Goal: Information Seeking & Learning: Find contact information

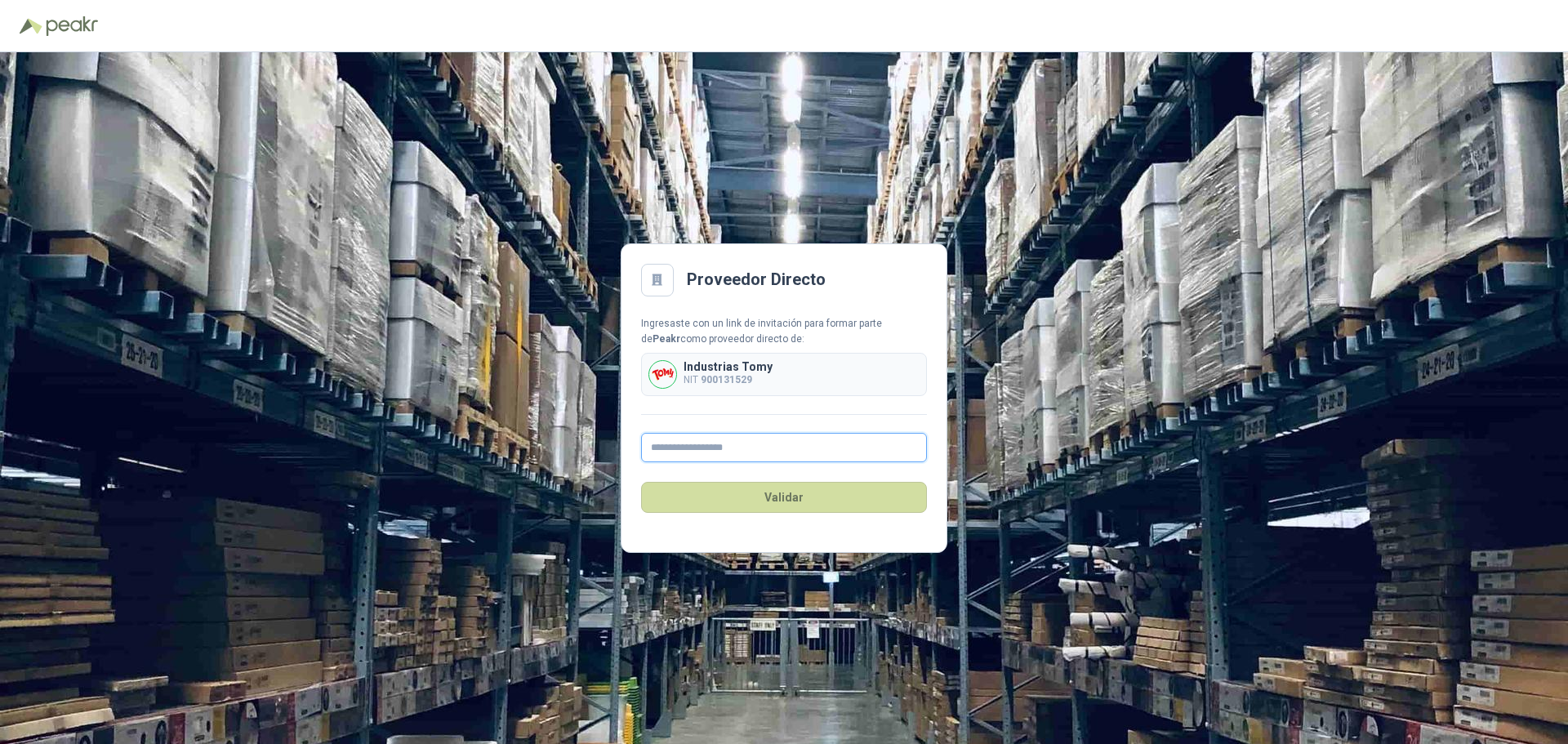
click at [698, 444] on input "text" at bounding box center [784, 447] width 286 height 29
click at [498, 323] on div "Proveedor Directo Ingresaste con un link de invitación para formar parte de Pea…" at bounding box center [784, 398] width 1568 height 692
click at [697, 449] on input "text" at bounding box center [784, 447] width 286 height 29
paste input "**********"
type input "**********"
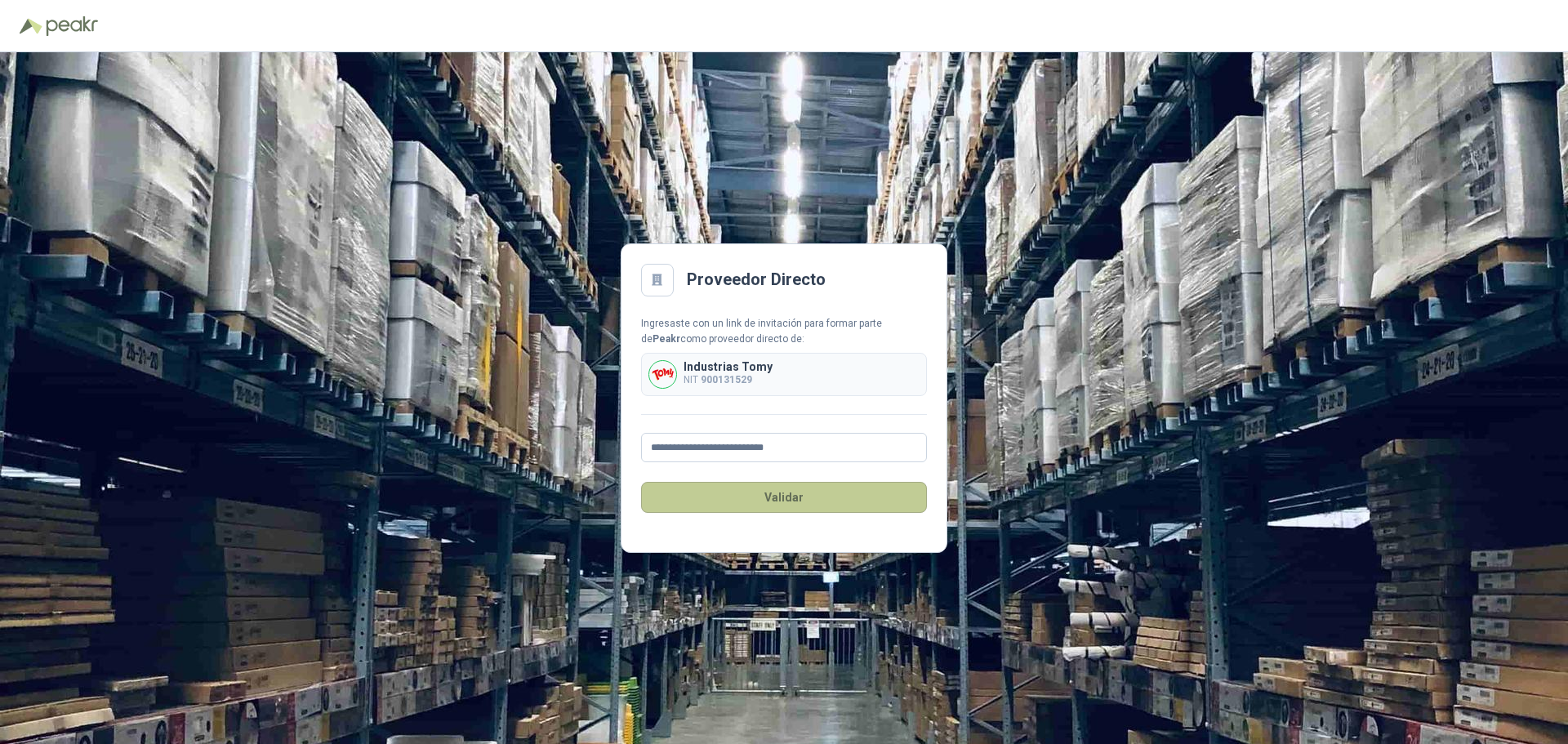
click at [714, 498] on button "Validar" at bounding box center [784, 498] width 286 height 31
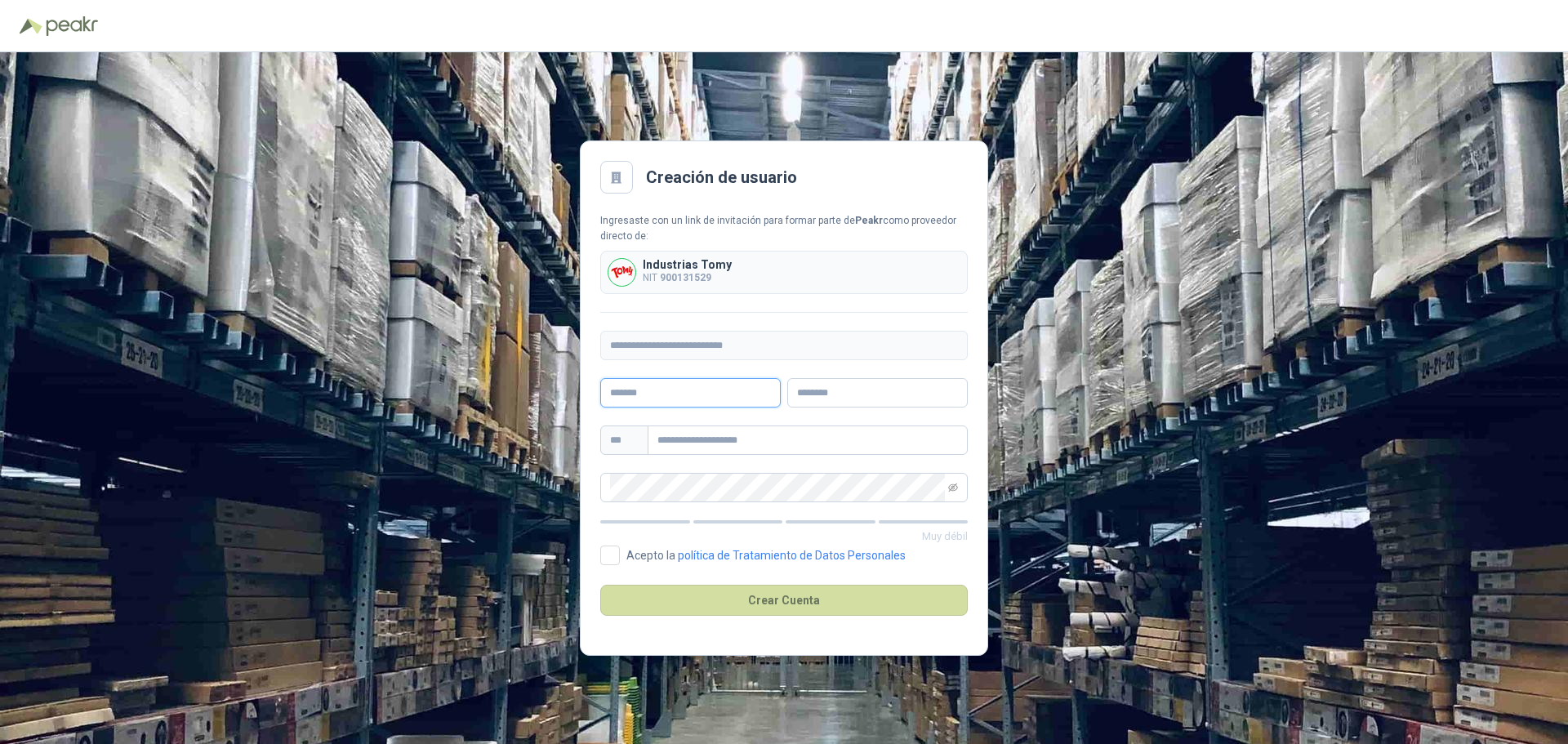
click at [707, 399] on input "text" at bounding box center [690, 393] width 181 height 29
type input "*****"
type input "**********"
click at [707, 454] on div "**********" at bounding box center [784, 358] width 367 height 290
click at [707, 448] on input "text" at bounding box center [807, 440] width 320 height 29
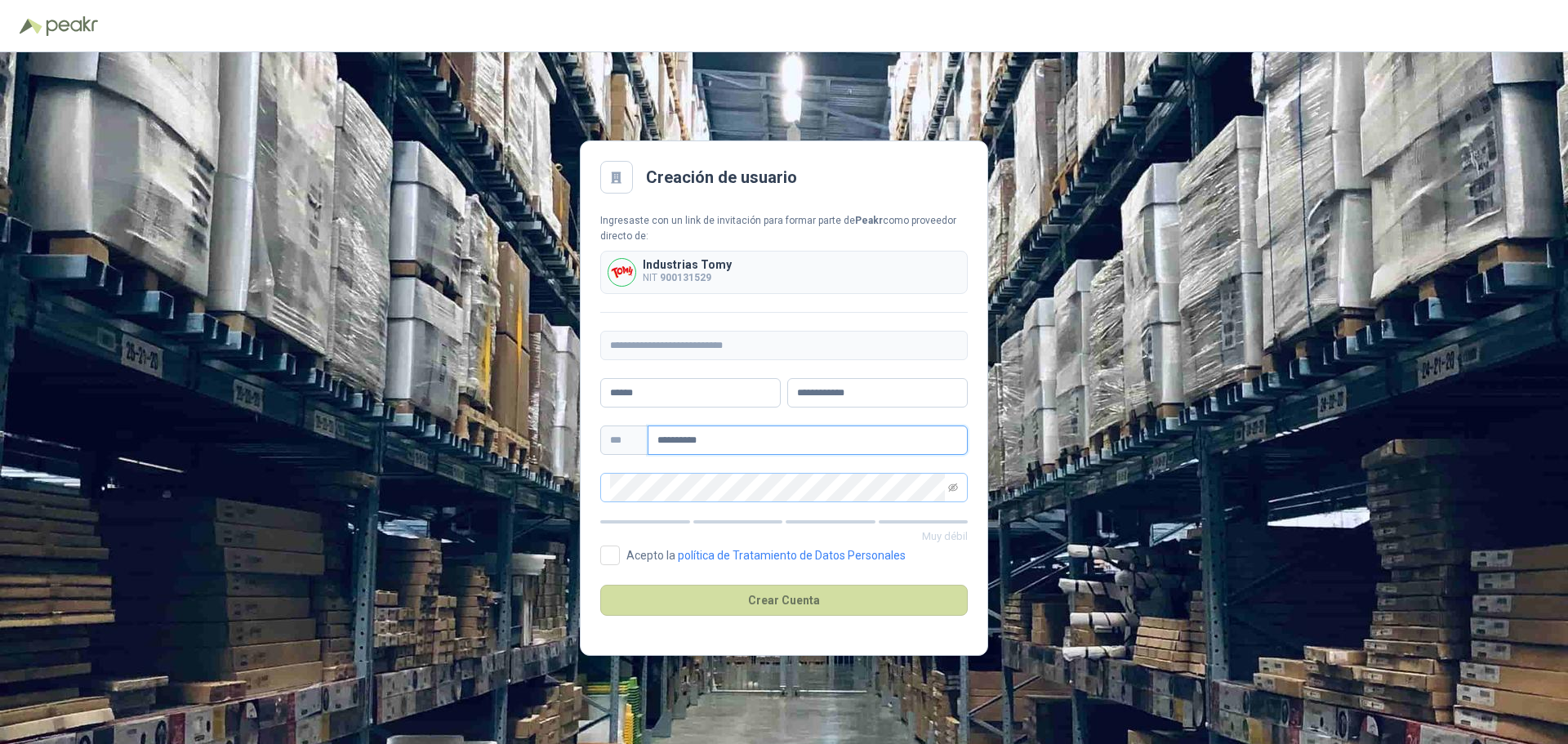
type input "**********"
click at [953, 486] on icon "eye-invisible" at bounding box center [953, 487] width 10 height 8
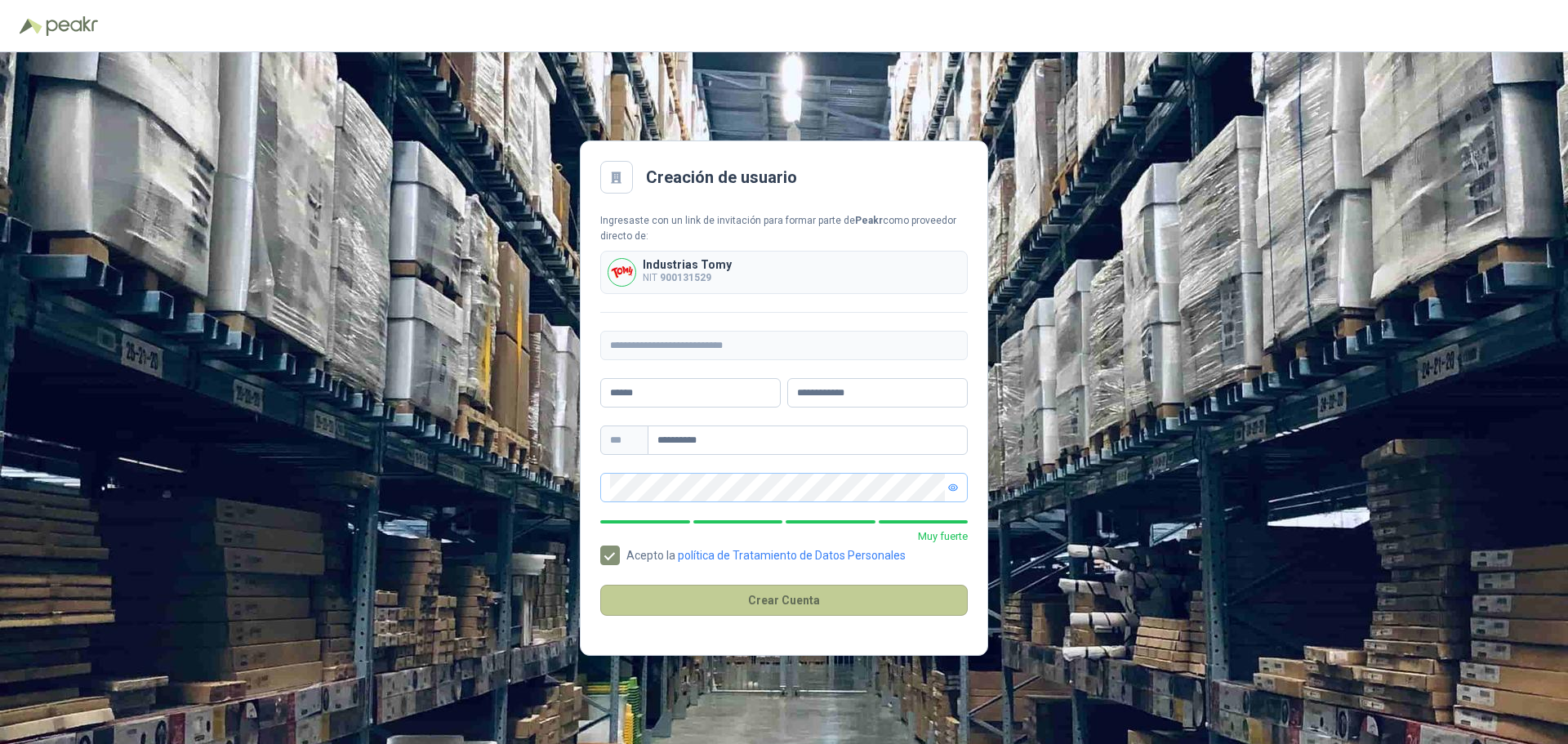
click at [788, 599] on button "Crear Cuenta" at bounding box center [784, 600] width 367 height 31
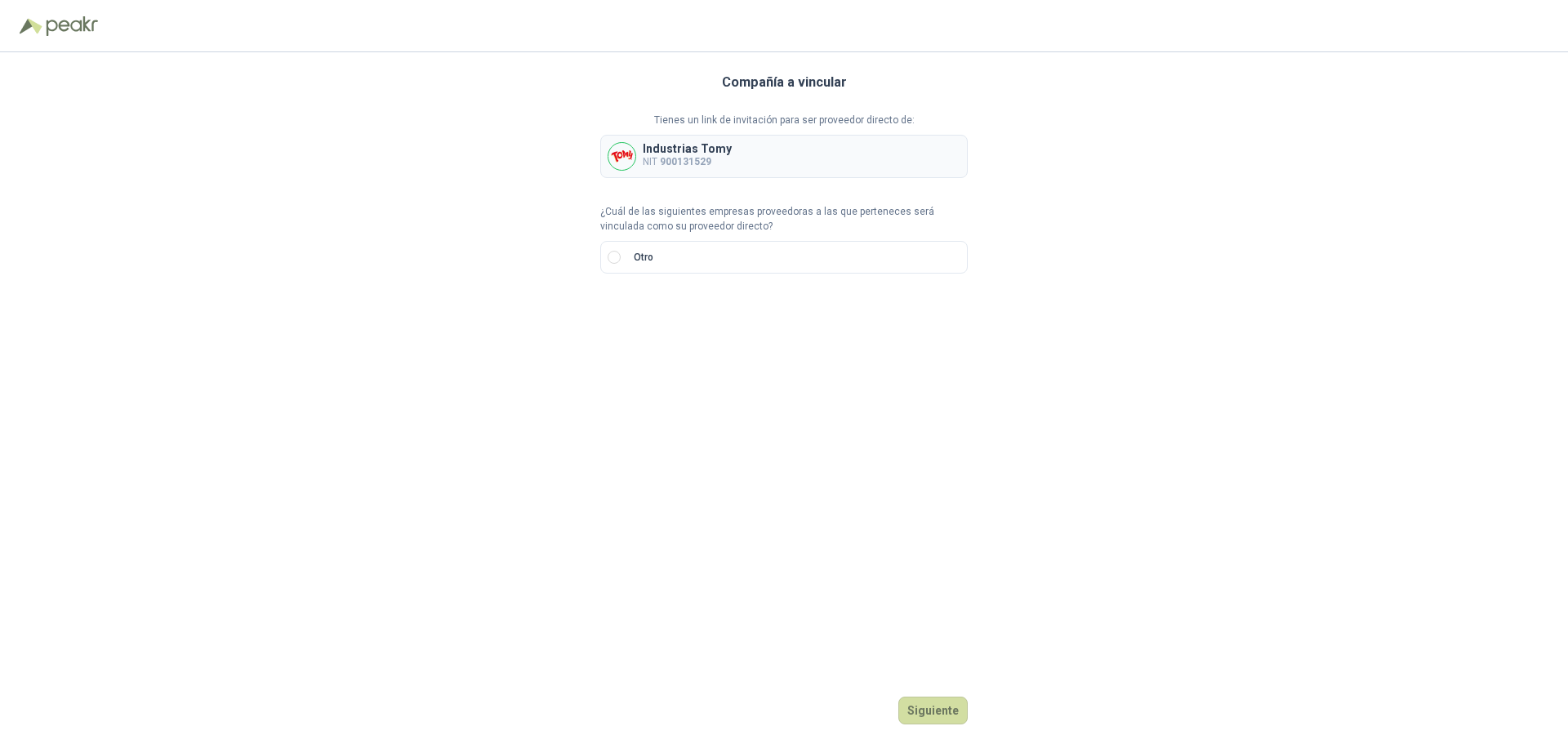
click at [623, 150] on img at bounding box center [621, 156] width 27 height 27
click at [693, 151] on p "Industrias Tomy" at bounding box center [686, 148] width 89 height 11
click at [694, 151] on p "Industrias Tomy" at bounding box center [686, 148] width 89 height 11
click at [640, 325] on span at bounding box center [630, 313] width 38 height 27
click at [652, 311] on div at bounding box center [629, 313] width 58 height 29
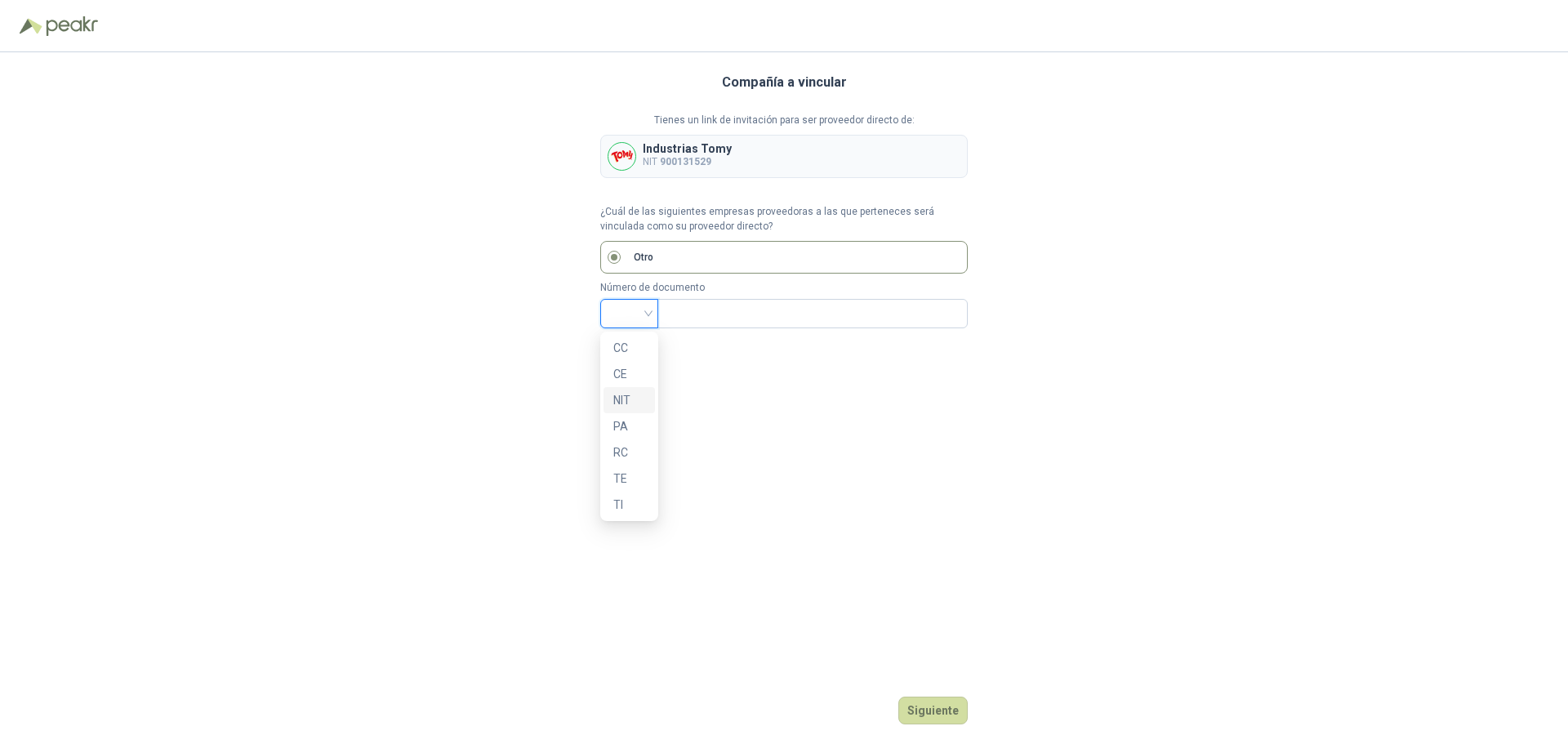
click at [620, 397] on div "NIT" at bounding box center [629, 400] width 32 height 18
click at [680, 319] on input "text" at bounding box center [811, 313] width 288 height 27
drag, startPoint x: 754, startPoint y: 313, endPoint x: 625, endPoint y: 313, distance: 129.0
click at [625, 313] on div "NIT ********* - 0" at bounding box center [784, 313] width 367 height 29
type input "*********"
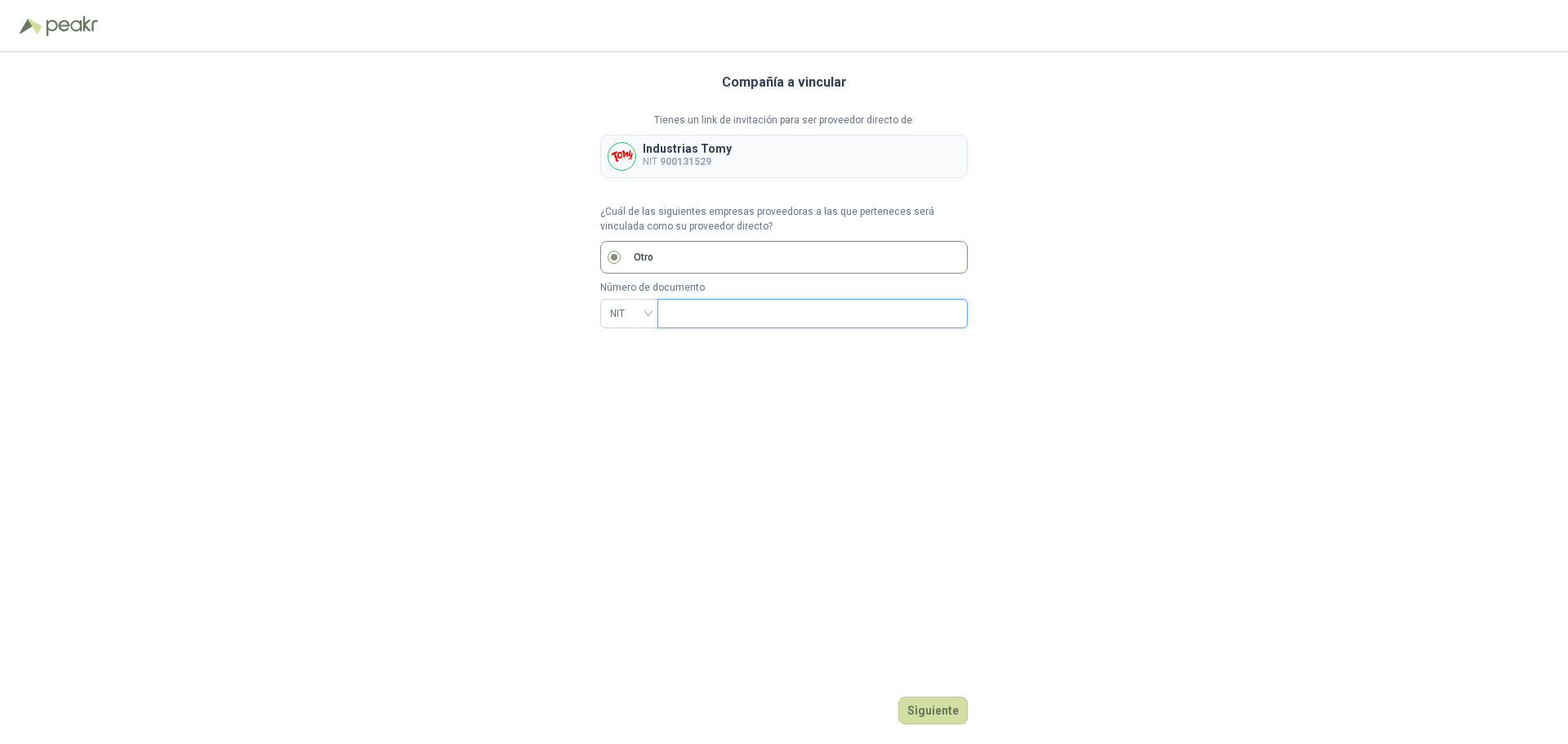
paste input "*********"
click at [627, 258] on label "Otro" at bounding box center [784, 257] width 367 height 33
click at [738, 306] on input "*********" at bounding box center [804, 313] width 274 height 27
click at [962, 309] on span "********* - 0" at bounding box center [812, 313] width 311 height 29
click at [953, 309] on span "********* - 0" at bounding box center [812, 313] width 311 height 29
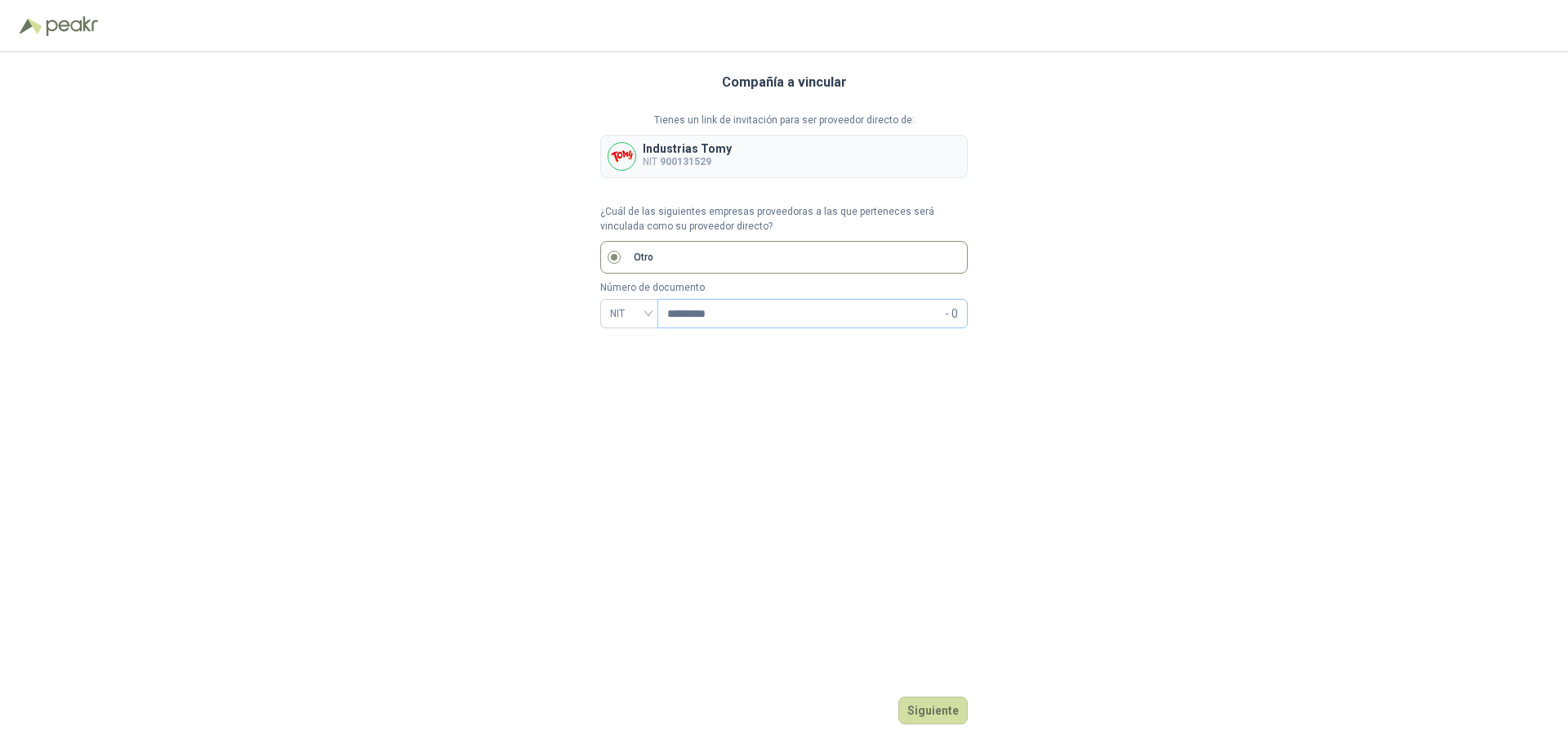
click at [952, 309] on span "- 0" at bounding box center [951, 313] width 13 height 27
click at [951, 312] on span "- 0" at bounding box center [951, 313] width 13 height 27
click at [958, 315] on span "- 0" at bounding box center [951, 313] width 13 height 27
type input "**********"
click at [856, 465] on div "**********" at bounding box center [784, 398] width 367 height 692
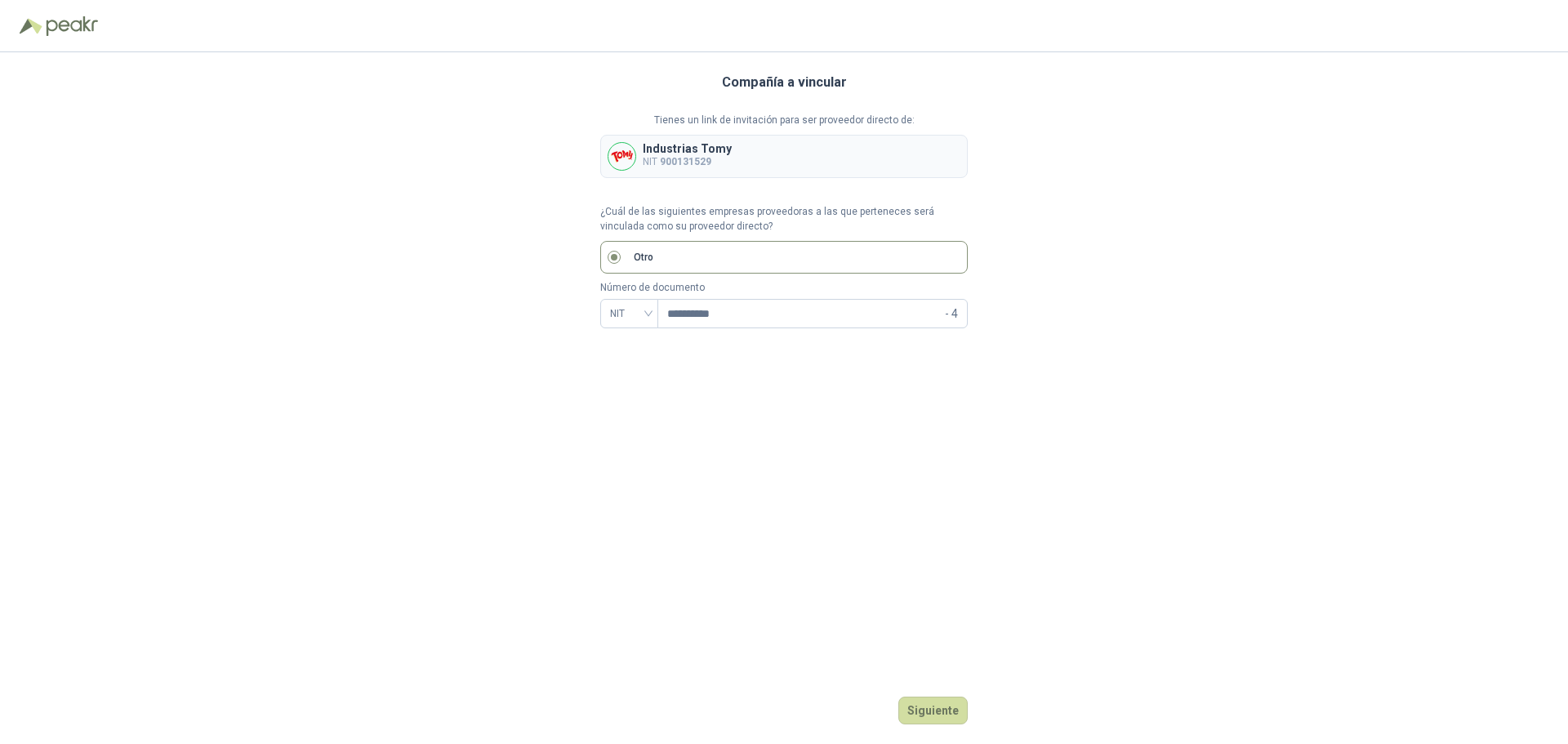
click at [696, 251] on label "Otro" at bounding box center [784, 257] width 367 height 33
drag, startPoint x: 757, startPoint y: 320, endPoint x: 510, endPoint y: 290, distance: 248.8
click at [510, 290] on div "**********" at bounding box center [784, 398] width 1568 height 692
type input "*********"
click at [959, 704] on button "Siguiente" at bounding box center [933, 710] width 70 height 27
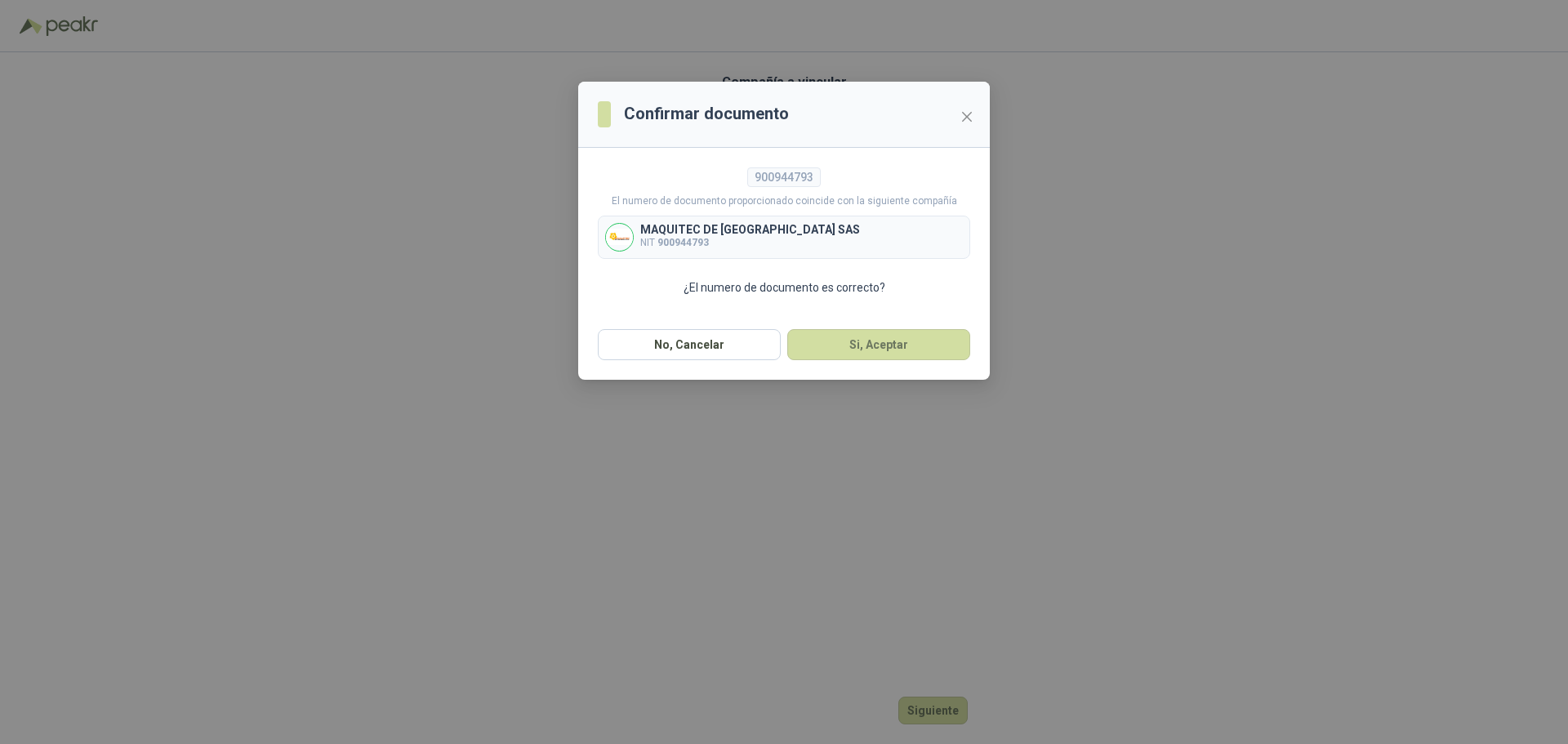
click at [701, 232] on p "MAQUITEC DE [GEOGRAPHIC_DATA] SAS" at bounding box center [751, 229] width 220 height 11
click at [889, 352] on button "Si, Aceptar" at bounding box center [879, 345] width 183 height 31
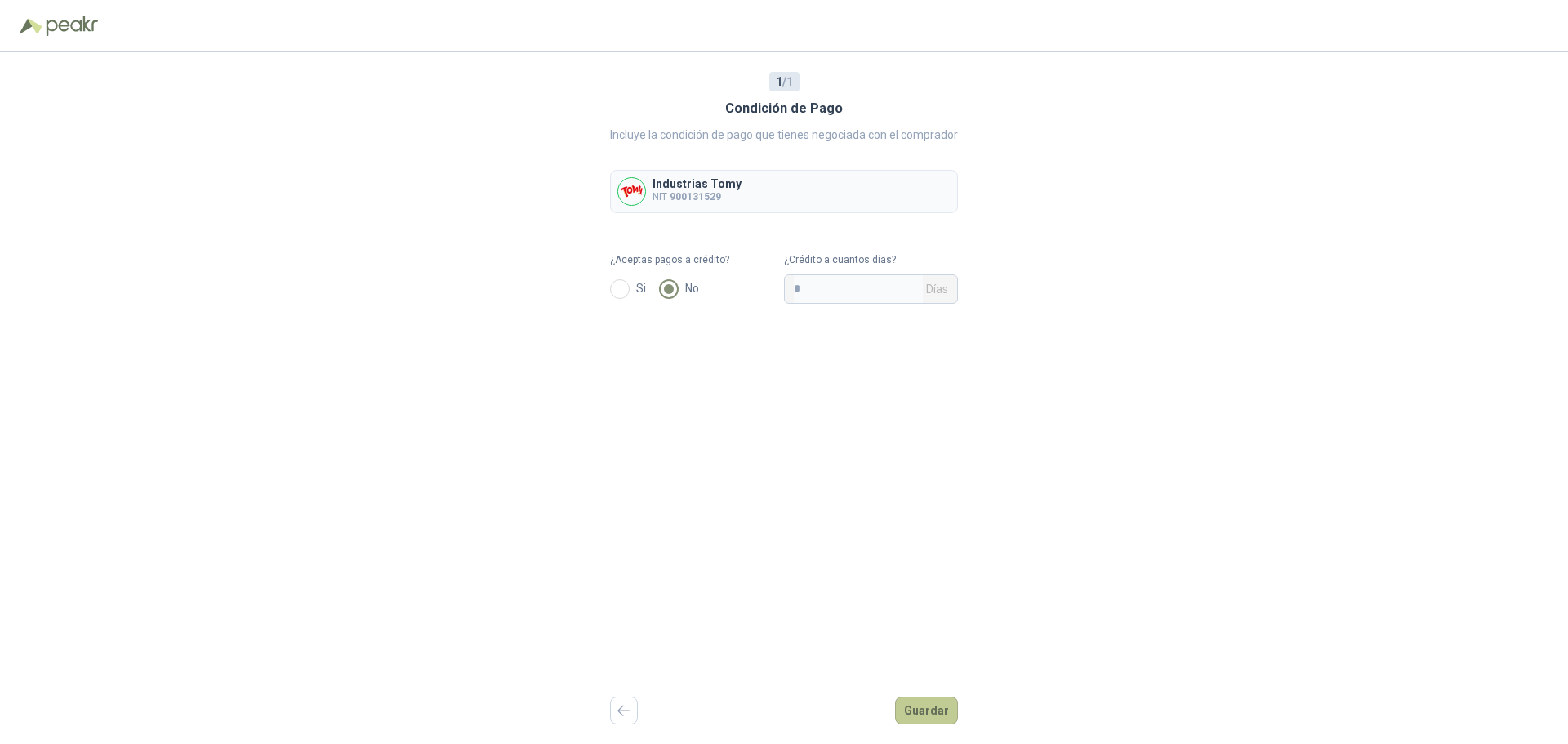
click at [928, 711] on button "Guardar" at bounding box center [927, 710] width 63 height 27
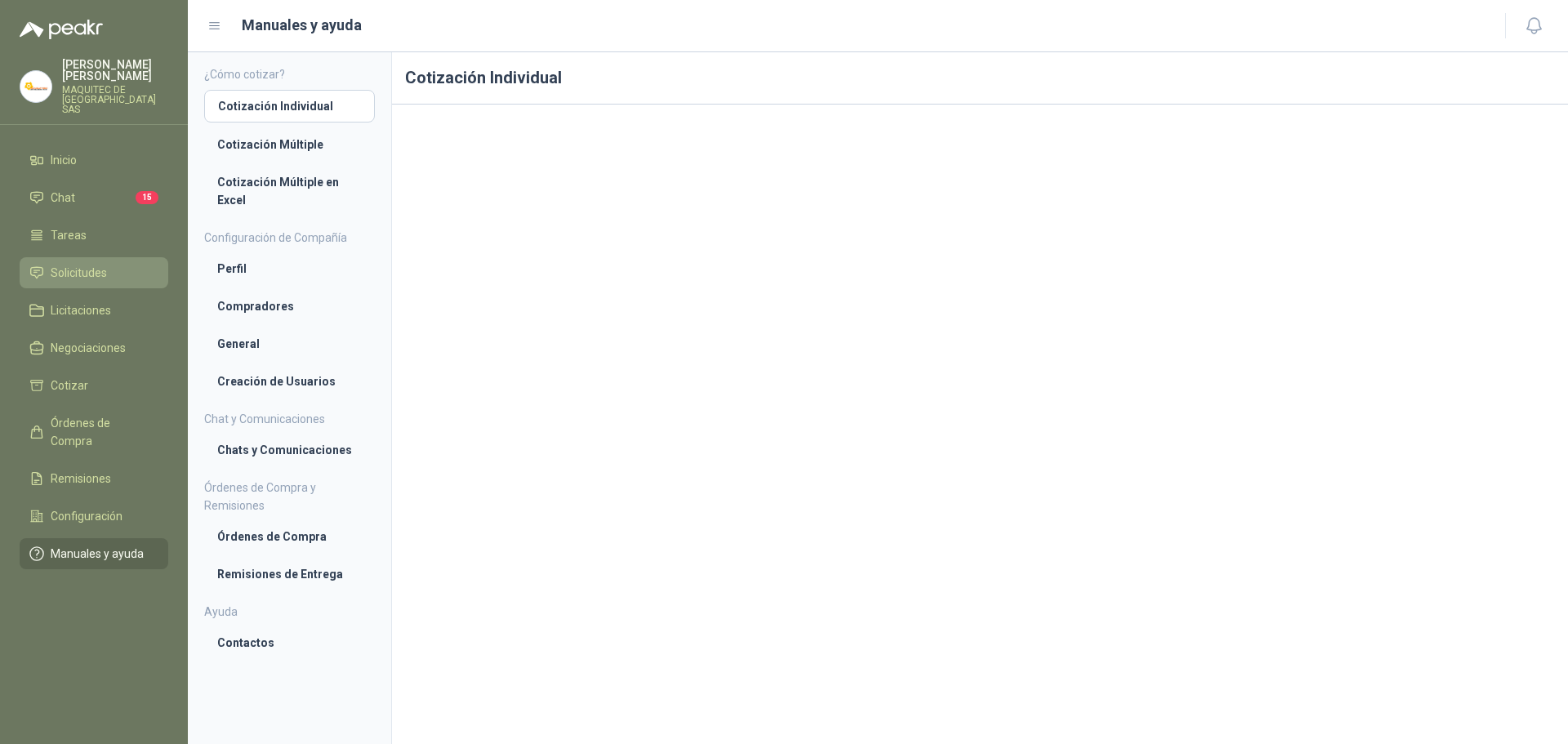
click at [71, 265] on span "Solicitudes" at bounding box center [78, 273] width 56 height 18
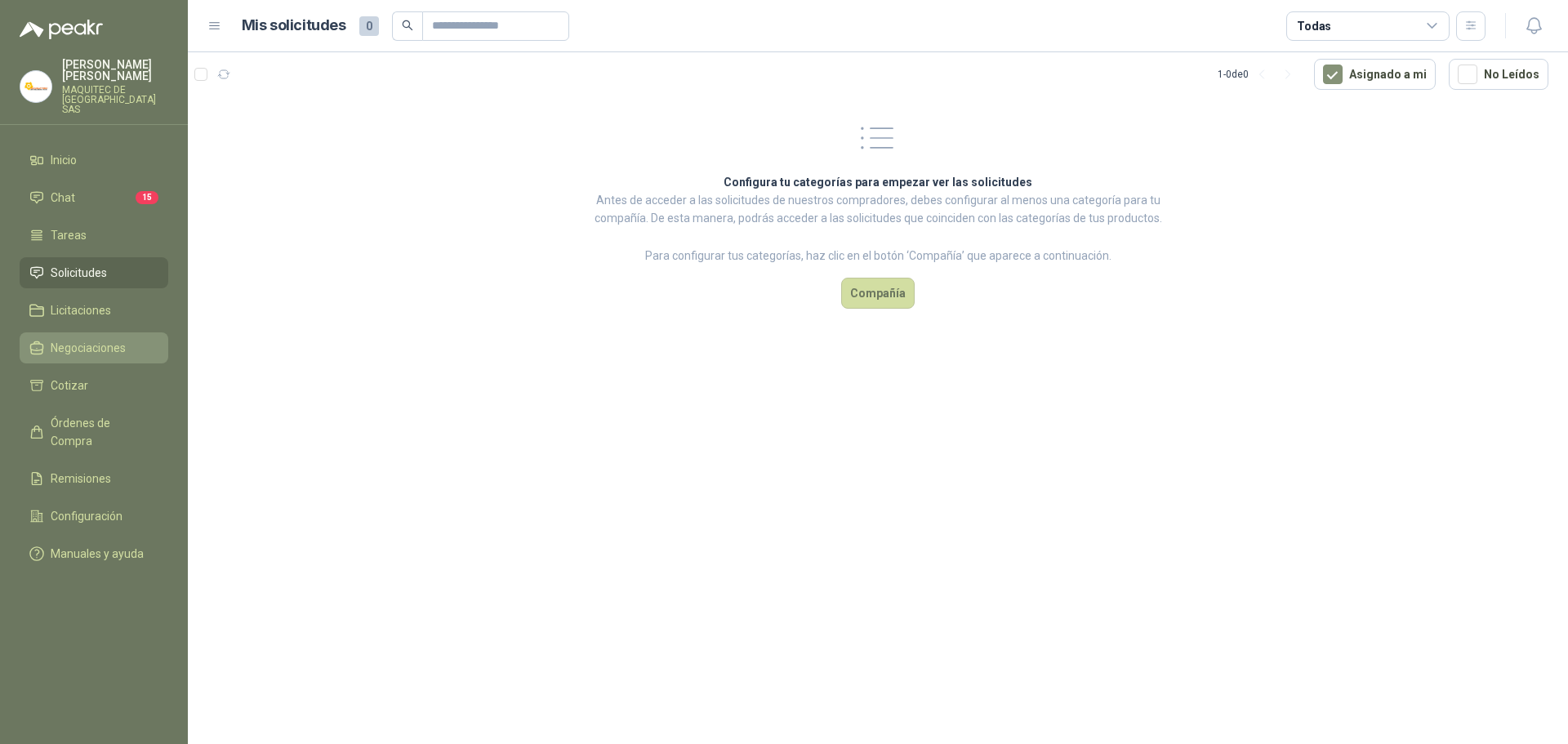
click at [86, 341] on span "Negociaciones" at bounding box center [88, 348] width 75 height 18
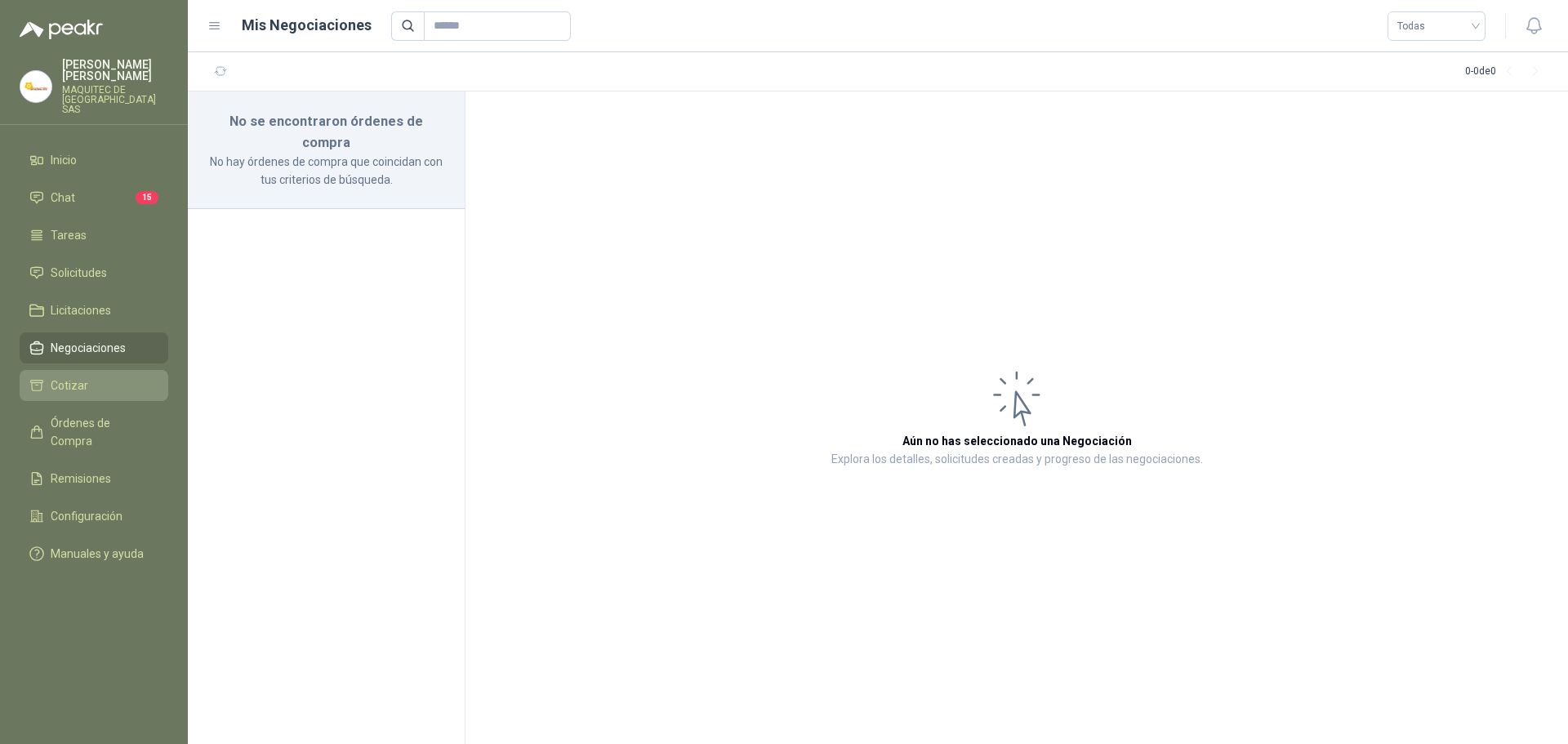
click at [86, 377] on li "Cotizar" at bounding box center [93, 386] width 129 height 18
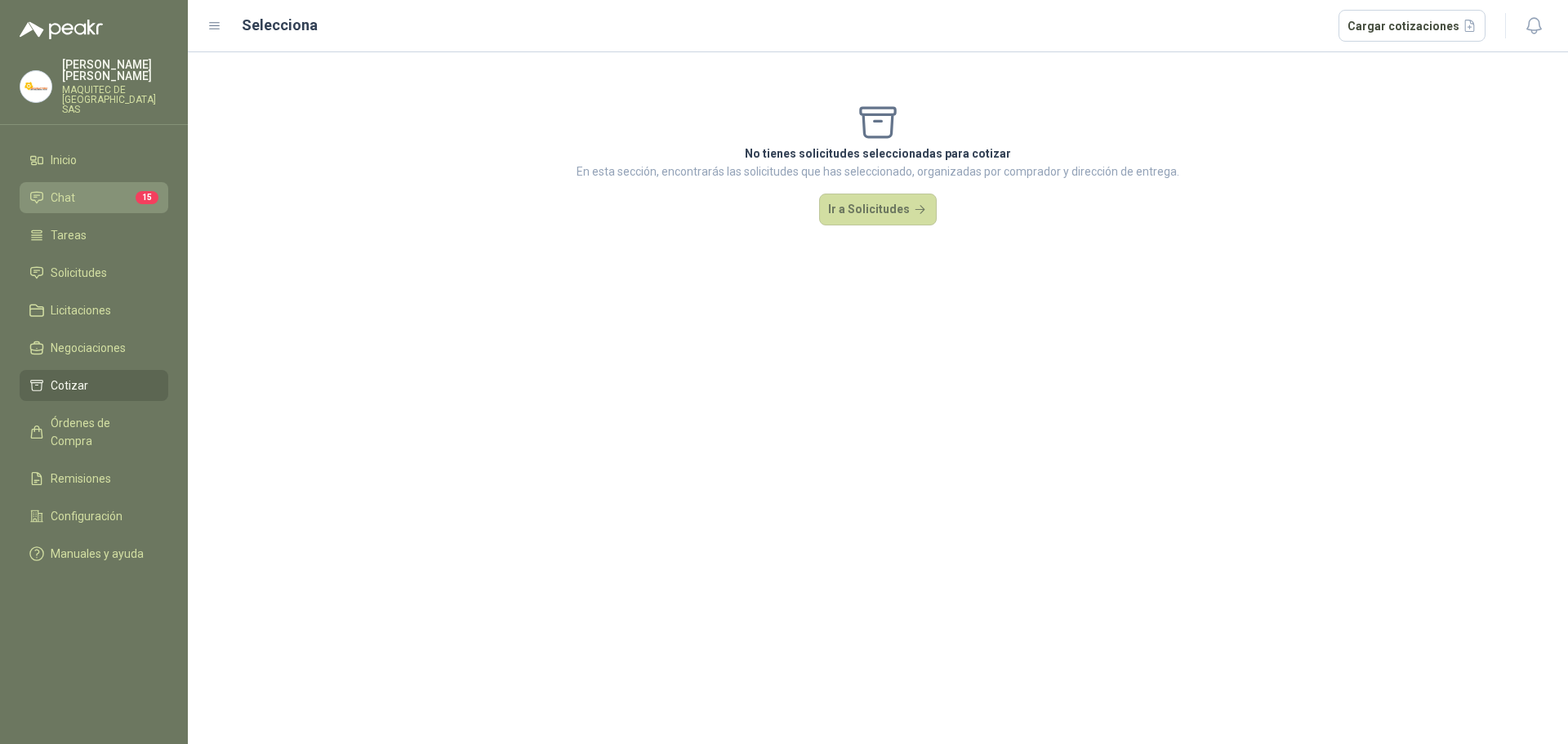
click at [118, 182] on link "Chat 15" at bounding box center [93, 198] width 148 height 31
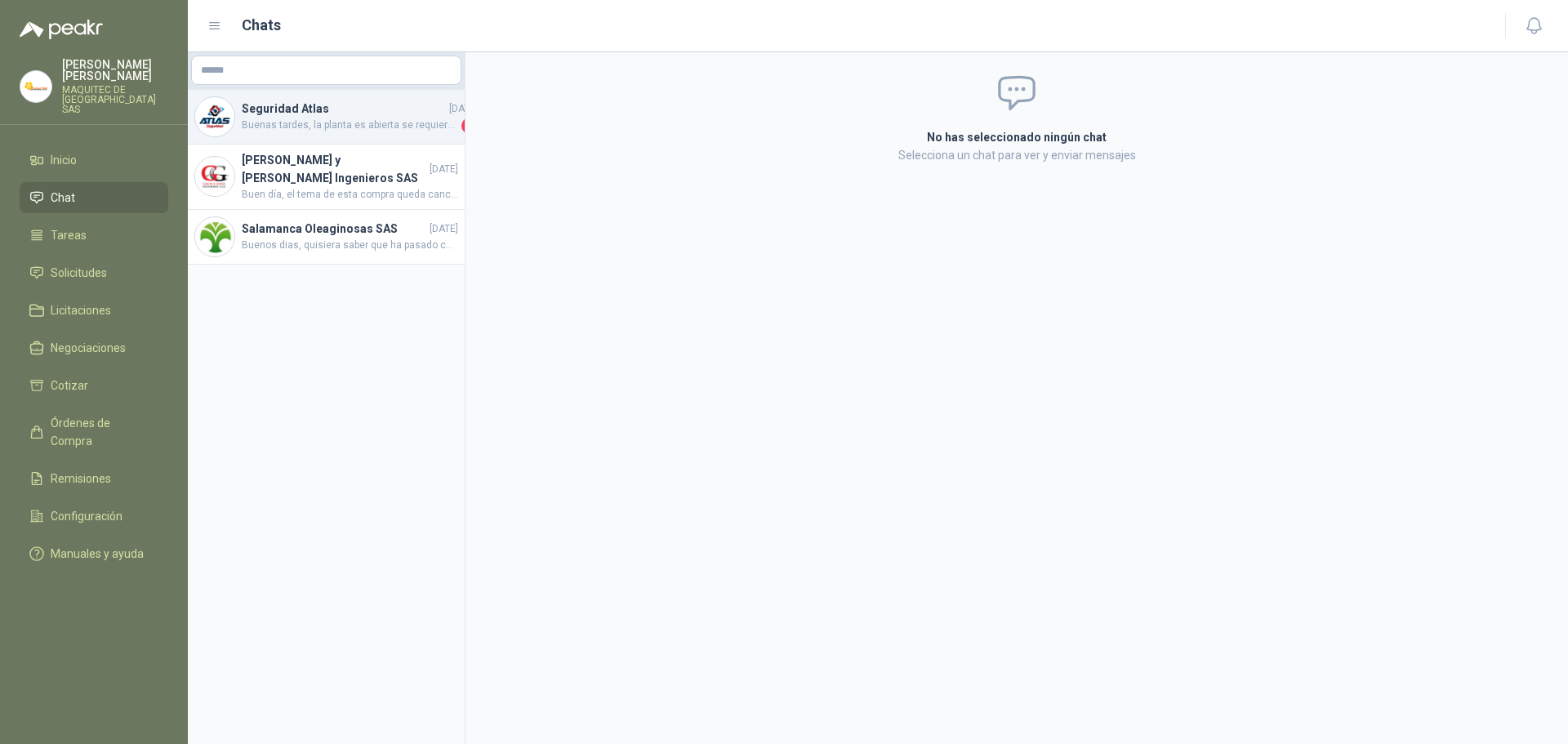
click at [299, 114] on h4 "Seguridad Atlas" at bounding box center [344, 109] width 204 height 18
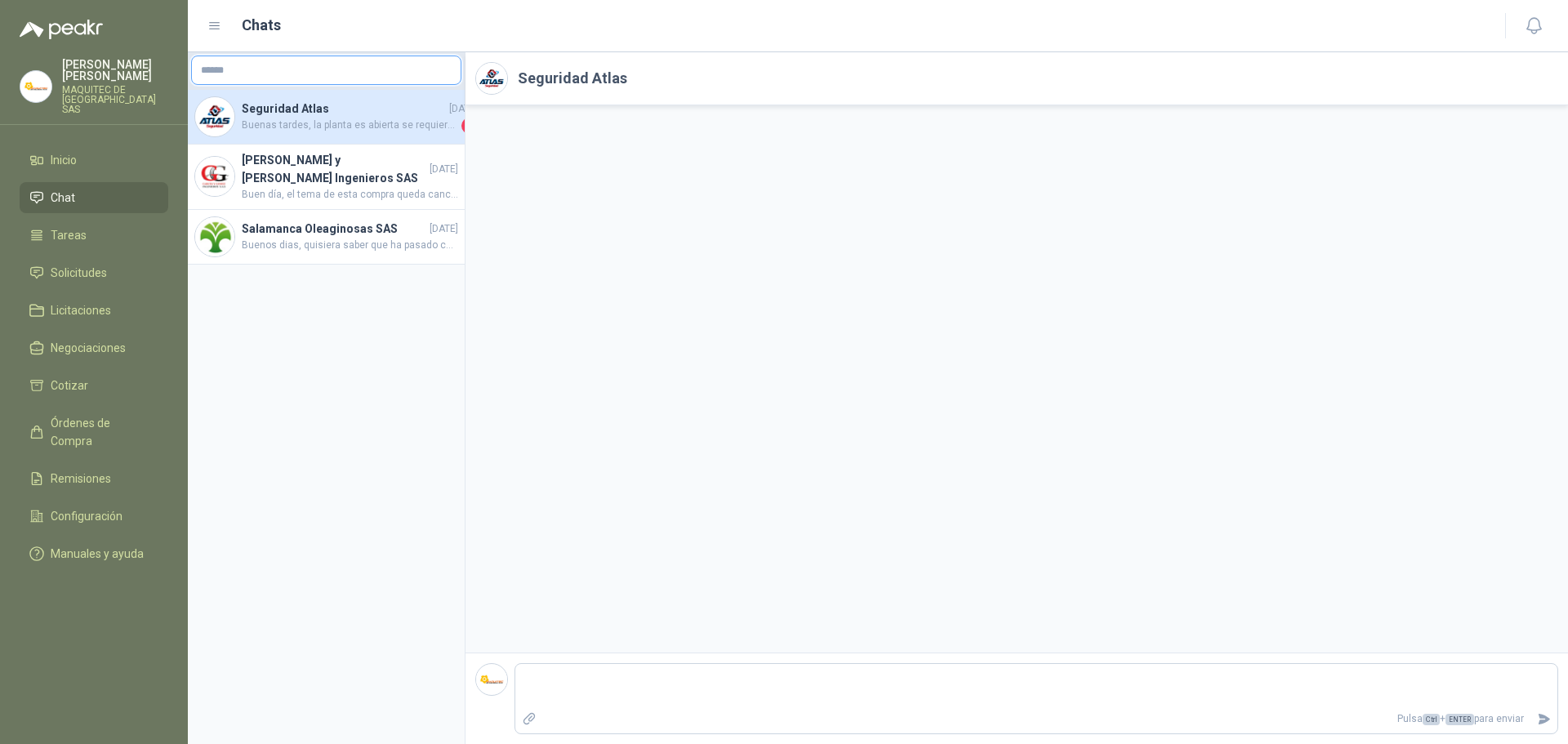
click at [281, 73] on input "text" at bounding box center [325, 70] width 269 height 27
type input "*********"
drag, startPoint x: 281, startPoint y: 73, endPoint x: 185, endPoint y: 64, distance: 96.4
click at [185, 64] on div "[PERSON_NAME] MAQUITEC DE COLOMBIA SAS Inicio Chat Tareas Solicitudes Licitacio…" at bounding box center [784, 372] width 1568 height 744
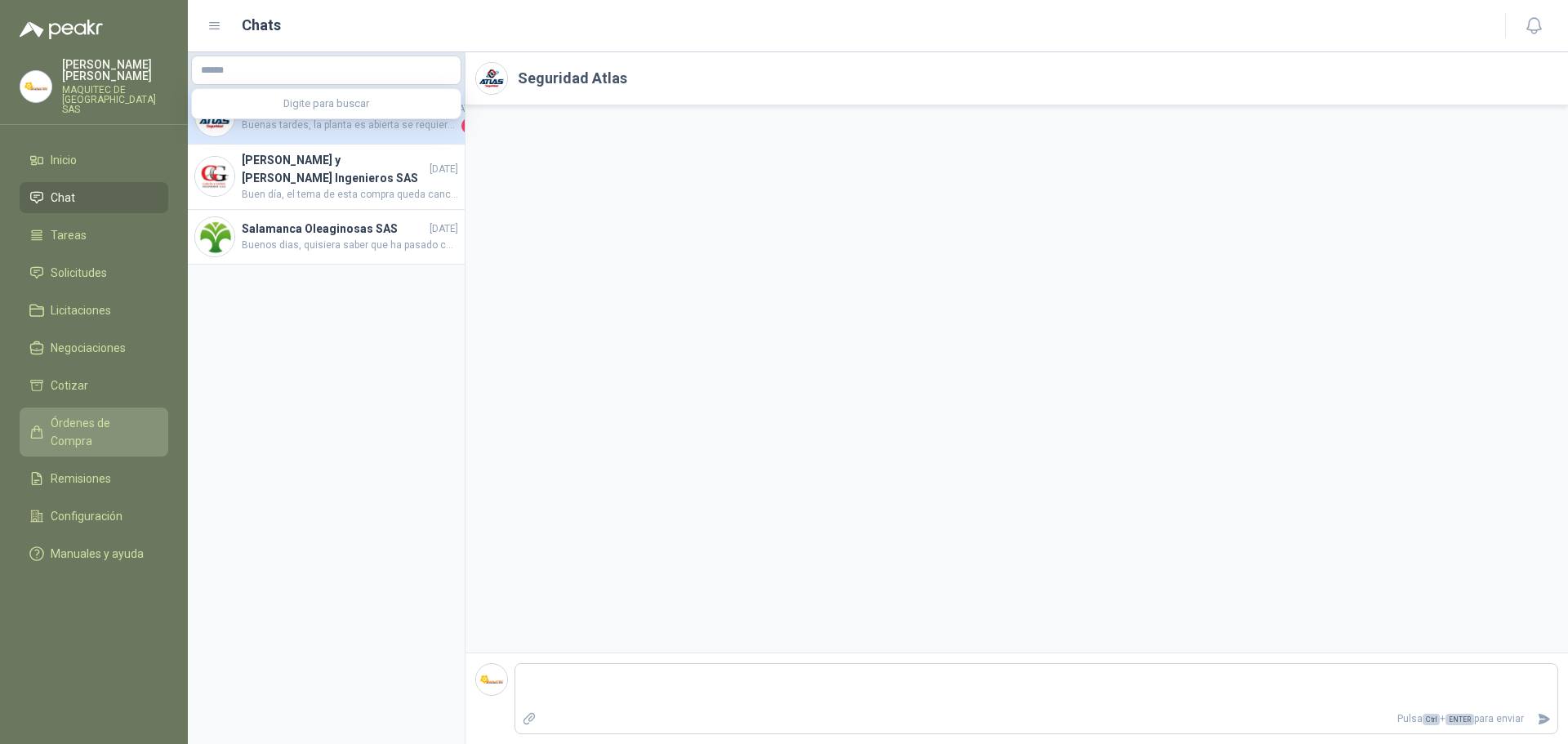
click at [94, 415] on span "Órdenes de Compra" at bounding box center [101, 432] width 102 height 36
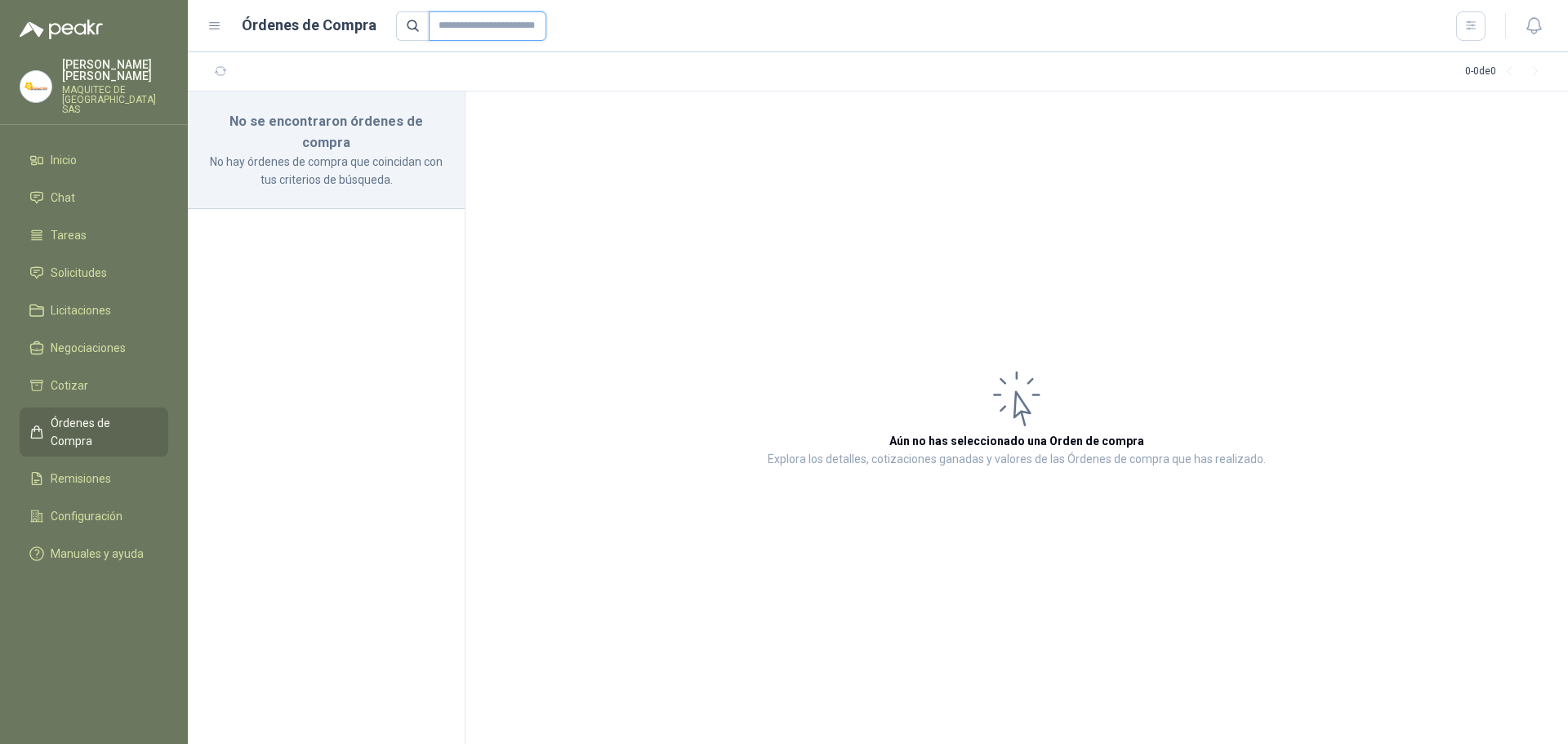
click at [455, 27] on input "text" at bounding box center [488, 26] width 117 height 29
paste input "*********"
type input "*********"
drag, startPoint x: 481, startPoint y: 27, endPoint x: 349, endPoint y: 13, distance: 132.7
click at [349, 13] on div "Órdenes de Compra *********" at bounding box center [846, 26] width 1278 height 29
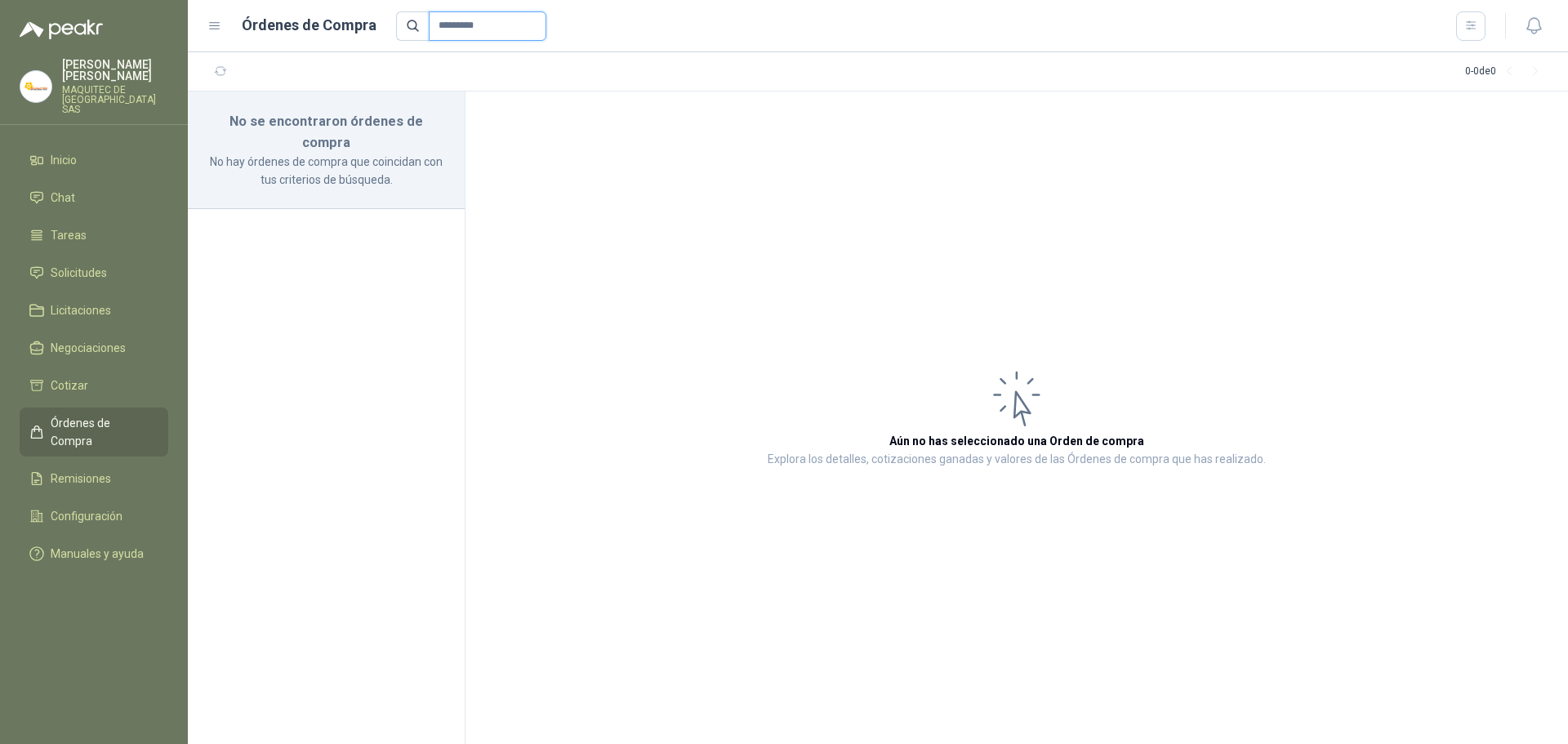
drag, startPoint x: 497, startPoint y: 27, endPoint x: 380, endPoint y: 22, distance: 117.1
click at [382, 22] on div "Órdenes de Compra *********" at bounding box center [846, 26] width 1278 height 29
click at [123, 469] on li "Remisiones" at bounding box center [93, 478] width 129 height 18
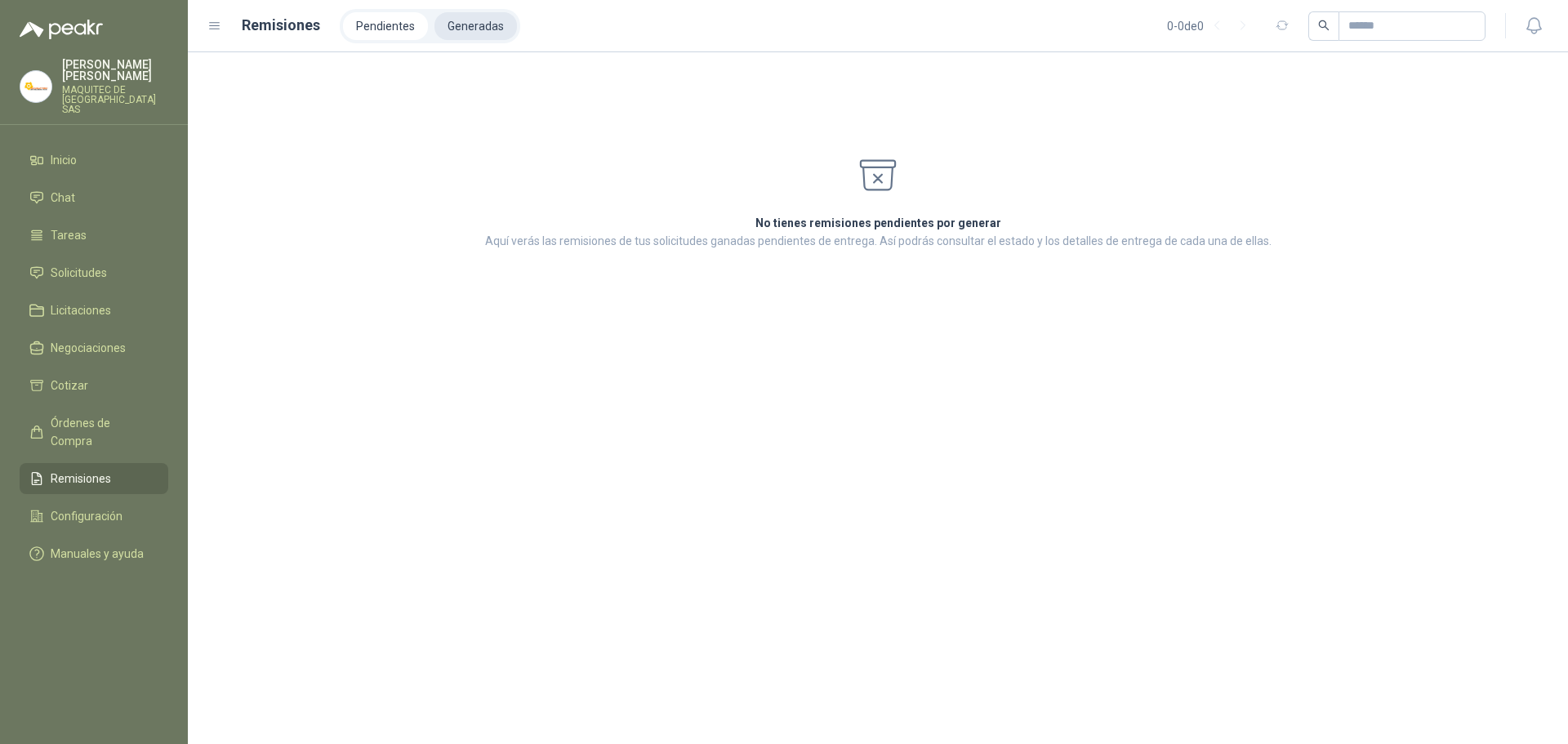
click at [446, 31] on li "Generadas" at bounding box center [476, 26] width 82 height 27
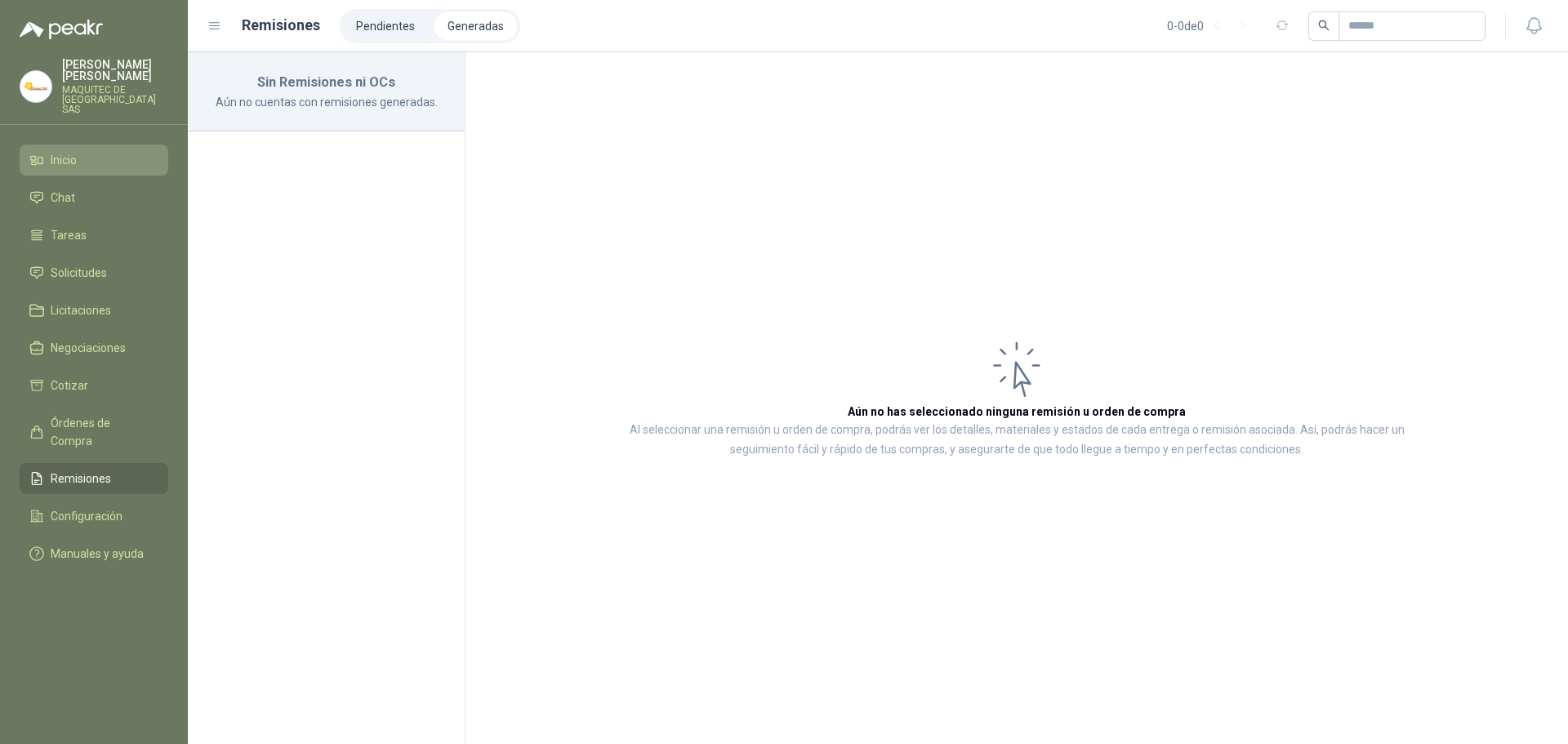
click at [19, 145] on link "Inicio" at bounding box center [93, 160] width 148 height 31
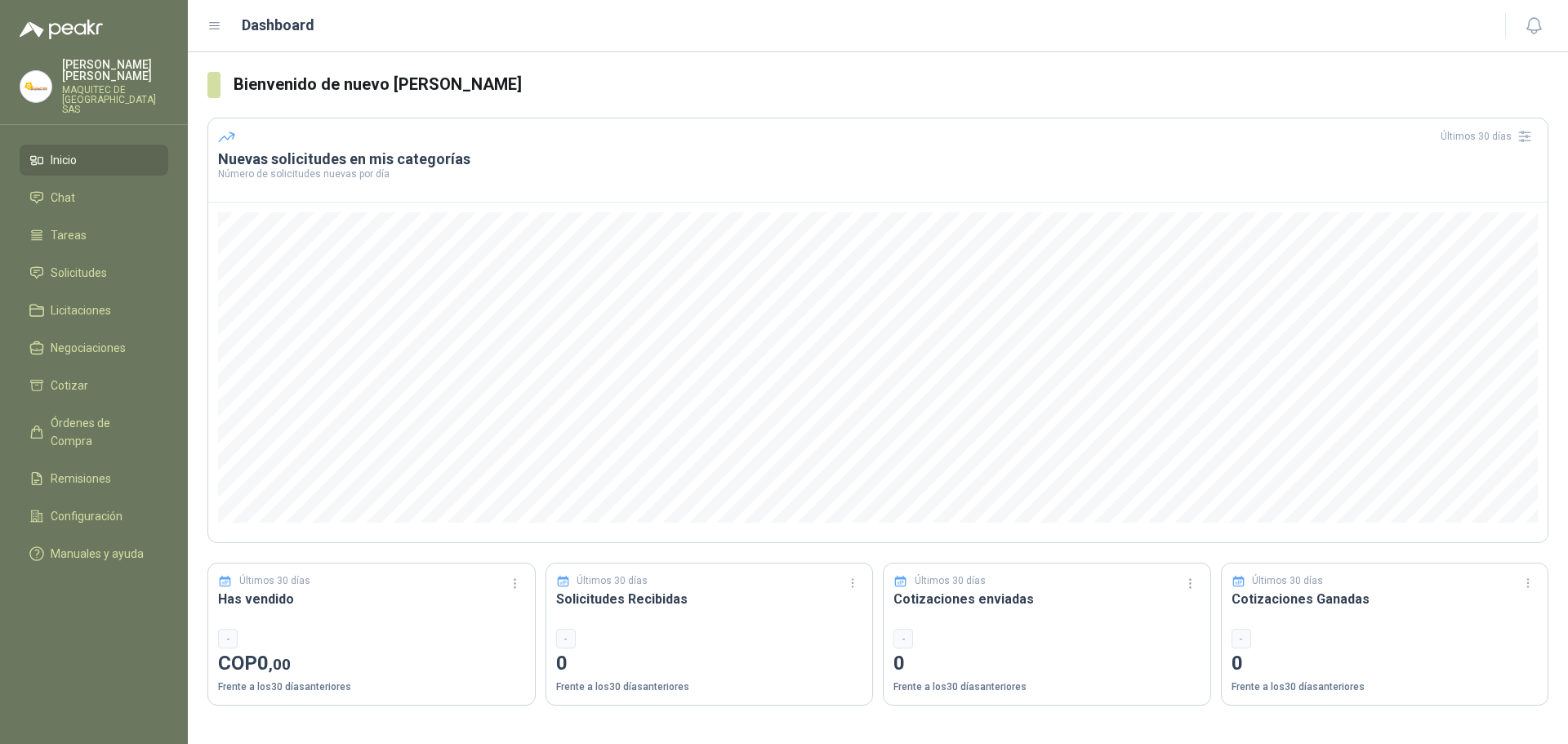
click at [115, 607] on menu "[PERSON_NAME] MAQUITEC DE COLOMBIA SAS Inicio Chat Tareas Solicitudes Licitacio…" at bounding box center [93, 372] width 188 height 744
click at [99, 627] on menu "[PERSON_NAME] MAQUITEC DE COLOMBIA SAS Inicio Chat Tareas Solicitudes Licitacio…" at bounding box center [93, 372] width 188 height 744
click at [67, 191] on span "Chat" at bounding box center [62, 198] width 25 height 18
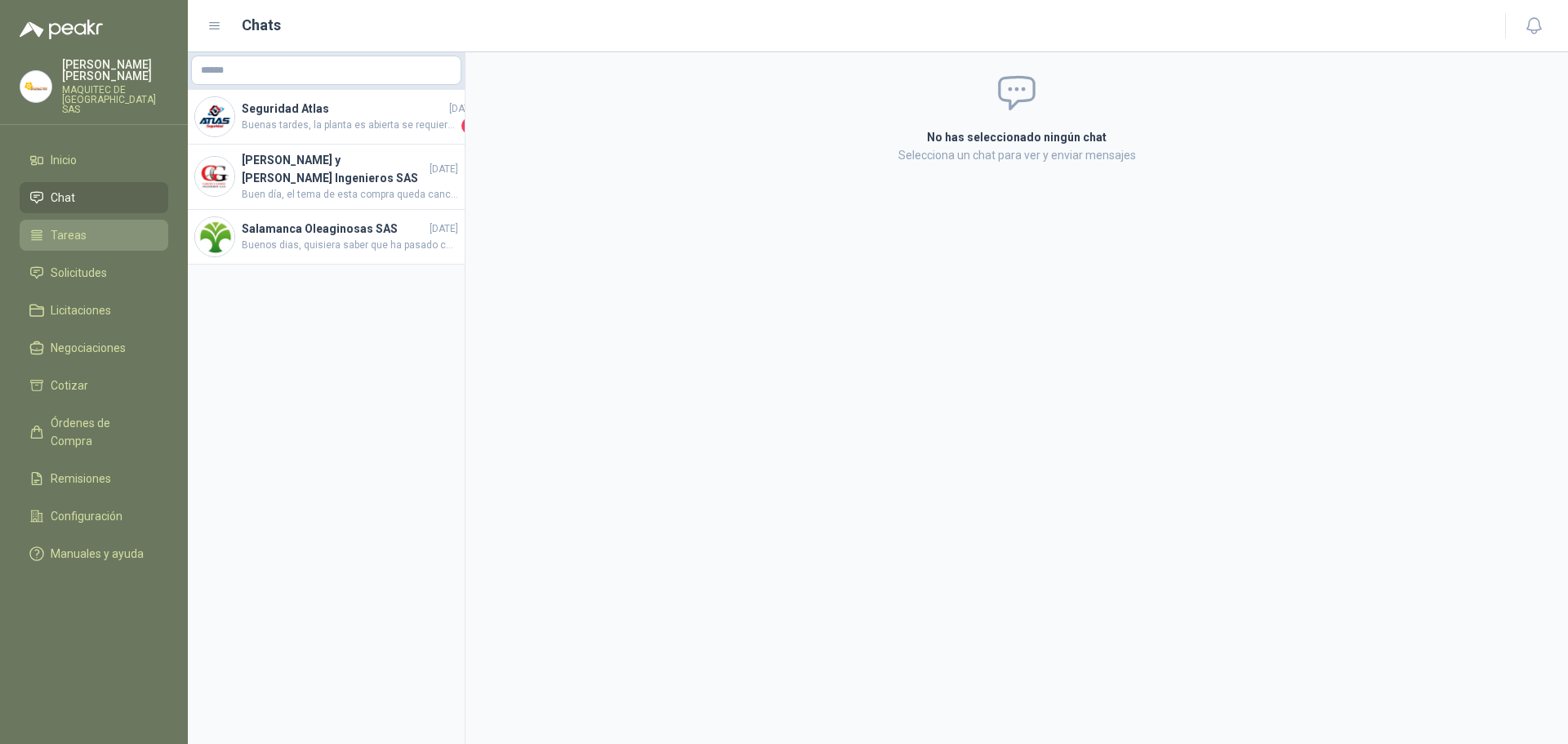
click at [76, 226] on span "Tareas" at bounding box center [68, 235] width 36 height 18
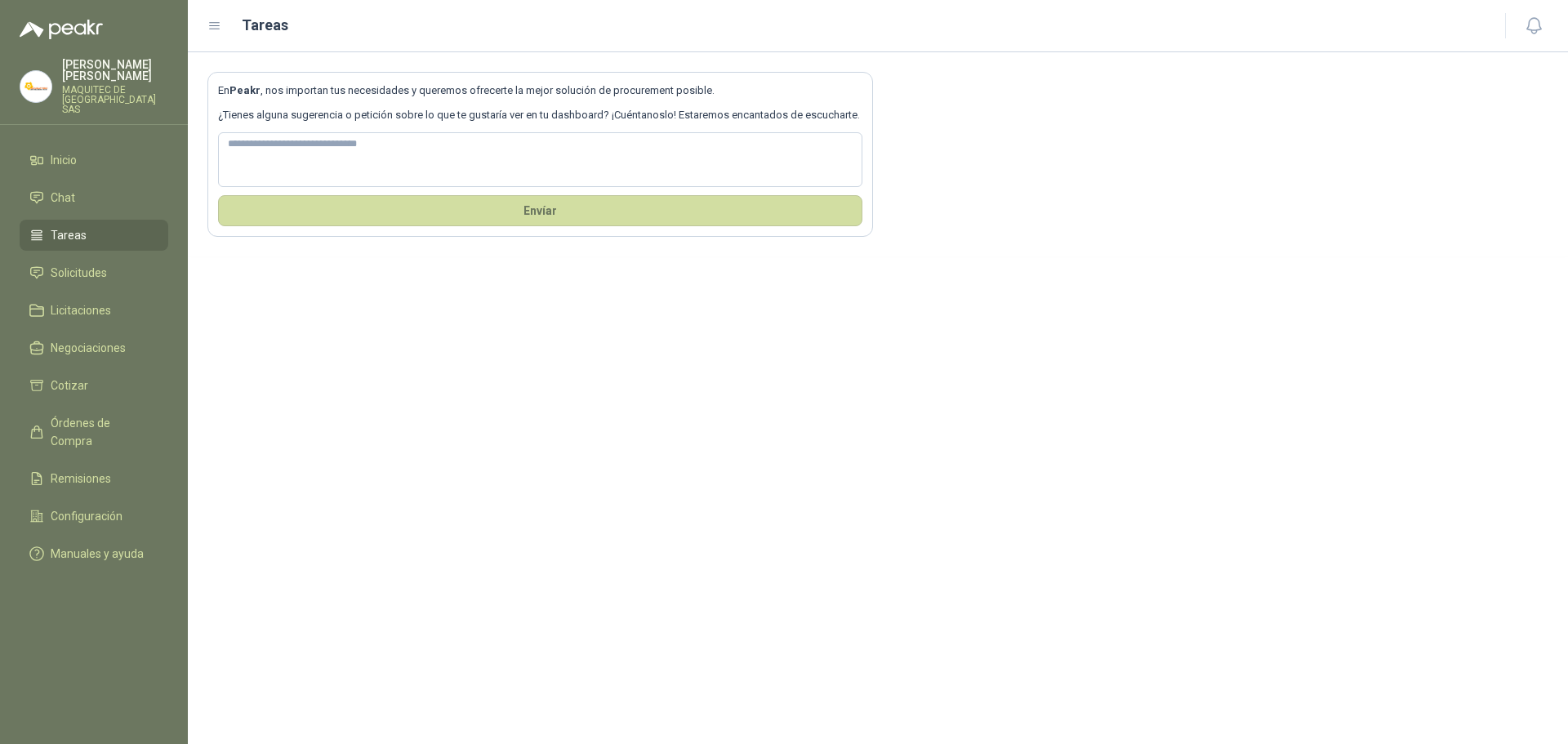
click at [448, 433] on div "En Peakr , nos importan tus necesidades y queremos ofrecerte la mejor solución …" at bounding box center [878, 398] width 1380 height 692
click at [90, 313] on link "Licitaciones" at bounding box center [93, 311] width 148 height 31
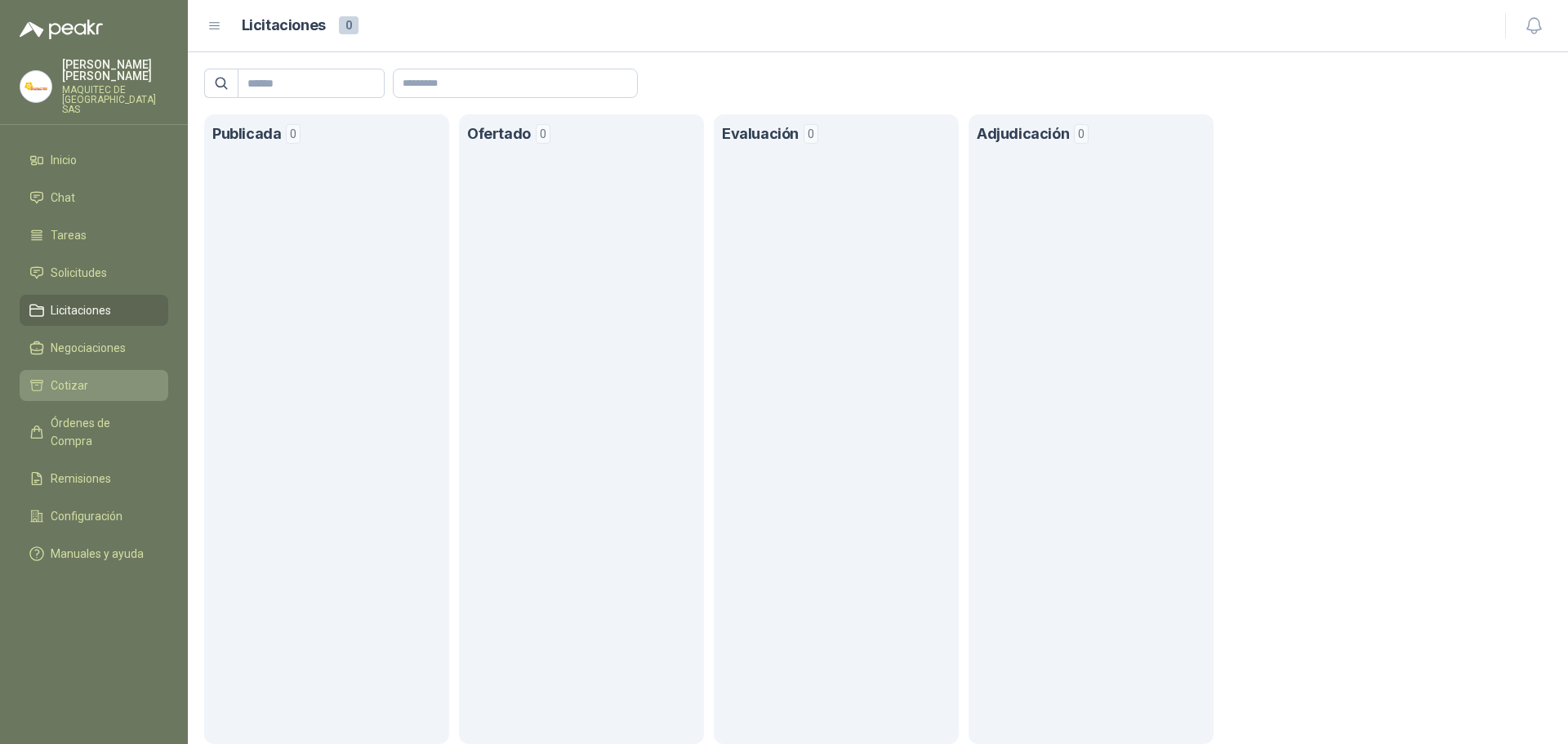
click at [93, 383] on li "Cotizar" at bounding box center [93, 386] width 129 height 18
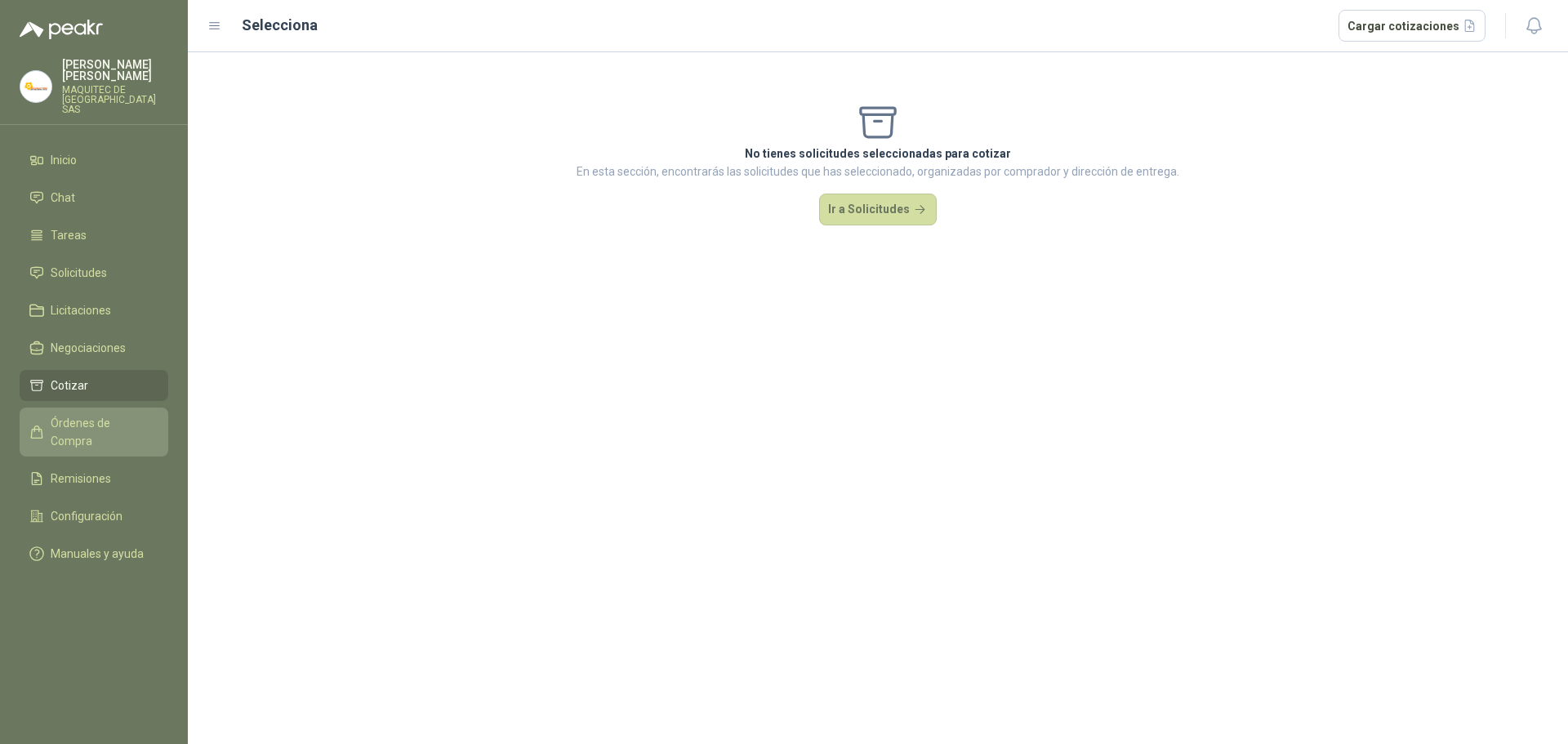
click at [107, 424] on link "Órdenes de Compra" at bounding box center [93, 432] width 148 height 49
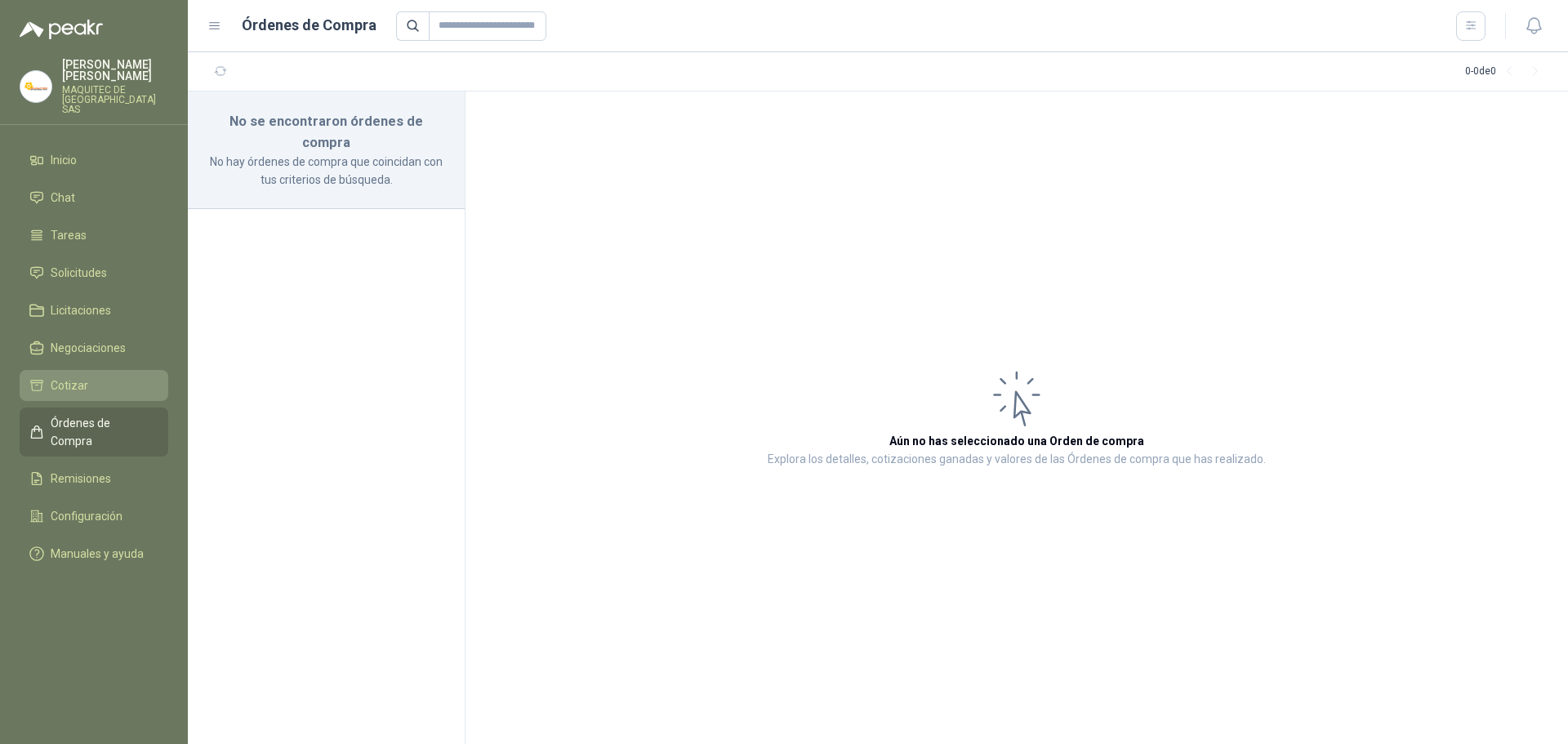
click at [82, 377] on span "Cotizar" at bounding box center [69, 386] width 38 height 18
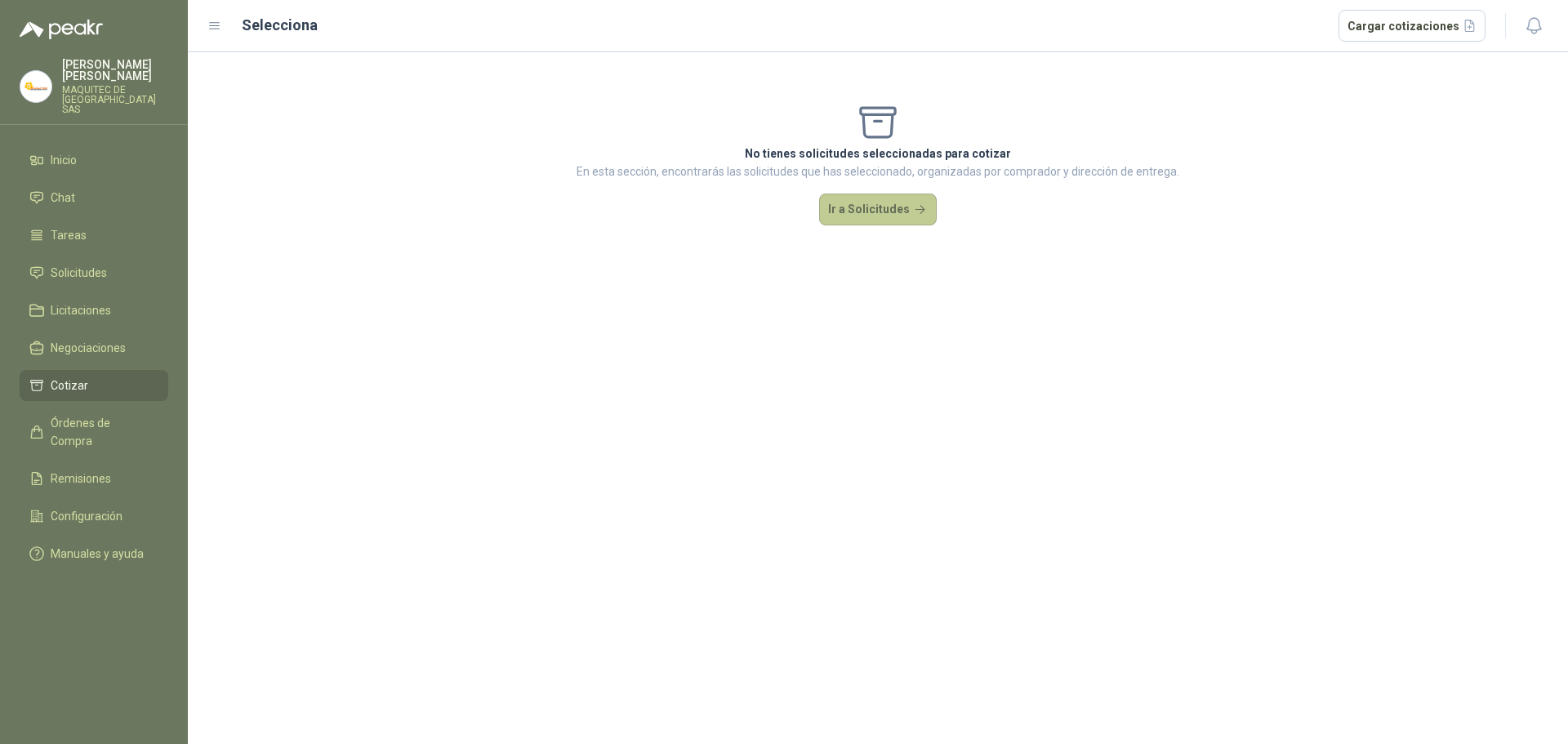
click at [883, 213] on button "Ir a Solicitudes" at bounding box center [878, 210] width 117 height 33
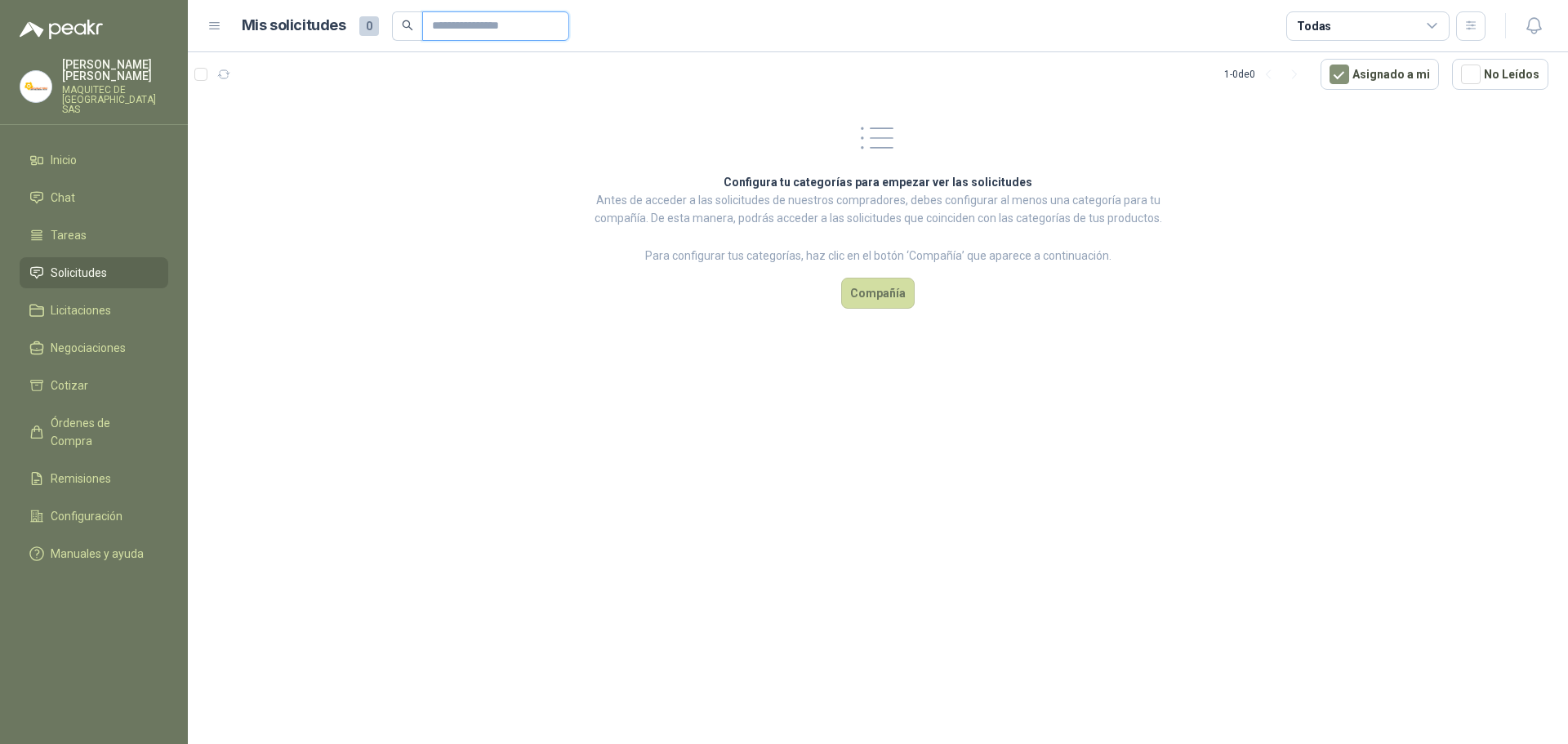
click at [485, 22] on input "text" at bounding box center [488, 26] width 115 height 27
type input "*********"
drag, startPoint x: 508, startPoint y: 27, endPoint x: 413, endPoint y: 20, distance: 95.3
click at [413, 20] on span "*********" at bounding box center [480, 26] width 177 height 29
click at [349, 131] on section "1 - 0 de 0 Asignado a mi No Leídos Configura tu categorías para empezar ver las…" at bounding box center [878, 398] width 1380 height 692
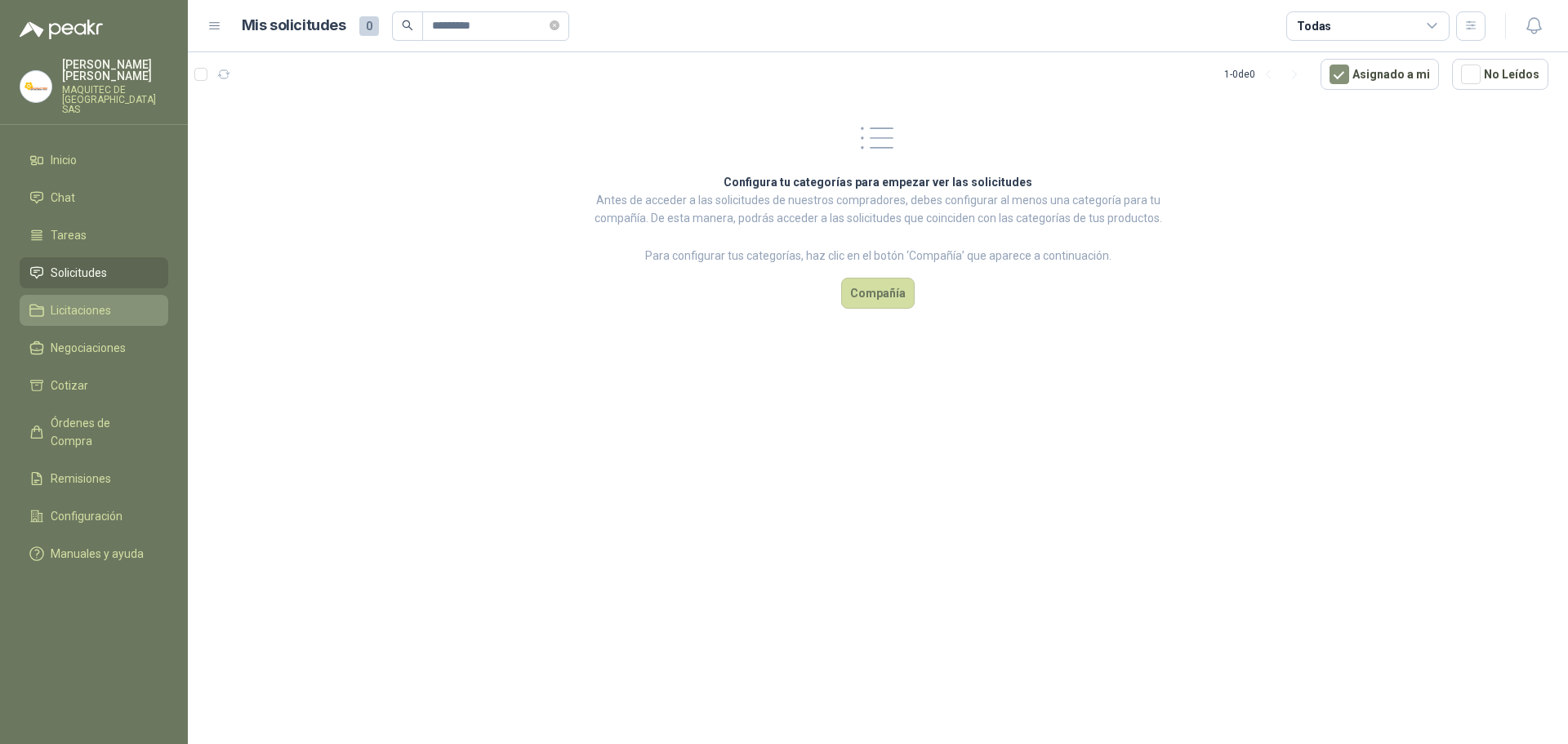
click at [103, 308] on span "Licitaciones" at bounding box center [81, 311] width 60 height 18
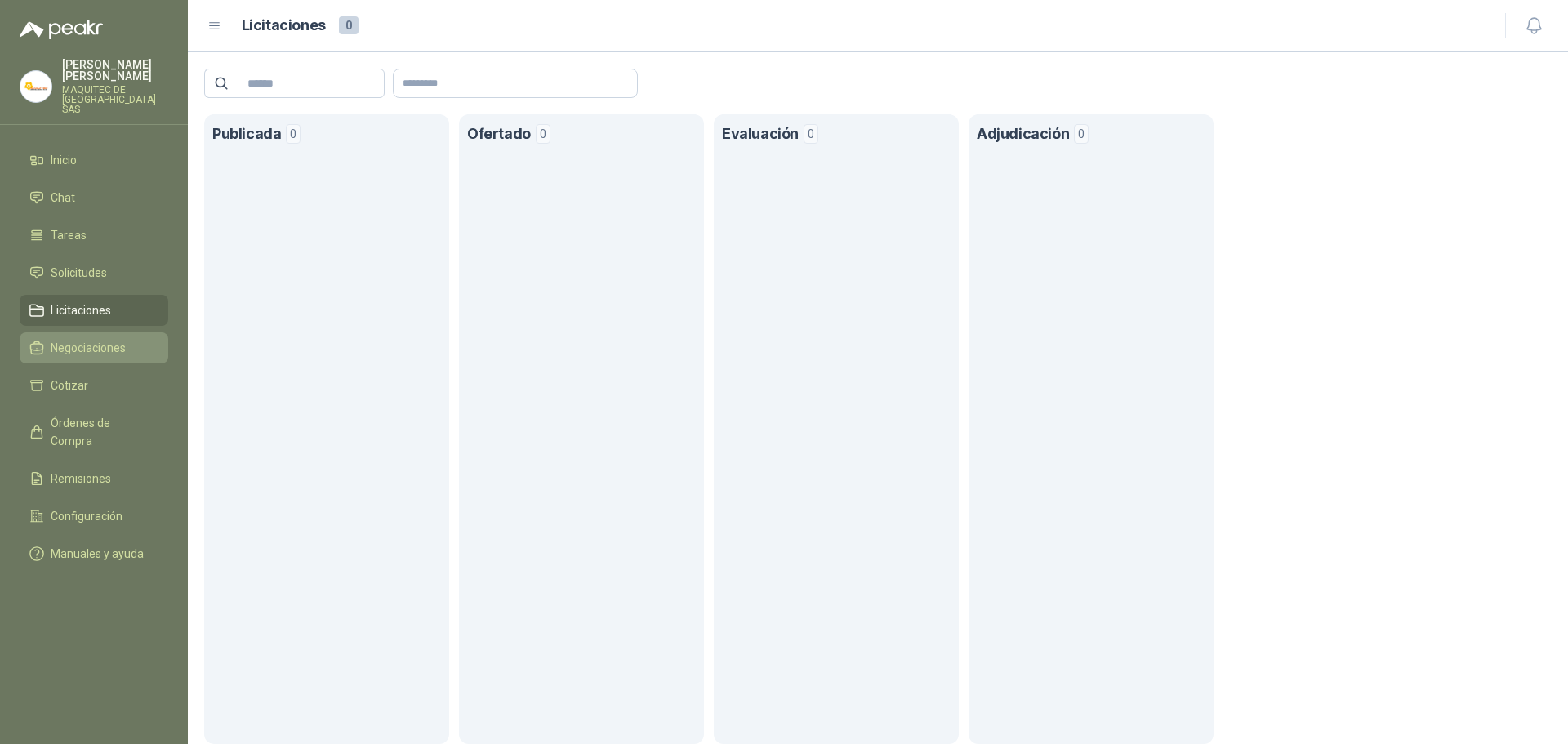
click at [115, 345] on span "Negociaciones" at bounding box center [88, 348] width 75 height 18
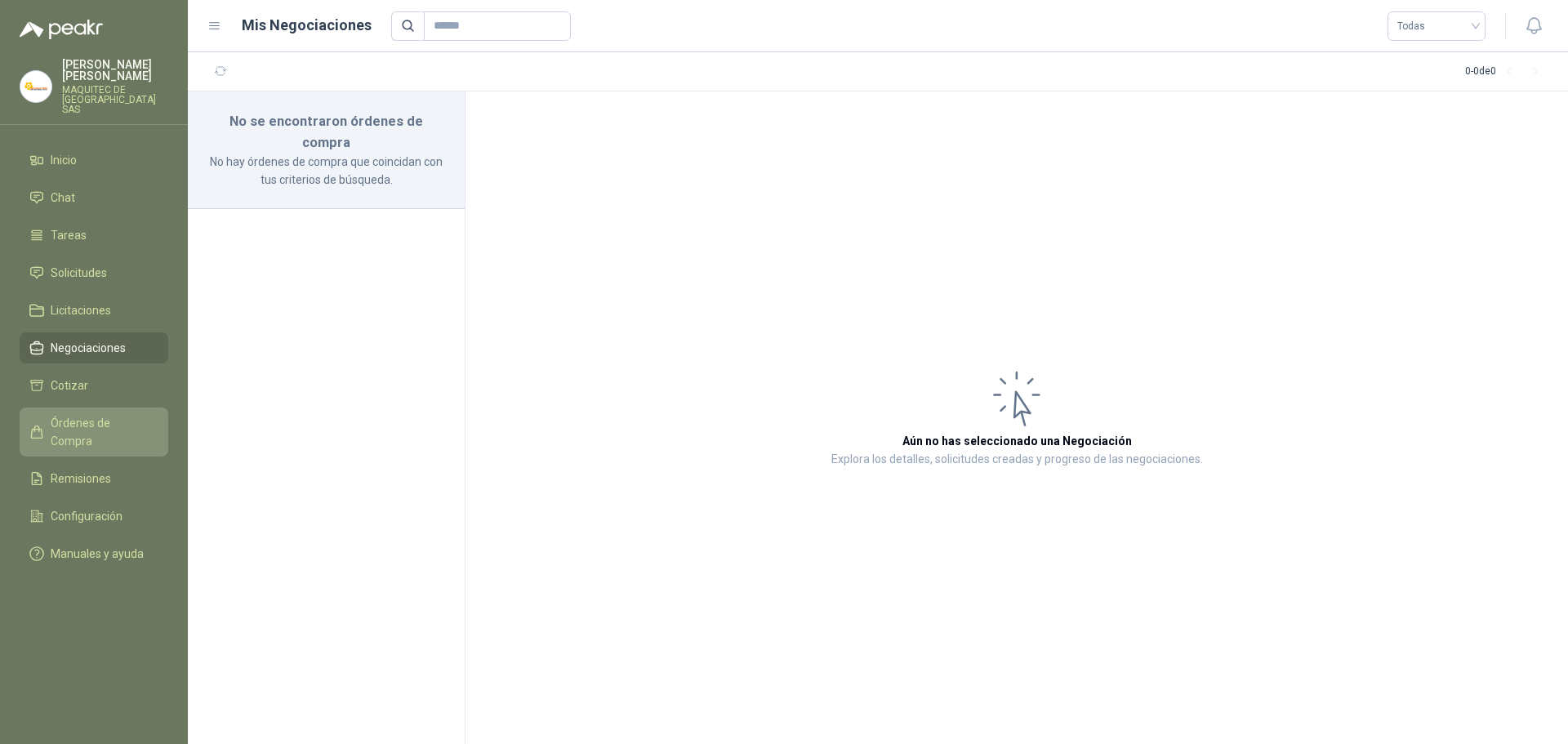
click at [116, 414] on span "Órdenes de Compra" at bounding box center [101, 432] width 102 height 36
drag, startPoint x: 349, startPoint y: 441, endPoint x: 296, endPoint y: 401, distance: 66.4
click at [349, 441] on section "No se encontraron órdenes de compra No hay órdenes de compra que coincidan con …" at bounding box center [326, 418] width 278 height 652
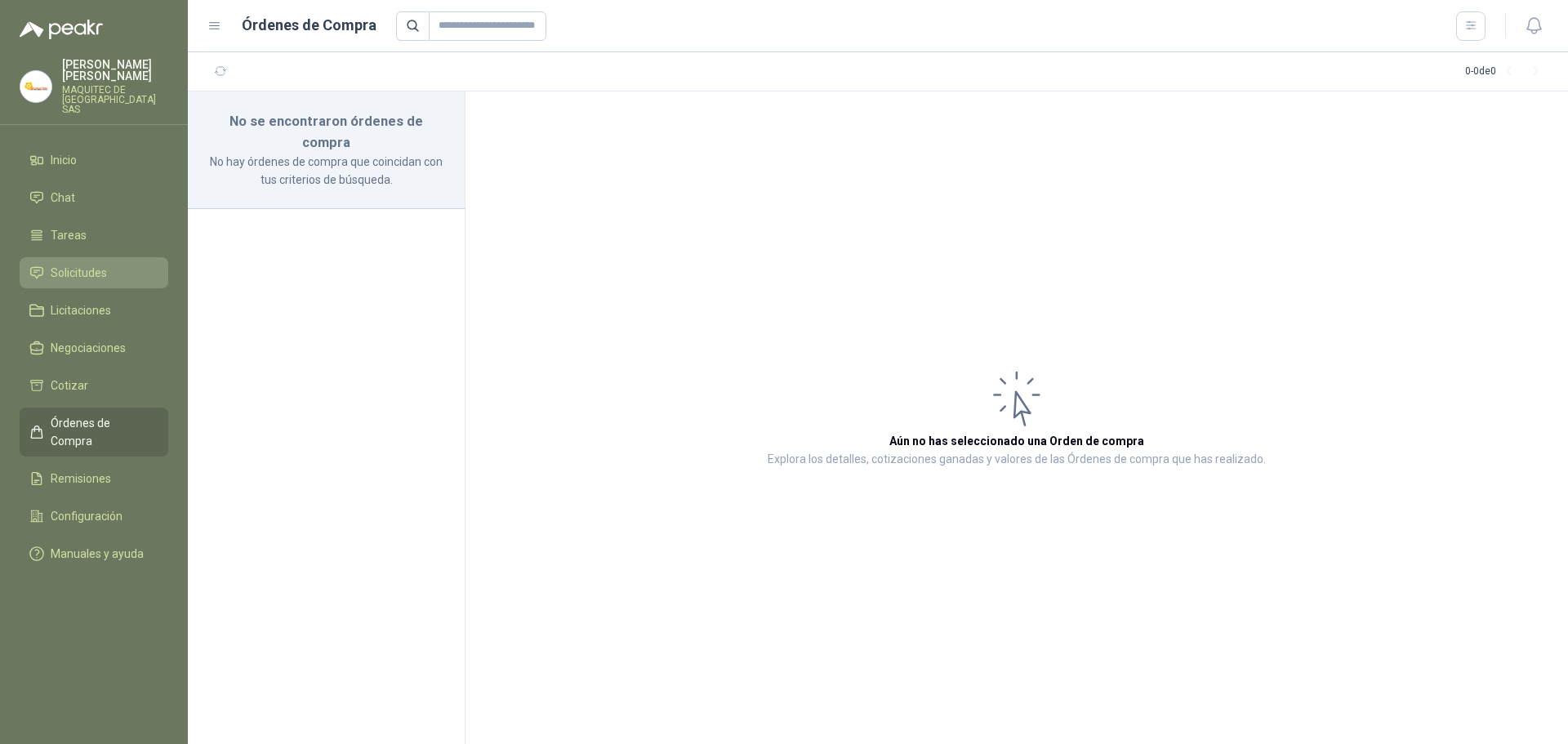
click at [93, 264] on span "Solicitudes" at bounding box center [78, 273] width 56 height 18
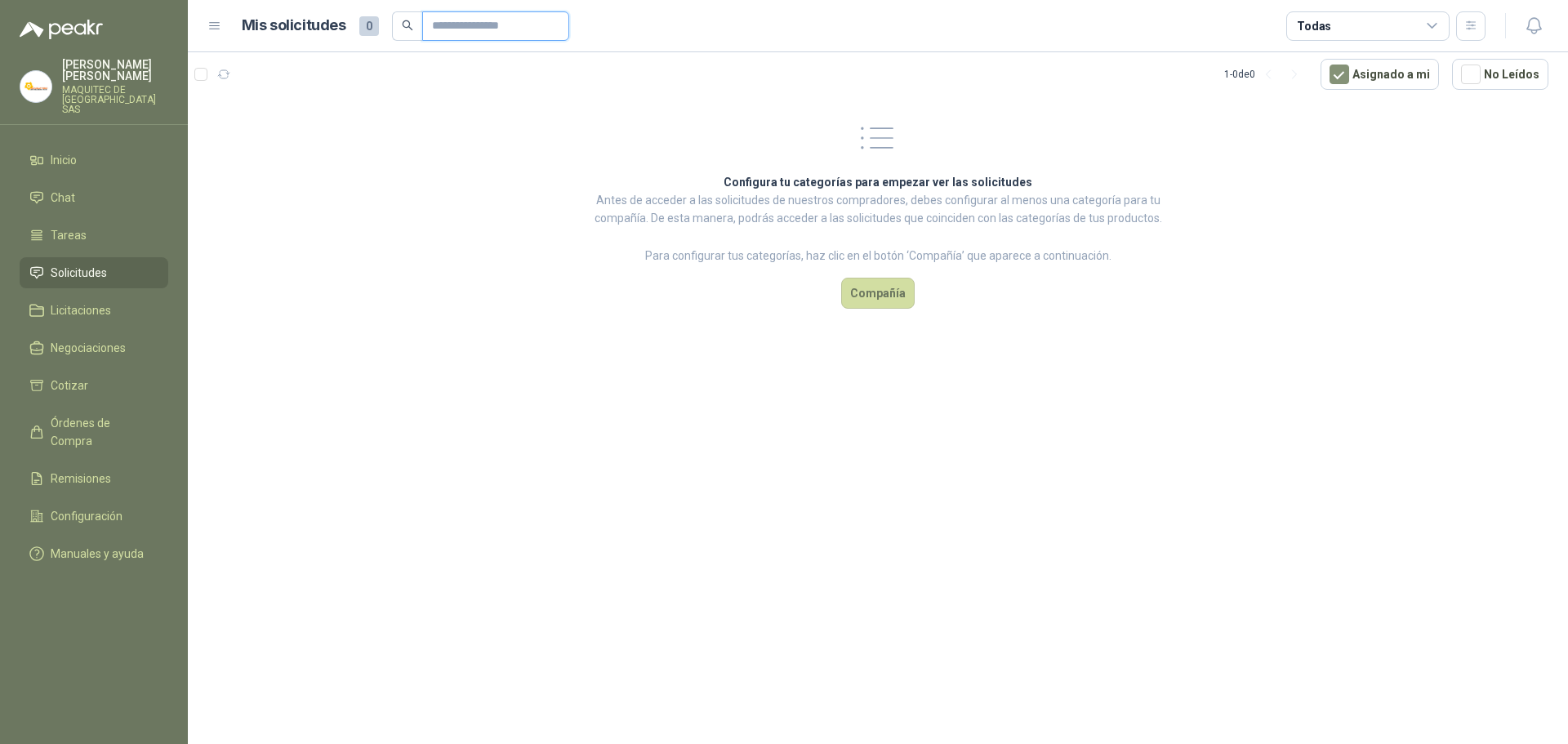
click at [484, 18] on input "text" at bounding box center [488, 26] width 115 height 27
paste input "*********"
type input "*********"
click at [883, 285] on button "Compañía" at bounding box center [878, 293] width 73 height 31
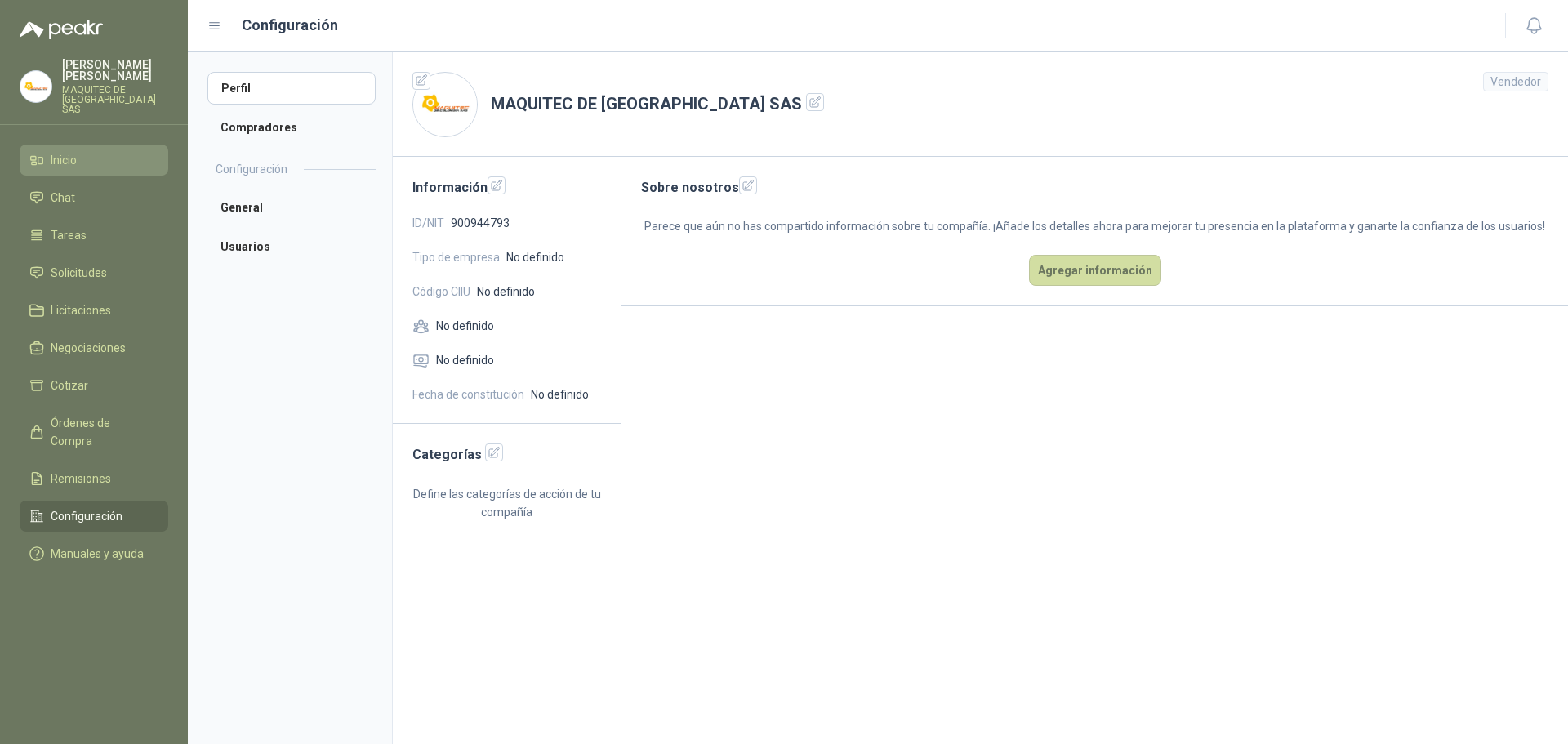
click at [77, 154] on span "Inicio" at bounding box center [63, 160] width 27 height 18
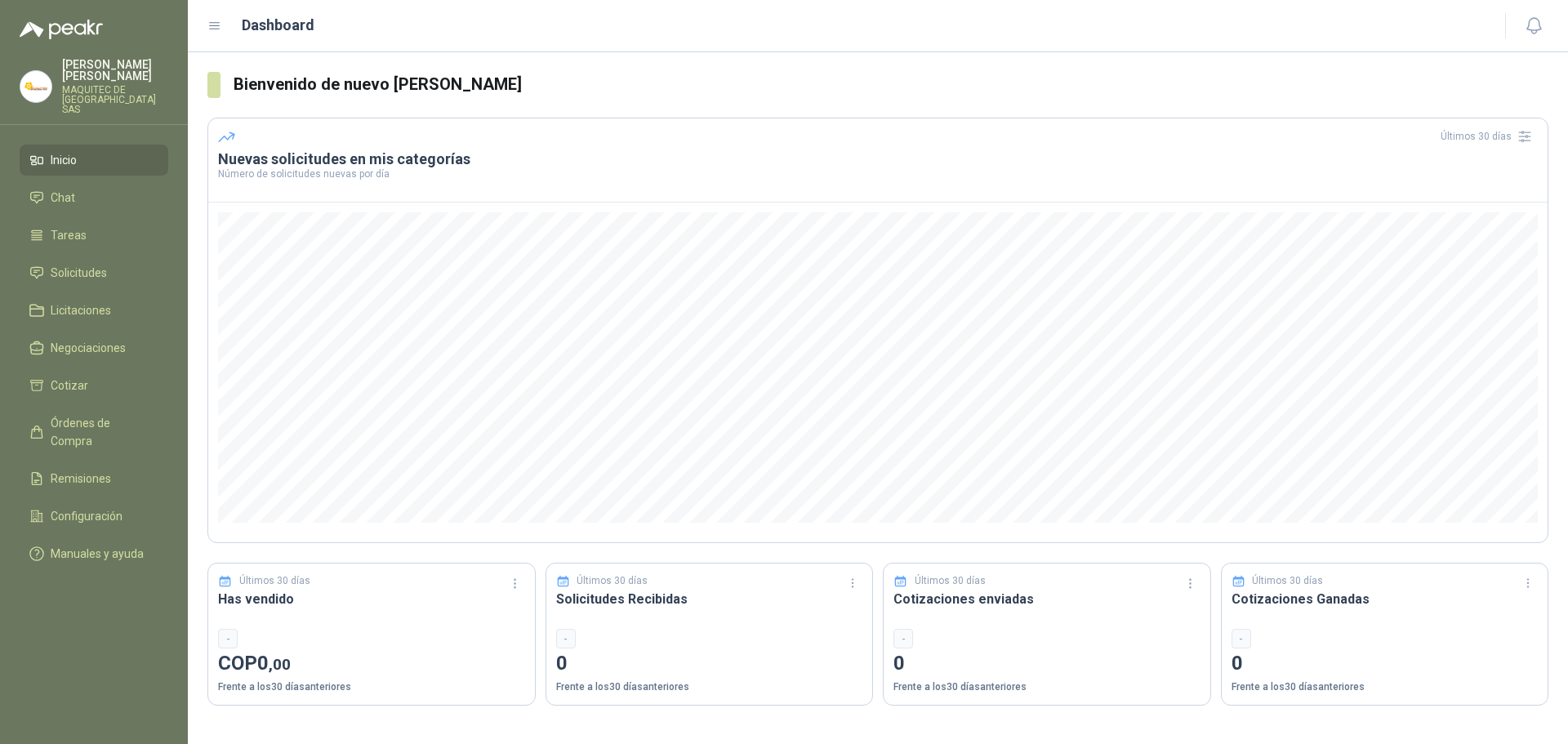
click at [104, 97] on p "MAQUITEC DE [GEOGRAPHIC_DATA] SAS" at bounding box center [115, 100] width 106 height 29
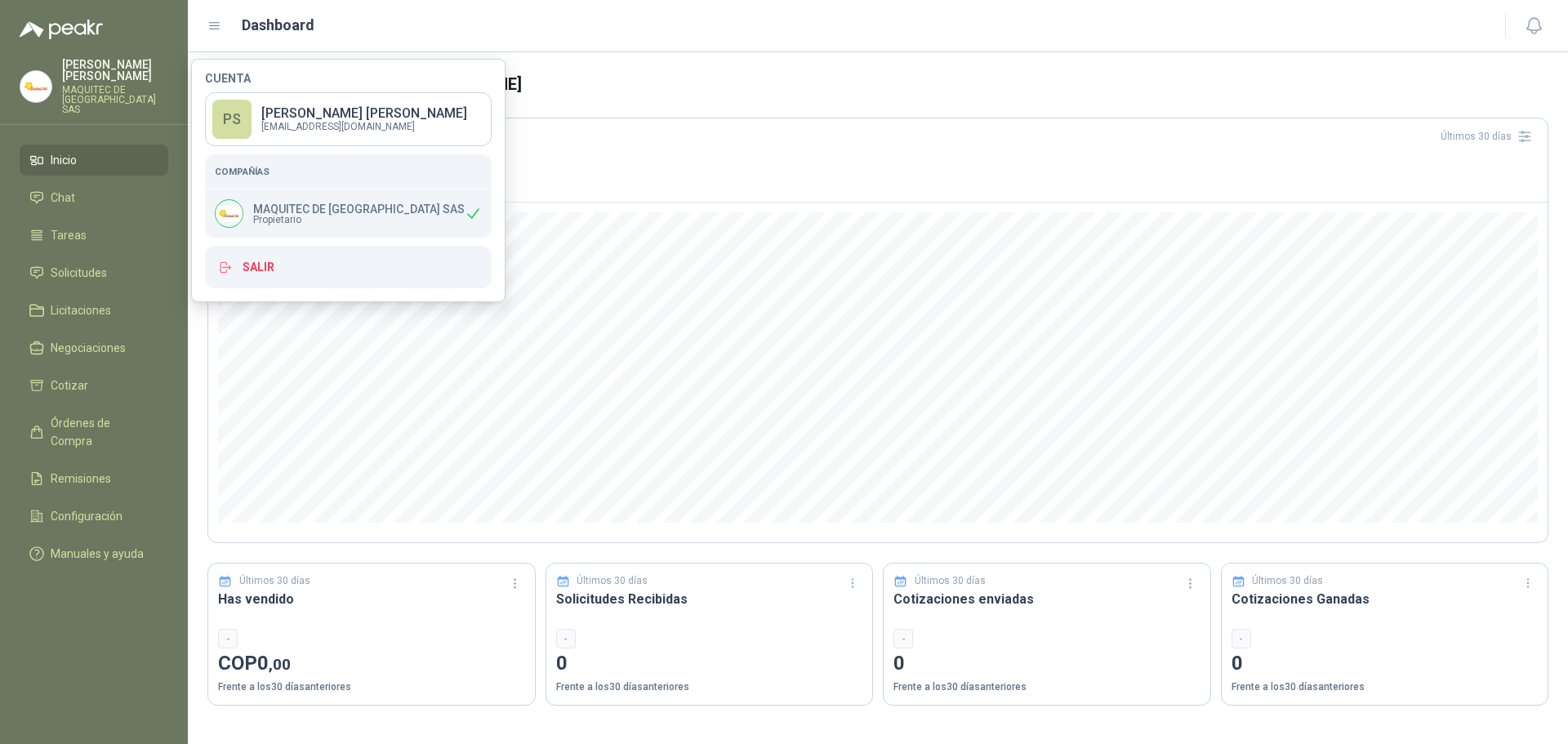
click at [674, 72] on h3 "Bienvenido de nuevo [PERSON_NAME]" at bounding box center [891, 84] width 1315 height 26
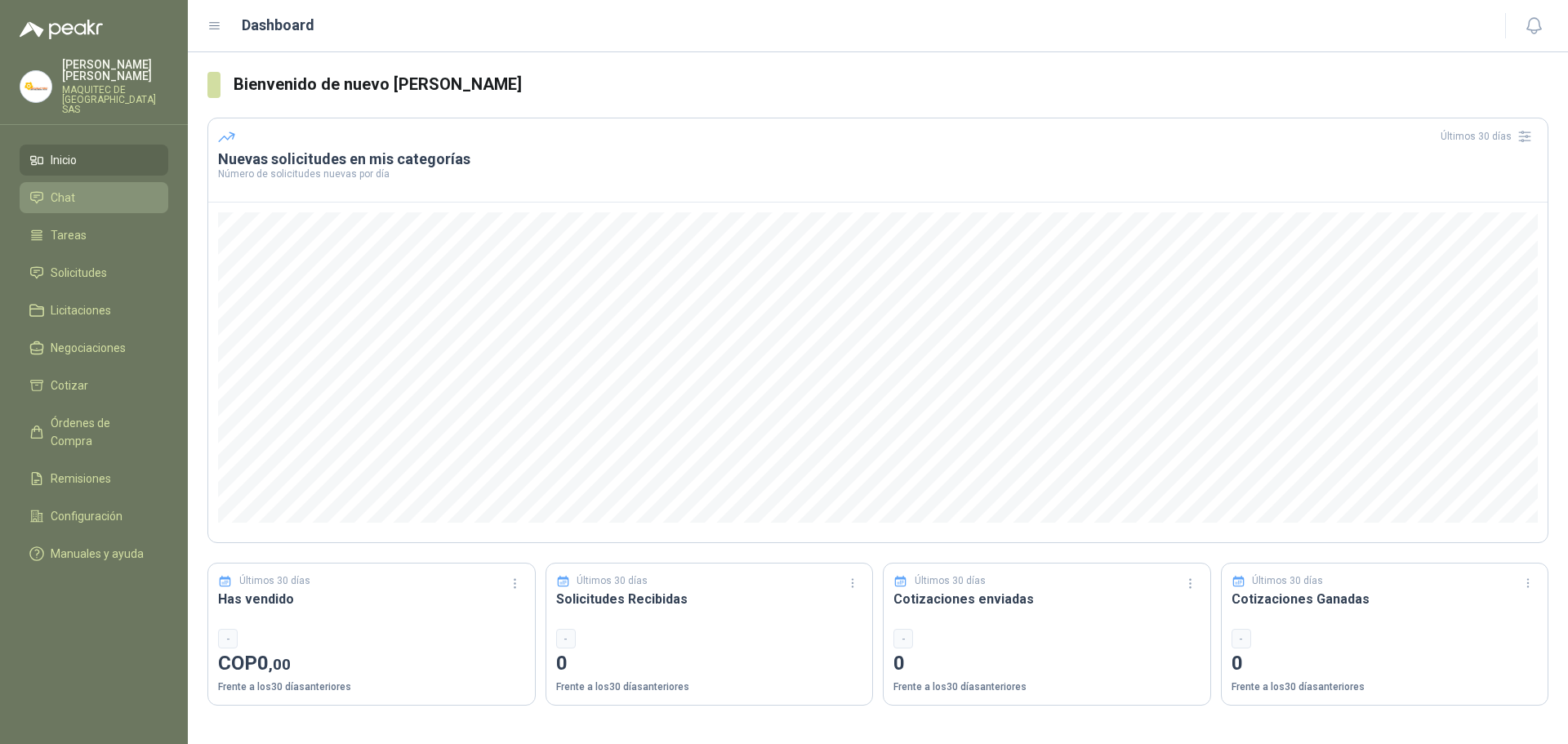
click at [93, 189] on li "Chat" at bounding box center [93, 198] width 129 height 18
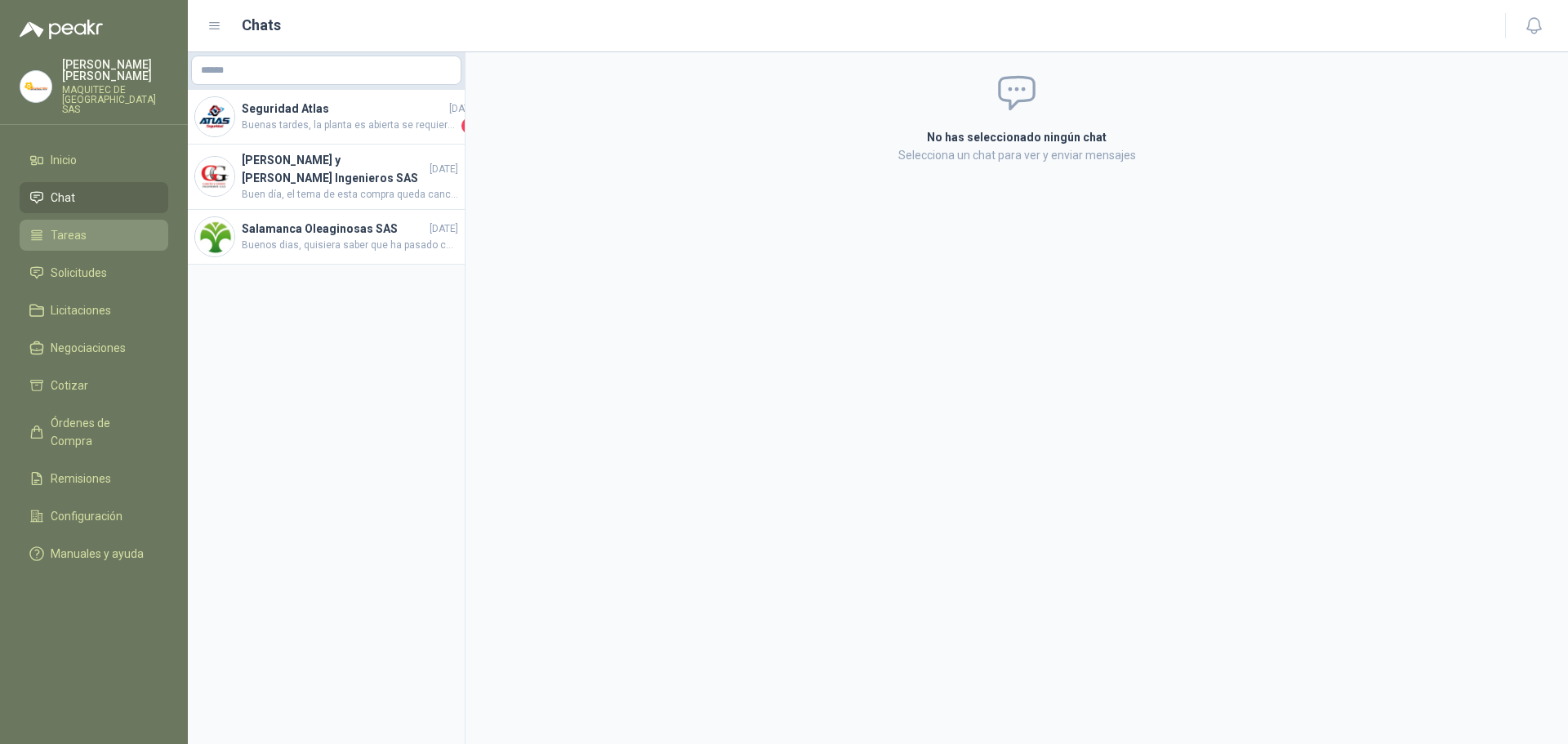
click at [93, 226] on li "Tareas" at bounding box center [93, 235] width 129 height 18
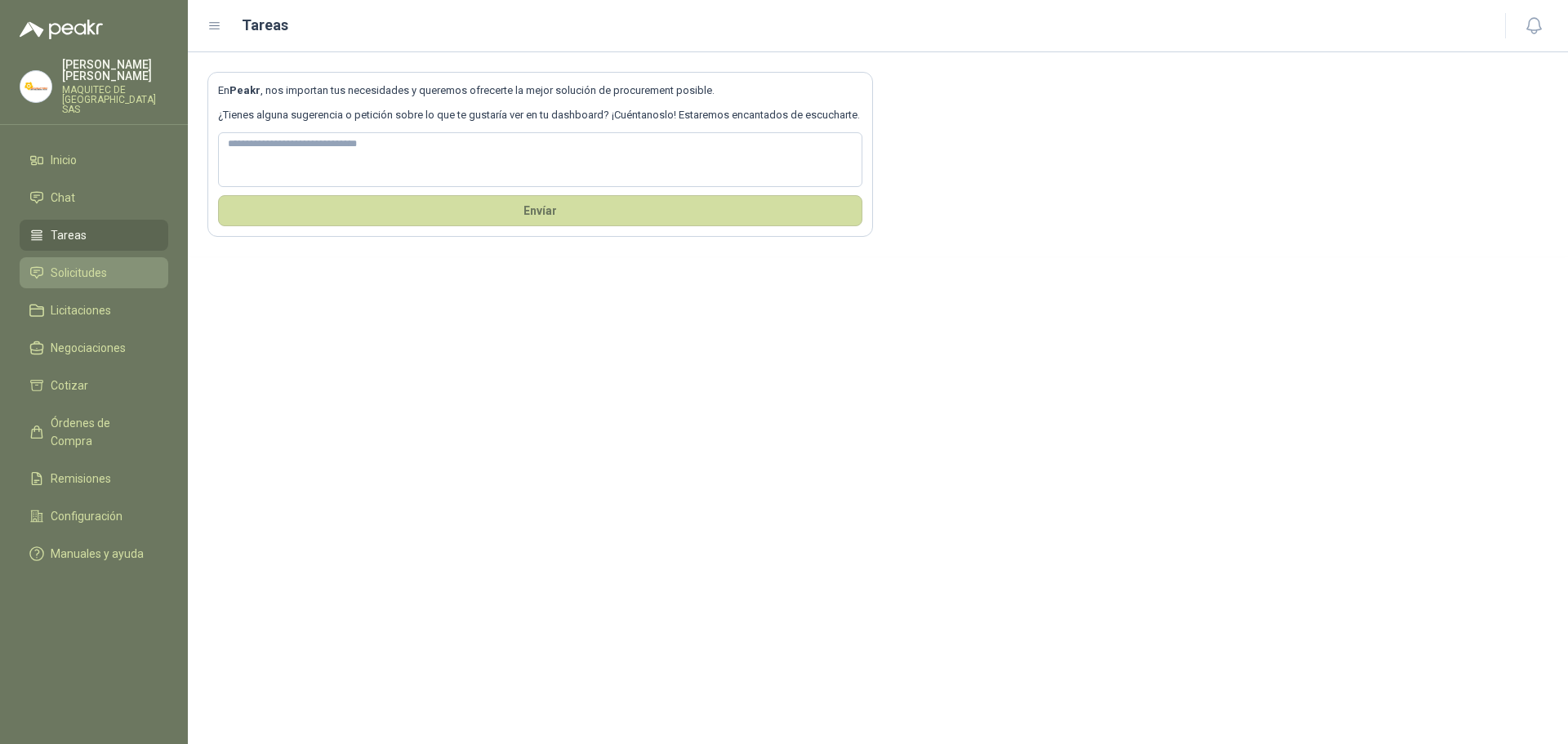
click at [114, 268] on li "Solicitudes" at bounding box center [93, 273] width 129 height 18
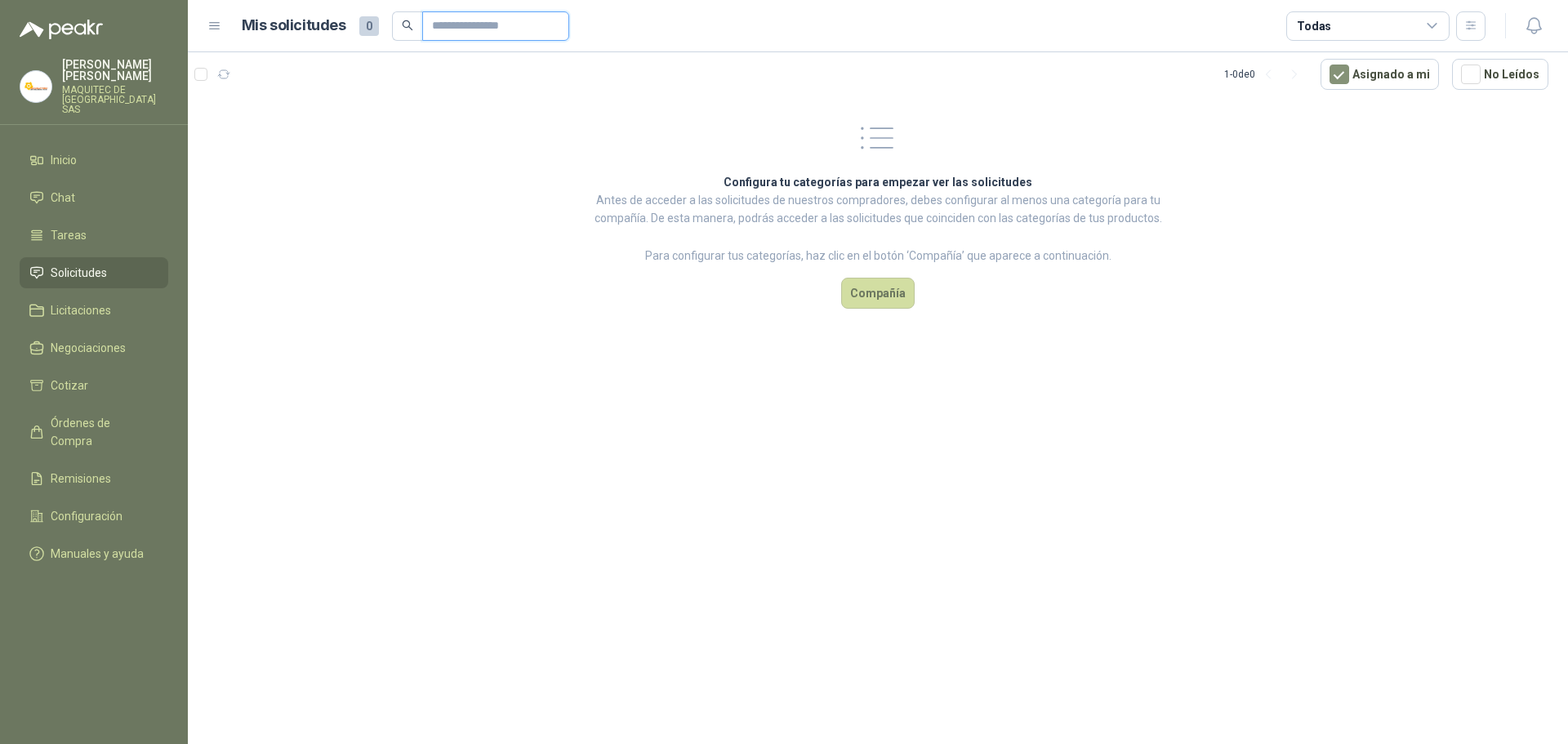
click at [476, 26] on input "text" at bounding box center [488, 26] width 115 height 27
paste input "*********"
type input "*********"
drag, startPoint x: 507, startPoint y: 21, endPoint x: 385, endPoint y: 15, distance: 122.1
click at [385, 15] on div "Mis solicitudes 0 *********" at bounding box center [405, 26] width 327 height 29
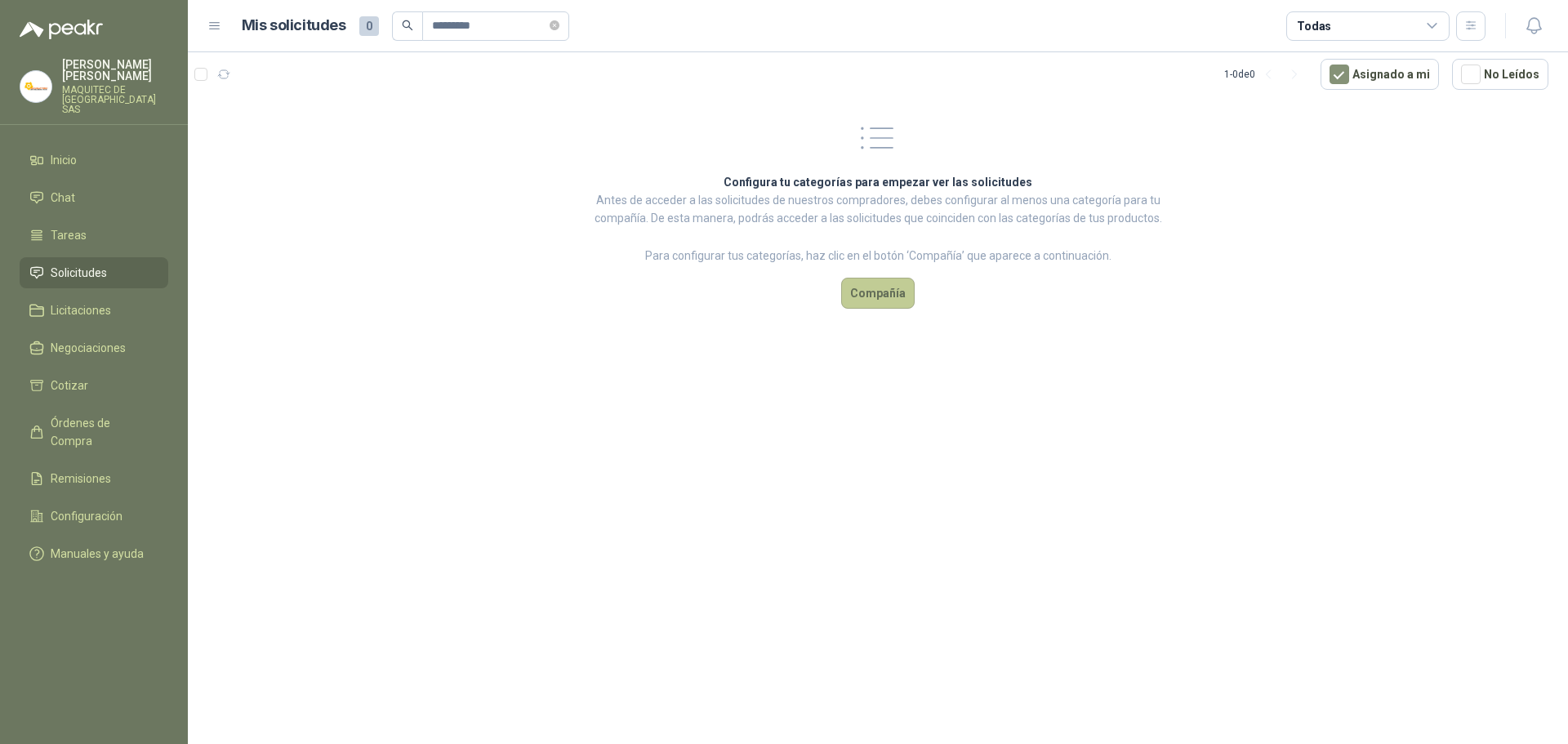
click at [873, 299] on button "Compañía" at bounding box center [878, 293] width 73 height 31
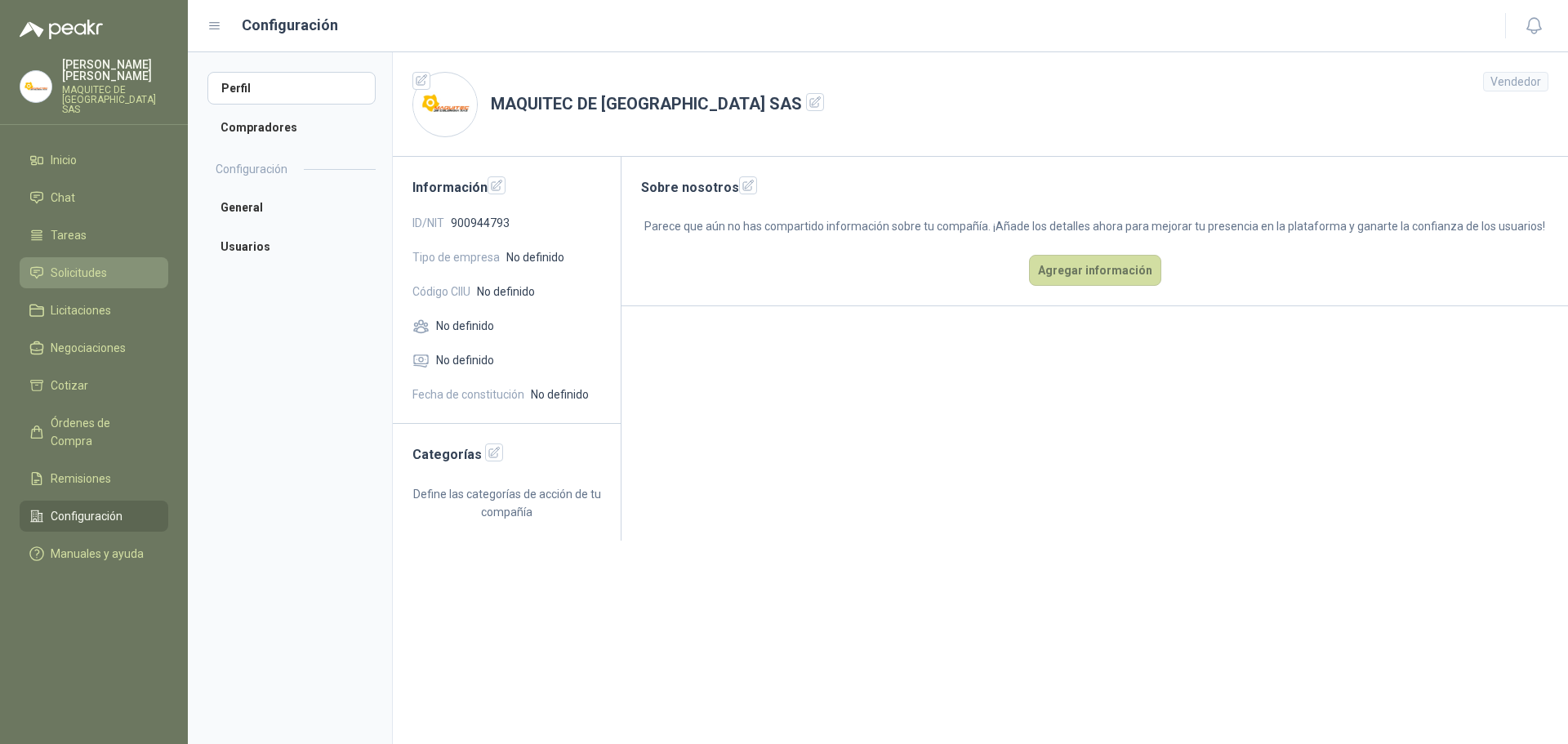
click at [97, 257] on link "Solicitudes" at bounding box center [93, 273] width 148 height 31
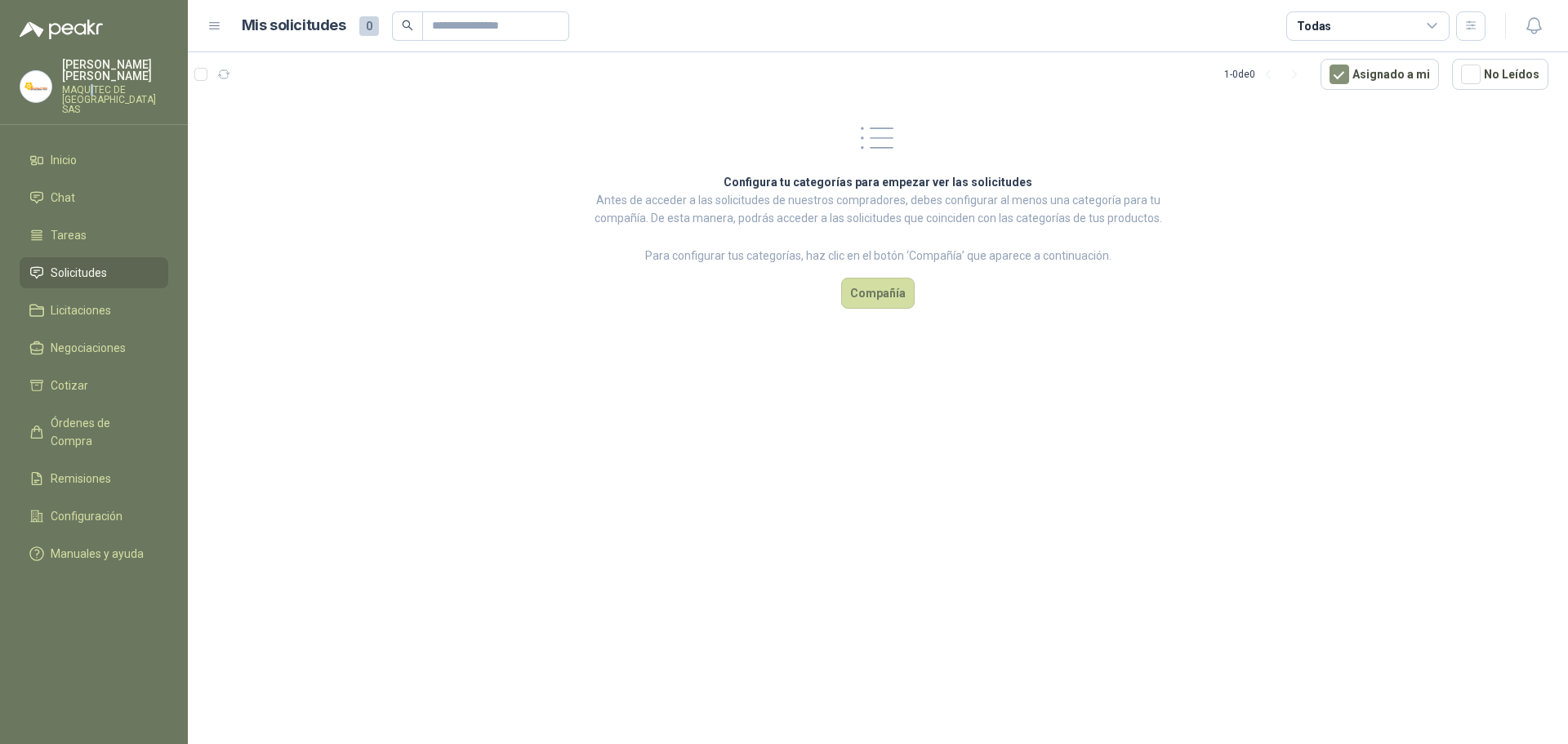
click at [94, 84] on div "[PERSON_NAME] MAQUITEC DE COLOMBIA SAS" at bounding box center [115, 86] width 106 height 56
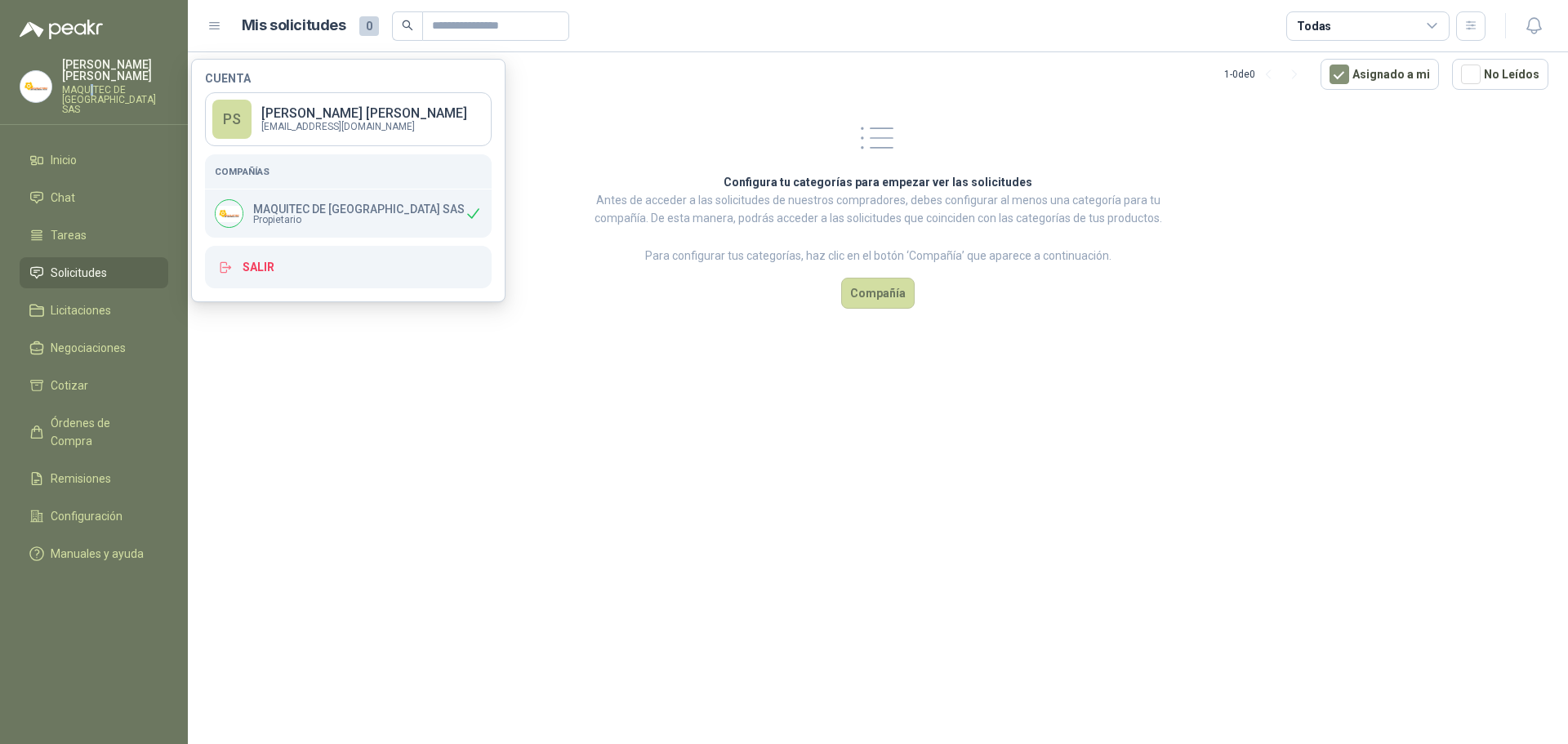
click at [429, 403] on section "1 - 0 de 0 Asignado a mi No Leídos Configura tu categorías para empezar ver las…" at bounding box center [878, 398] width 1380 height 692
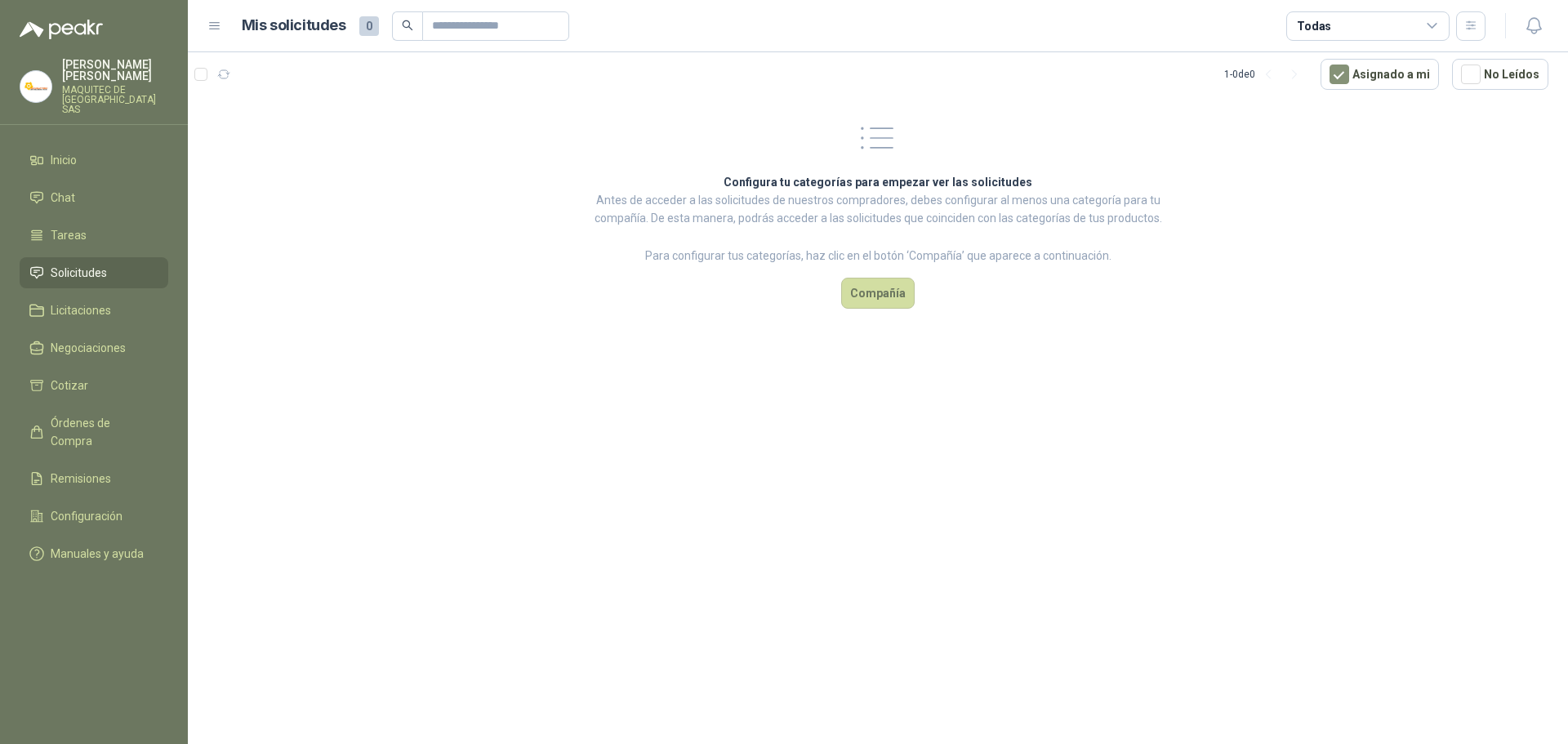
click at [90, 105] on div "[PERSON_NAME] MAQUITEC DE COLOMBIA SAS" at bounding box center [93, 92] width 188 height 66
click at [86, 100] on p "MAQUITEC DE [GEOGRAPHIC_DATA] SAS" at bounding box center [115, 100] width 106 height 29
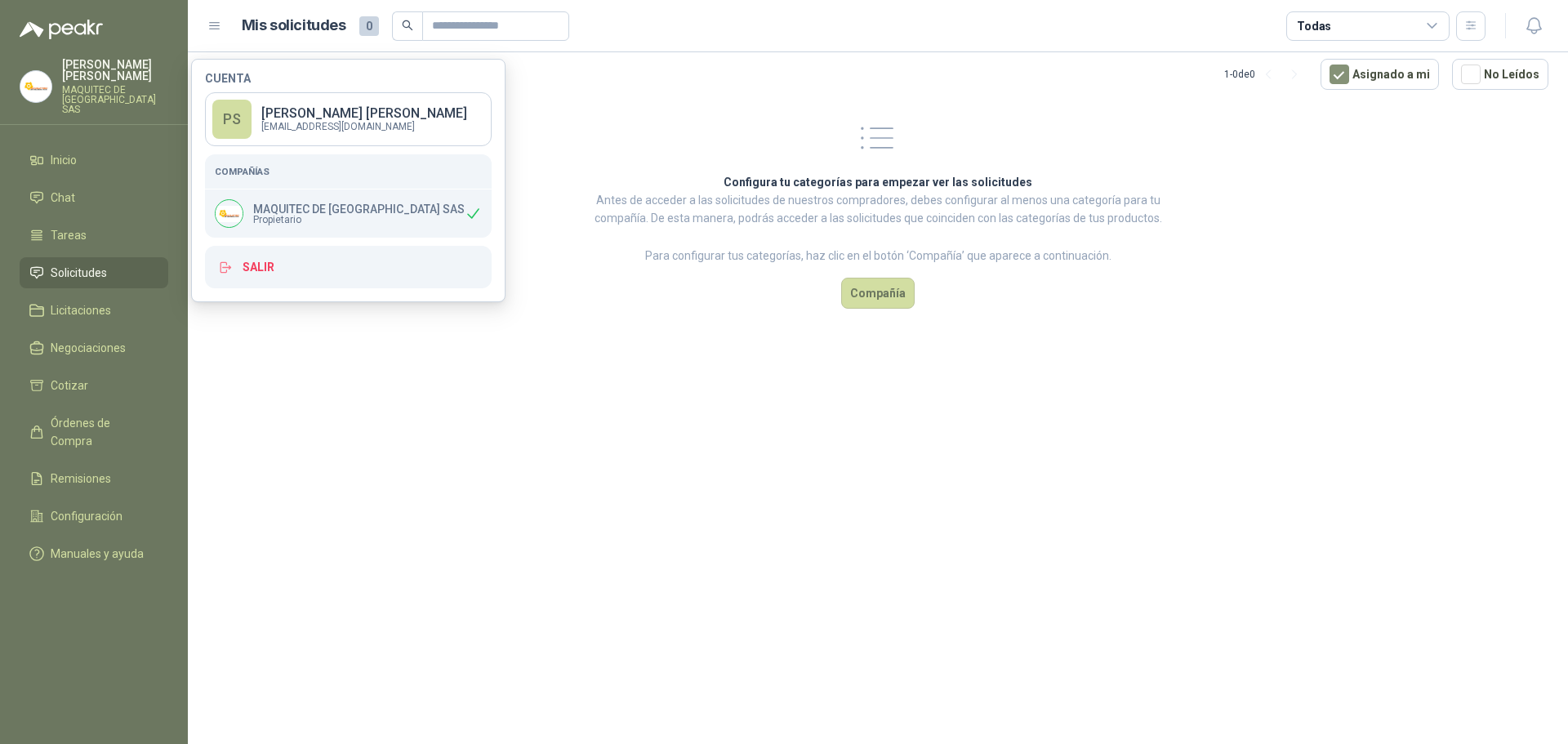
drag, startPoint x: 345, startPoint y: 198, endPoint x: 324, endPoint y: 222, distance: 31.9
click at [346, 204] on div "MAQUITEC DE COLOMBIA SAS Propietario" at bounding box center [348, 213] width 287 height 49
click at [322, 221] on span "Propietario" at bounding box center [358, 219] width 212 height 10
click at [290, 209] on p "MAQUITEC DE [GEOGRAPHIC_DATA] SAS" at bounding box center [358, 209] width 212 height 11
click at [102, 339] on span "Negociaciones" at bounding box center [88, 348] width 75 height 18
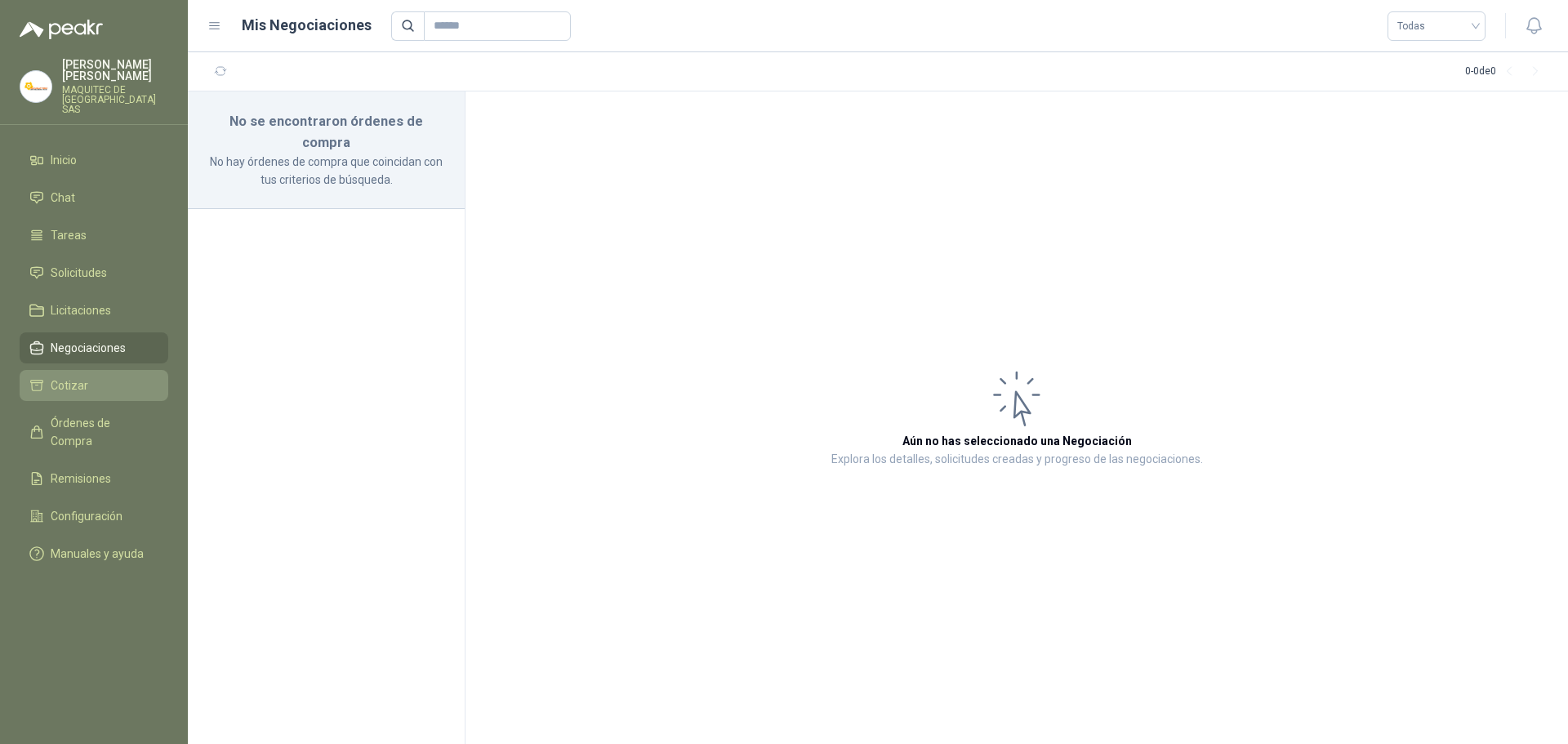
click at [94, 381] on li "Cotizar" at bounding box center [93, 386] width 129 height 18
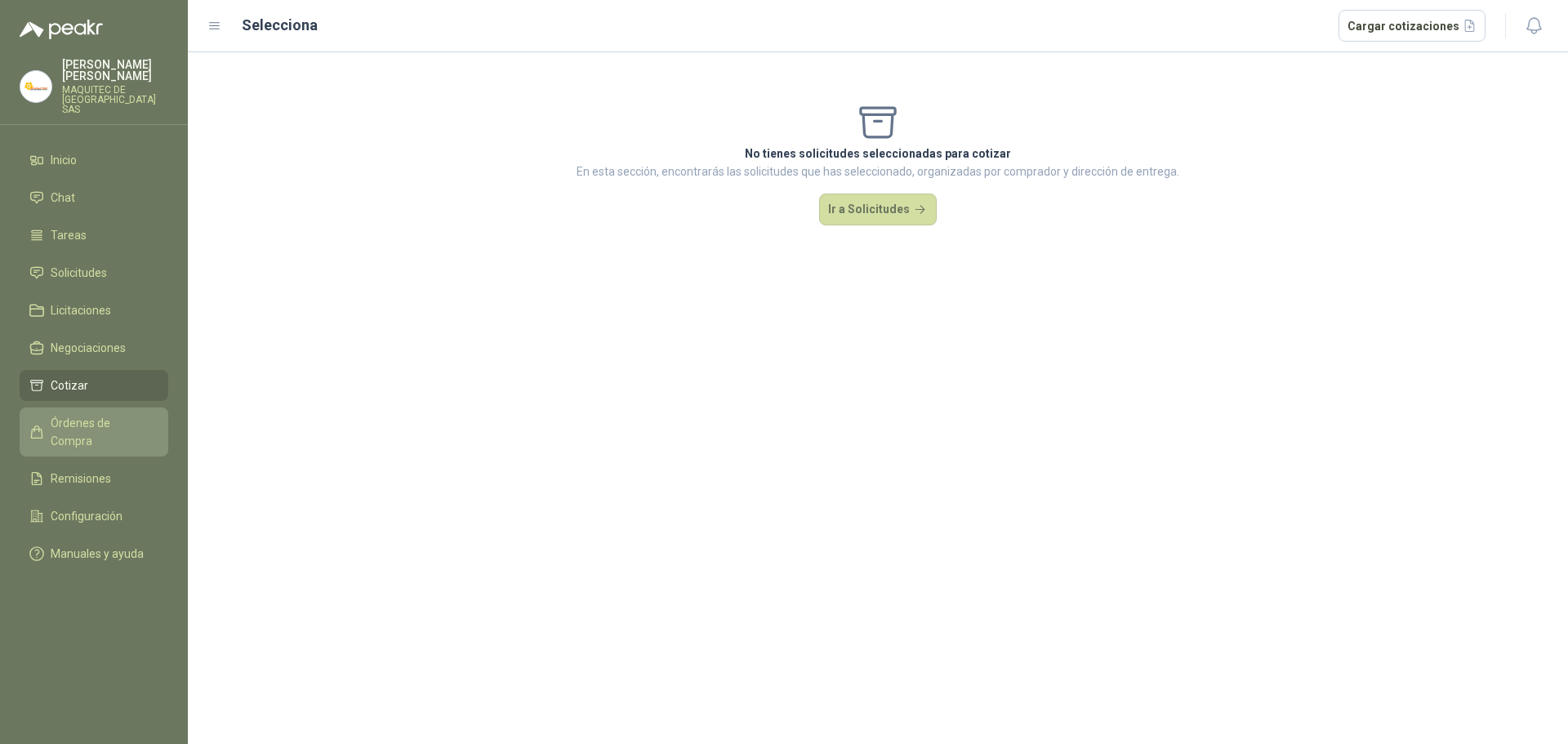
click at [108, 417] on span "Órdenes de Compra" at bounding box center [101, 432] width 102 height 36
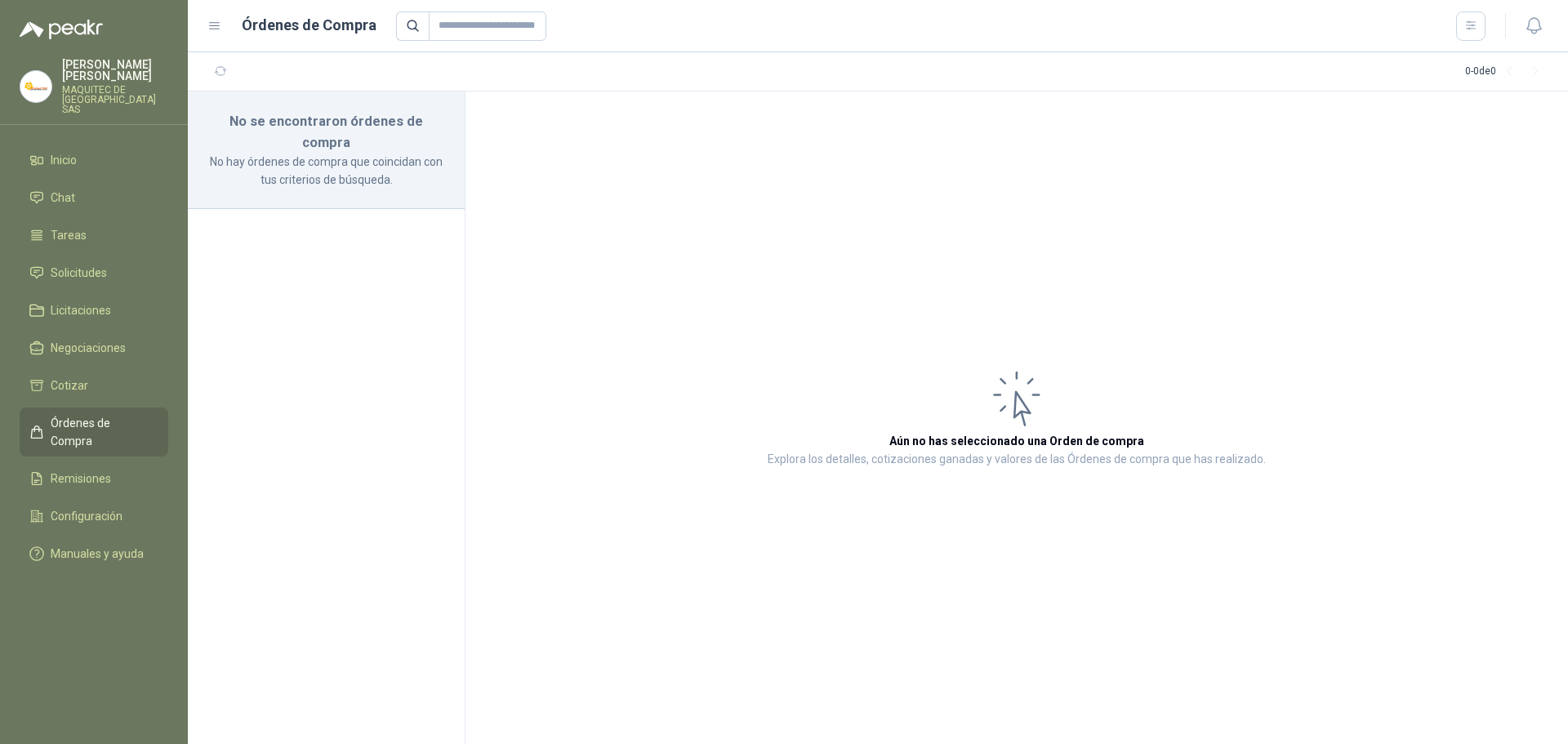
click at [116, 469] on ul "Inicio Chat Tareas Solicitudes Licitaciones Negociaciones Cotizar Órdenes de Co…" at bounding box center [93, 360] width 188 height 432
click at [115, 463] on link "Remisiones" at bounding box center [93, 478] width 148 height 31
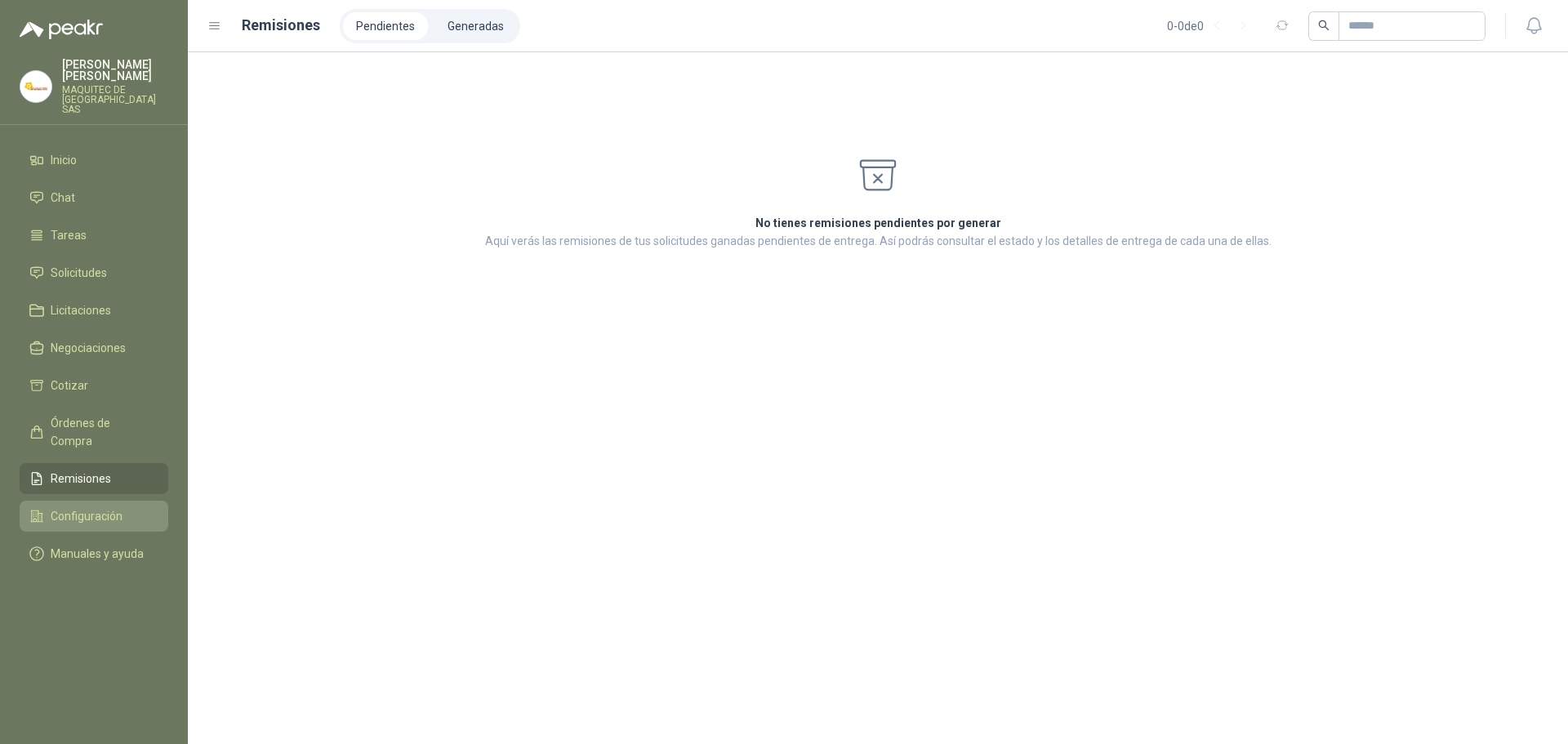
click at [121, 507] on span "Configuración" at bounding box center [86, 516] width 71 height 18
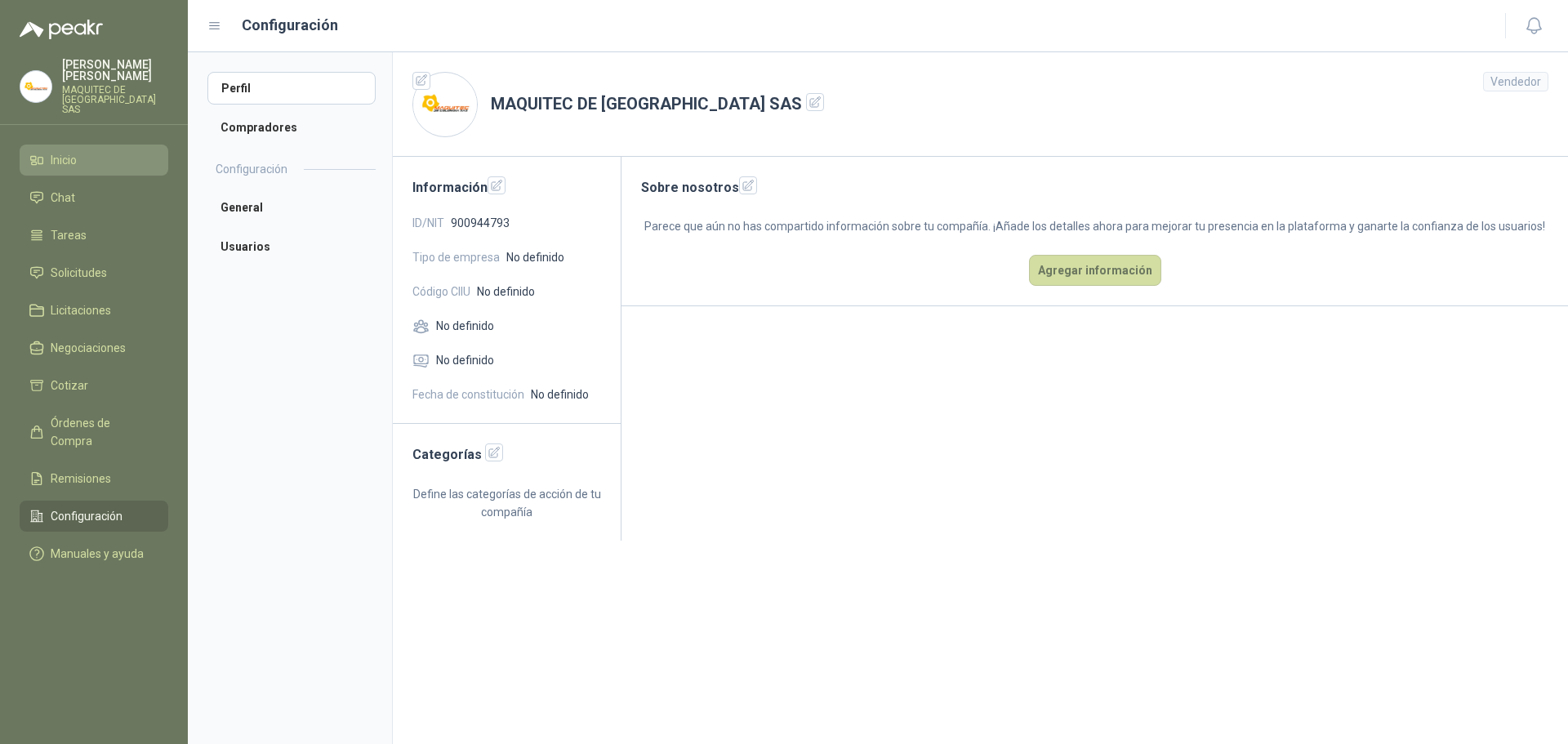
click at [102, 151] on li "Inicio" at bounding box center [93, 160] width 129 height 18
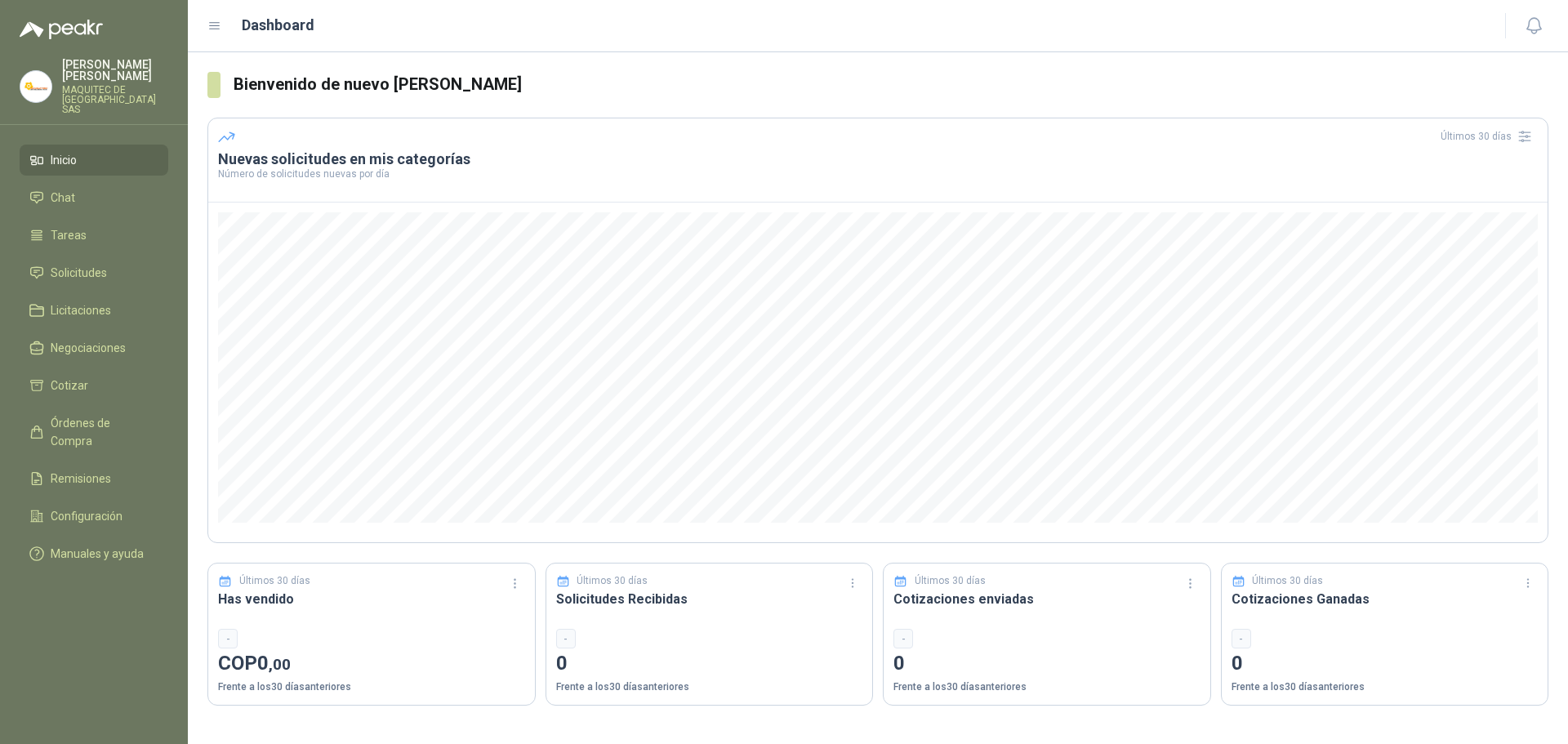
click at [457, 2] on header "Dashboard" at bounding box center [878, 26] width 1380 height 52
click at [216, 19] on icon at bounding box center [214, 26] width 15 height 15
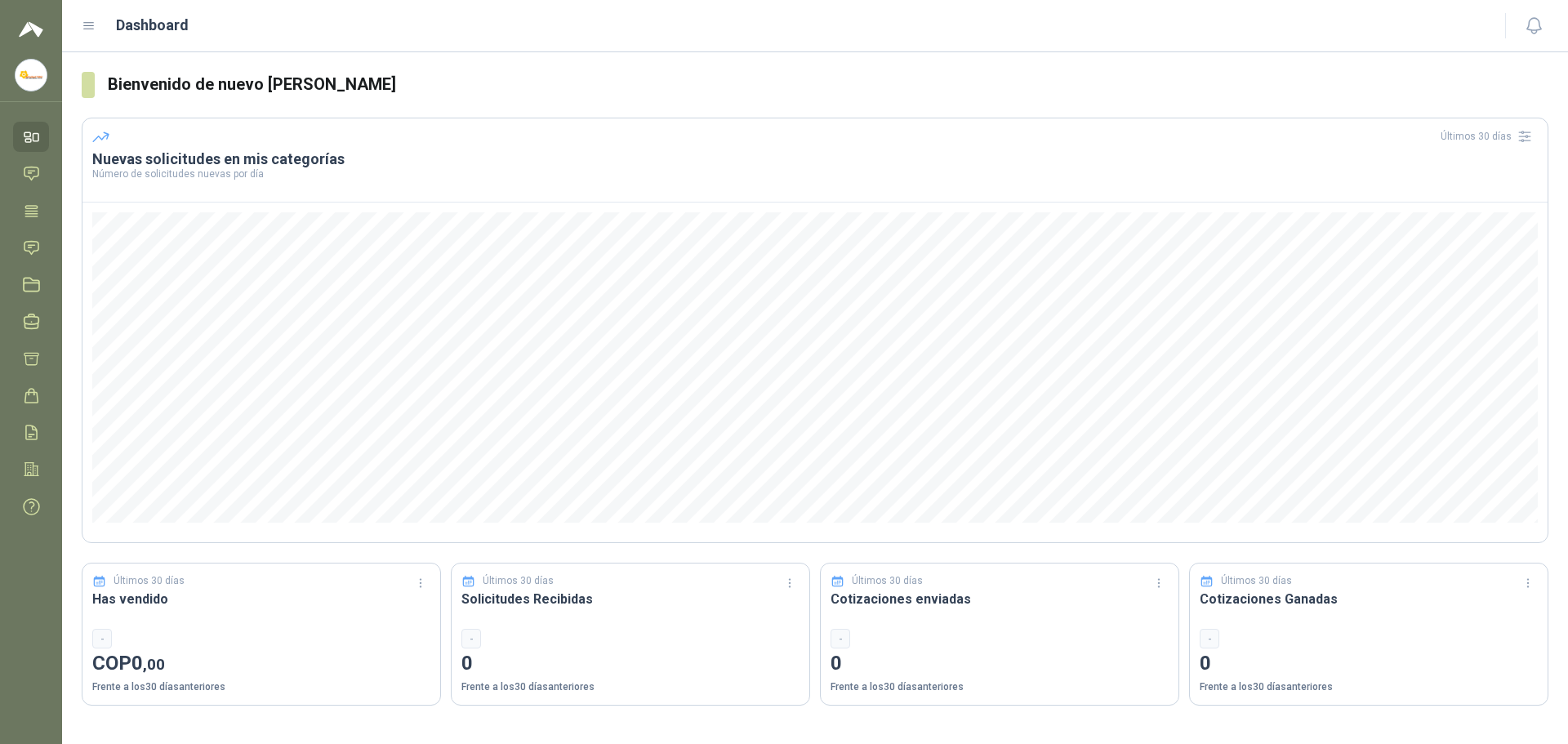
click at [89, 23] on icon at bounding box center [89, 26] width 10 height 6
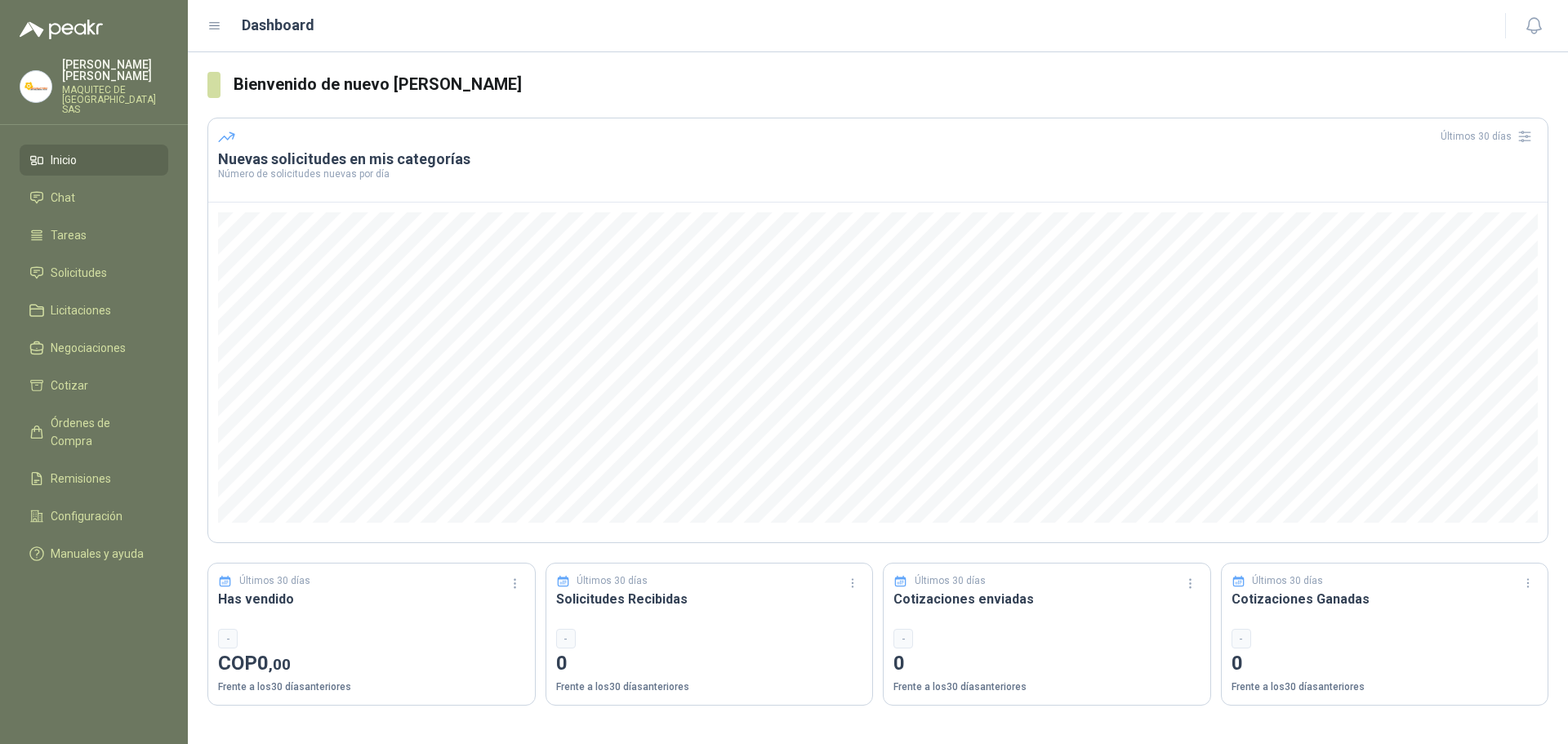
click at [89, 93] on p "MAQUITEC DE [GEOGRAPHIC_DATA] SAS" at bounding box center [115, 100] width 106 height 29
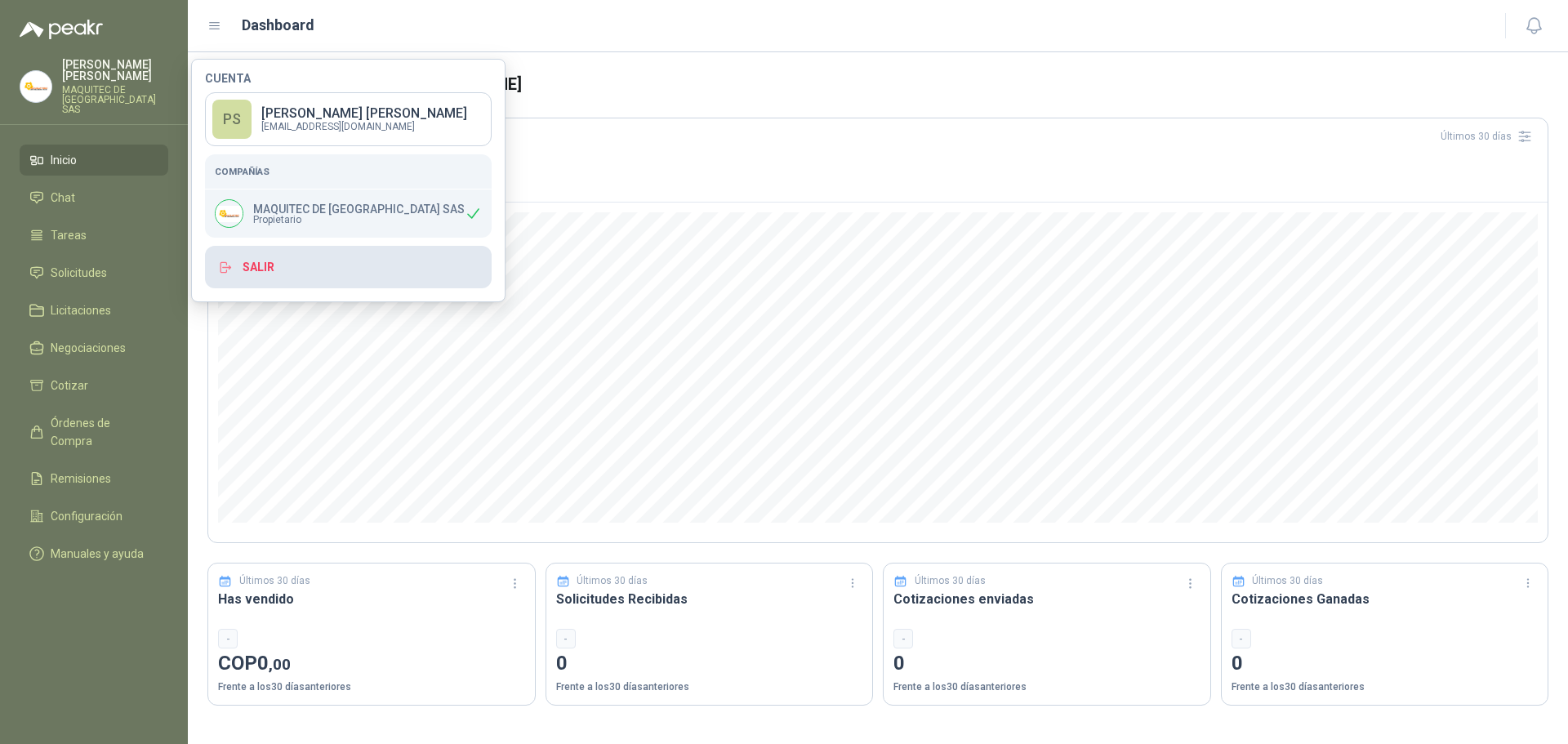
click at [265, 266] on button "Salir" at bounding box center [348, 267] width 287 height 42
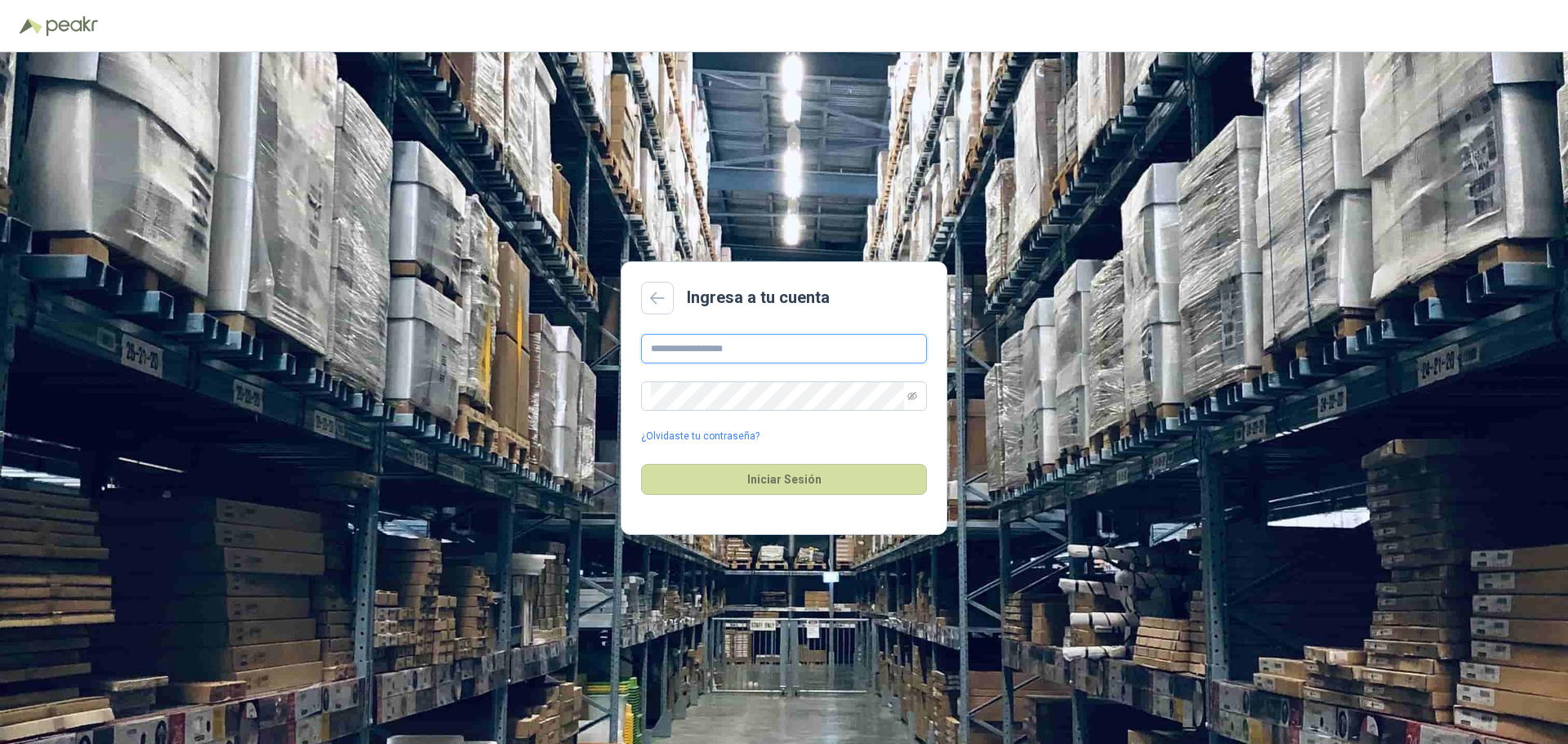
type input "**********"
click at [651, 301] on icon at bounding box center [657, 298] width 15 height 13
type input "**********"
click at [762, 483] on button "Iniciar Sesión" at bounding box center [784, 479] width 286 height 31
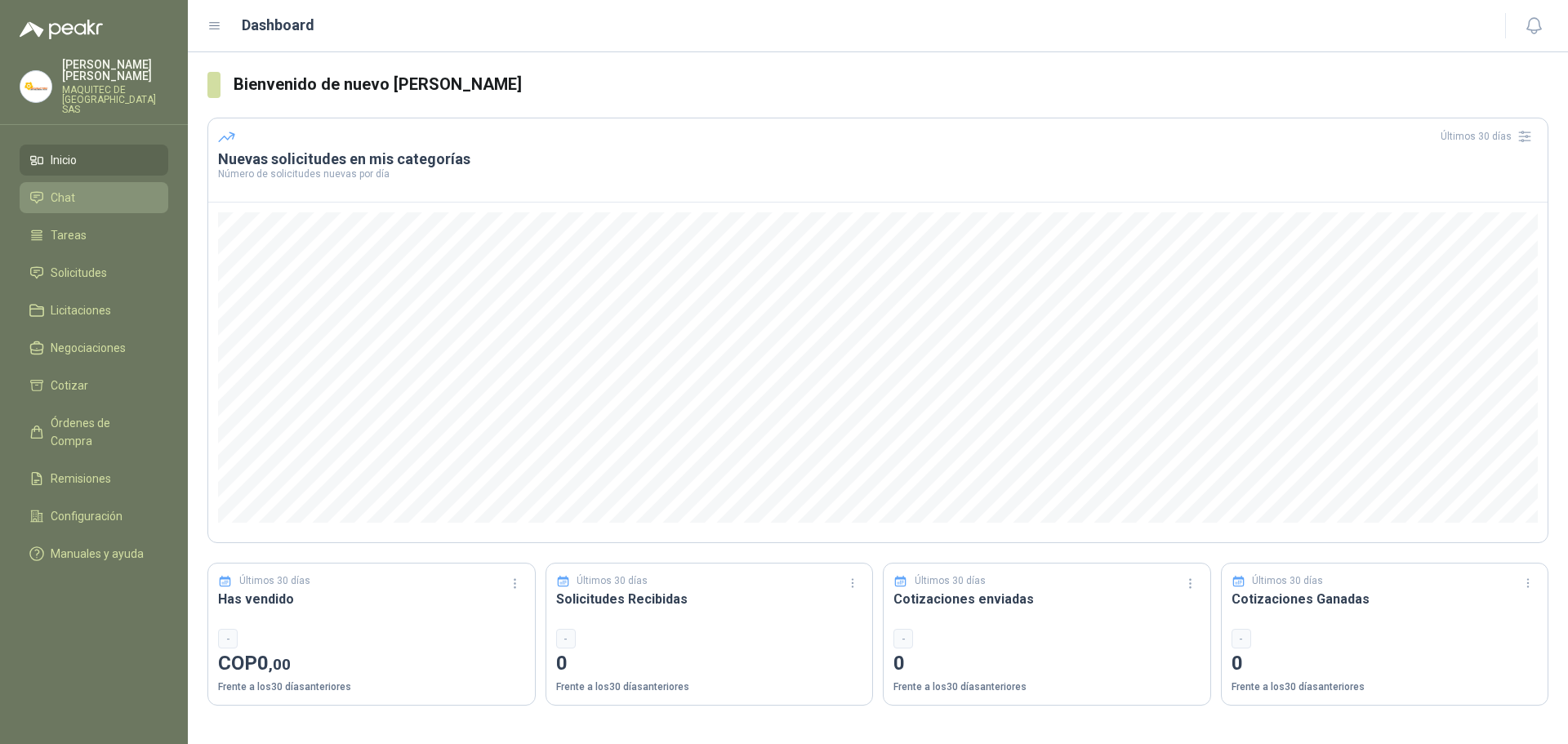
click at [47, 189] on li "Chat" at bounding box center [93, 198] width 129 height 18
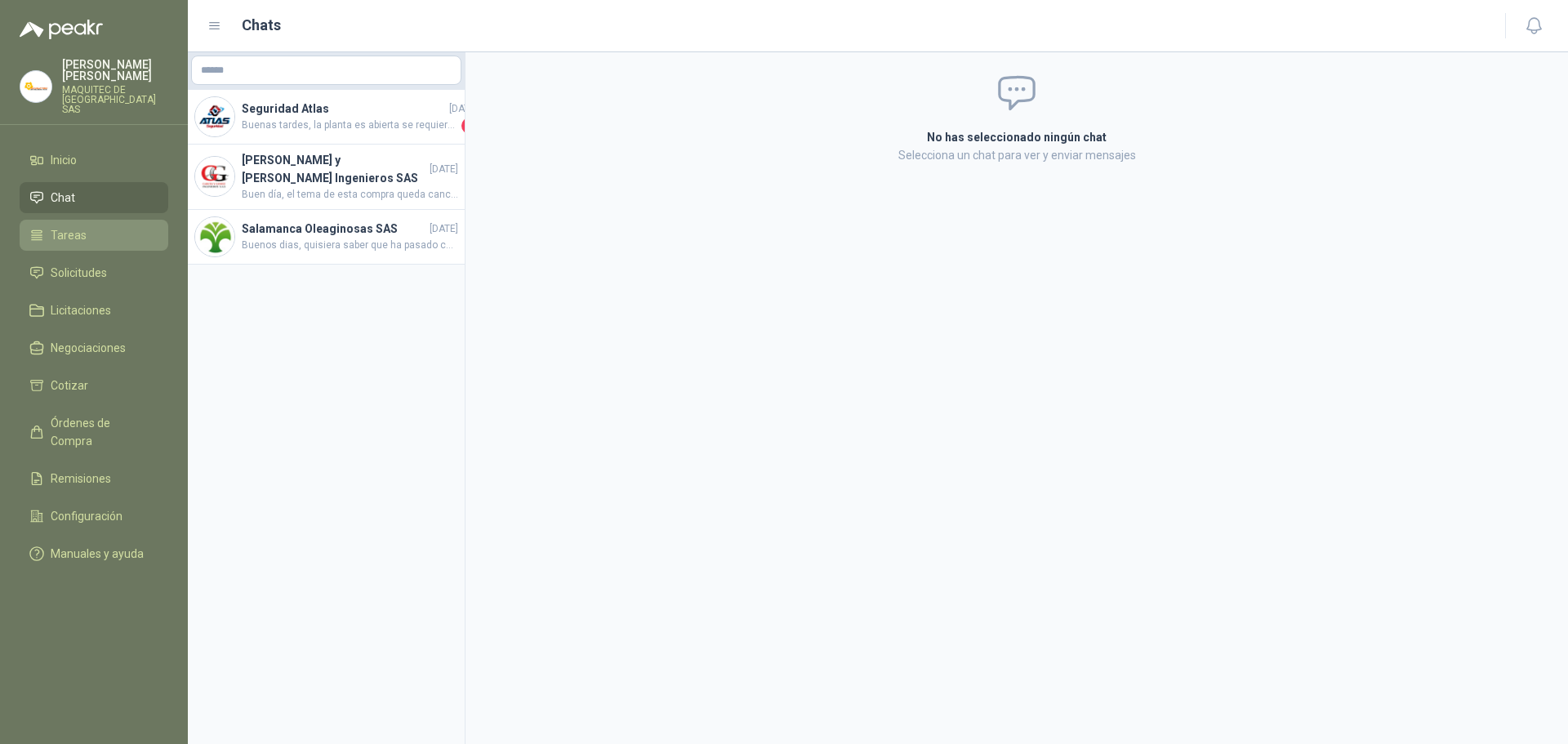
click at [124, 234] on li "Tareas" at bounding box center [93, 235] width 129 height 18
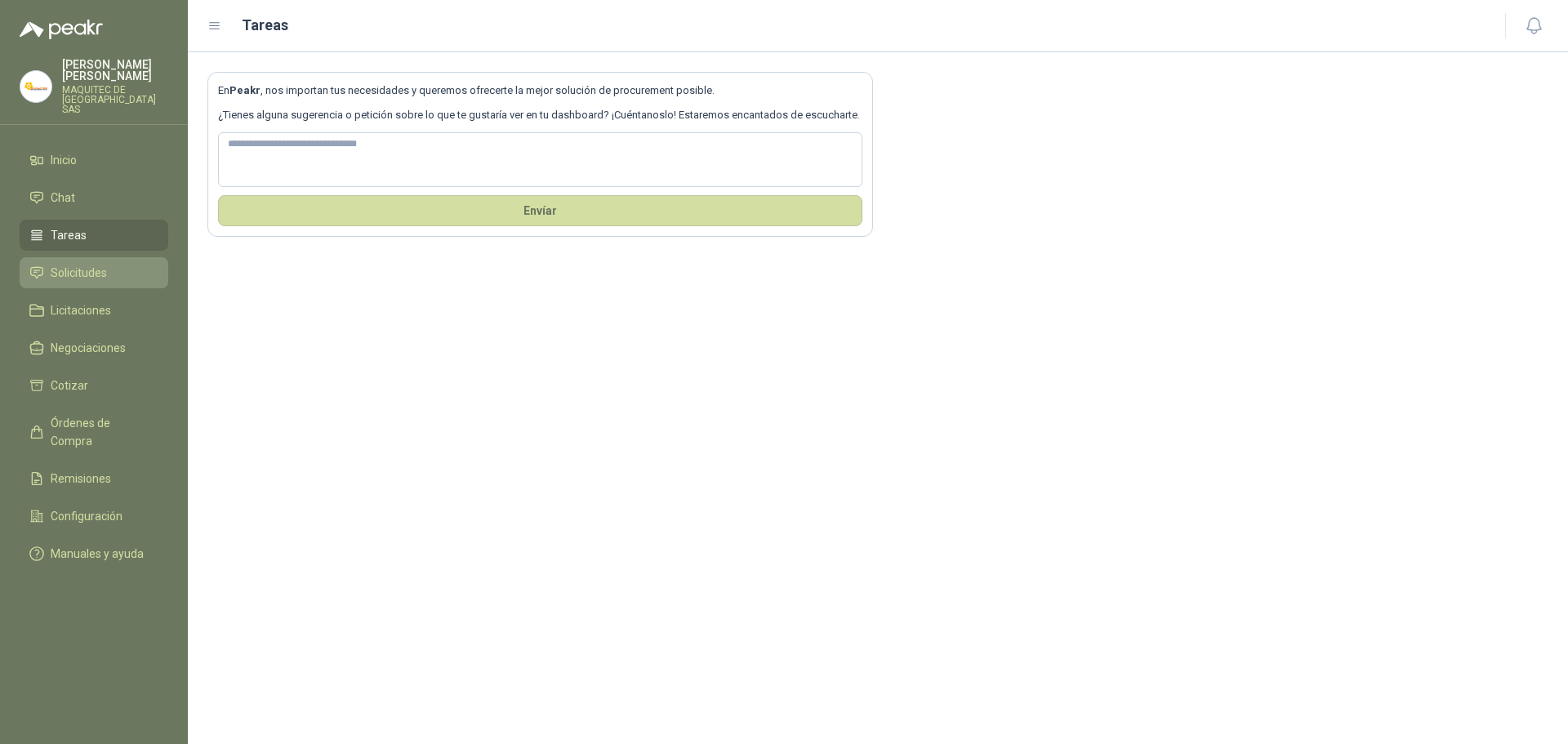
click at [120, 266] on li "Solicitudes" at bounding box center [93, 273] width 129 height 18
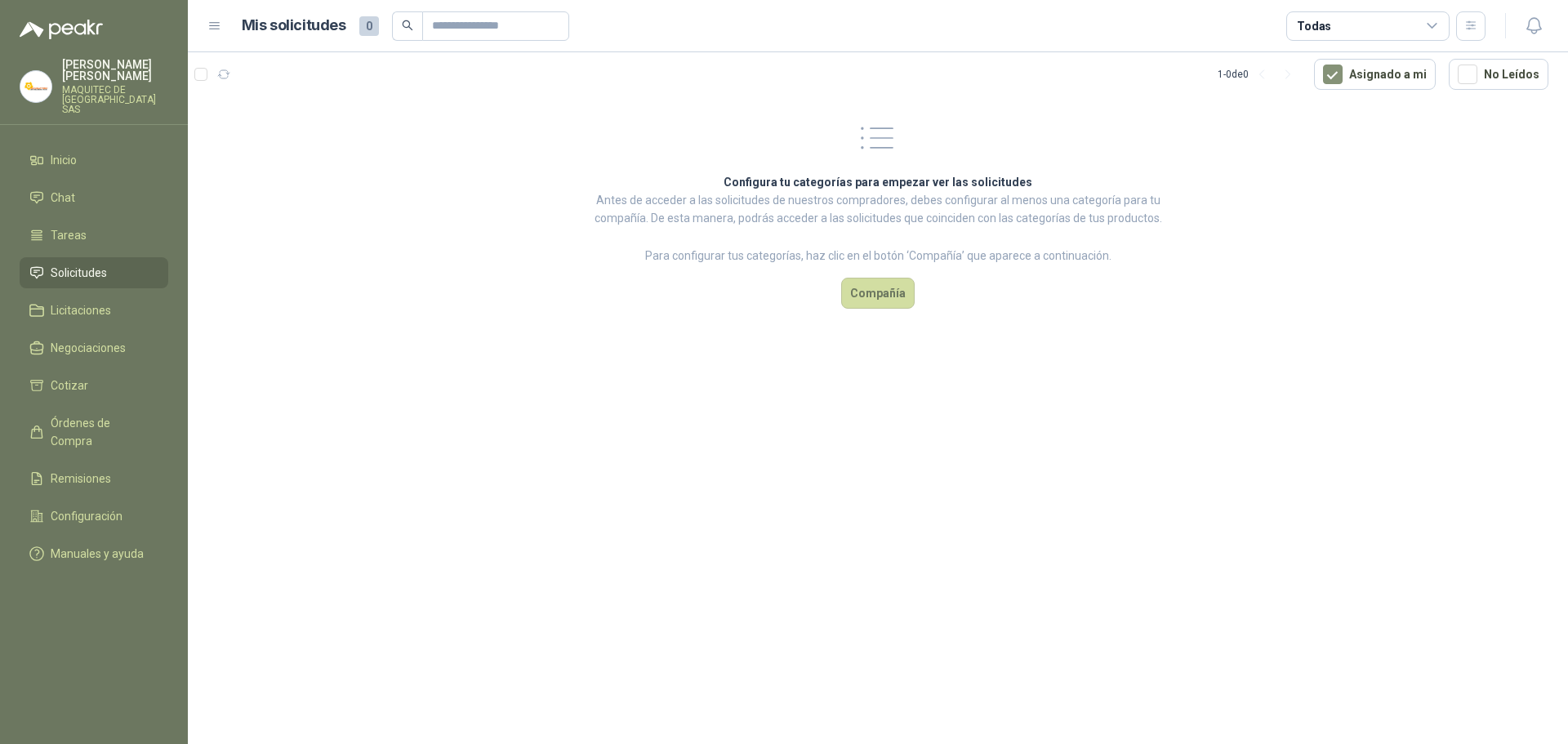
click at [0, 327] on ul "Inicio Chat Tareas Solicitudes Licitaciones Negociaciones Cotizar Órdenes de Co…" at bounding box center [93, 360] width 188 height 432
click at [56, 304] on span "Licitaciones" at bounding box center [81, 311] width 60 height 18
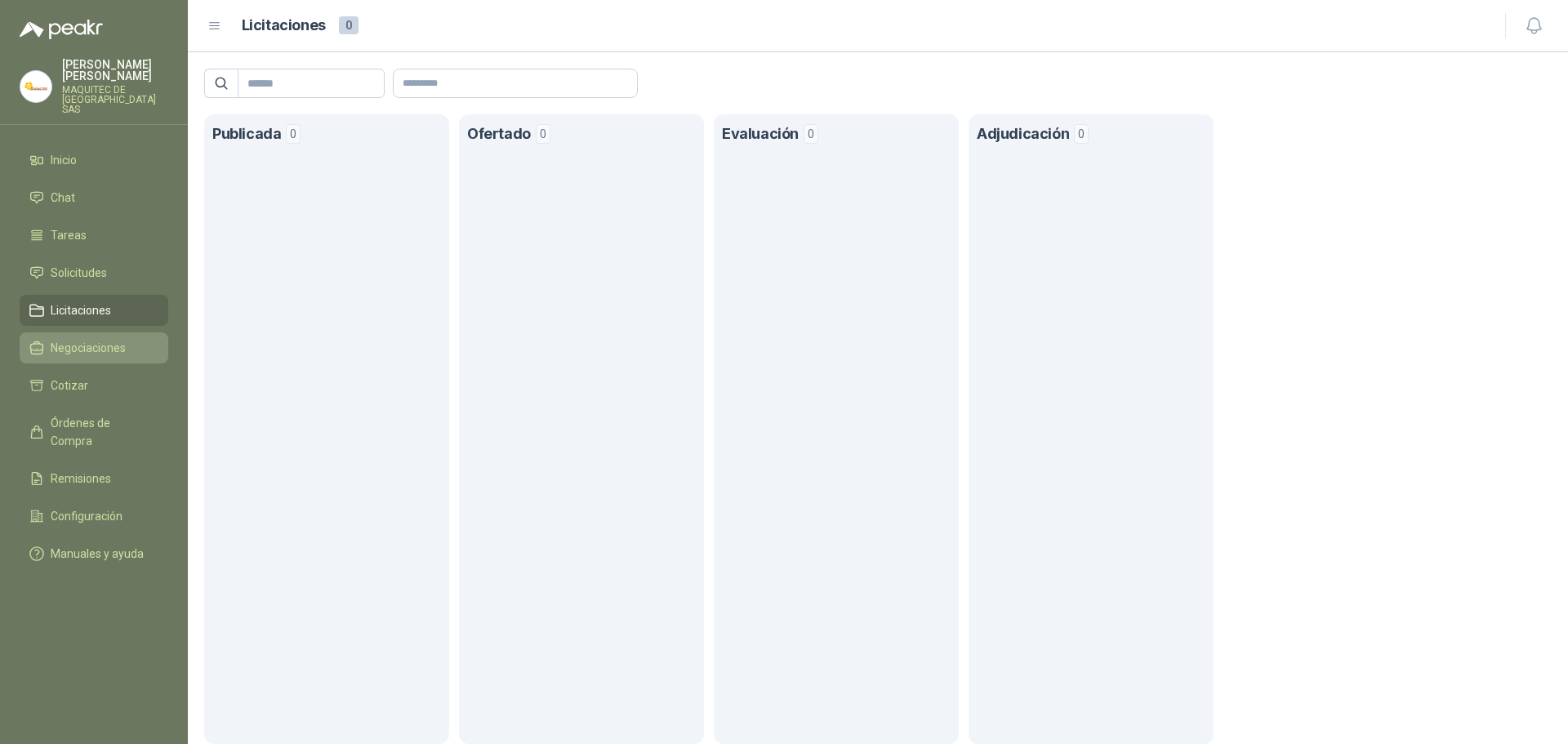
click at [93, 346] on span "Negociaciones" at bounding box center [88, 348] width 75 height 18
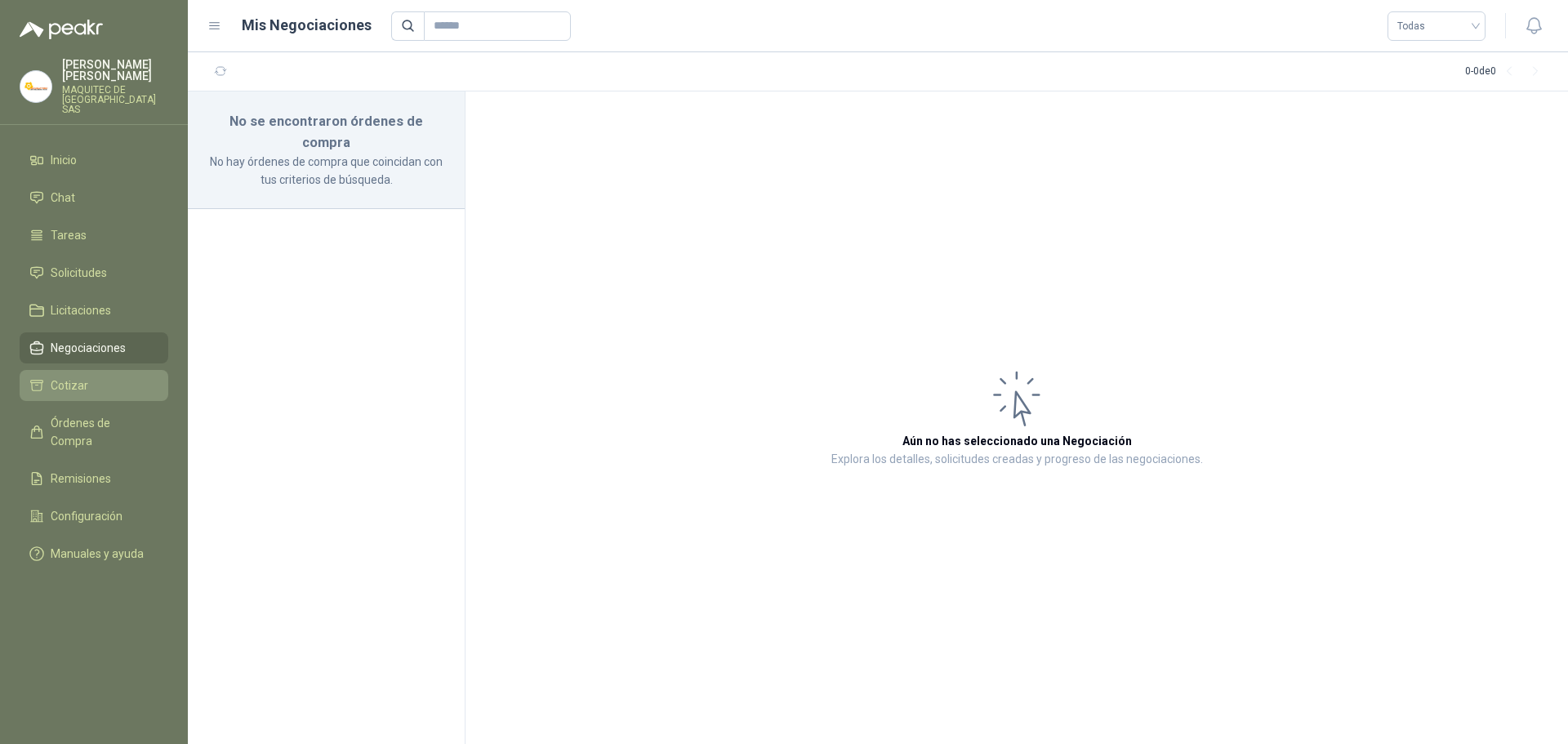
click at [116, 370] on link "Cotizar" at bounding box center [93, 386] width 148 height 31
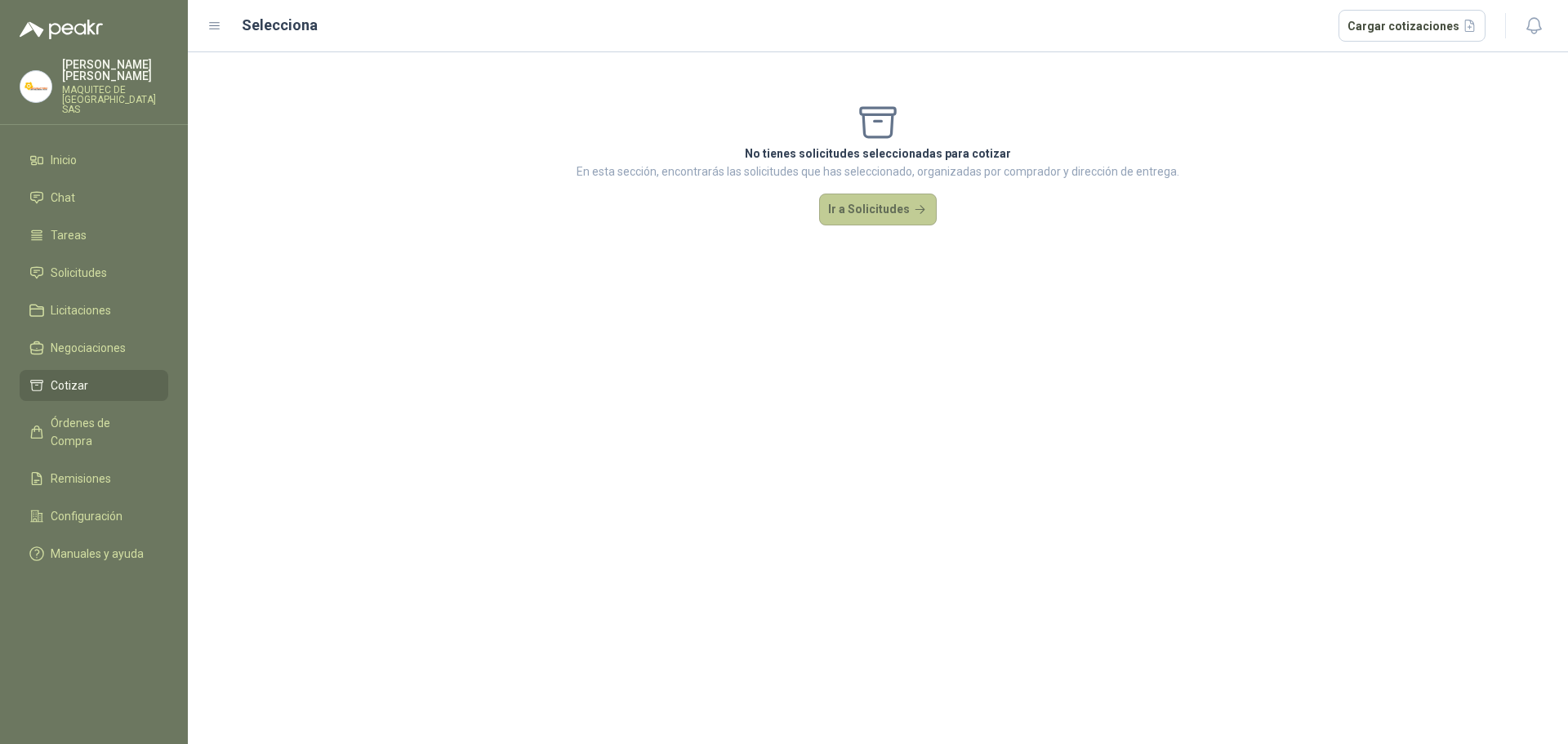
click at [885, 208] on button "Ir a Solicitudes" at bounding box center [878, 210] width 117 height 33
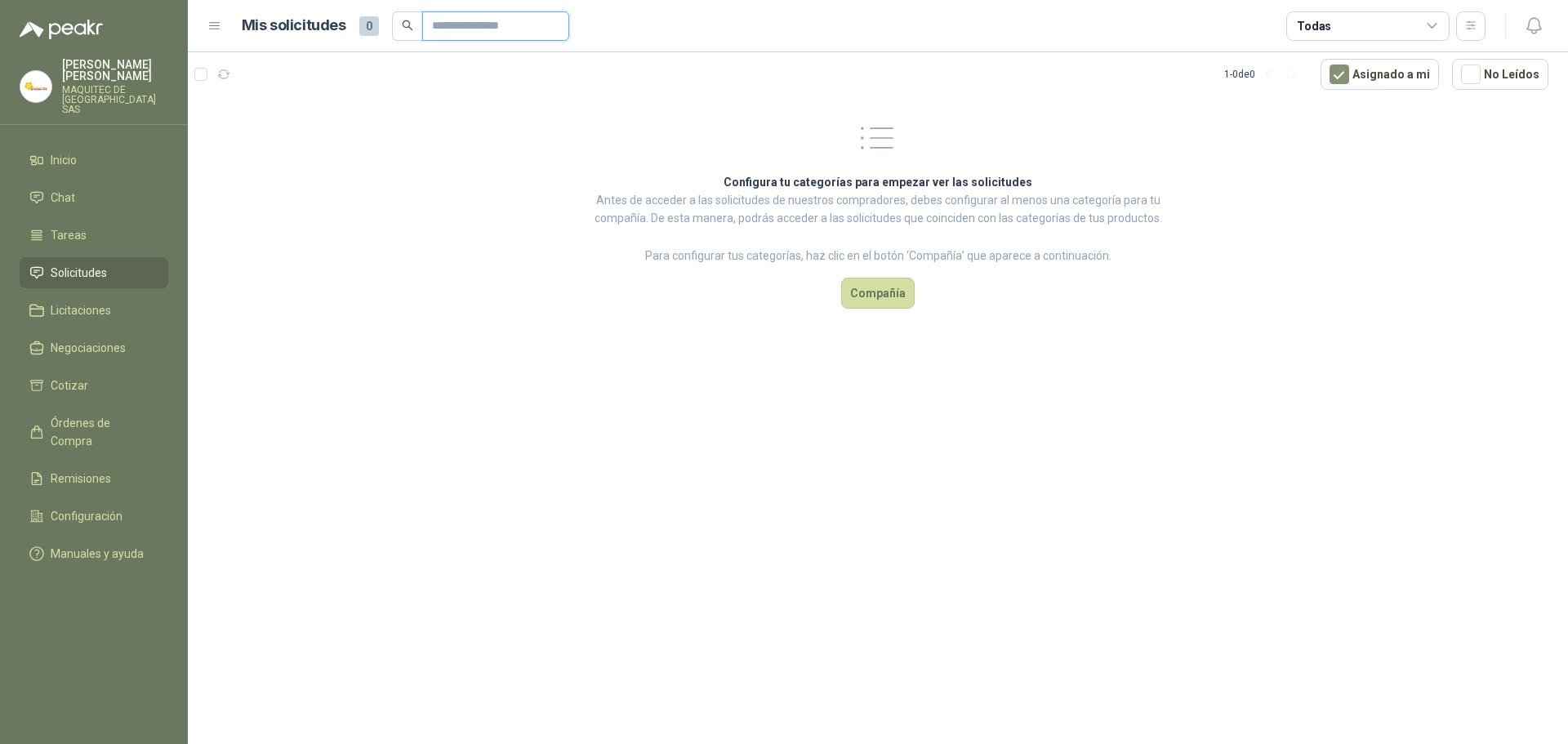
click at [467, 24] on input "text" at bounding box center [488, 26] width 115 height 27
type input "*"
type input "*********"
drag, startPoint x: 509, startPoint y: 24, endPoint x: 125, endPoint y: 23, distance: 384.0
click at [126, 23] on div "PEDRO SOTO BUSTOS MAQUITEC DE COLOMBIA SAS Inicio Chat Tareas Solicitudes Licit…" at bounding box center [784, 372] width 1568 height 744
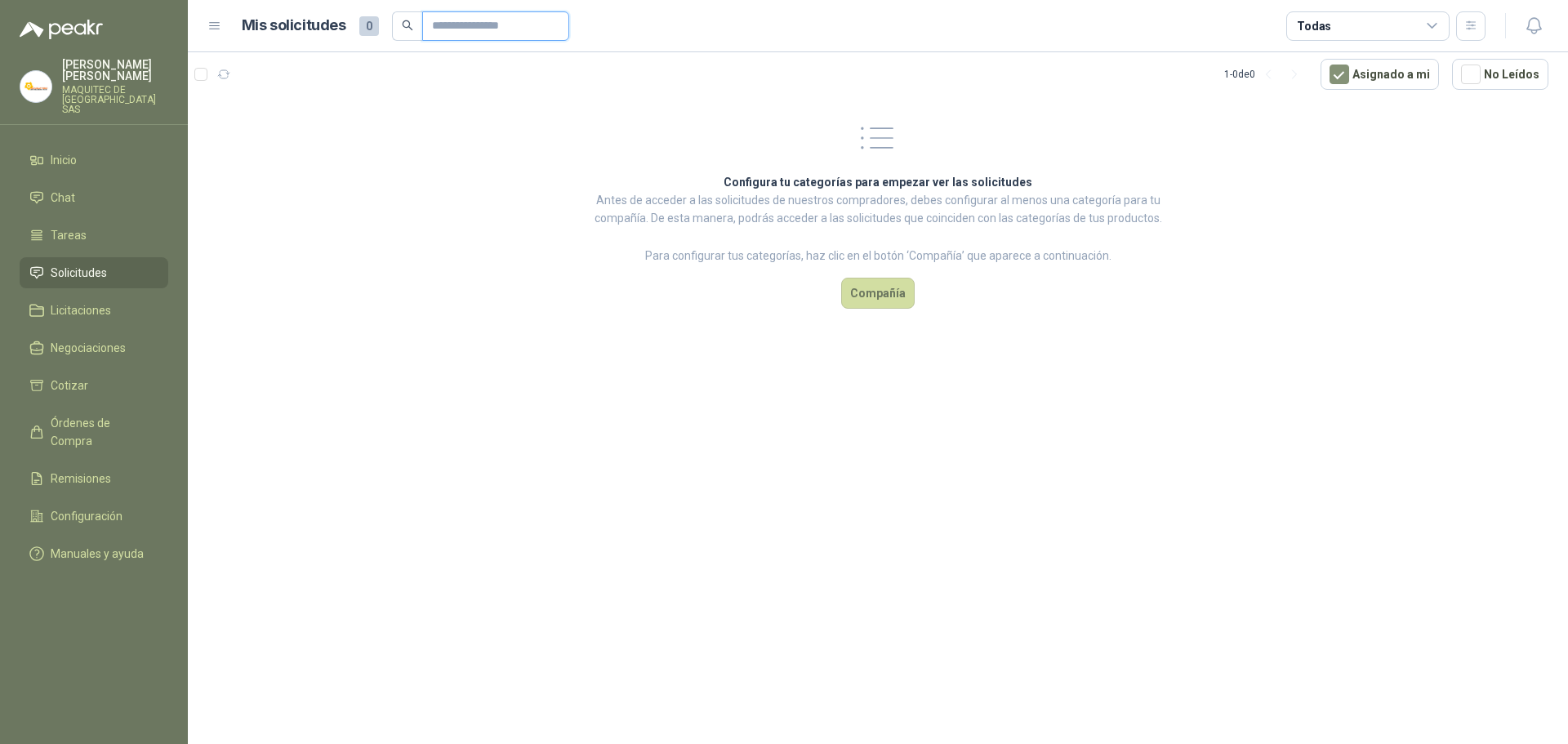
paste input "*********"
type input "*********"
click at [135, 302] on li "Licitaciones" at bounding box center [93, 311] width 129 height 18
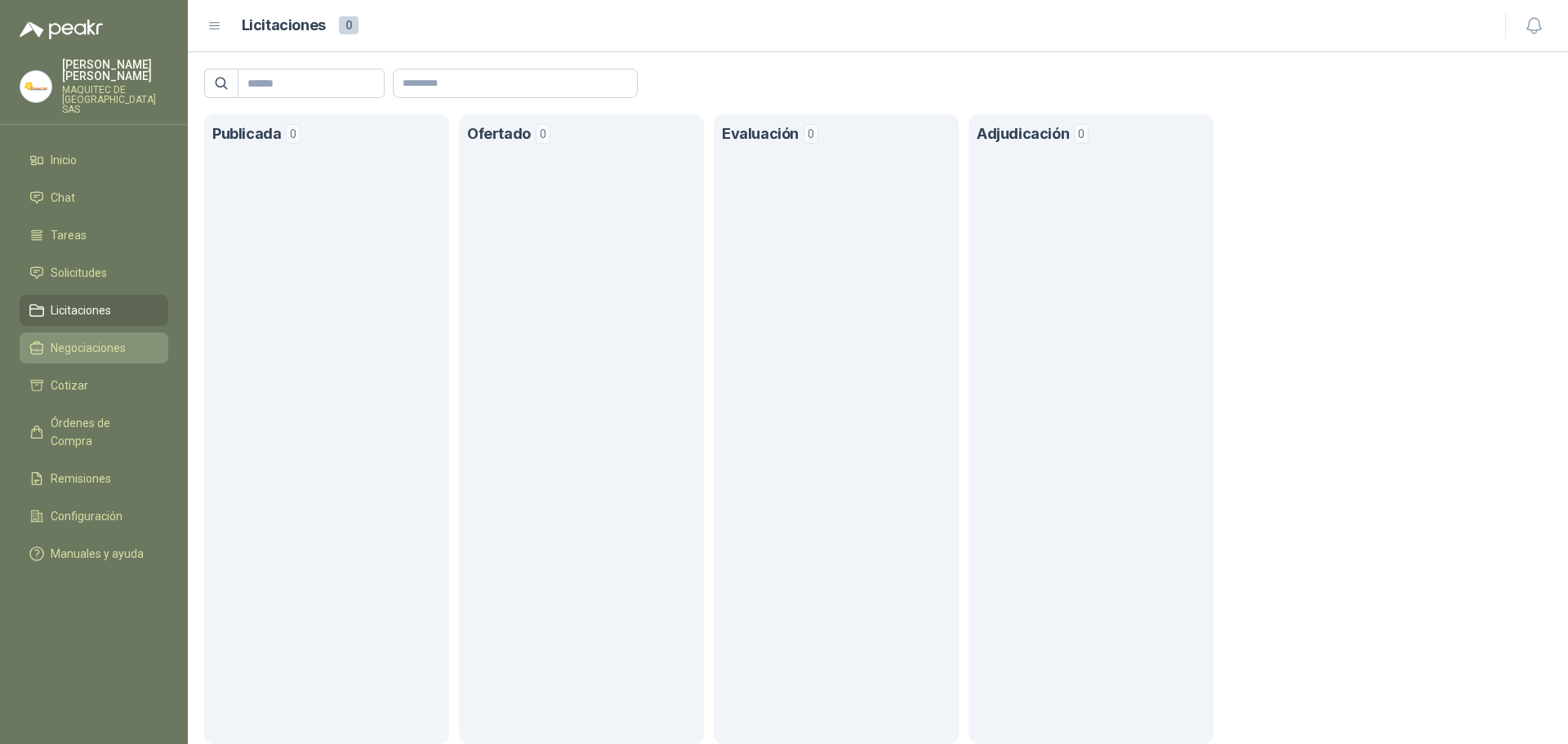
click at [115, 347] on link "Negociaciones" at bounding box center [93, 348] width 148 height 31
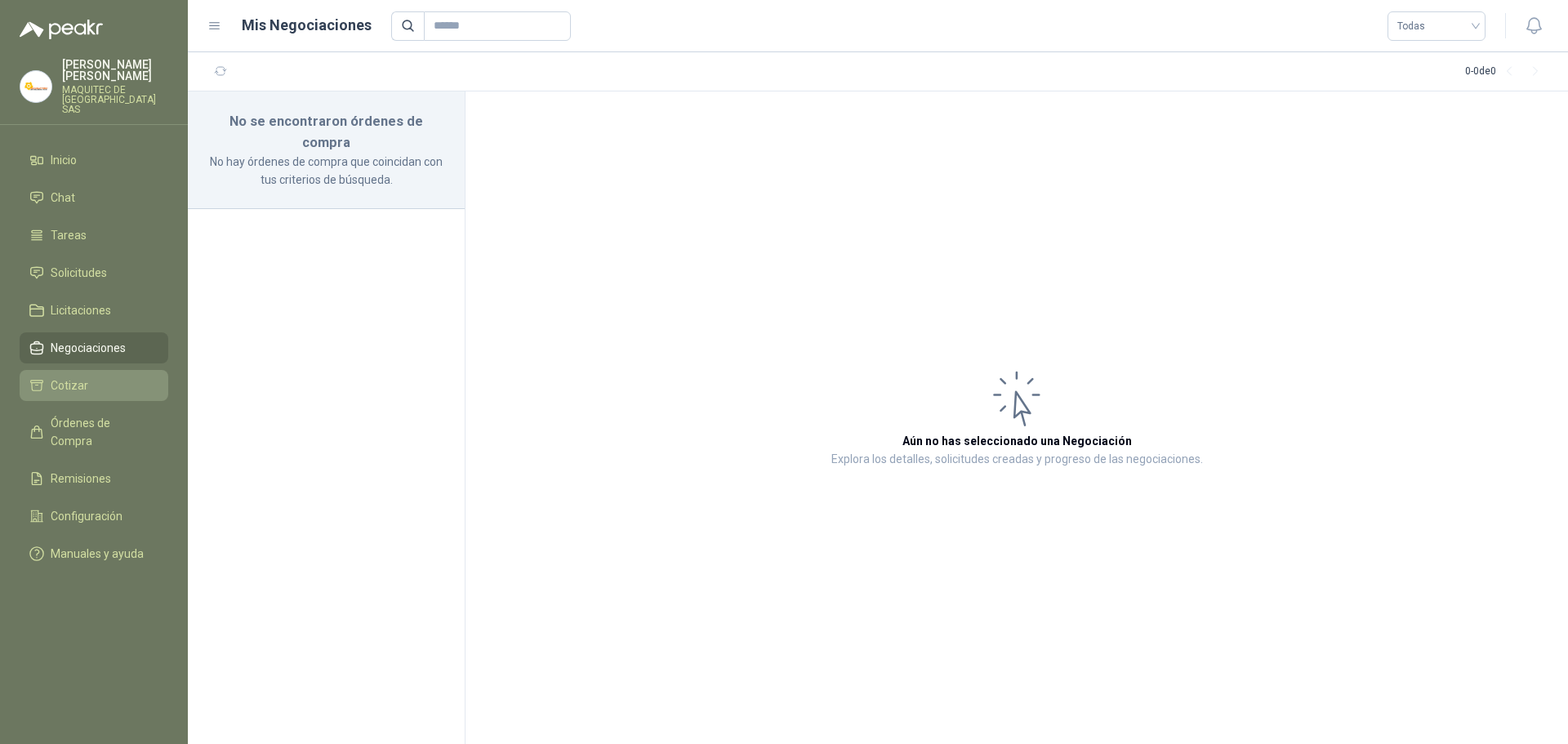
click at [115, 377] on li "Cotizar" at bounding box center [93, 386] width 129 height 18
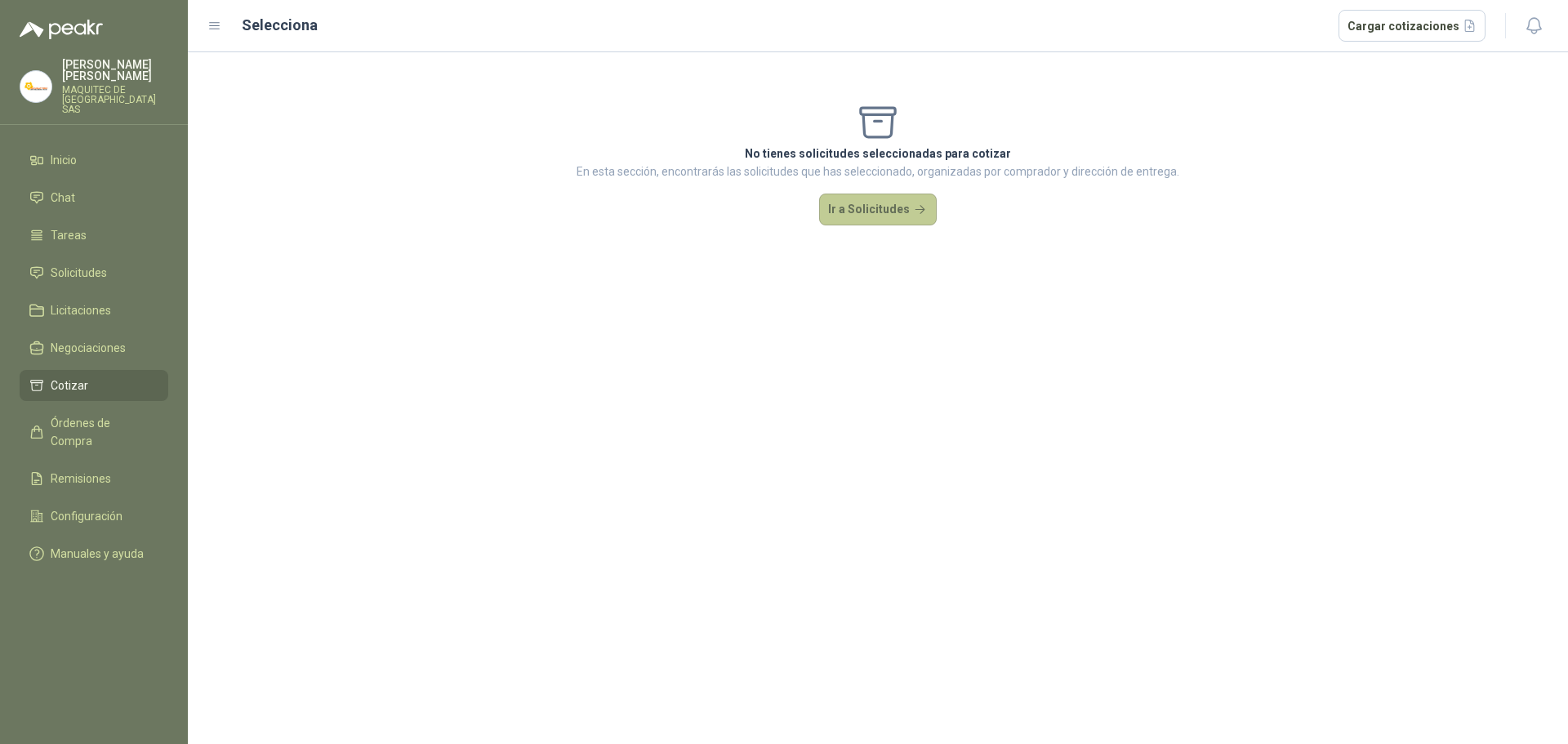
click at [883, 210] on button "Ir a Solicitudes" at bounding box center [878, 210] width 117 height 33
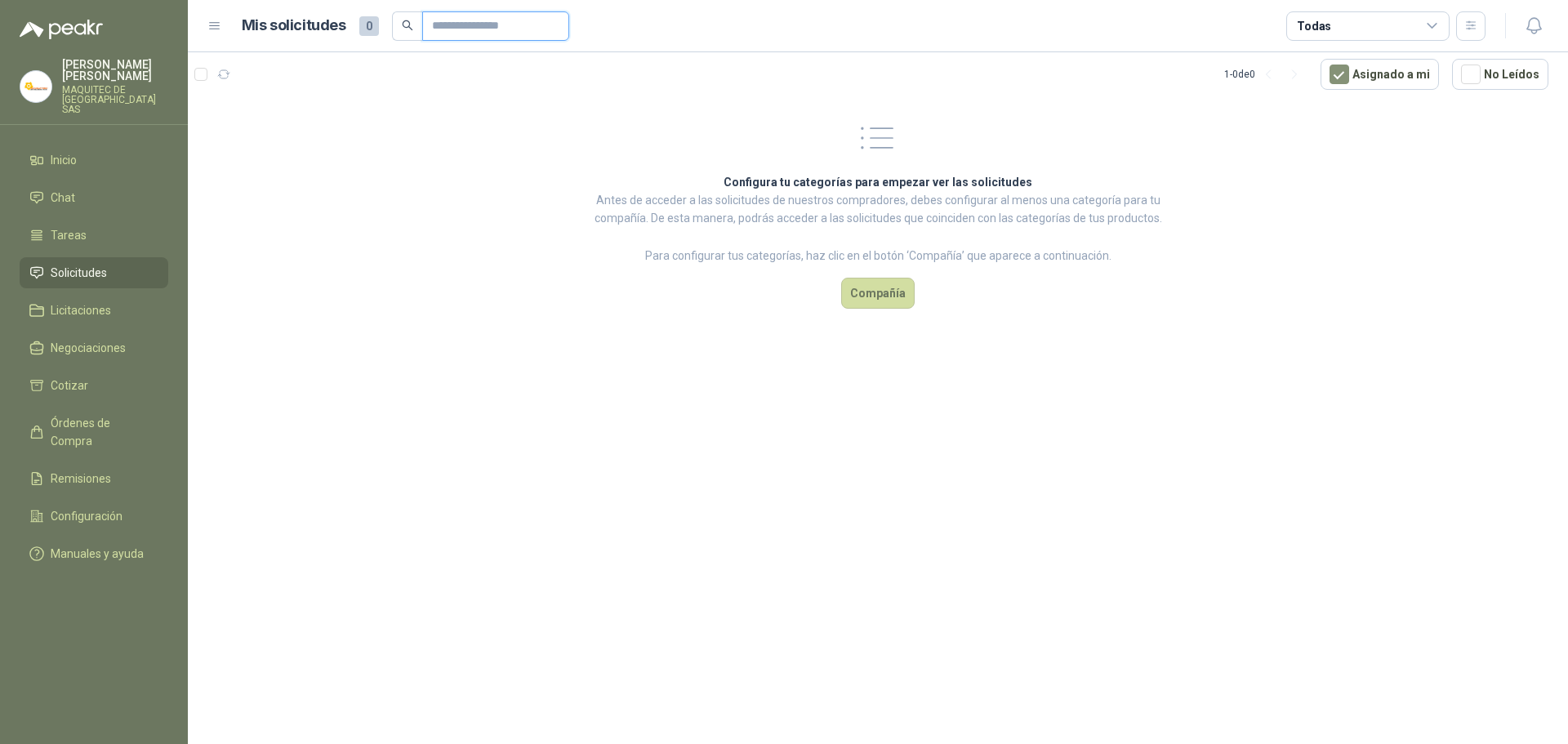
click at [514, 37] on input "text" at bounding box center [488, 26] width 115 height 27
paste input "*********"
type input "*********"
click at [880, 312] on div "Configura tu categorías para empezar ver las solicitudes Antes de acceder a las…" at bounding box center [878, 212] width 609 height 232
click at [884, 299] on button "Compañía" at bounding box center [878, 293] width 73 height 31
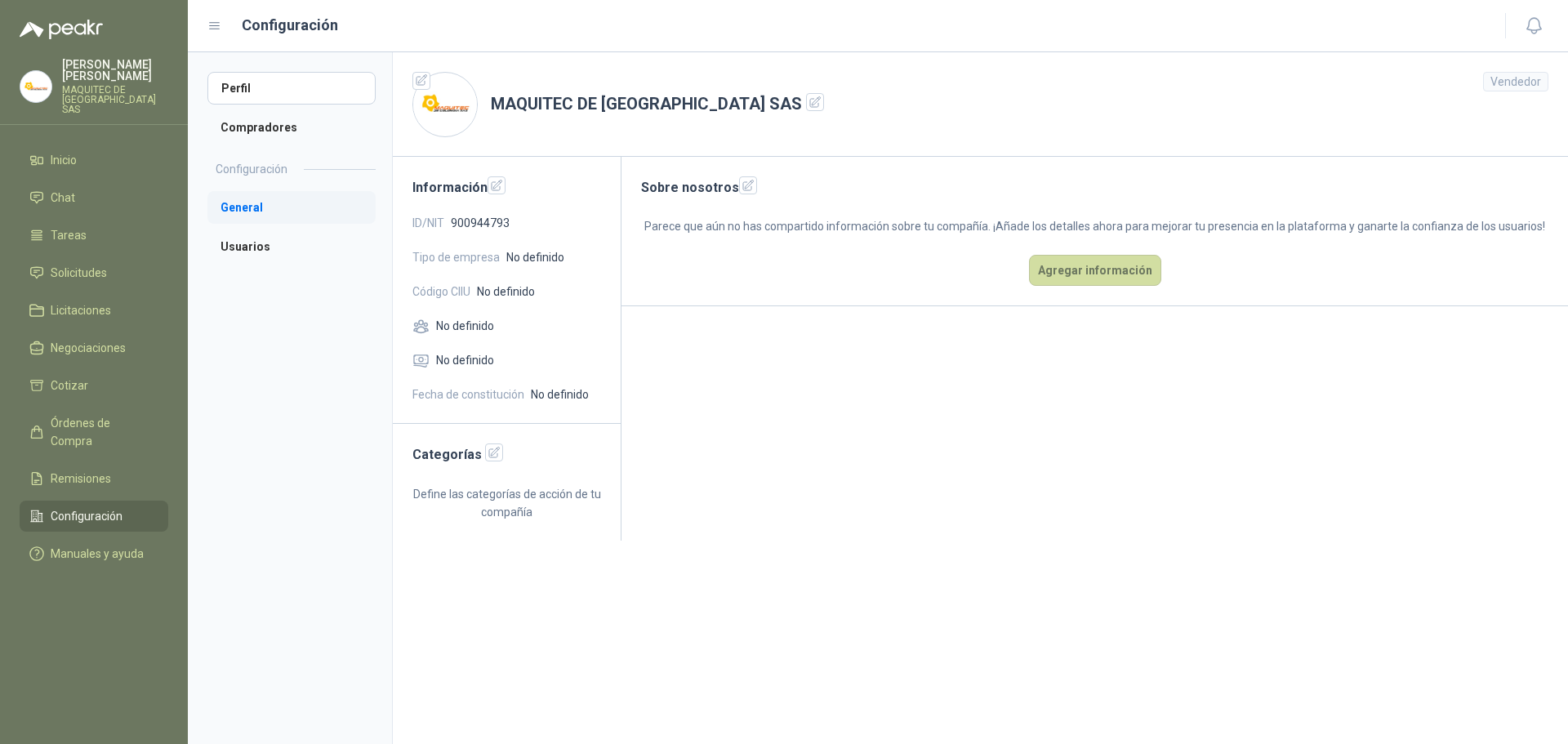
click at [244, 212] on li "General" at bounding box center [291, 208] width 169 height 33
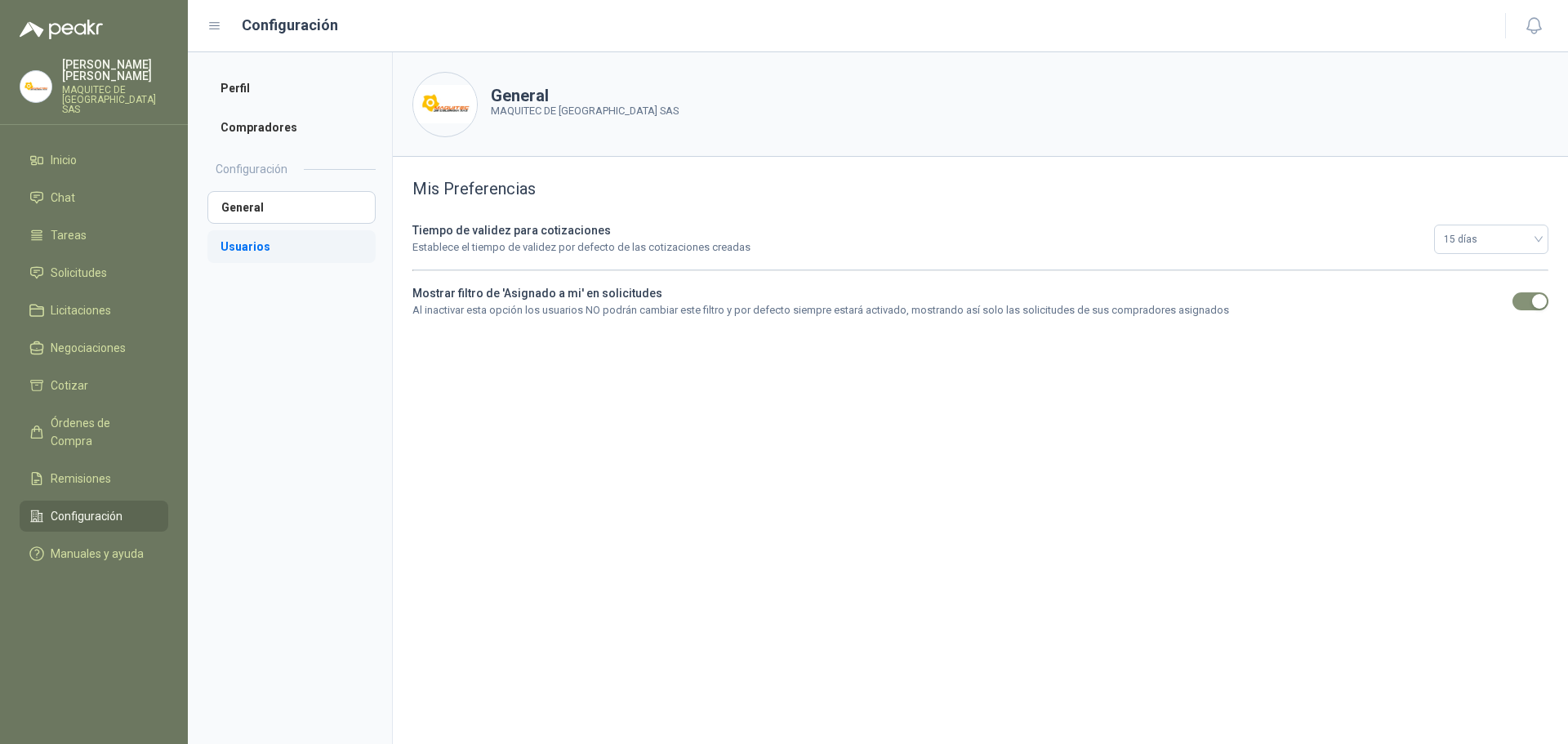
click at [251, 259] on li "Usuarios" at bounding box center [291, 246] width 169 height 33
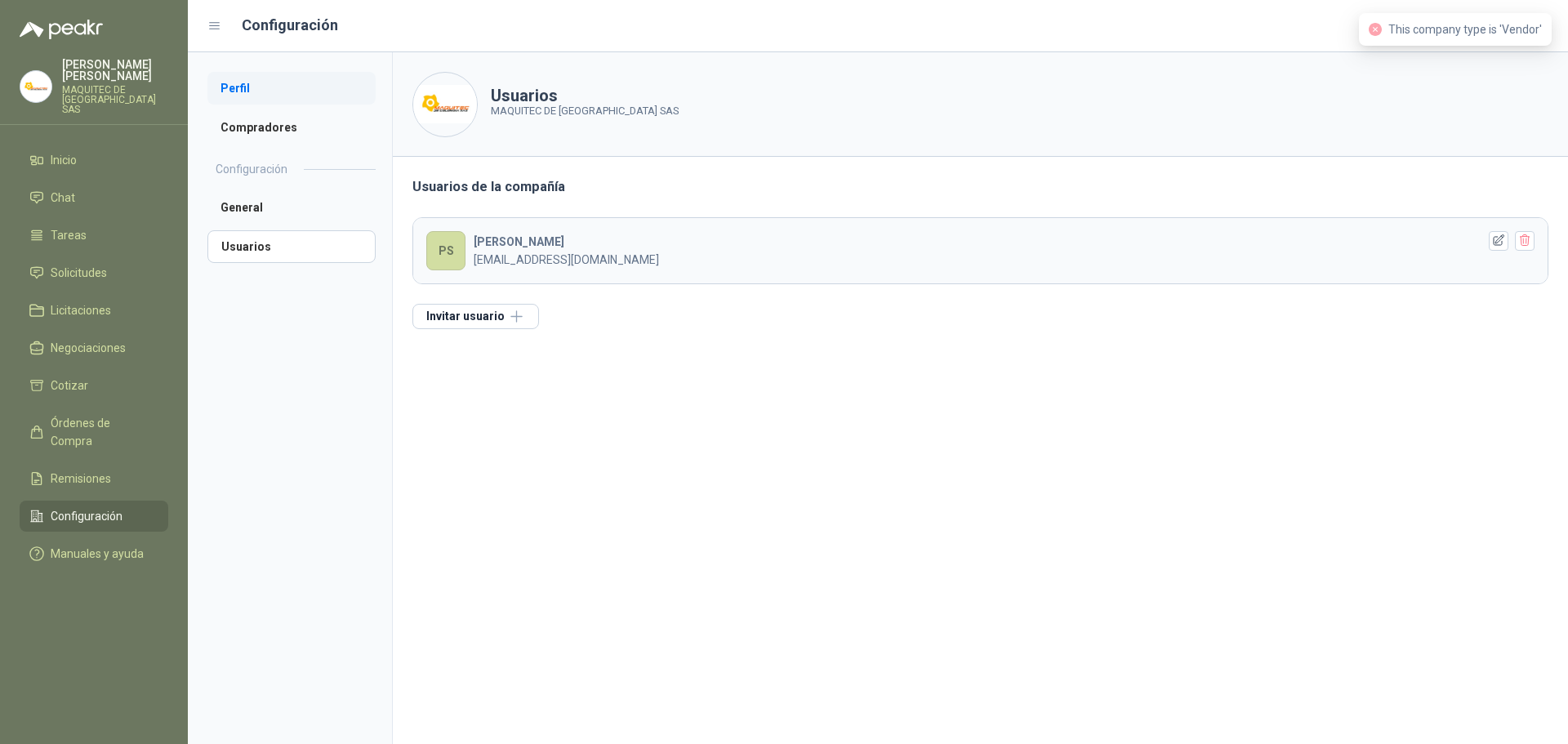
click at [239, 86] on li "Perfil" at bounding box center [291, 88] width 169 height 33
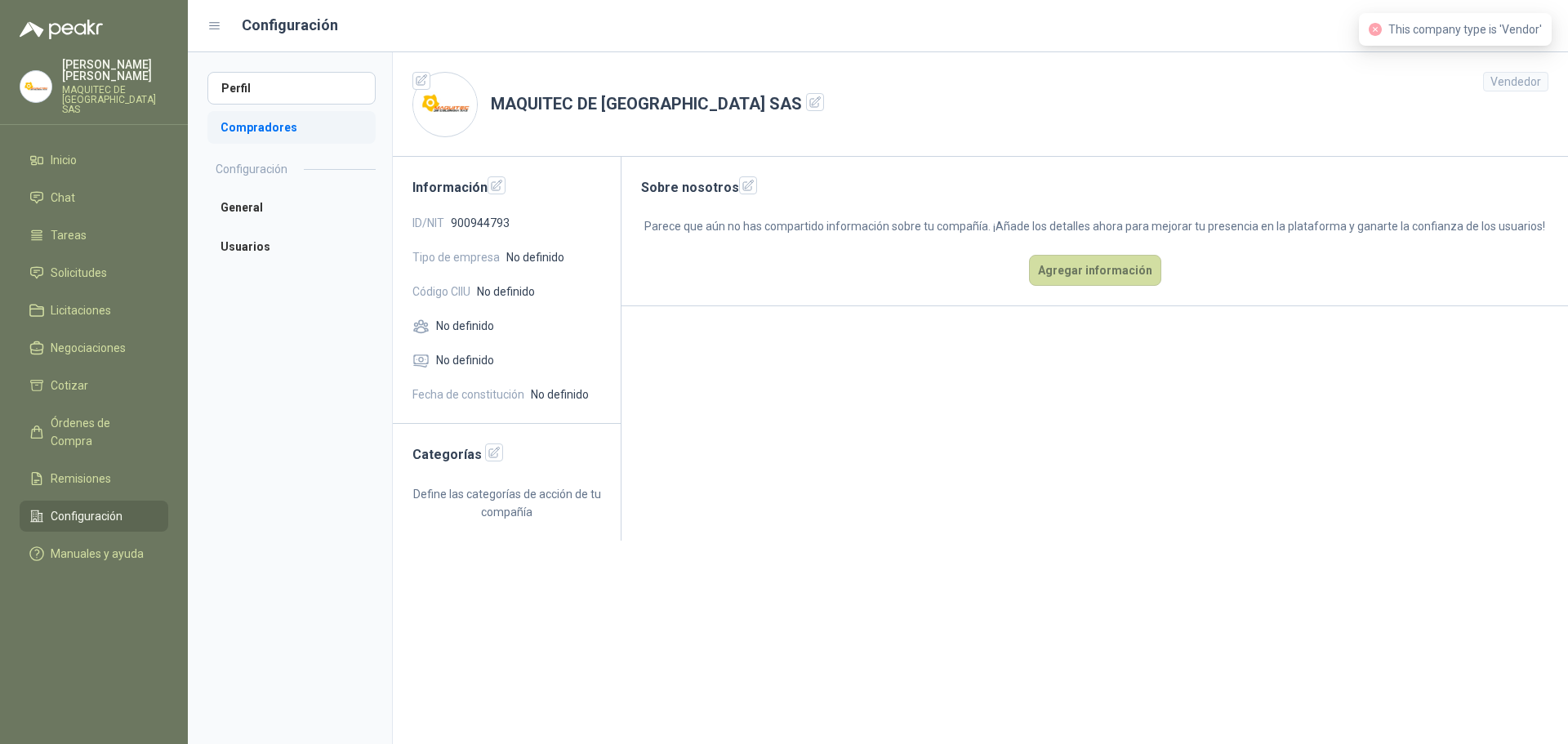
click at [289, 137] on li "Compradores" at bounding box center [291, 127] width 169 height 33
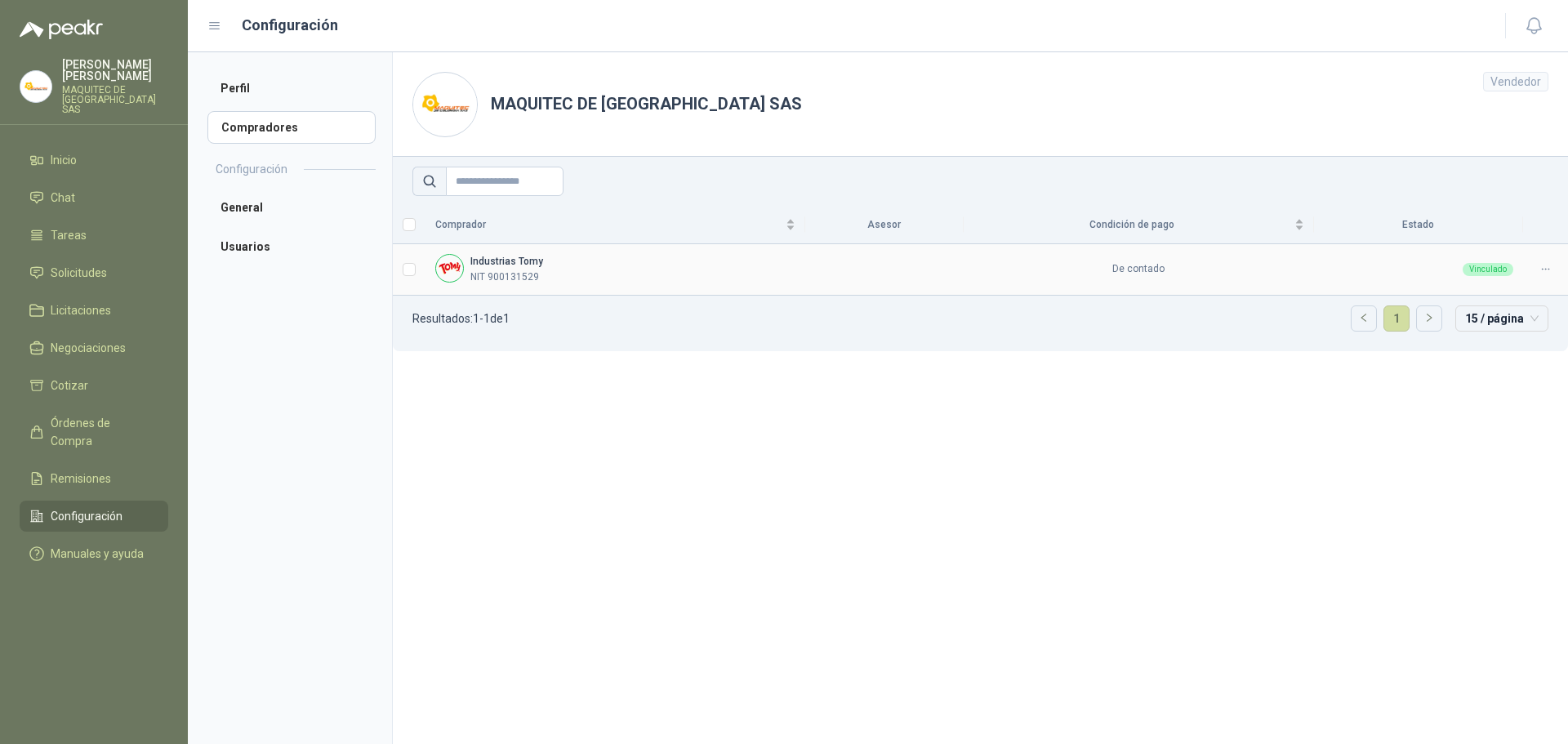
click at [500, 265] on b "Industrias Tomy" at bounding box center [506, 261] width 72 height 11
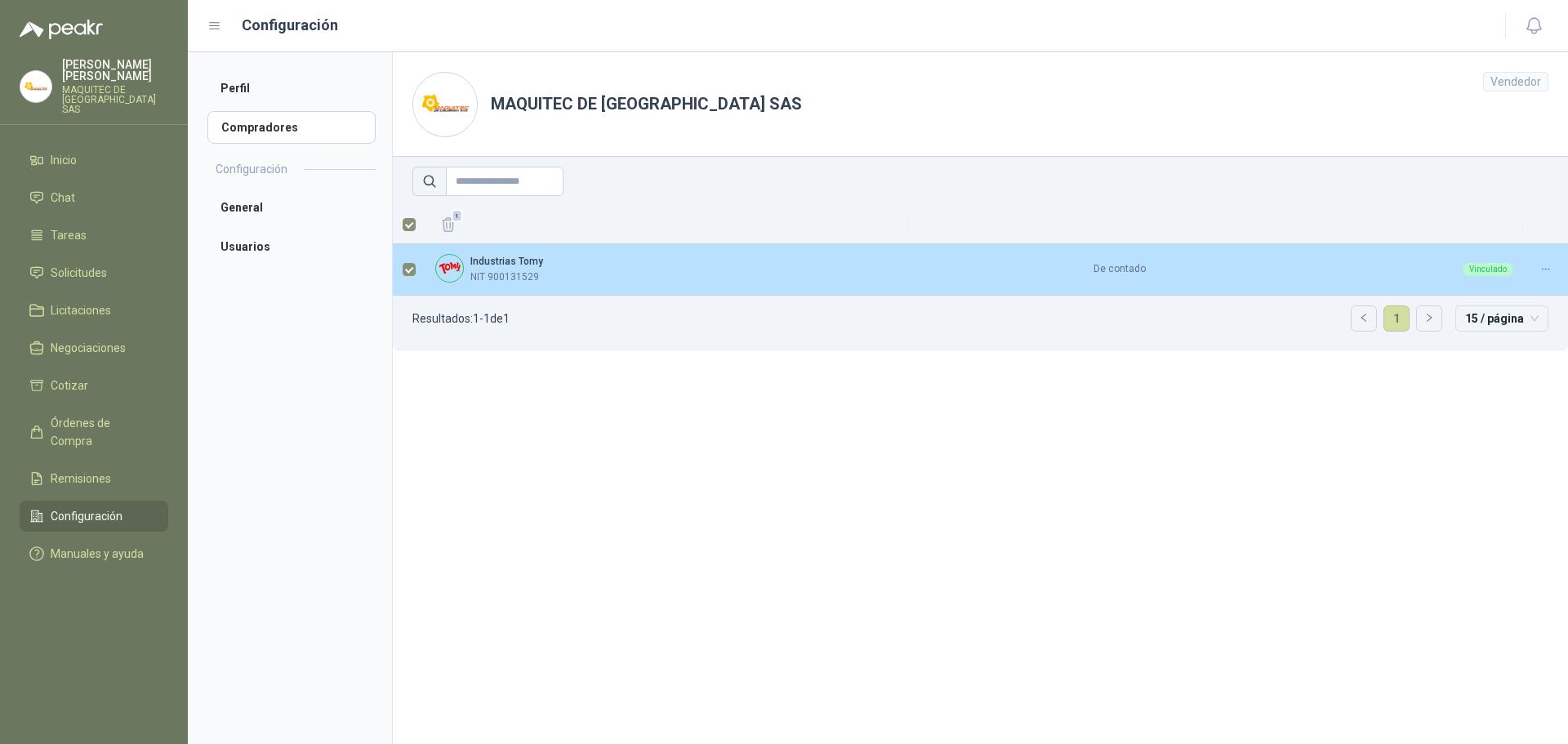
click at [1324, 284] on td "Vinculado" at bounding box center [1389, 269] width 267 height 51
click at [1507, 274] on div "Vinculado" at bounding box center [1487, 269] width 50 height 13
click at [965, 272] on td at bounding box center [946, 269] width 74 height 51
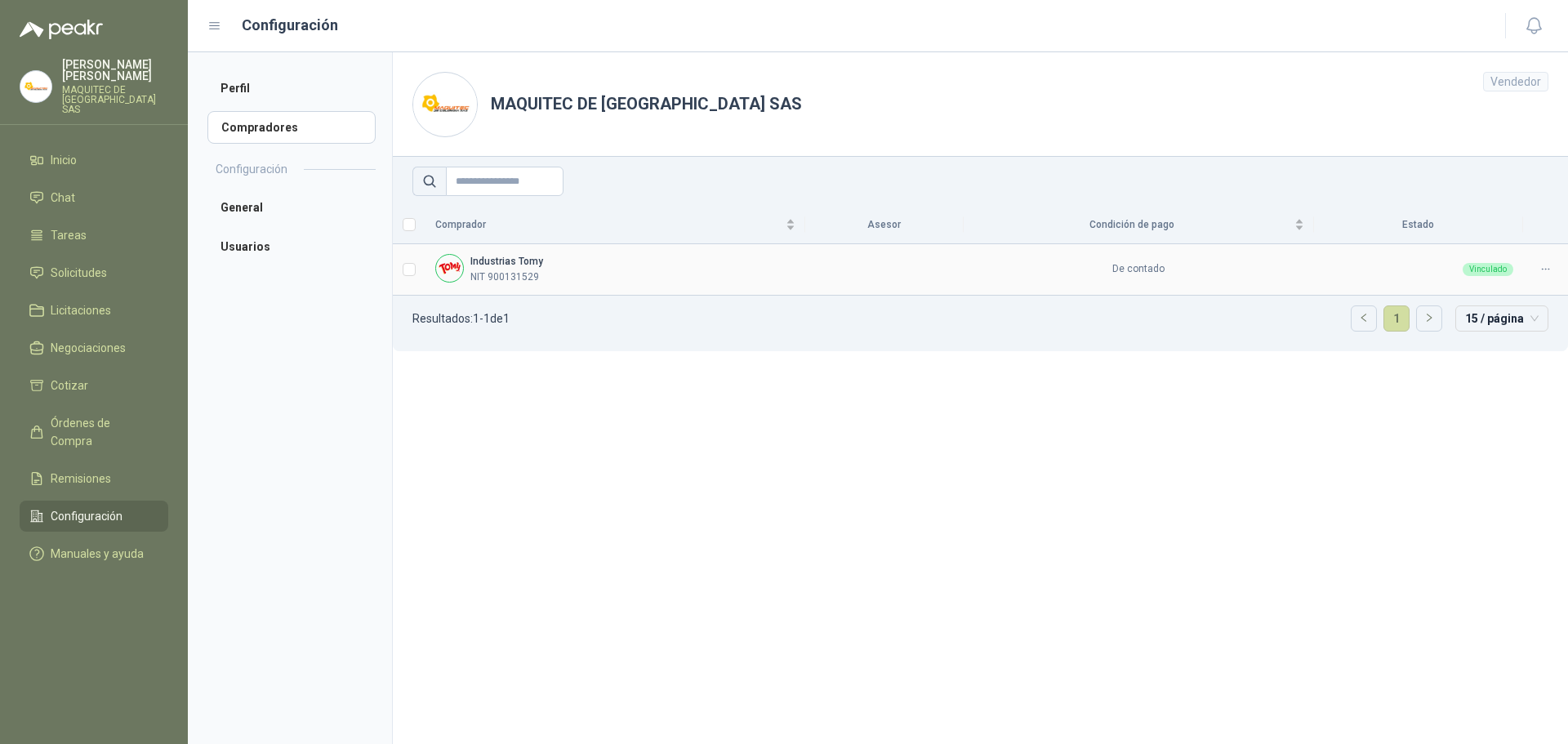
click at [1506, 274] on div "Vinculado" at bounding box center [1487, 269] width 50 height 13
click at [1560, 259] on td at bounding box center [1545, 269] width 45 height 51
click at [1541, 271] on icon at bounding box center [1545, 268] width 12 height 12
click at [835, 410] on section "MAQUITEC DE COLOMBIA SAS Vendedor Comprador Asesor Condición de pago Estado Ind…" at bounding box center [980, 398] width 1176 height 692
click at [1123, 274] on td "De contado" at bounding box center [1139, 269] width 350 height 51
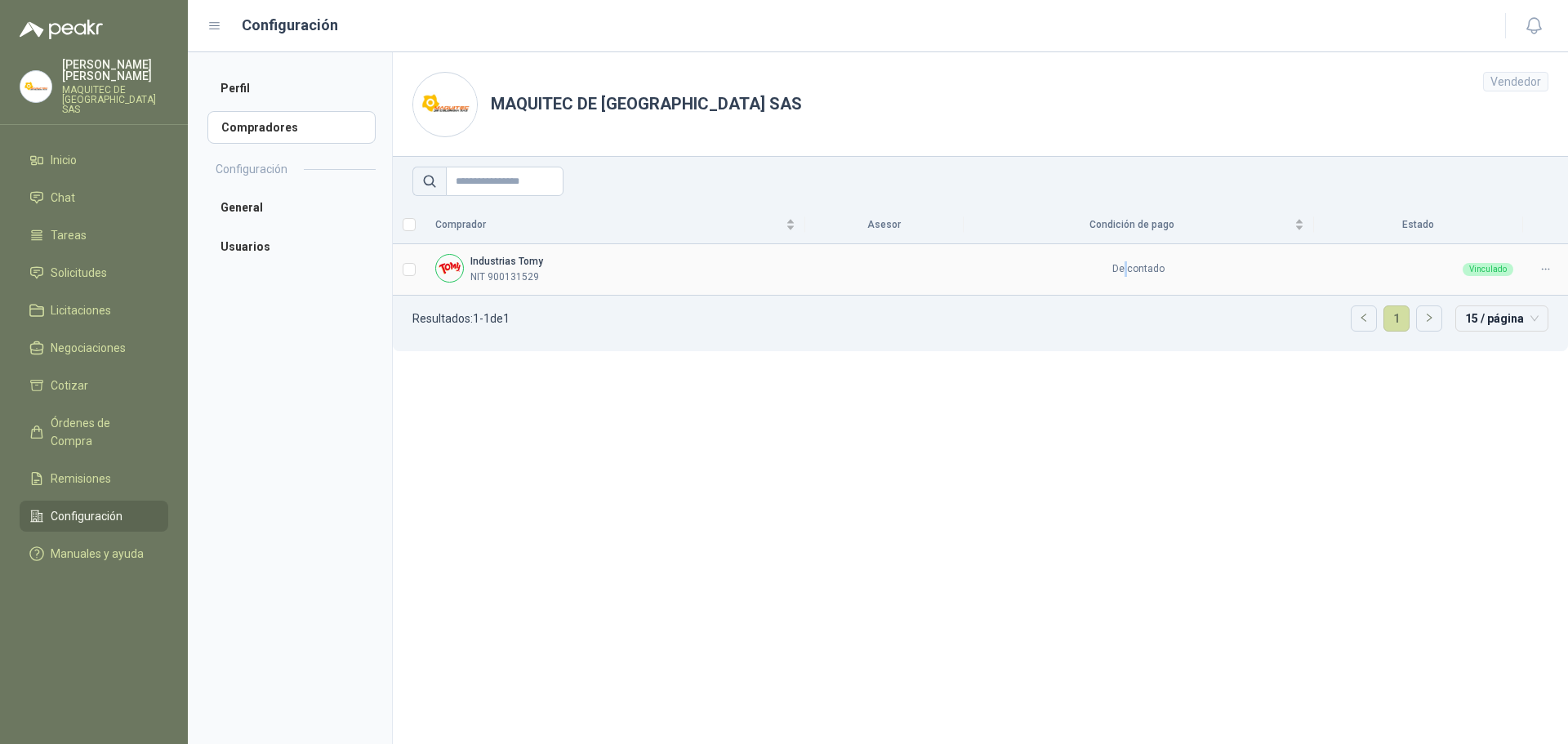
click at [1123, 274] on td "De contado" at bounding box center [1139, 269] width 350 height 51
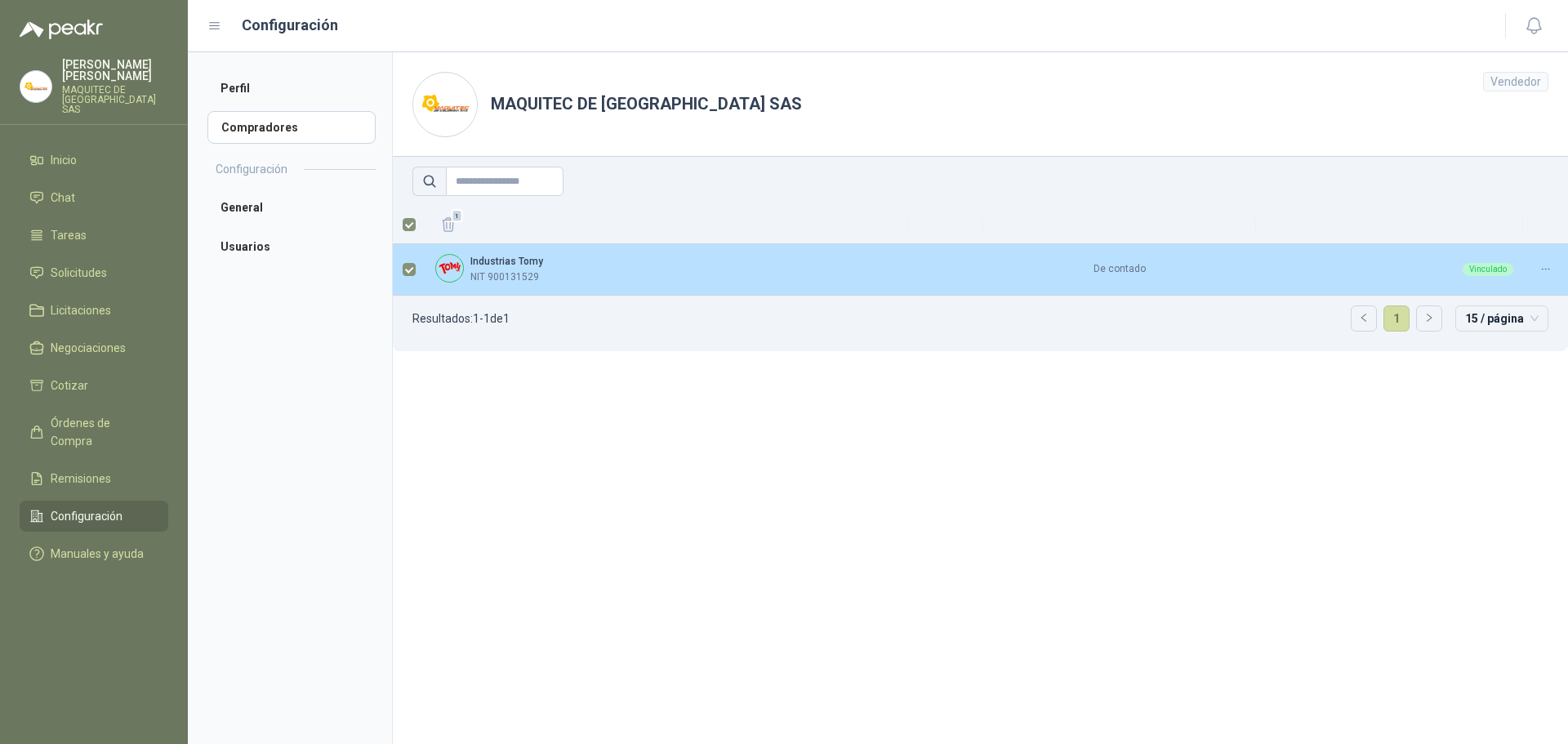
click at [1546, 270] on icon at bounding box center [1545, 268] width 12 height 12
click at [1519, 323] on span "Asignar Asesor" at bounding box center [1506, 323] width 79 height 18
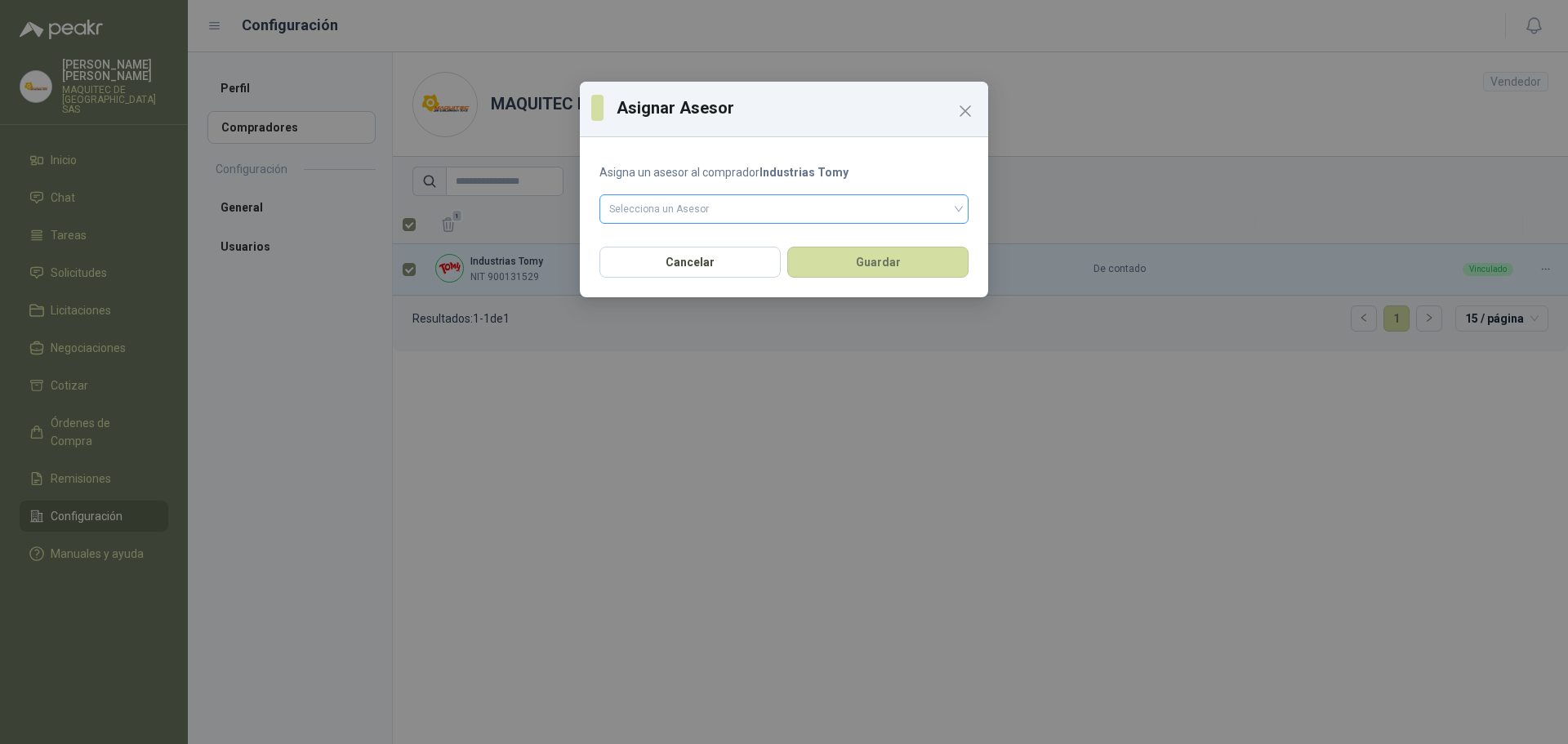
click at [788, 205] on input "search" at bounding box center [784, 207] width 349 height 25
click at [963, 107] on icon "Close" at bounding box center [965, 111] width 19 height 19
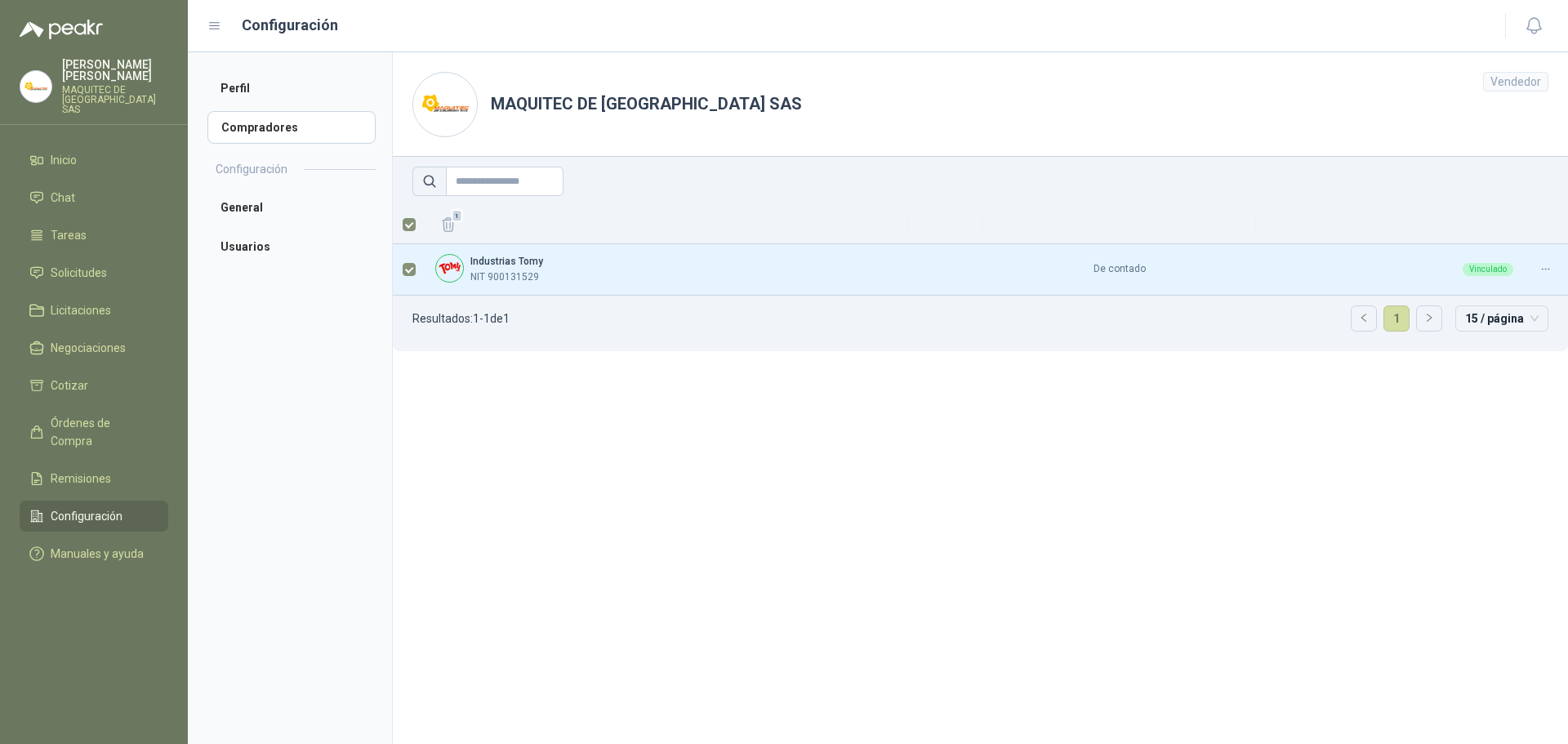
click at [583, 361] on section "MAQUITEC DE COLOMBIA SAS Vendedor 1 Industrias Tomy NIT 900131529 De contado Vi…" at bounding box center [980, 398] width 1176 height 692
click at [416, 230] on th at bounding box center [410, 225] width 33 height 38
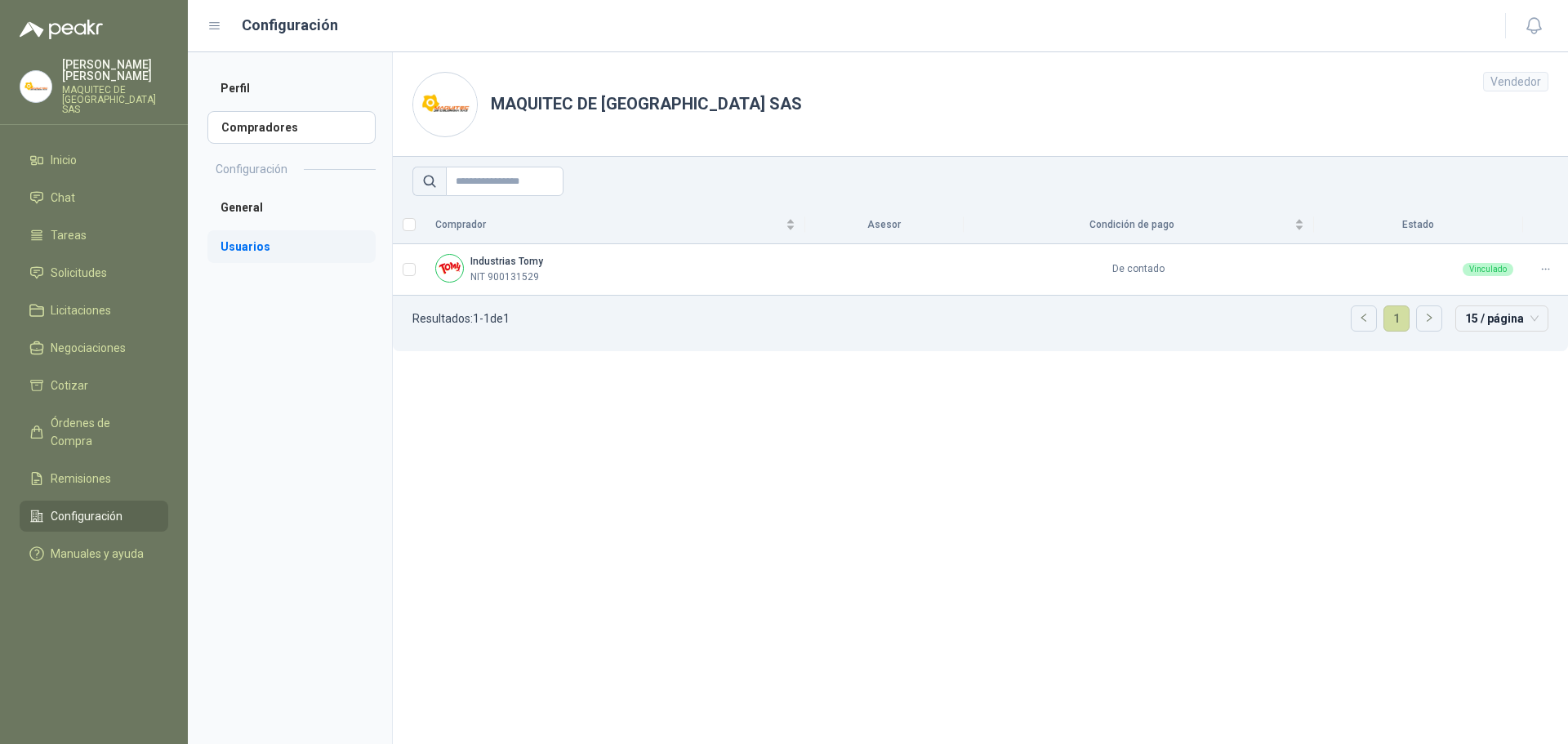
click at [252, 248] on li "Usuarios" at bounding box center [291, 246] width 169 height 33
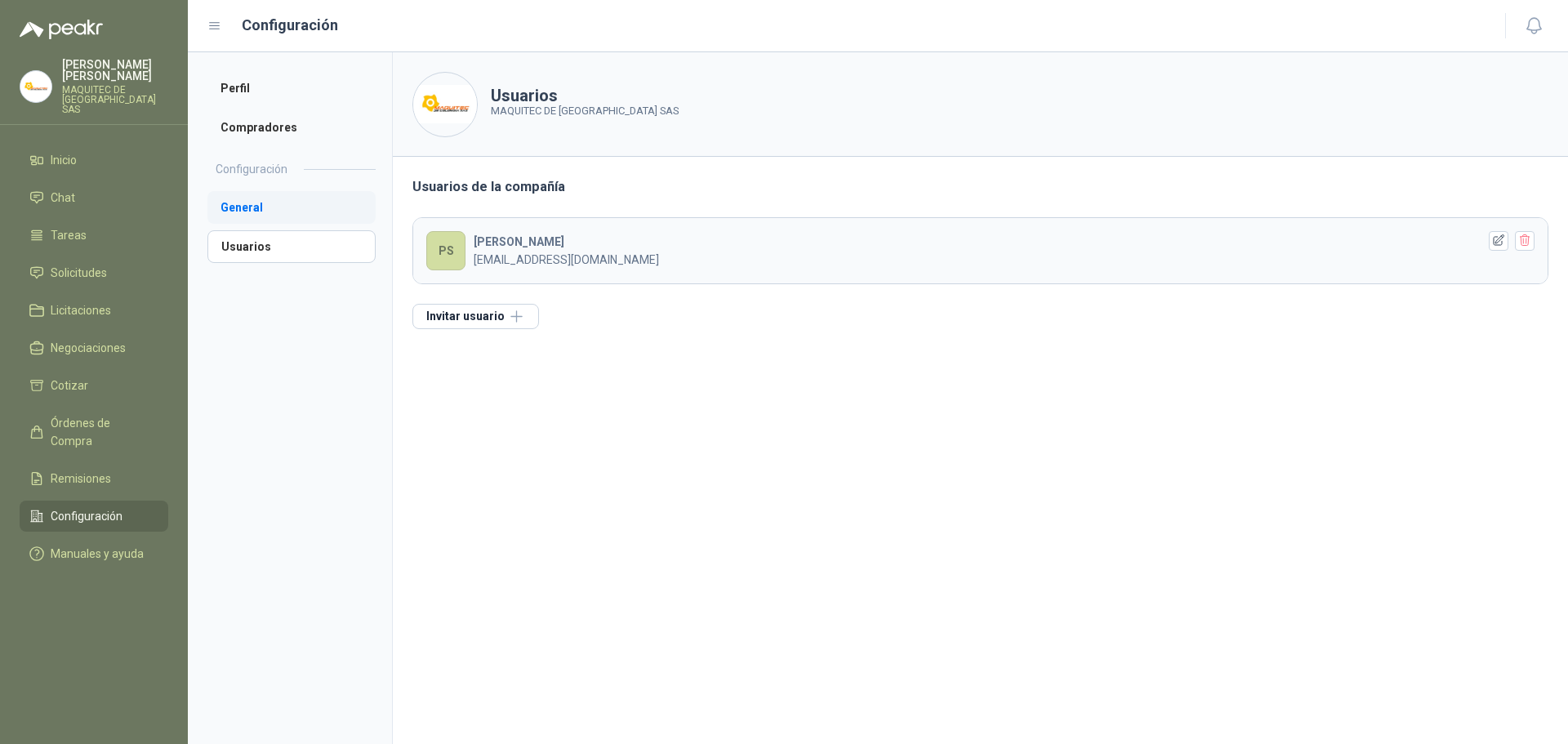
click at [269, 207] on li "General" at bounding box center [291, 208] width 169 height 33
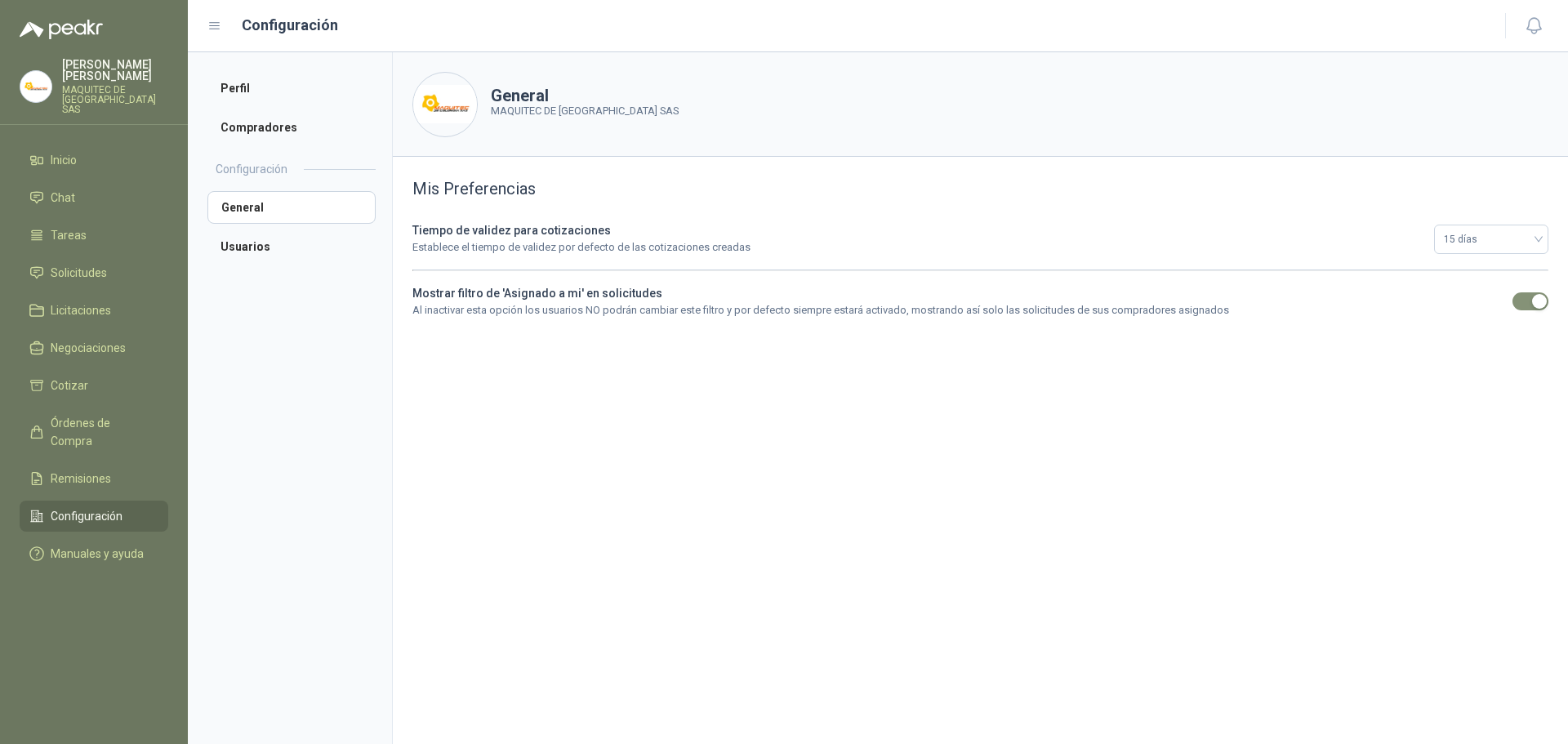
click at [496, 236] on b "Tiempo de validez para cotizaciones" at bounding box center [511, 230] width 199 height 13
click at [707, 235] on div "Tiempo de validez para cotizaciones Establece el tiempo de validez por defecto …" at bounding box center [918, 238] width 1012 height 34
click at [1502, 238] on span "15 días" at bounding box center [1491, 239] width 94 height 25
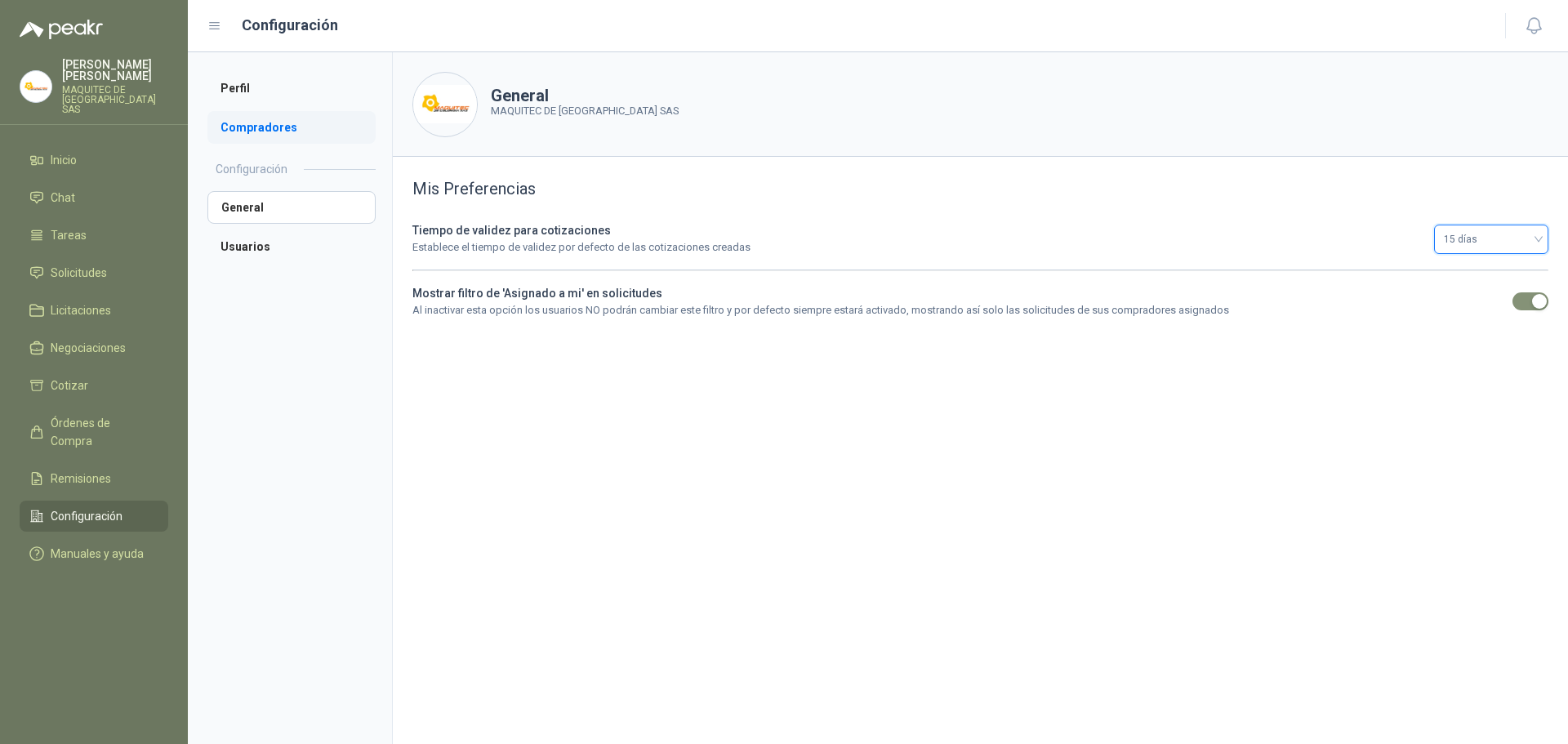
click at [312, 130] on li "Compradores" at bounding box center [291, 127] width 169 height 33
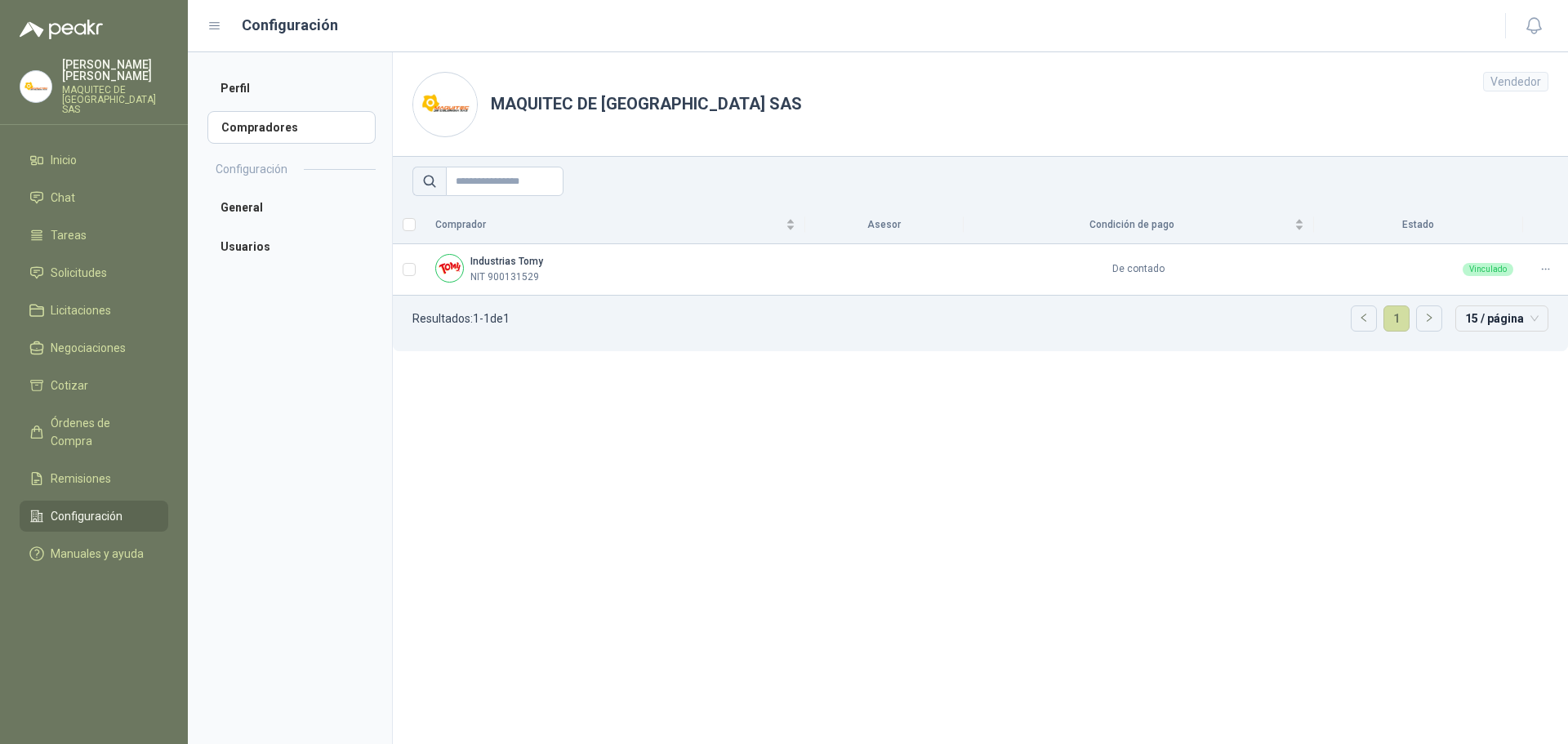
click at [364, 472] on aside "Perfil Compradores Configuración General Usuarios" at bounding box center [290, 398] width 204 height 692
click at [86, 295] on link "Licitaciones" at bounding box center [93, 311] width 148 height 31
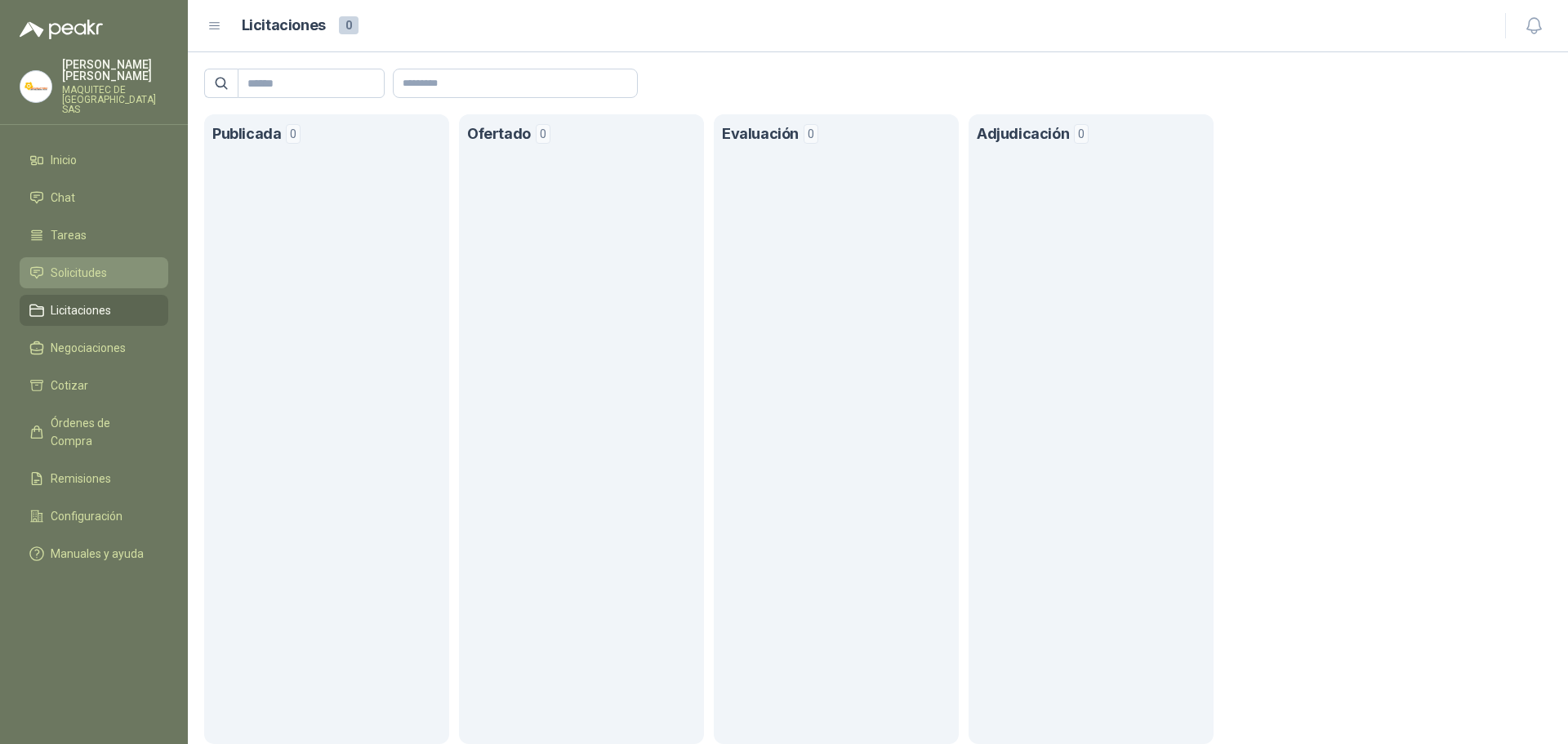
click at [97, 265] on span "Solicitudes" at bounding box center [78, 273] width 56 height 18
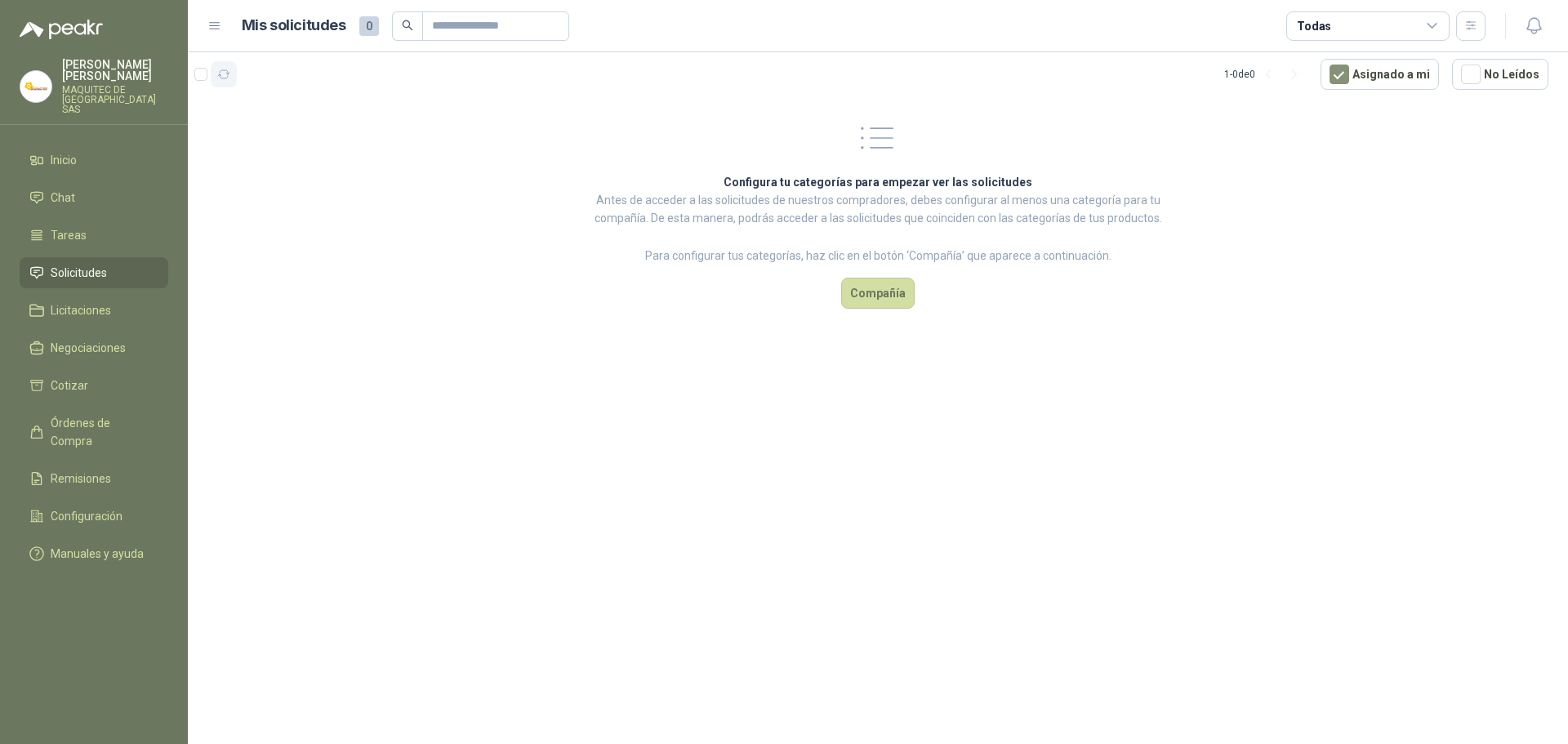
click at [217, 78] on icon "button" at bounding box center [224, 74] width 14 height 14
click at [1461, 65] on button "No Leídos" at bounding box center [1500, 74] width 96 height 31
click at [1459, 26] on button "button" at bounding box center [1471, 26] width 29 height 29
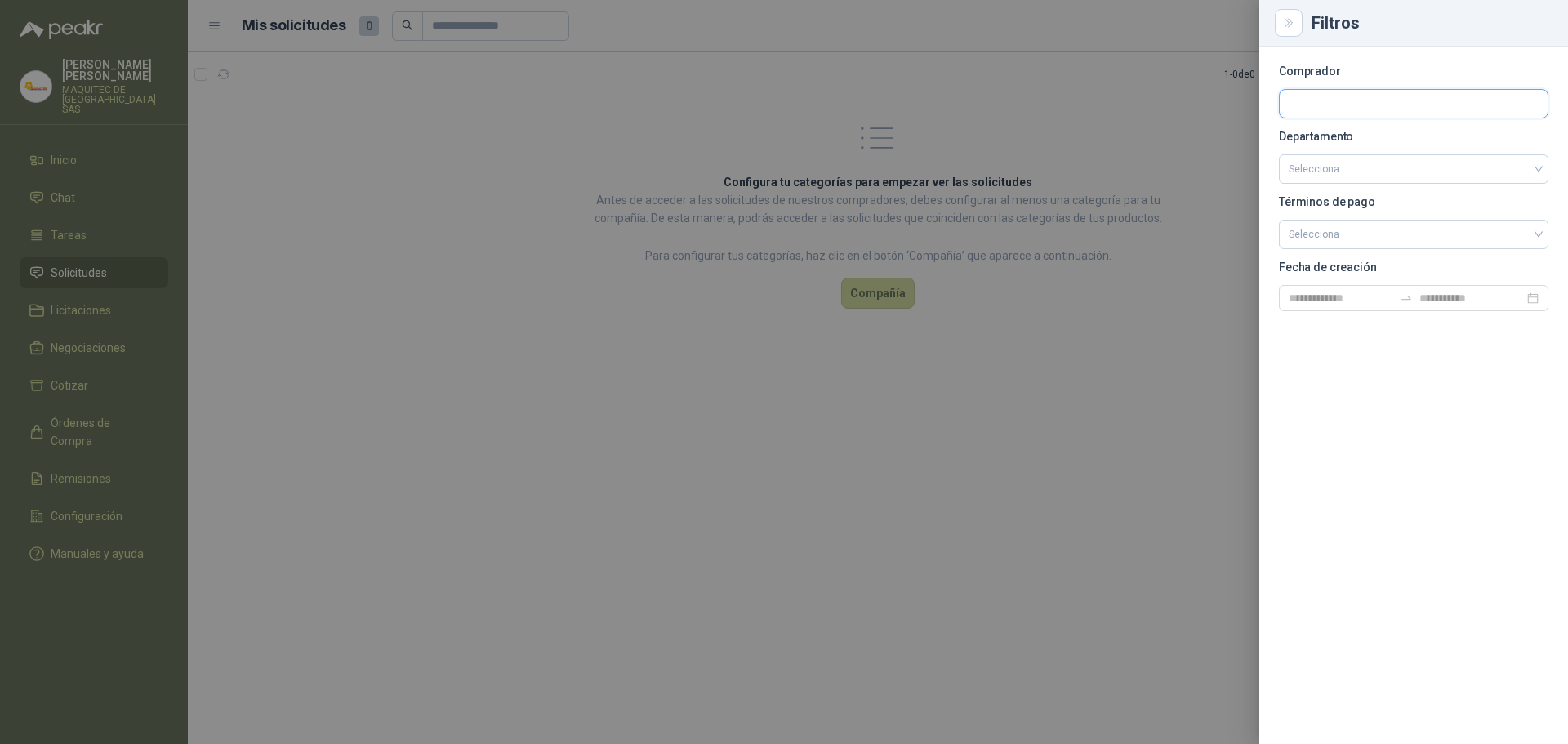
click at [1385, 98] on input "text" at bounding box center [1414, 104] width 268 height 27
click at [1385, 139] on div "Digite para buscar" at bounding box center [1414, 137] width 268 height 29
click at [1321, 250] on section "Comprador Departamento Selecciona Términos de pago Selecciona Fecha de creación" at bounding box center [1414, 188] width 269 height 245
click at [1321, 244] on input "search" at bounding box center [1413, 233] width 250 height 25
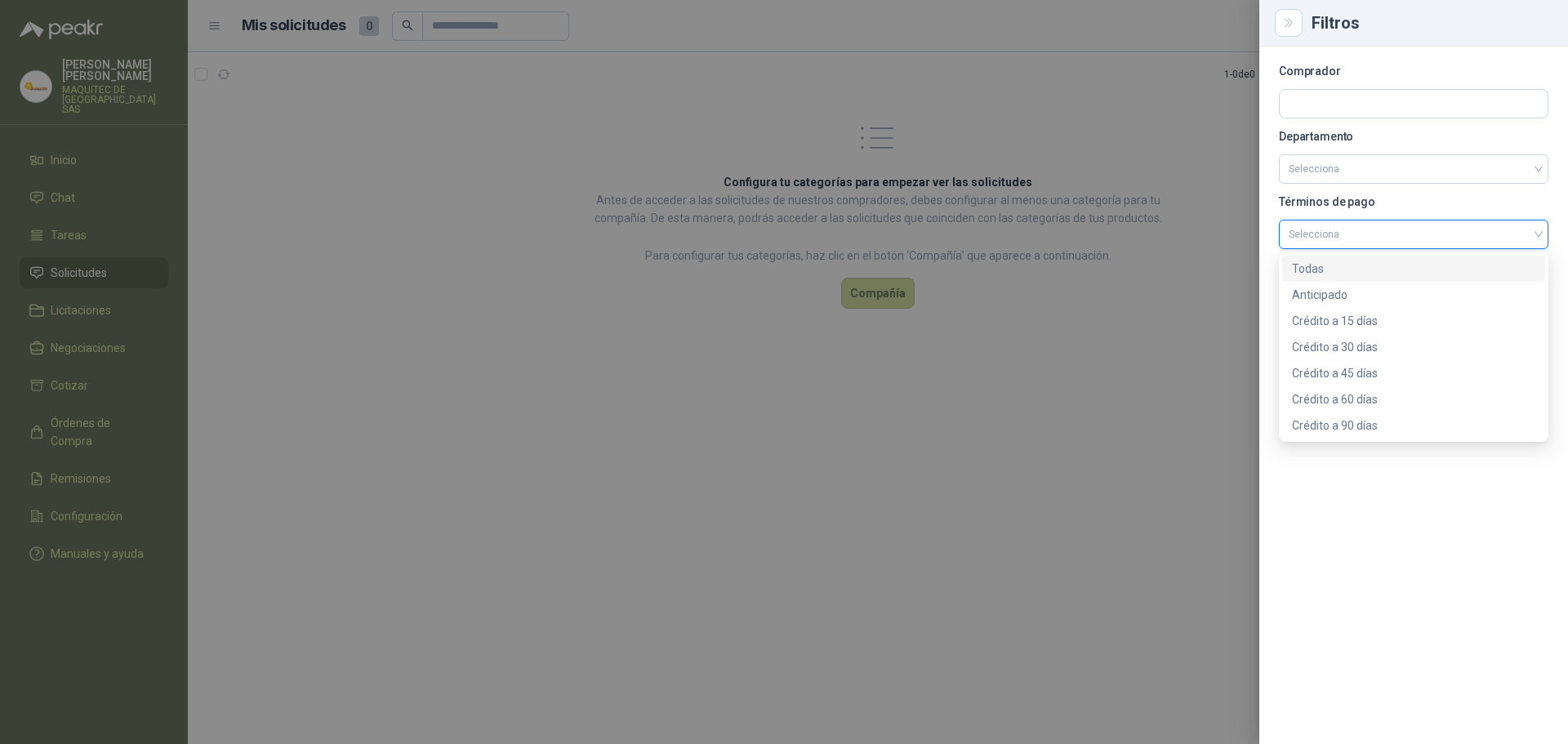
click at [1221, 147] on div at bounding box center [784, 372] width 1568 height 744
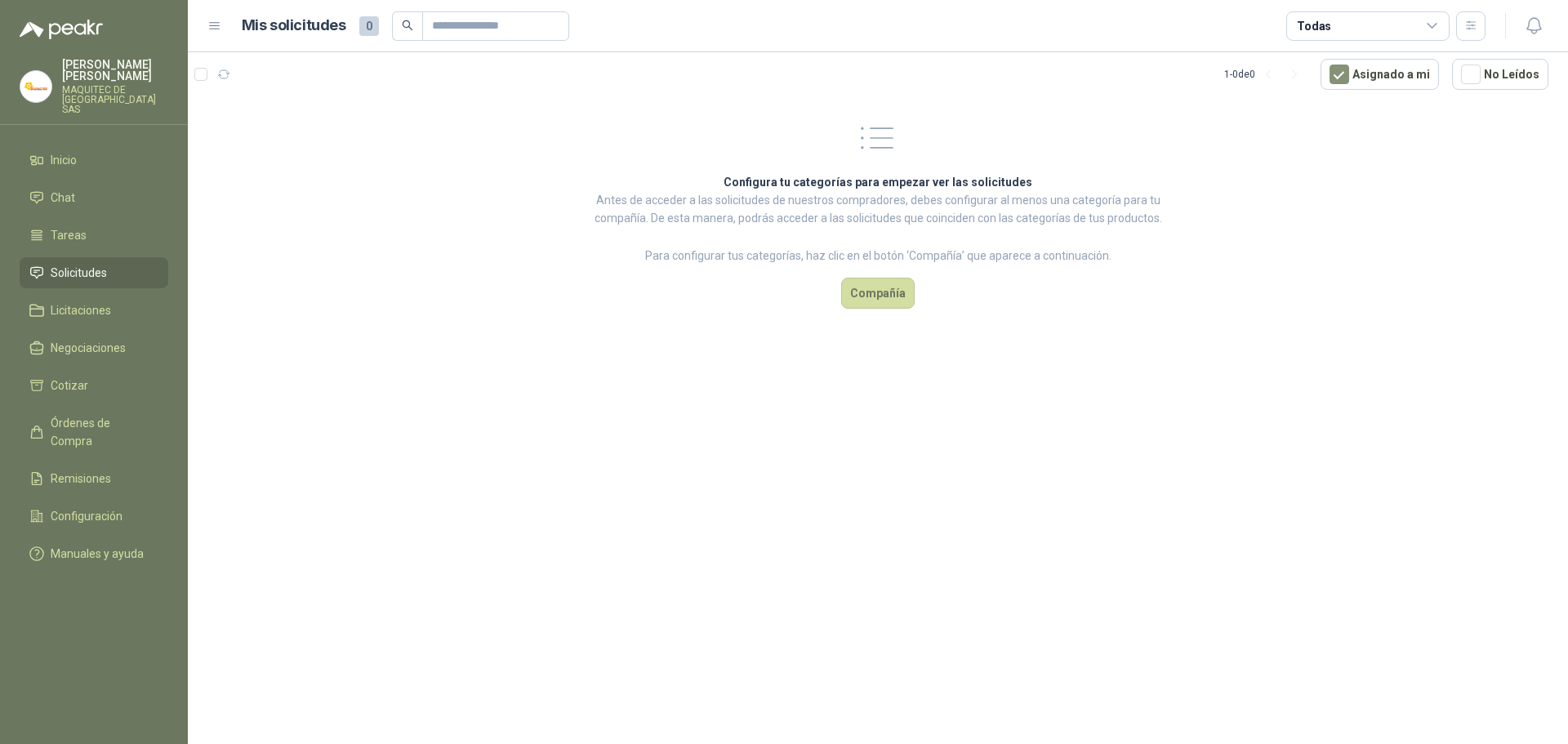
click at [1443, 19] on div "Todas" at bounding box center [1368, 26] width 163 height 29
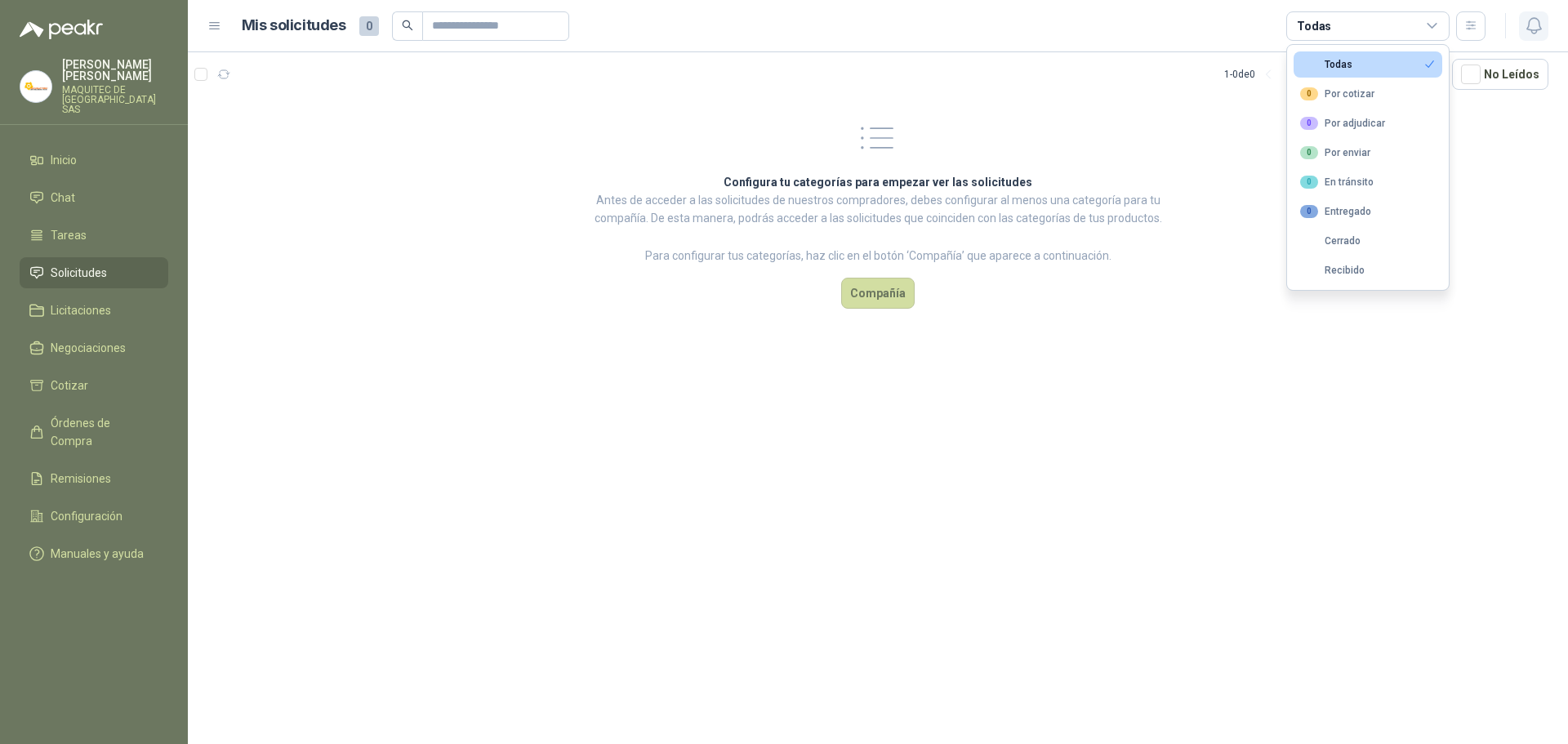
click at [1525, 22] on icon "button" at bounding box center [1534, 26] width 20 height 20
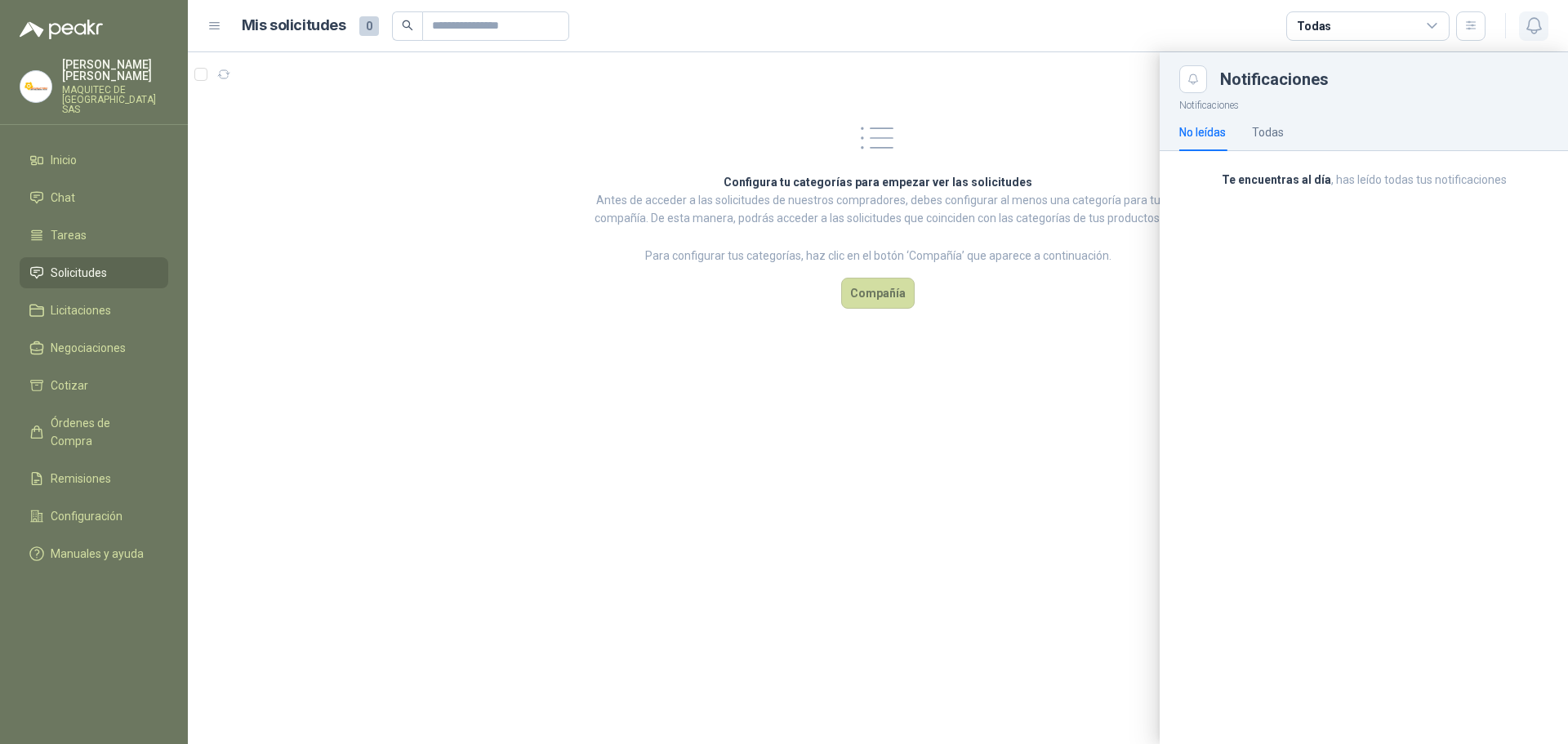
click at [1525, 22] on icon "button" at bounding box center [1534, 26] width 20 height 20
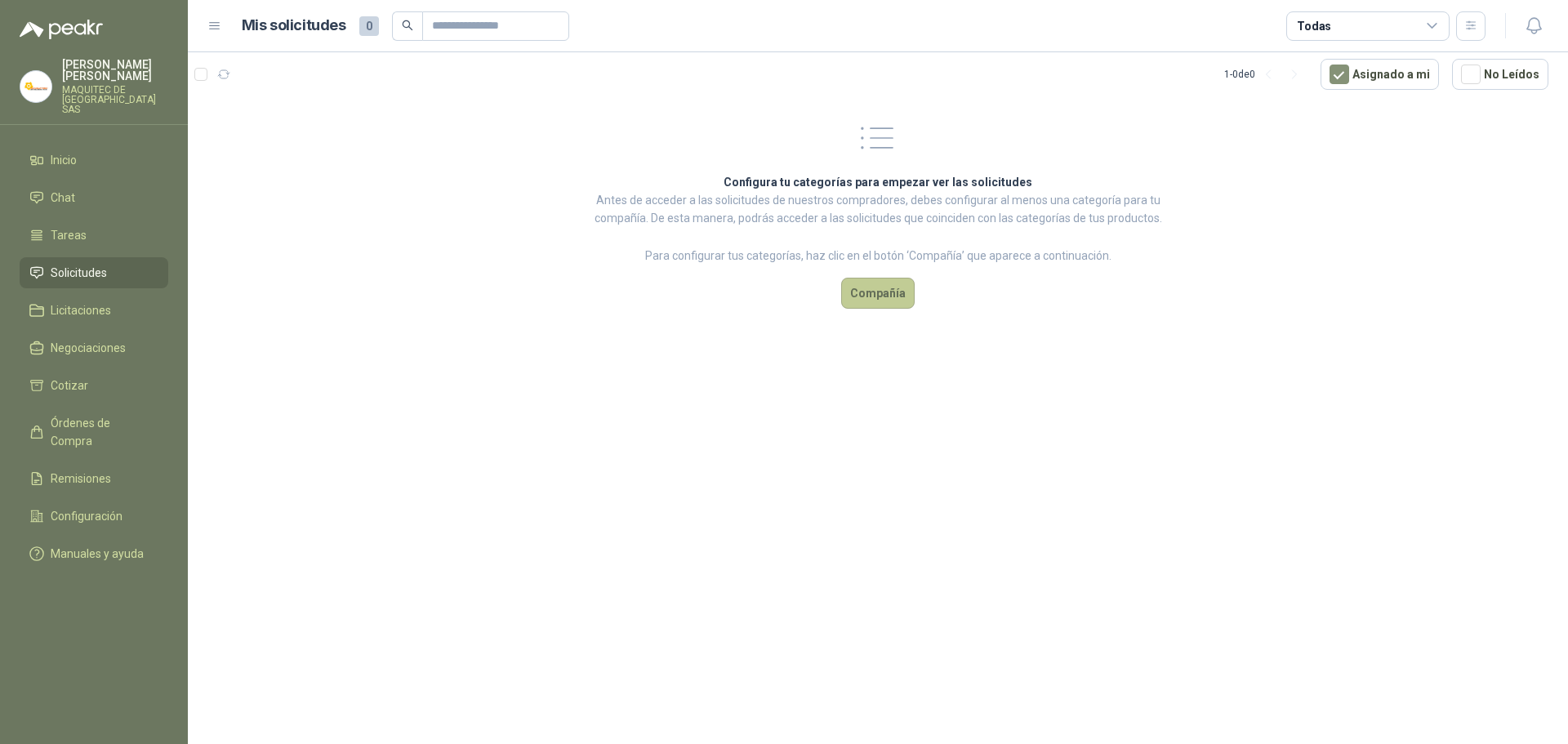
click at [872, 302] on button "Compañía" at bounding box center [878, 293] width 73 height 31
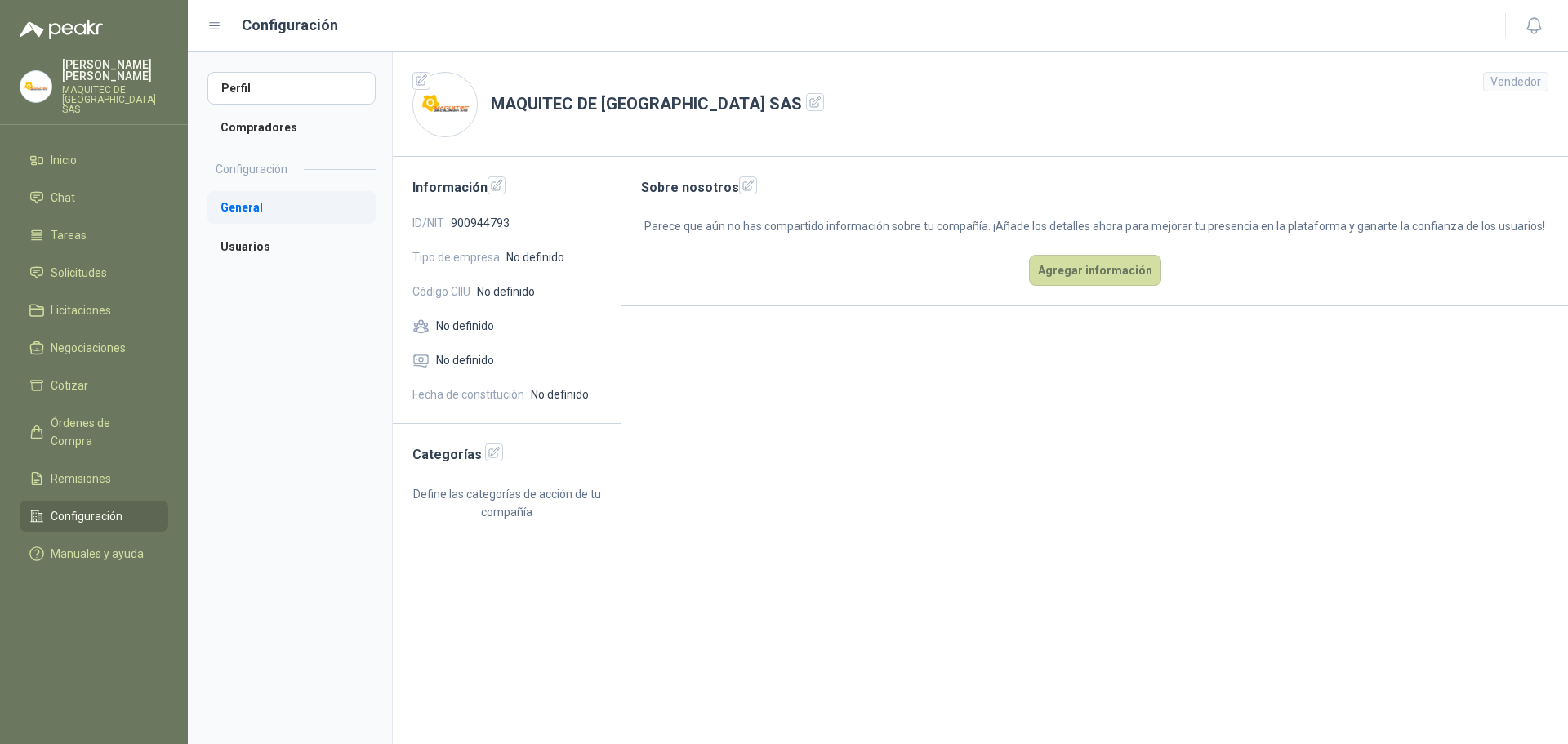
click at [247, 202] on li "General" at bounding box center [291, 208] width 169 height 33
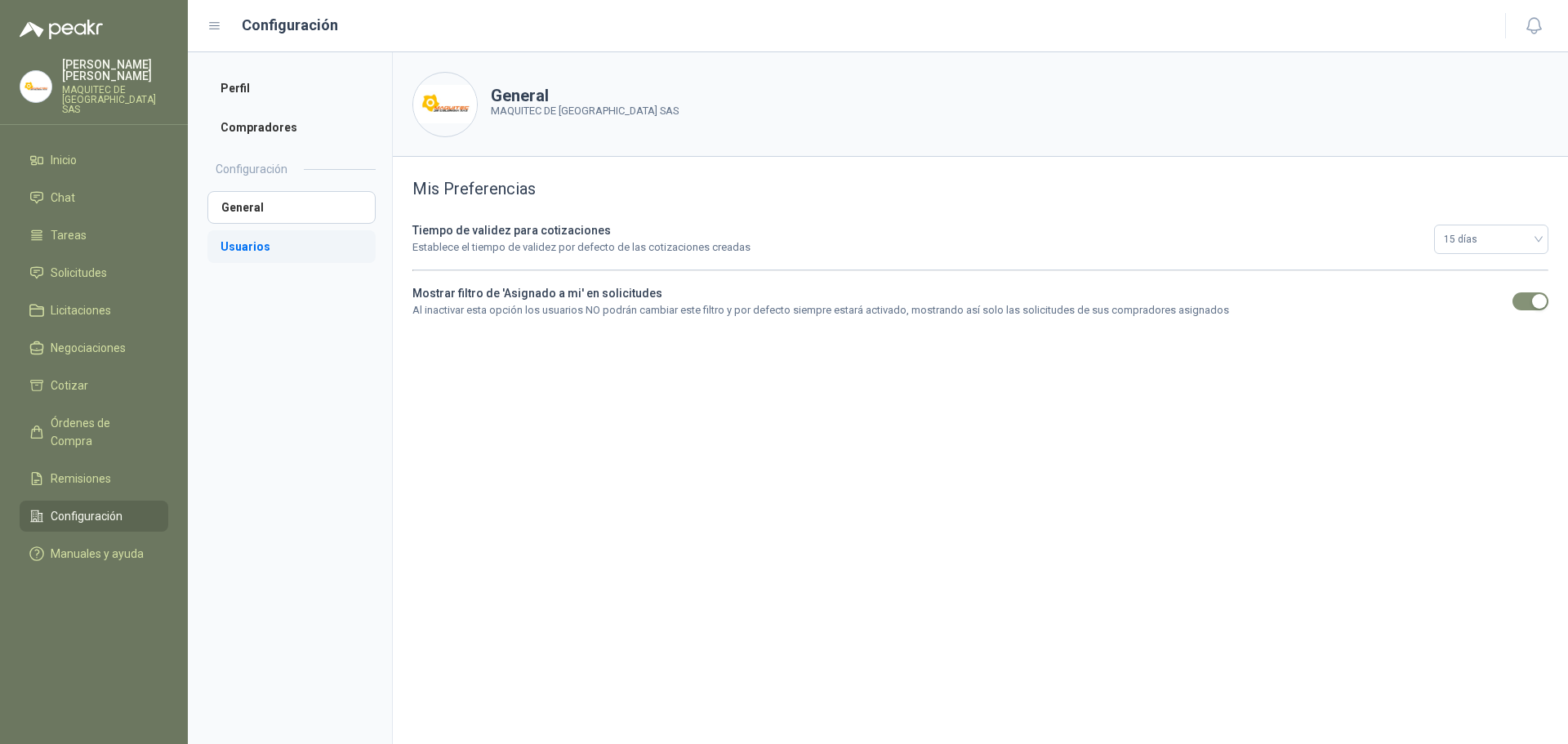
click at [247, 255] on li "Usuarios" at bounding box center [291, 246] width 169 height 33
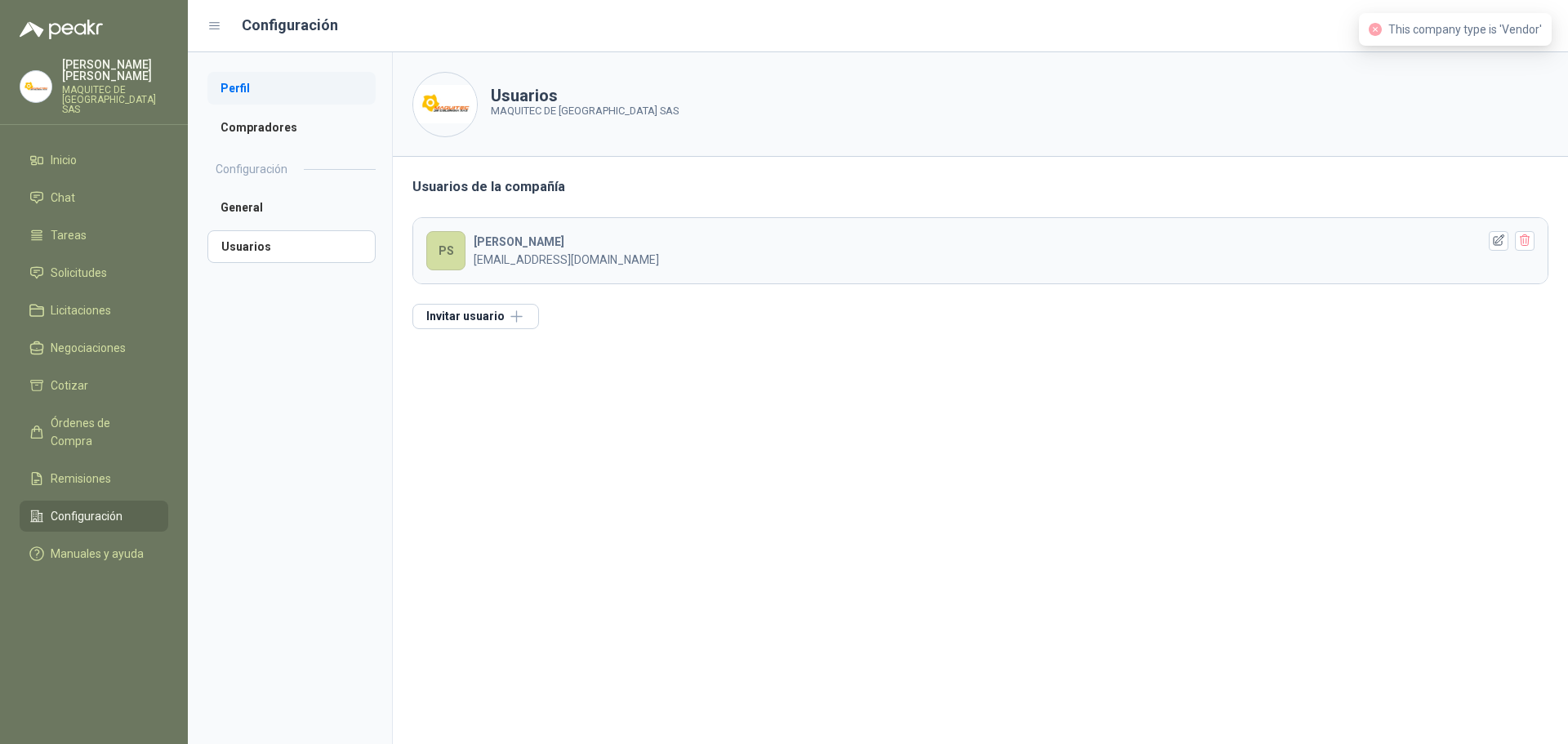
click at [226, 86] on li "Perfil" at bounding box center [291, 88] width 169 height 33
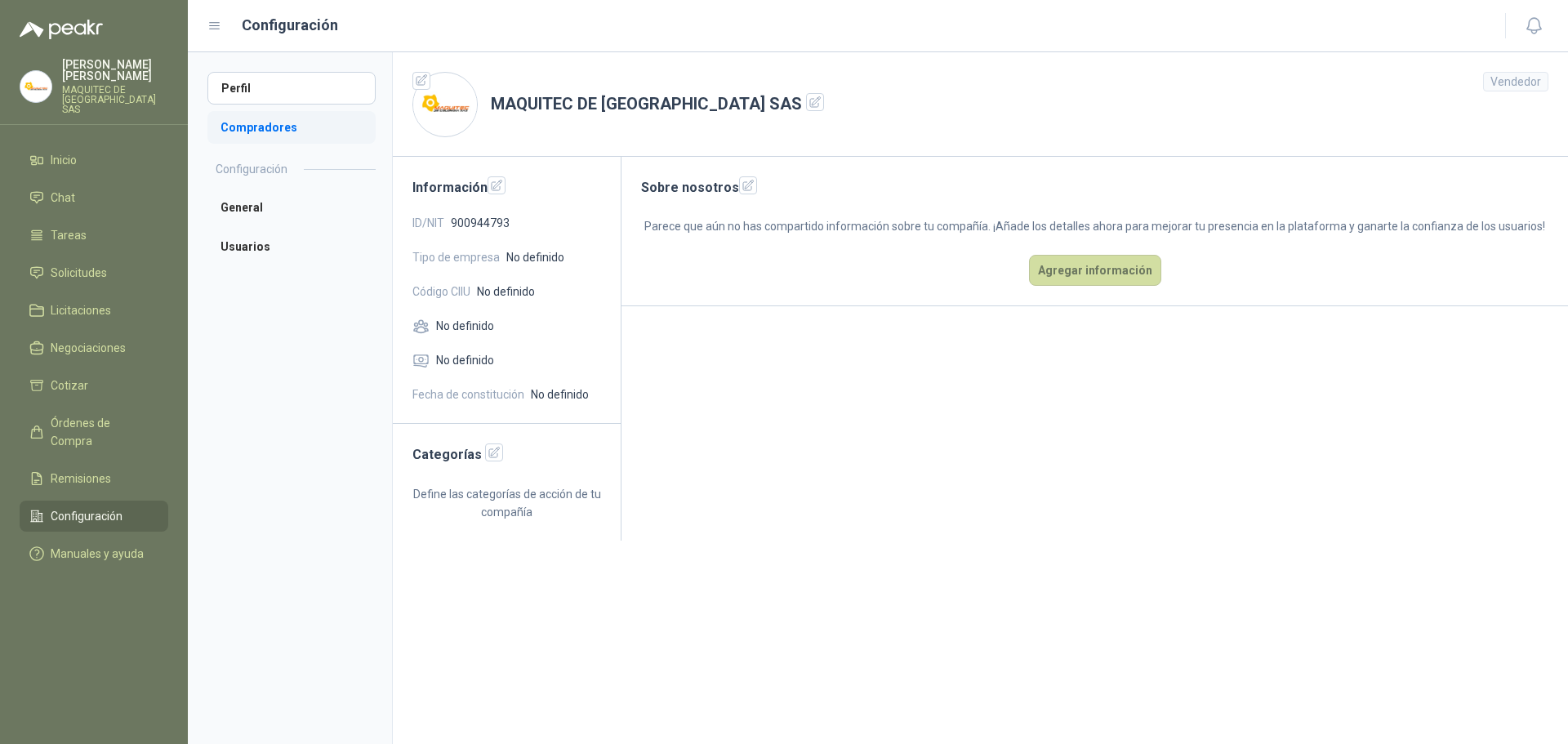
click at [252, 125] on li "Compradores" at bounding box center [291, 127] width 169 height 33
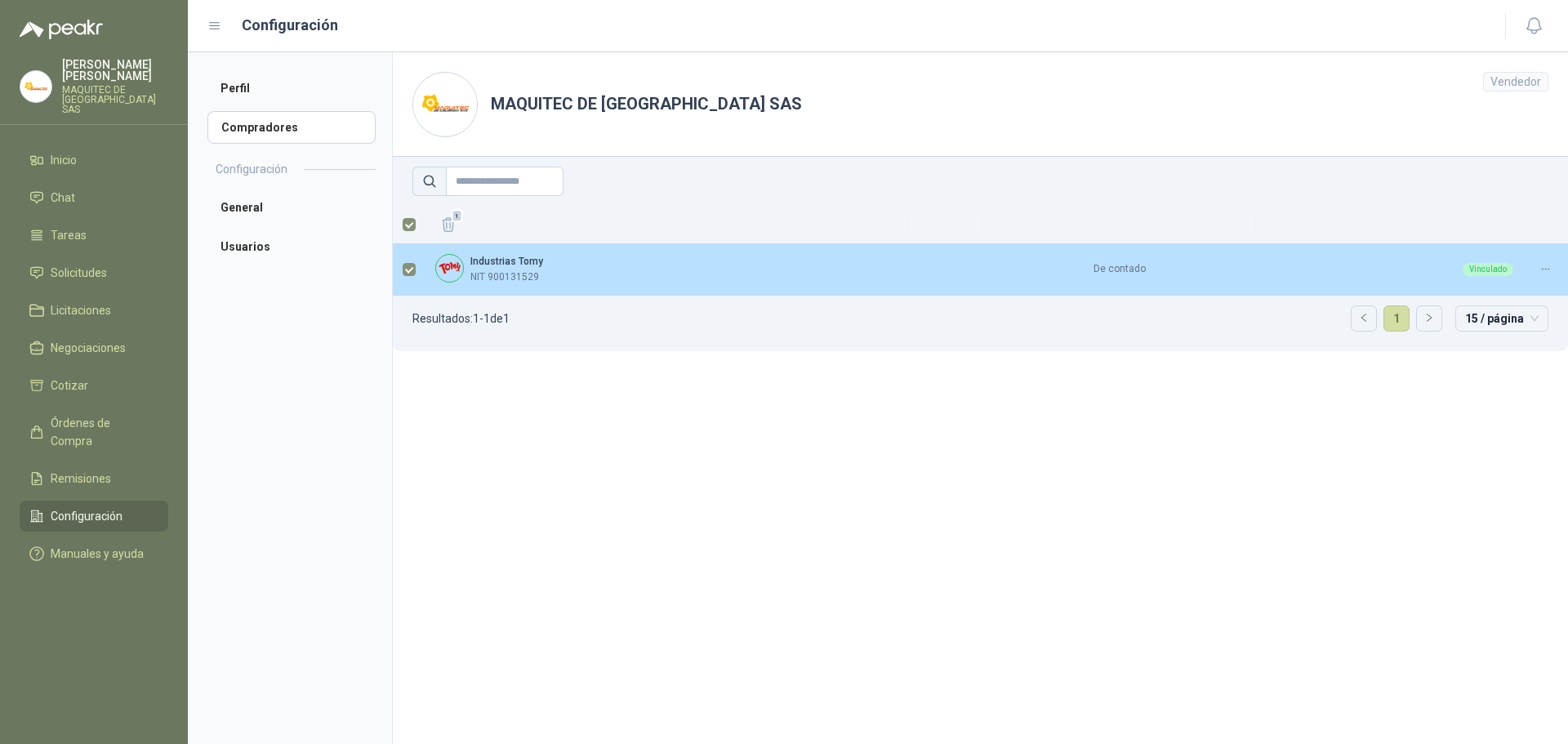
click at [1063, 267] on td "De contado" at bounding box center [1120, 269] width 273 height 51
click at [1108, 270] on td "De contado" at bounding box center [1120, 269] width 273 height 51
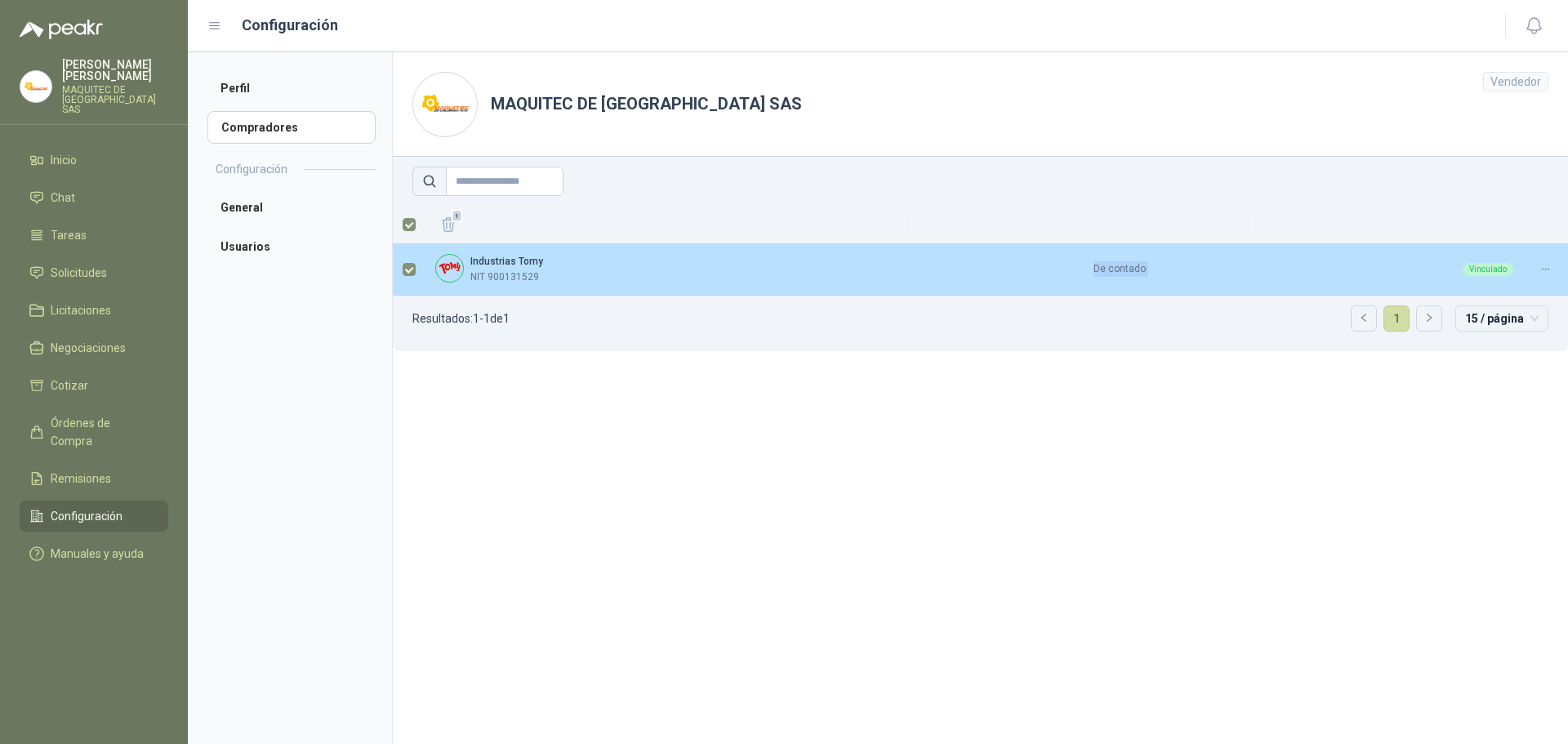
click at [1108, 270] on td "De contado" at bounding box center [1120, 269] width 273 height 51
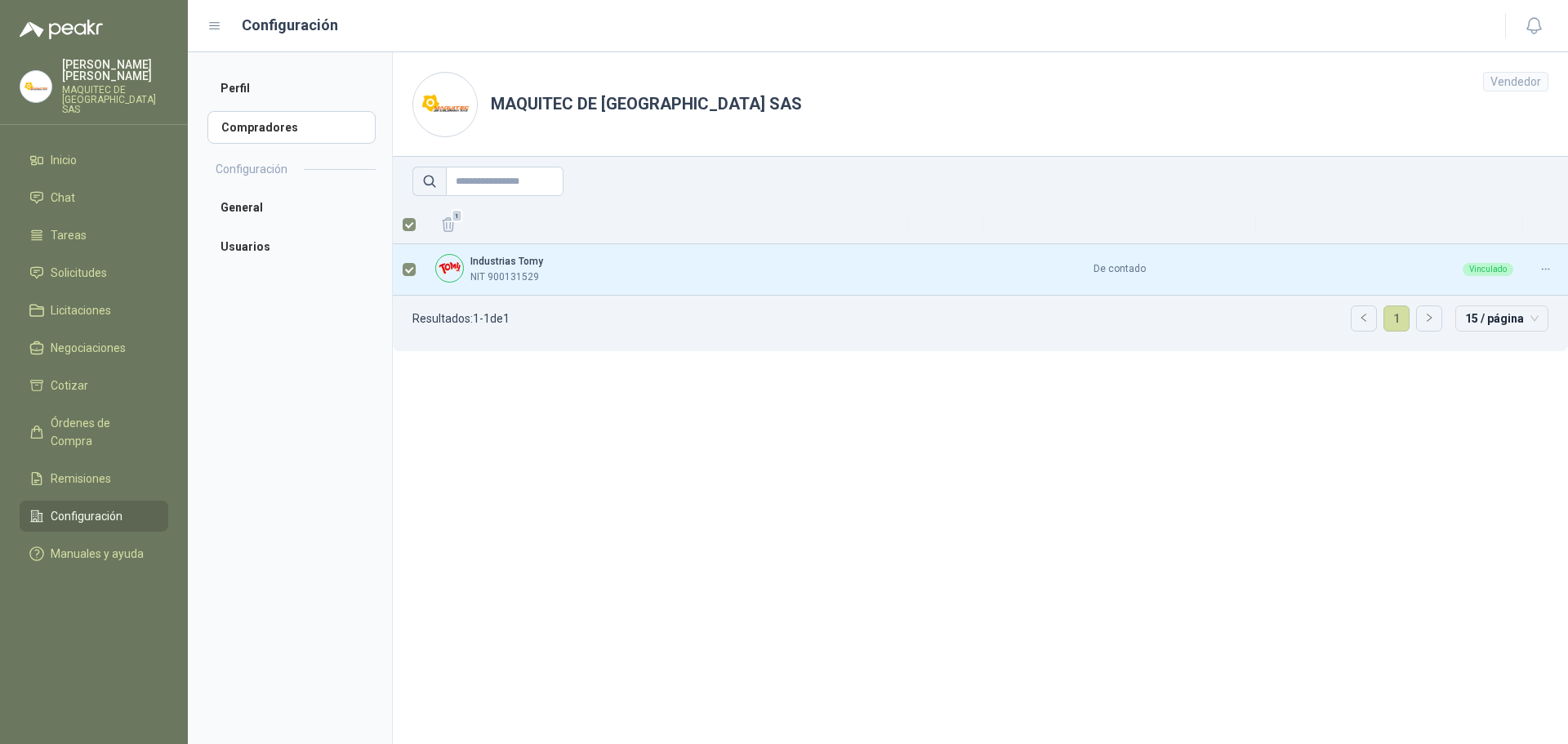
click at [870, 568] on section "MAQUITEC DE COLOMBIA SAS Vendedor 1 Industrias Tomy NIT 900131529 De contado Vi…" at bounding box center [980, 398] width 1176 height 692
click at [1537, 72] on div "Vendedor" at bounding box center [1516, 81] width 65 height 19
click at [1514, 90] on div "Vendedor" at bounding box center [1516, 81] width 65 height 19
click at [1513, 85] on div "Vendedor" at bounding box center [1516, 81] width 65 height 19
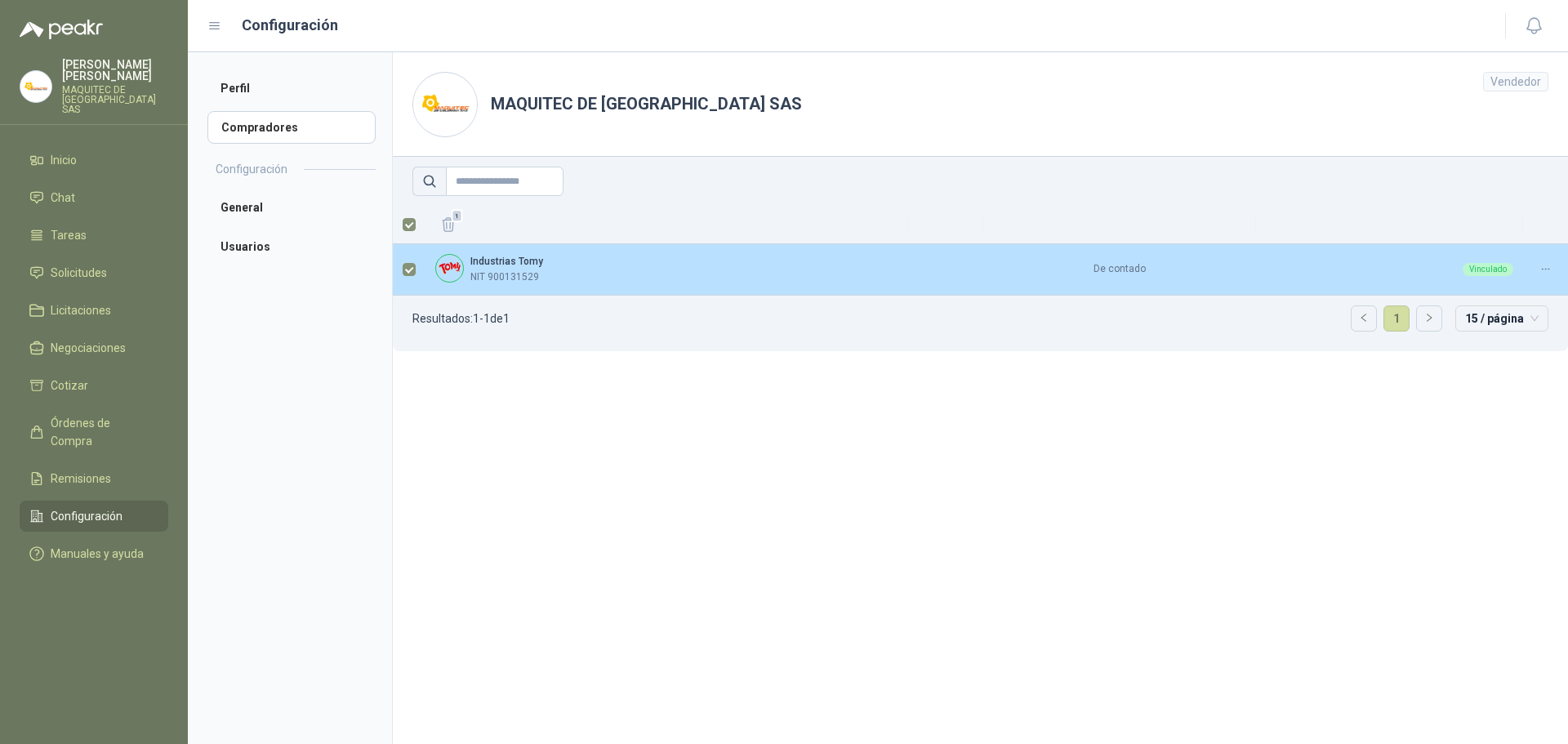
click at [1542, 261] on div at bounding box center [1546, 268] width 26 height 16
click at [1553, 264] on div at bounding box center [1546, 268] width 26 height 16
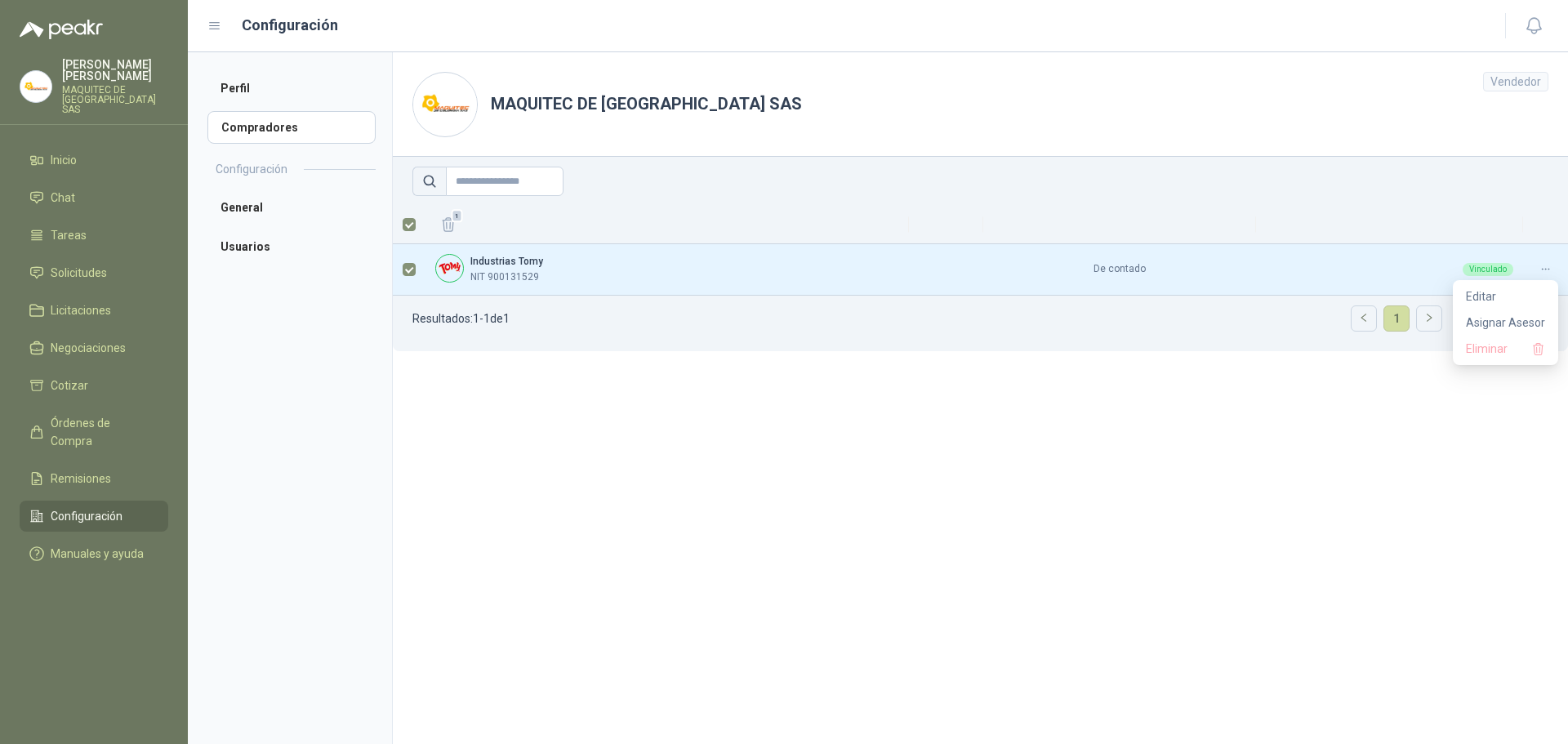
click at [1316, 640] on section "MAQUITEC DE COLOMBIA SAS Vendedor 1 Industrias Tomy NIT 900131529 De contado Vi…" at bounding box center [980, 398] width 1176 height 692
drag, startPoint x: 549, startPoint y: 454, endPoint x: 512, endPoint y: 367, distance: 94.5
click at [549, 454] on section "MAQUITEC DE COLOMBIA SAS Vendedor 1 Industrias Tomy NIT 900131529 De contado Vi…" at bounding box center [980, 398] width 1176 height 692
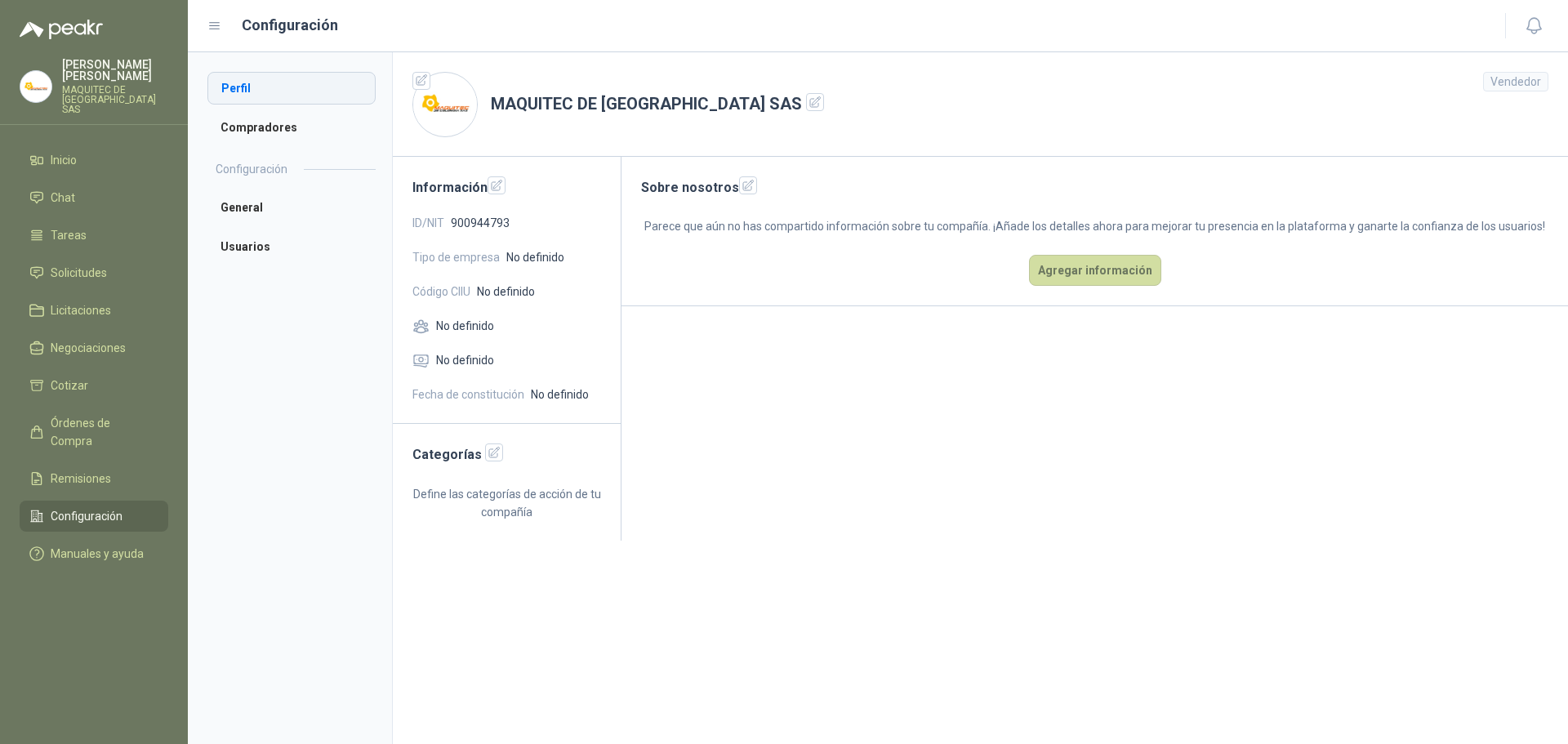
click at [265, 86] on li "Perfil" at bounding box center [291, 88] width 169 height 33
click at [1547, 22] on button "button" at bounding box center [1534, 26] width 29 height 29
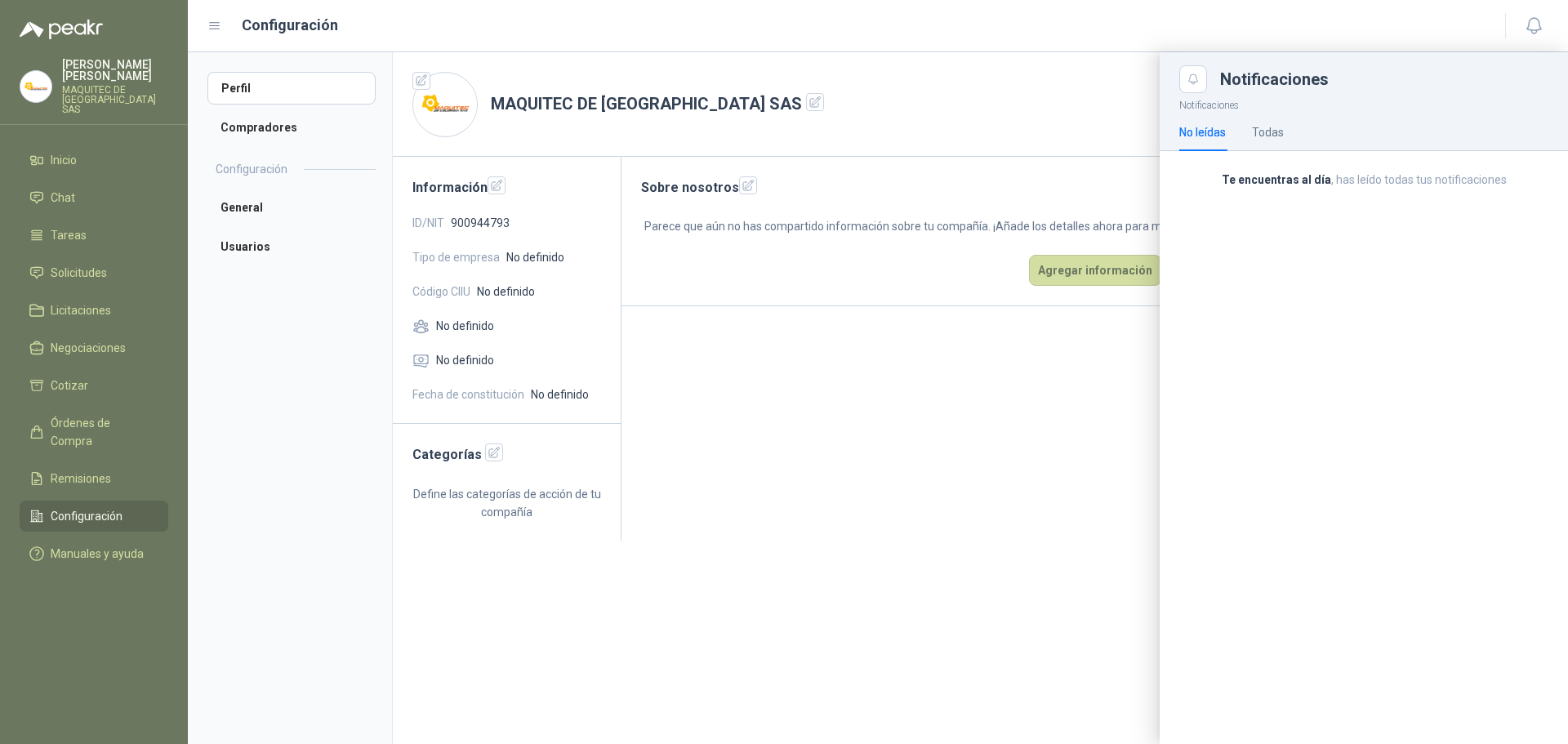
click at [90, 71] on p "PEDRO SOTO BUSTOS" at bounding box center [115, 70] width 106 height 23
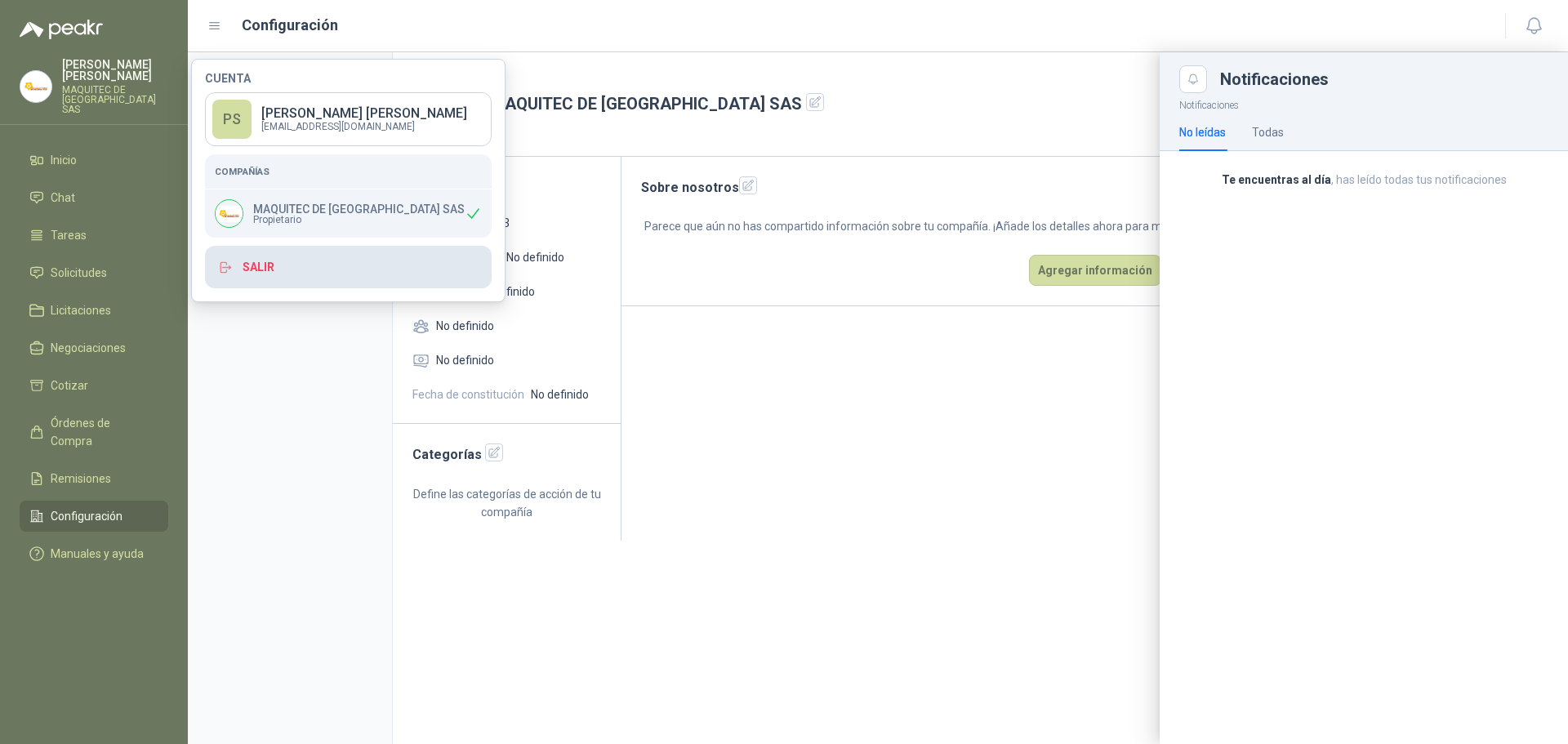
click at [268, 260] on button "Salir" at bounding box center [348, 267] width 287 height 42
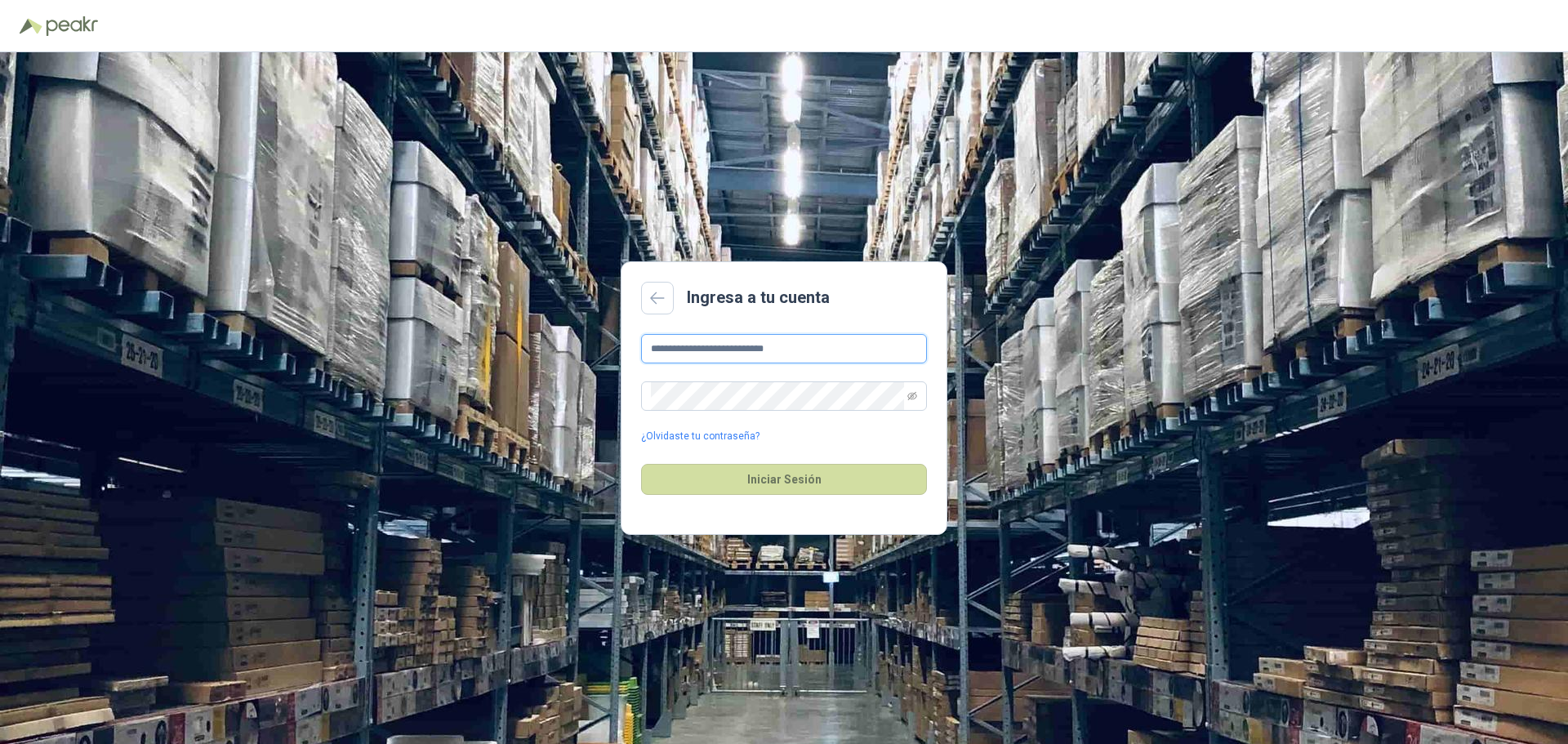
drag, startPoint x: 812, startPoint y: 353, endPoint x: 594, endPoint y: 342, distance: 218.3
click at [594, 342] on div "**********" at bounding box center [784, 398] width 1568 height 692
type input "**********"
drag, startPoint x: 721, startPoint y: 443, endPoint x: 720, endPoint y: 432, distance: 11.0
click at [721, 443] on link "¿Olvidaste tu contraseña?" at bounding box center [700, 436] width 118 height 16
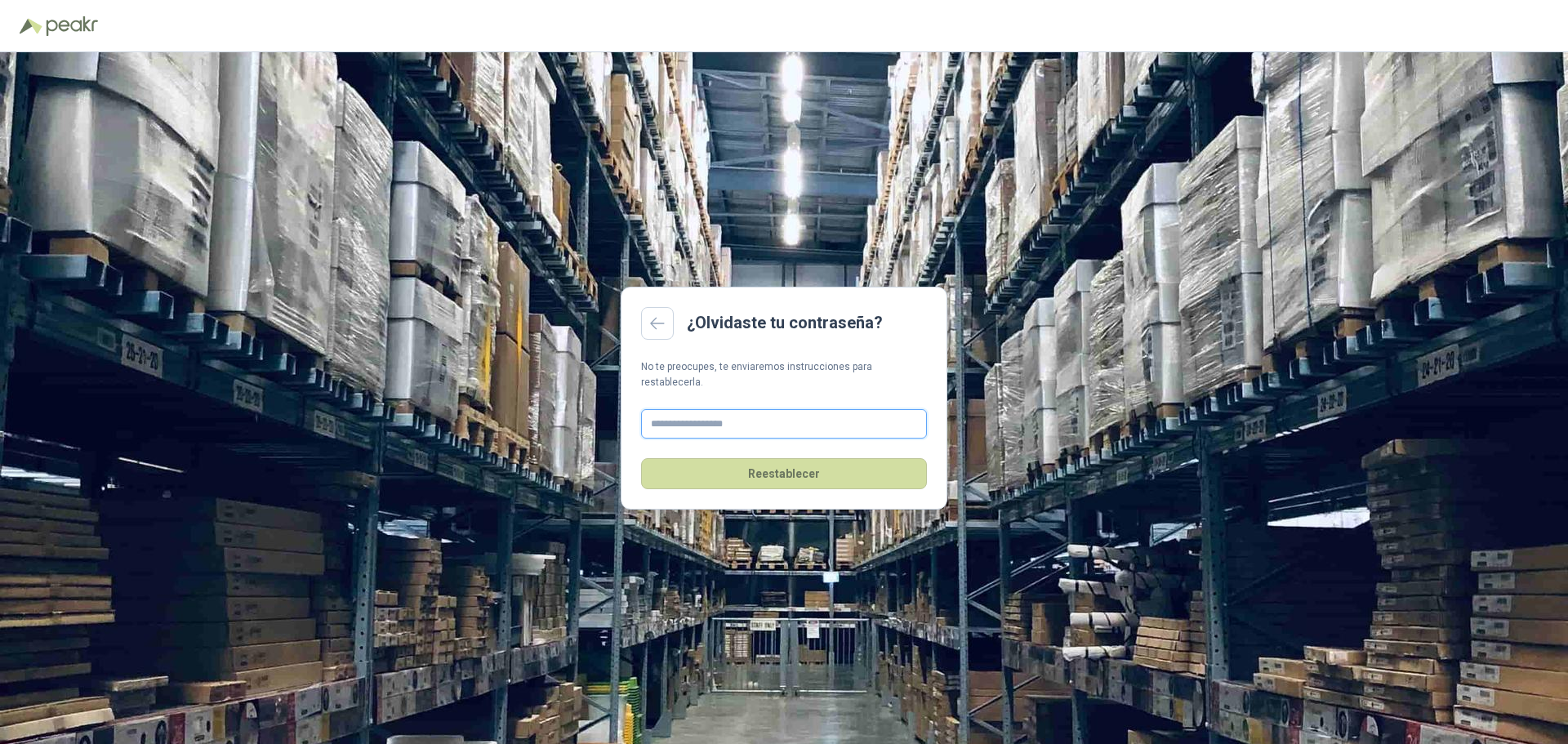
click at [706, 424] on input "text" at bounding box center [784, 424] width 286 height 29
type input "**********"
click at [792, 464] on button "Reestablecer" at bounding box center [784, 474] width 286 height 31
drag, startPoint x: 817, startPoint y: 413, endPoint x: 336, endPoint y: 437, distance: 481.6
click at [371, 413] on div "**********" at bounding box center [784, 398] width 1568 height 692
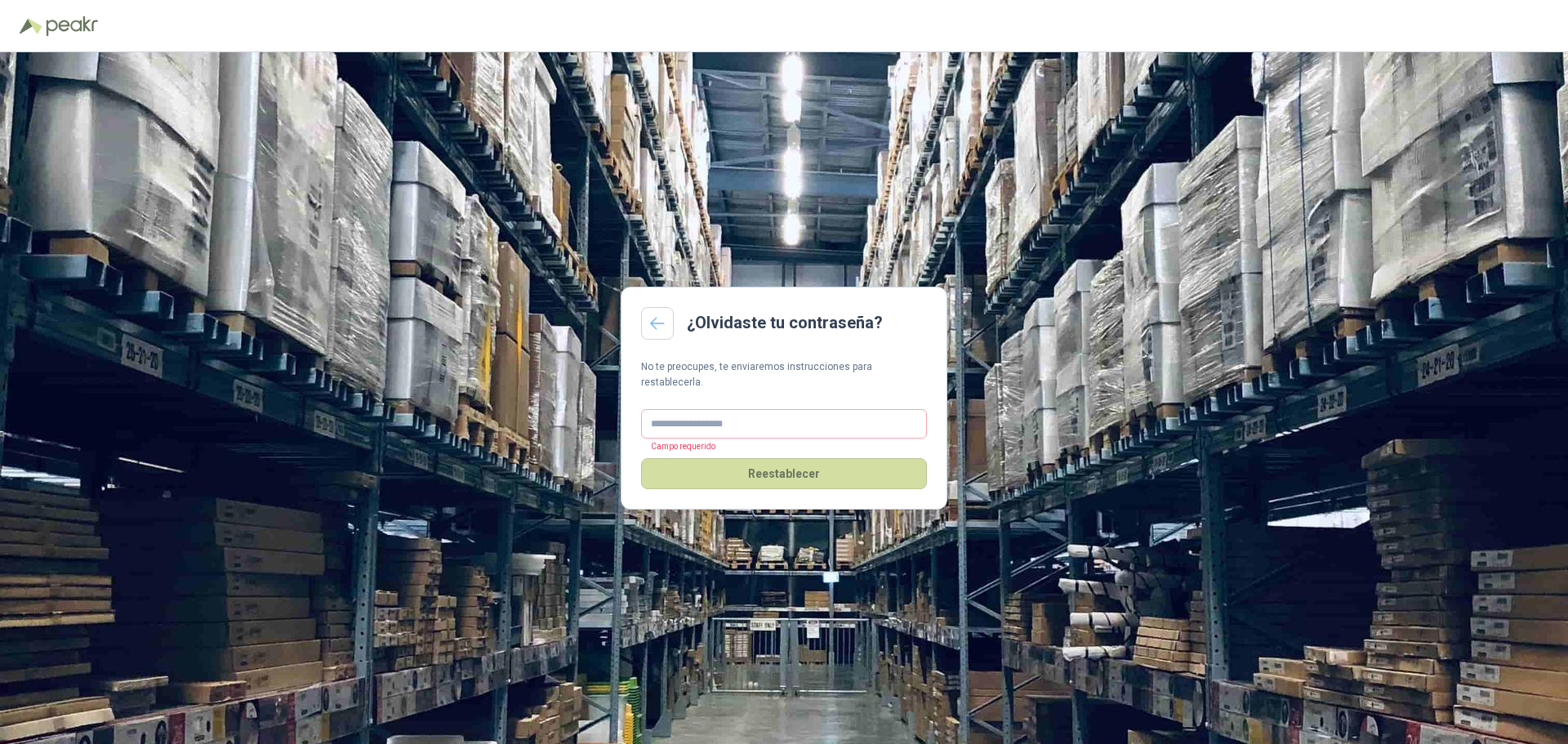
click at [660, 330] on icon at bounding box center [657, 323] width 15 height 13
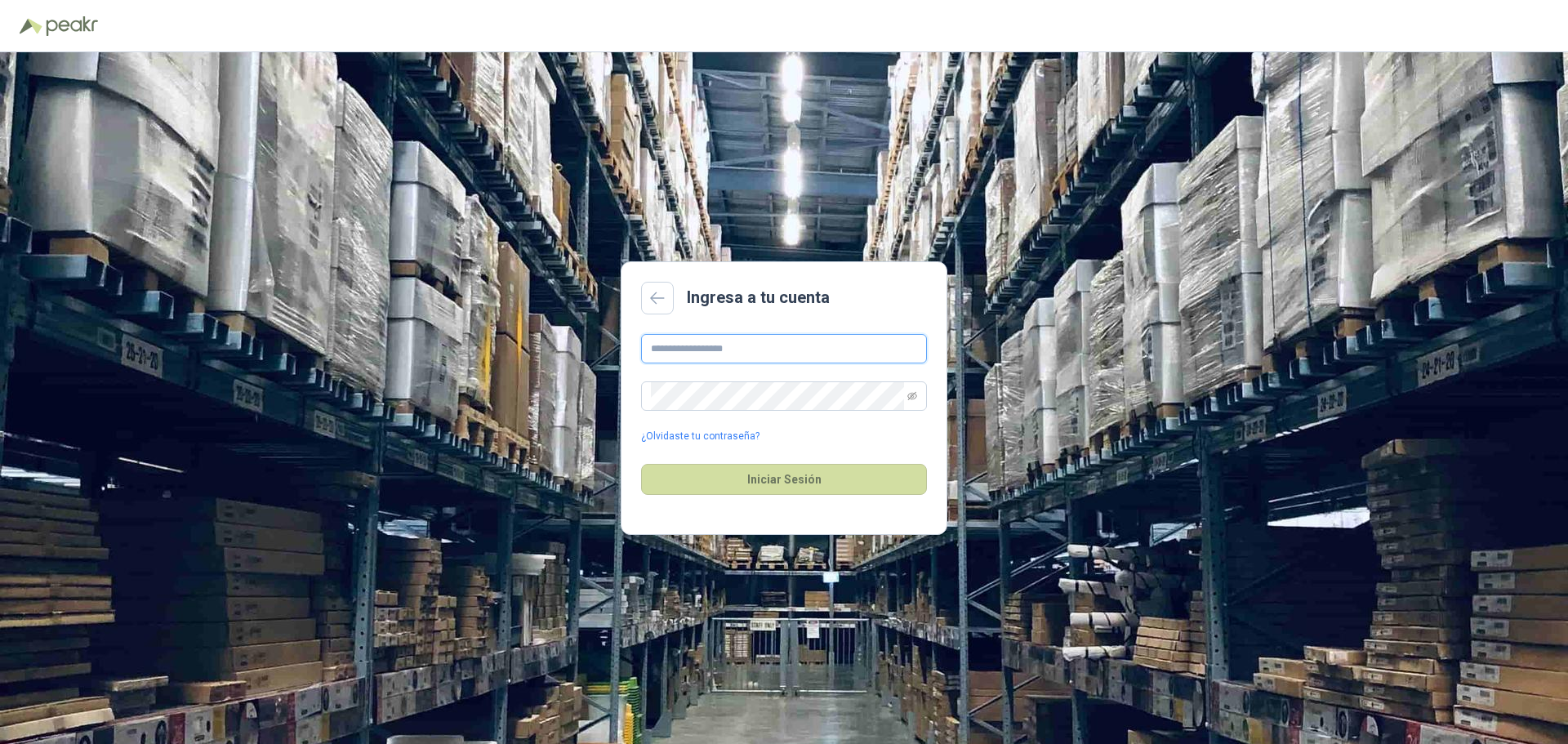
type input "**********"
click at [548, 11] on header at bounding box center [784, 26] width 1568 height 52
click at [778, 469] on button "Iniciar Sesión" at bounding box center [784, 479] width 286 height 31
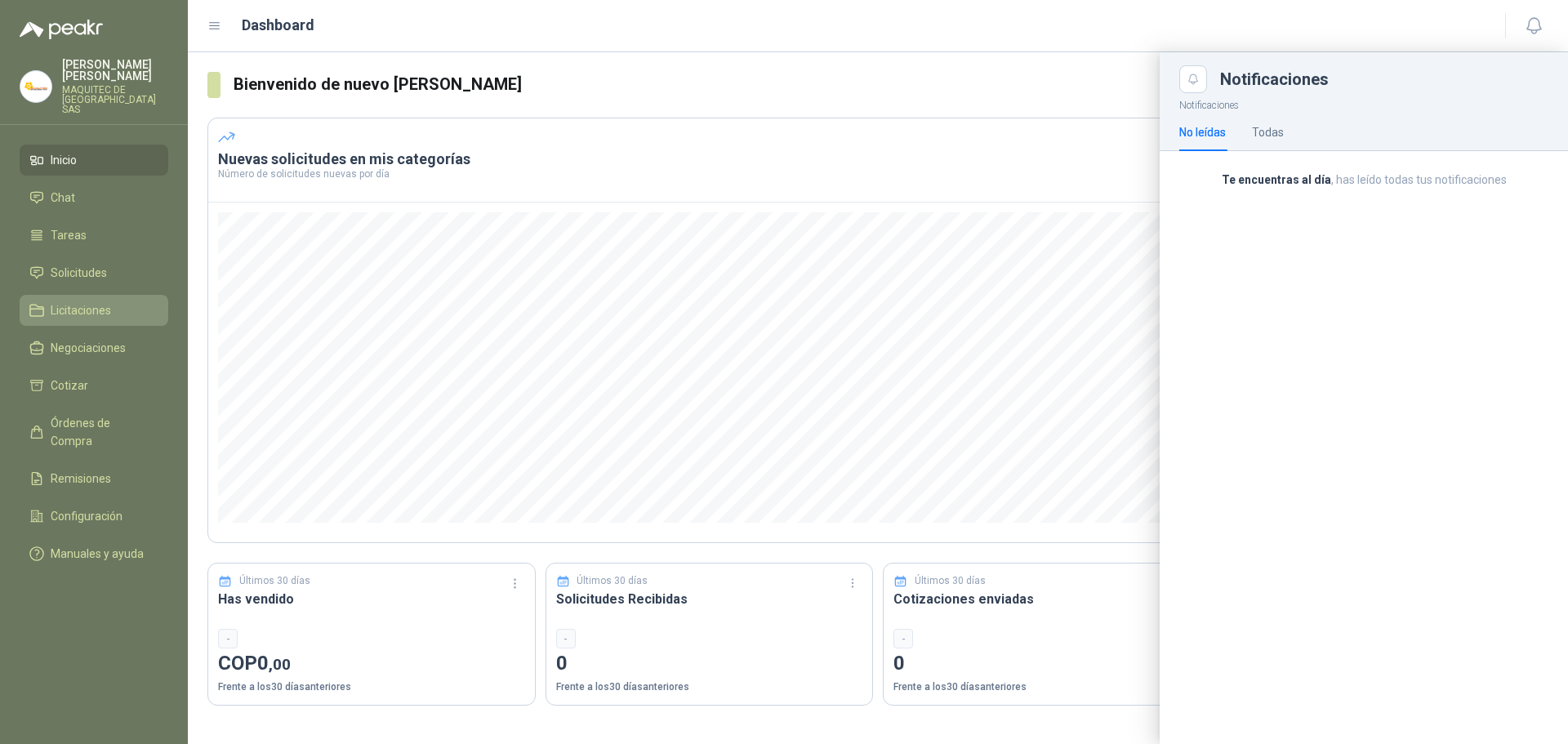
click at [114, 309] on li "Licitaciones" at bounding box center [93, 311] width 129 height 18
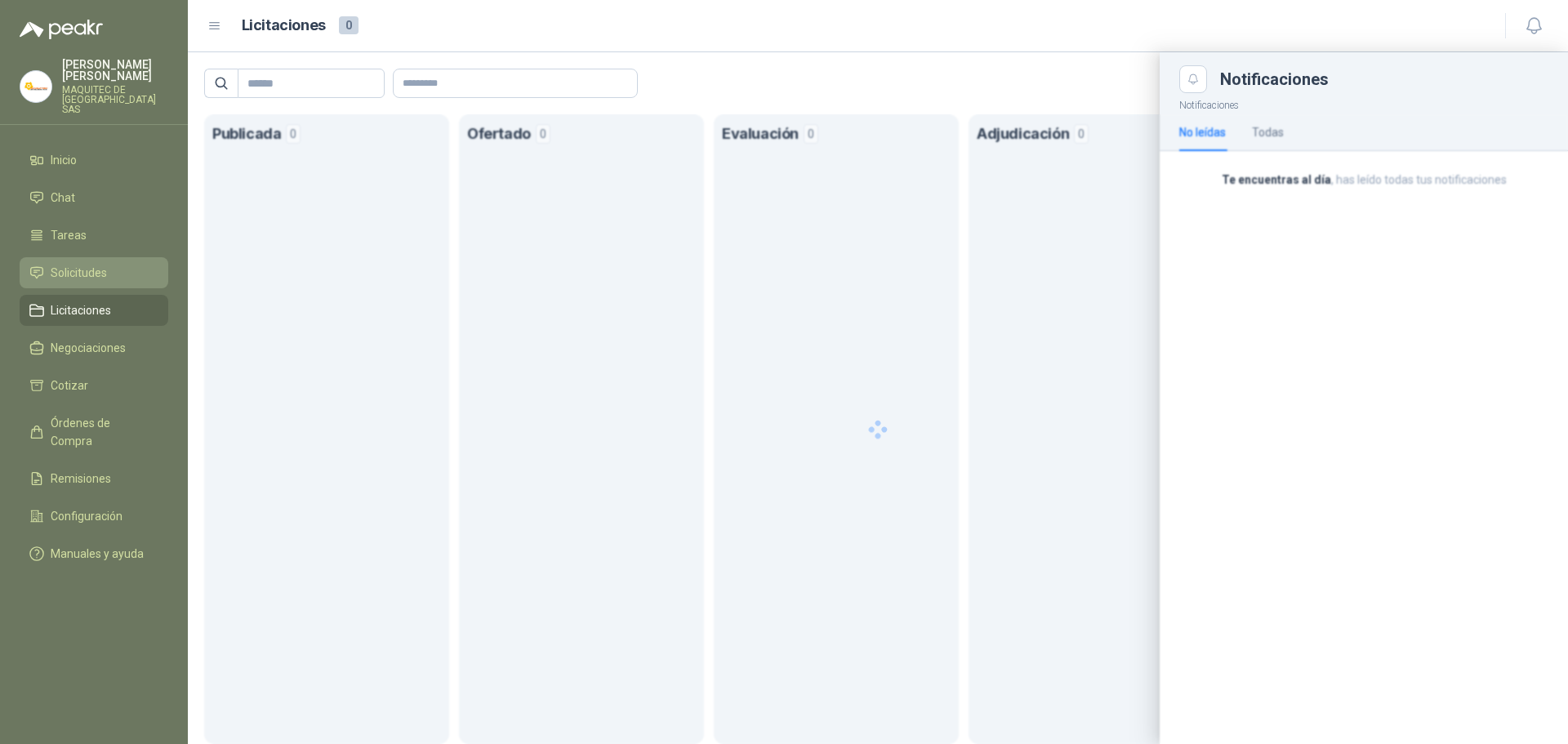
click at [105, 264] on span "Solicitudes" at bounding box center [78, 273] width 56 height 18
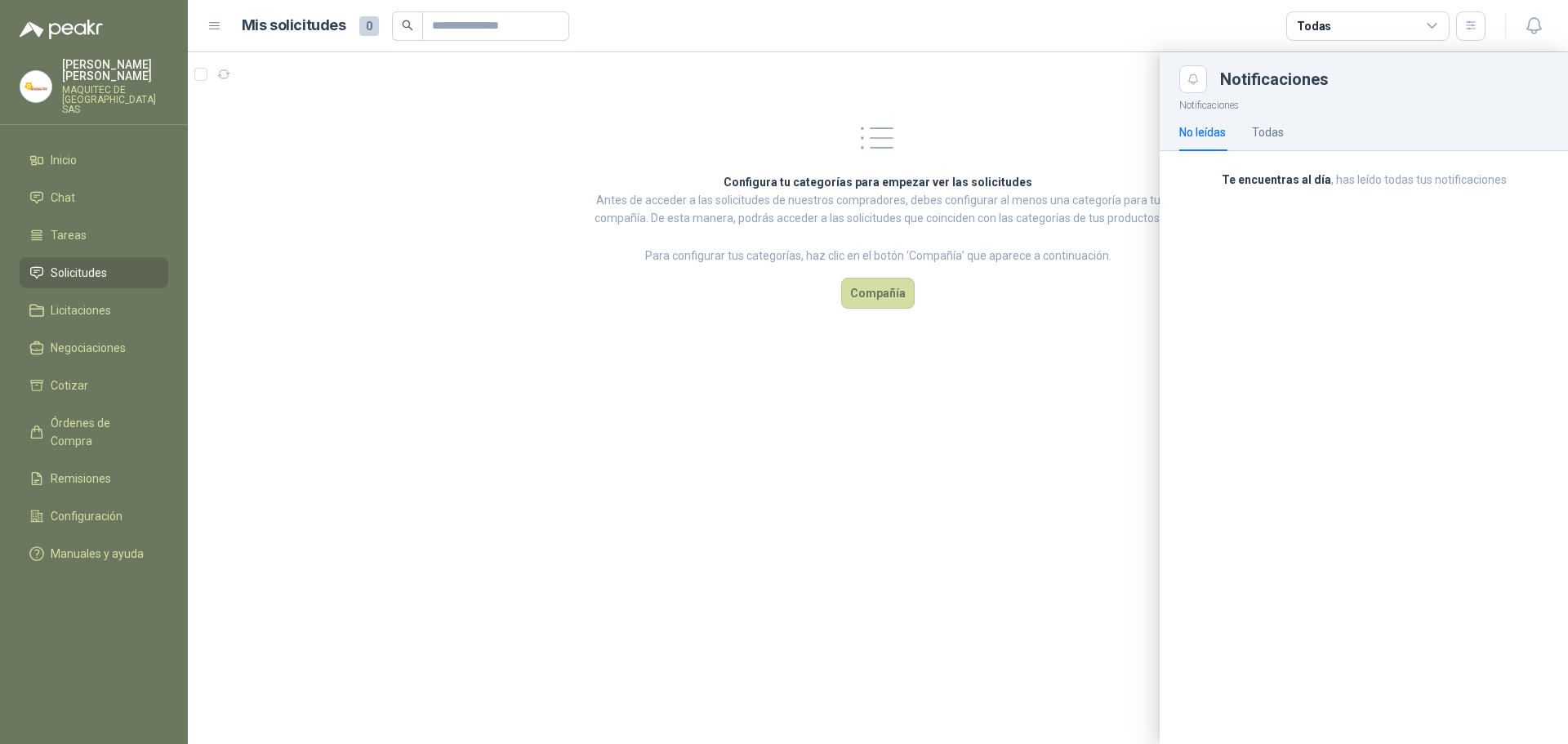
click at [96, 264] on span "Solicitudes" at bounding box center [78, 273] width 56 height 18
click at [1177, 82] on div "Notificaciones" at bounding box center [1365, 72] width 409 height 41
click at [208, 77] on div at bounding box center [878, 398] width 1380 height 692
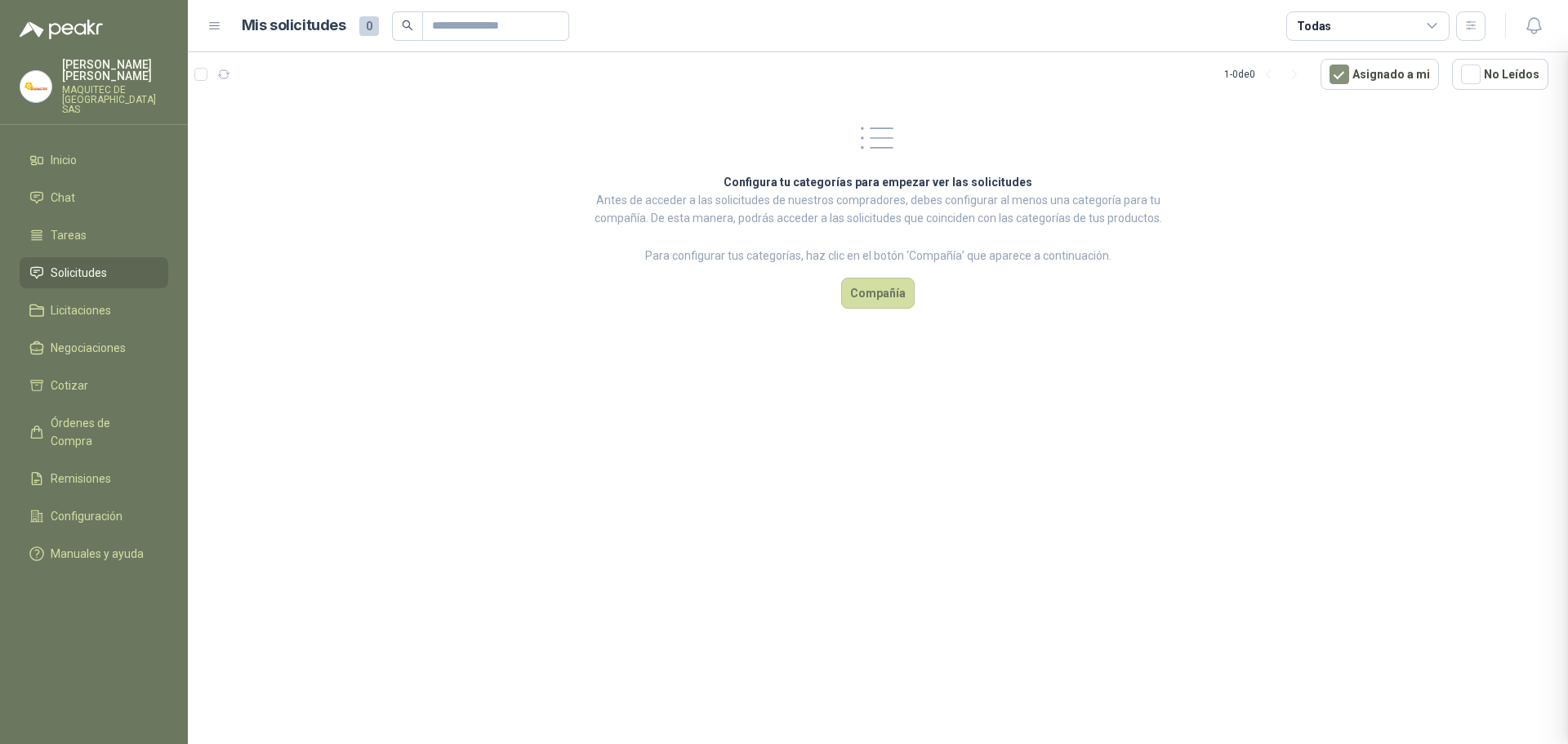
click at [227, 79] on div at bounding box center [878, 398] width 1380 height 692
click at [236, 68] on button "button" at bounding box center [224, 74] width 27 height 27
click at [223, 73] on icon "button" at bounding box center [224, 74] width 14 height 14
click at [93, 301] on span "Licitaciones" at bounding box center [81, 311] width 60 height 18
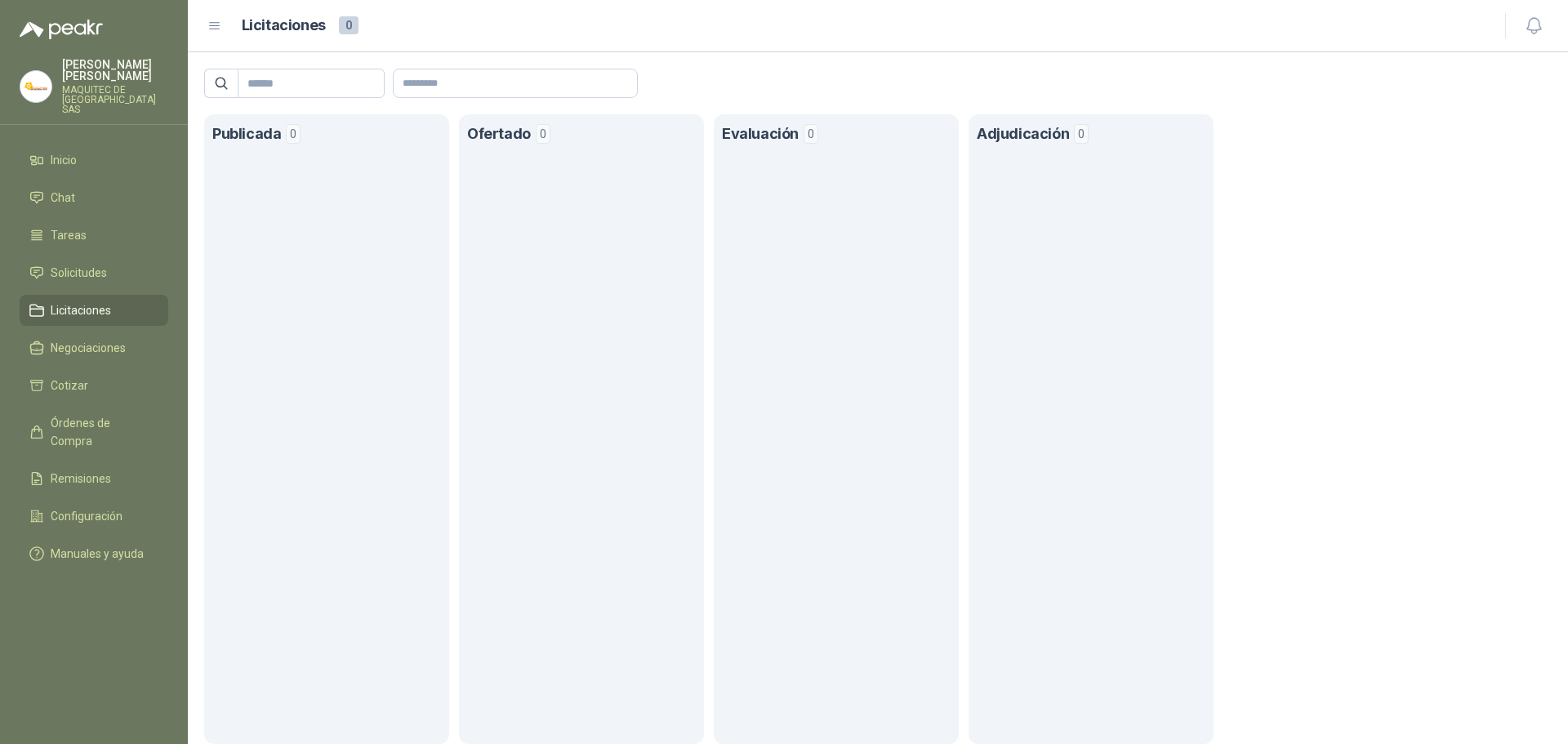
click at [102, 321] on ul "Inicio Chat Tareas Solicitudes Licitaciones Negociaciones Cotizar Órdenes de Co…" at bounding box center [93, 360] width 188 height 432
click at [104, 339] on span "Negociaciones" at bounding box center [88, 348] width 75 height 18
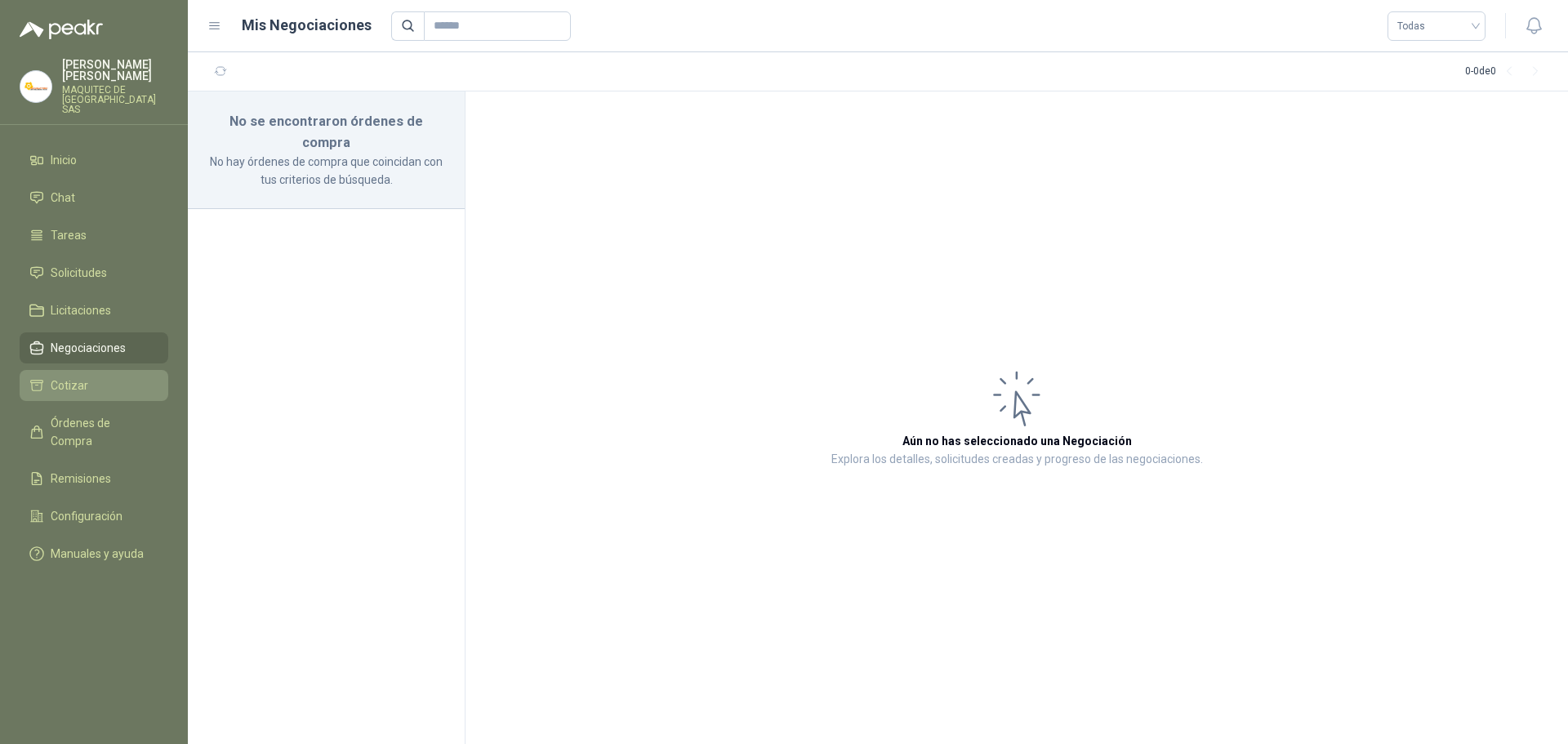
click at [107, 377] on li "Cotizar" at bounding box center [93, 386] width 129 height 18
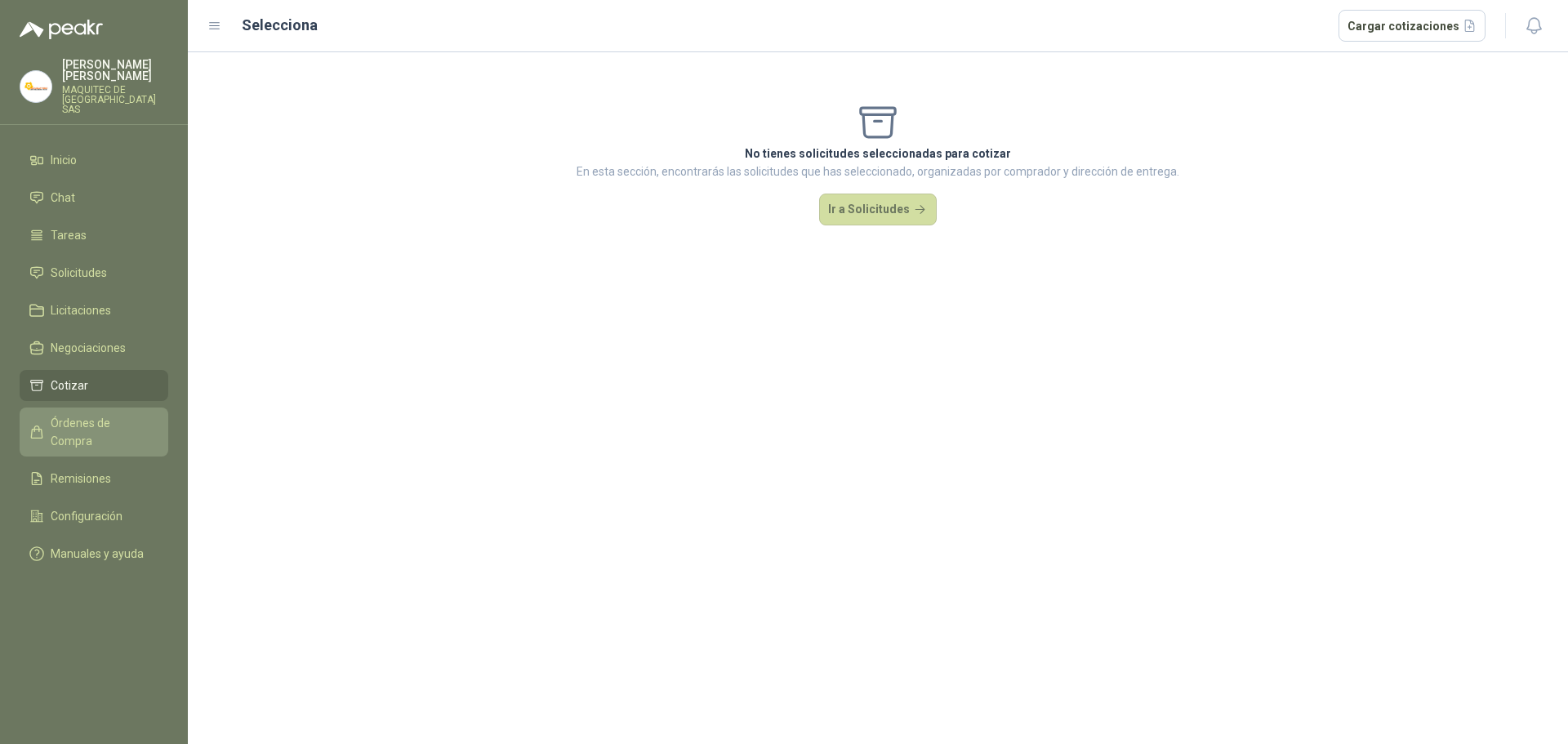
click at [110, 414] on span "Órdenes de Compra" at bounding box center [101, 432] width 102 height 36
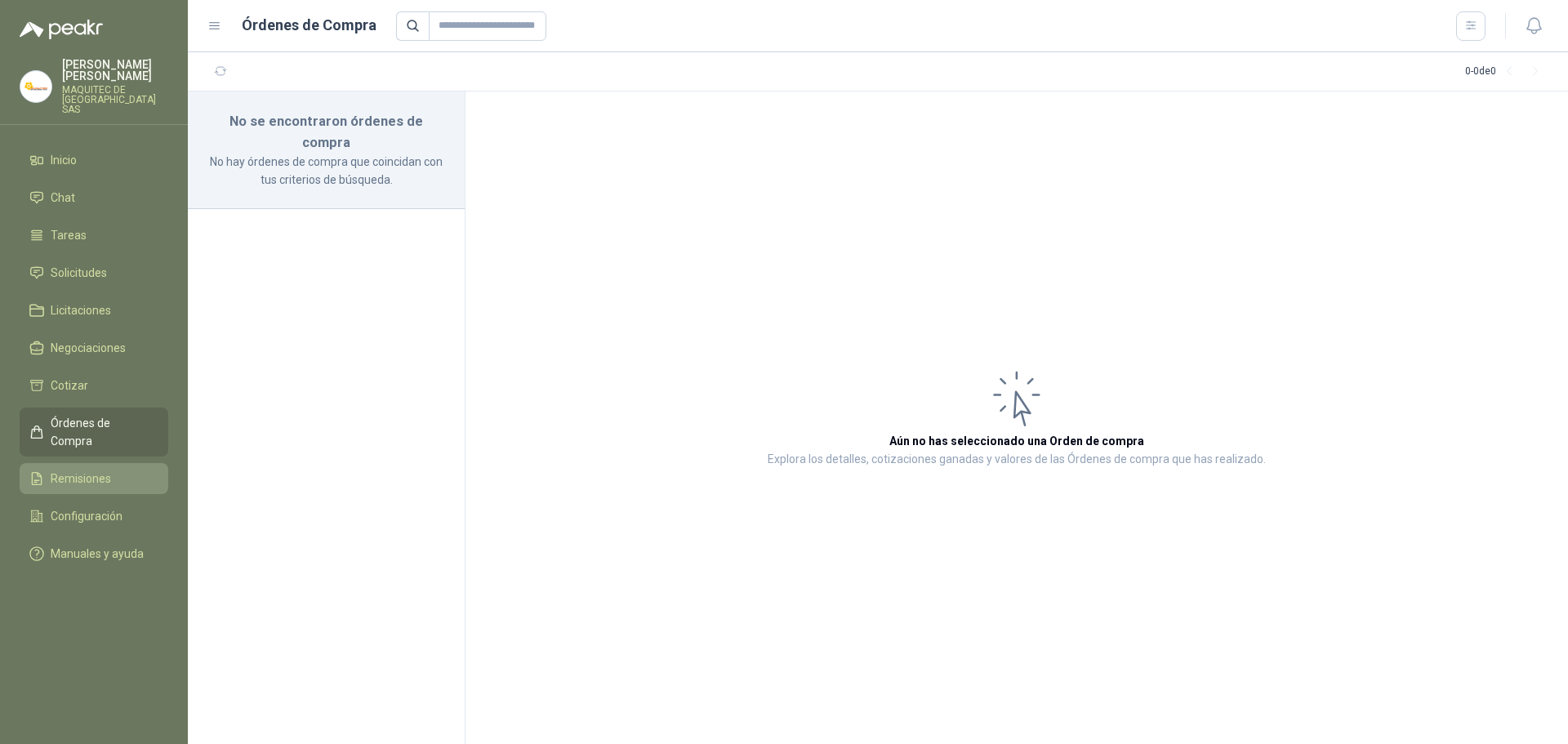
click at [89, 465] on link "Remisiones" at bounding box center [93, 478] width 148 height 31
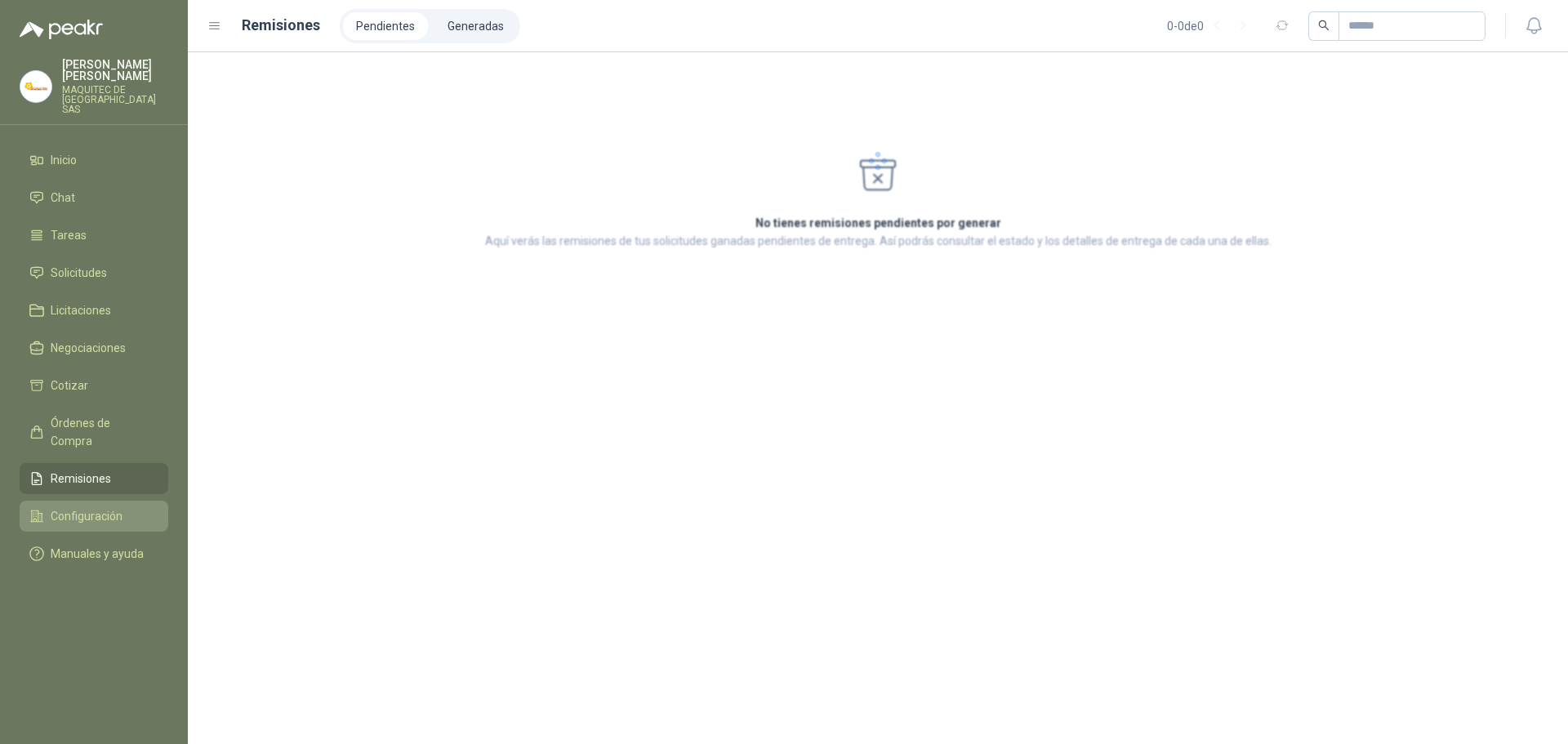
click at [96, 507] on span "Configuración" at bounding box center [86, 516] width 71 height 18
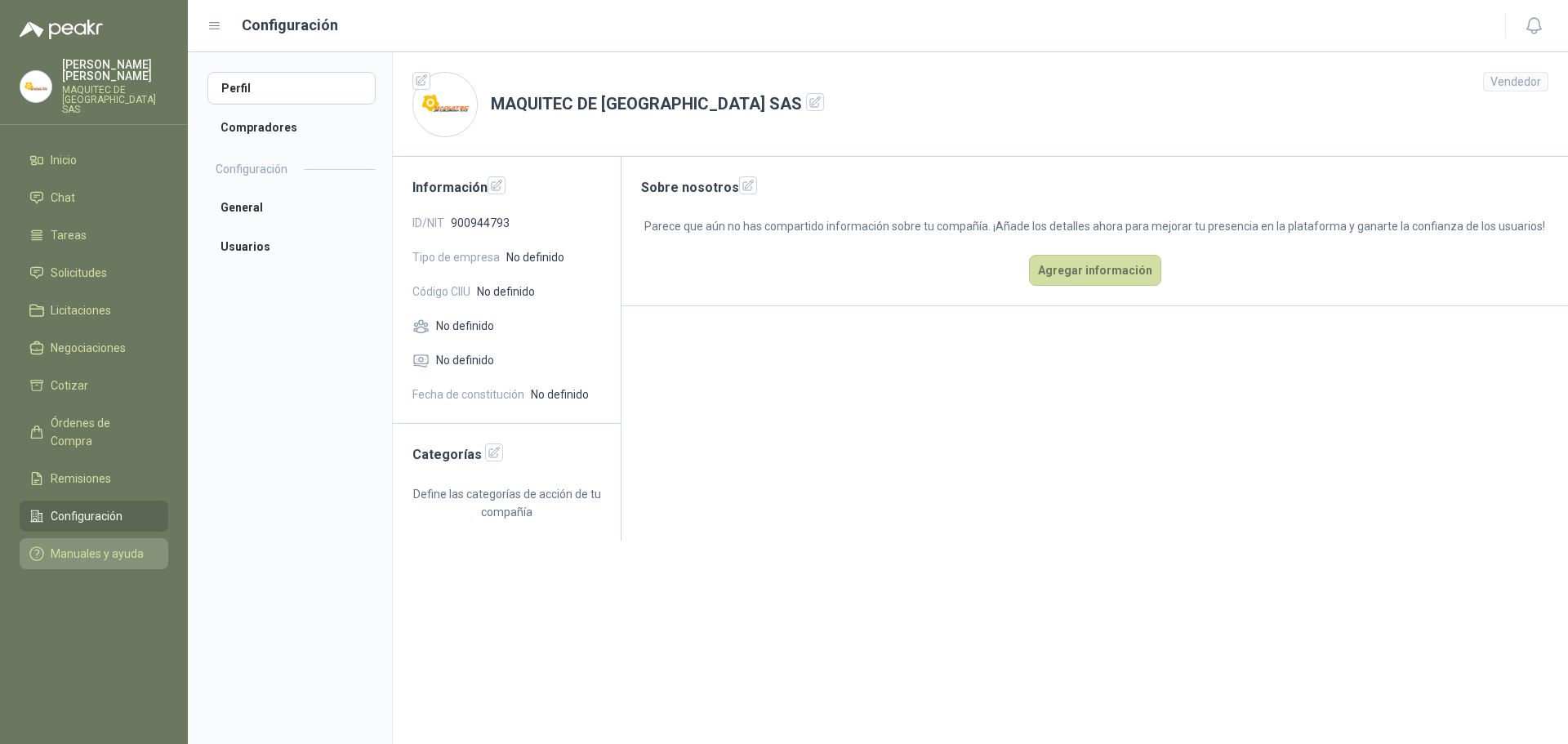
click at [110, 544] on span "Manuales y ayuda" at bounding box center [97, 553] width 93 height 18
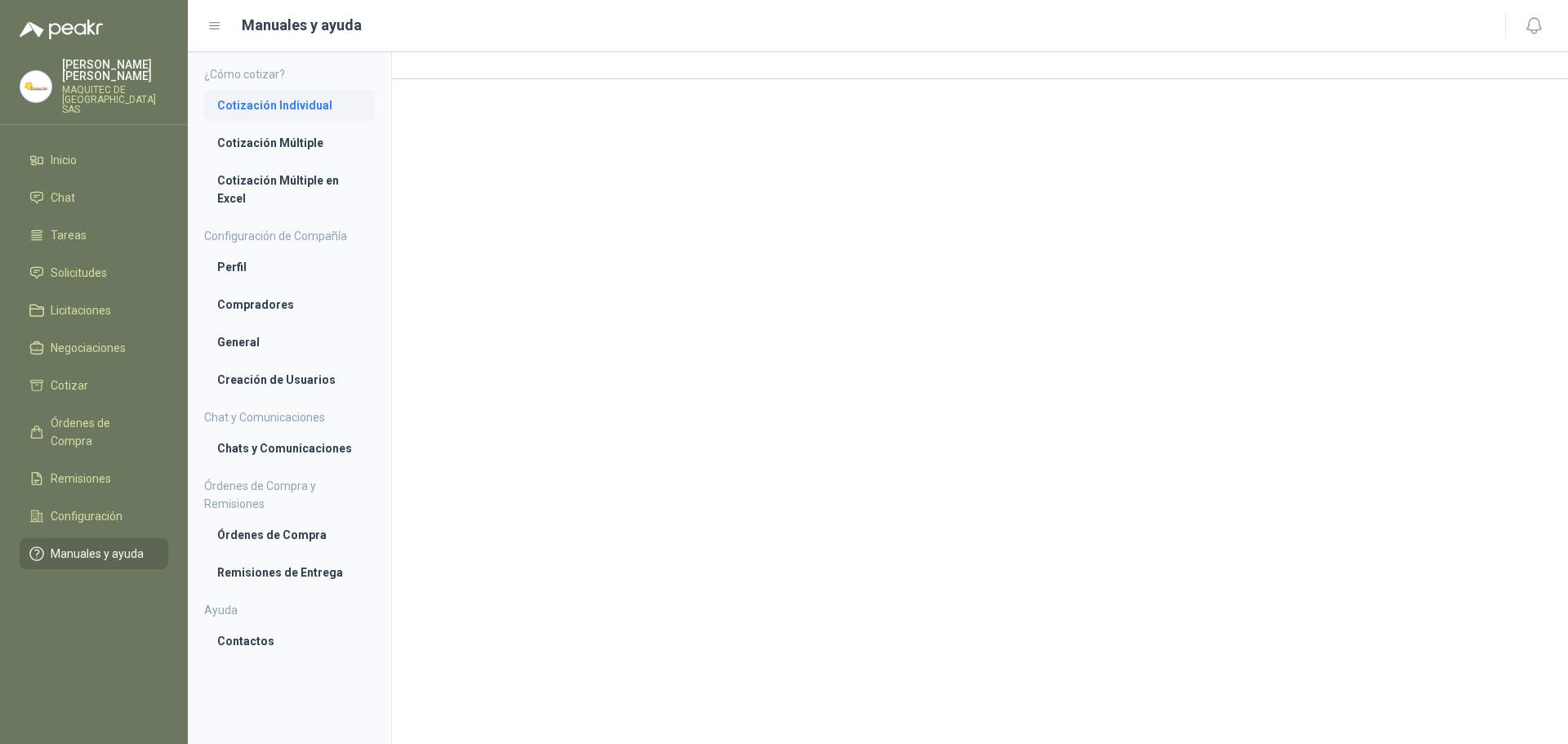
click at [276, 104] on li "Cotización Individual" at bounding box center [290, 105] width 145 height 18
click at [295, 148] on li "Cotización Múltiple" at bounding box center [290, 145] width 145 height 18
click at [312, 181] on li "Cotización Múltiple en Excel" at bounding box center [290, 191] width 145 height 36
click at [271, 271] on li "Perfil" at bounding box center [290, 268] width 145 height 18
click at [281, 305] on li "Compradores" at bounding box center [290, 306] width 145 height 18
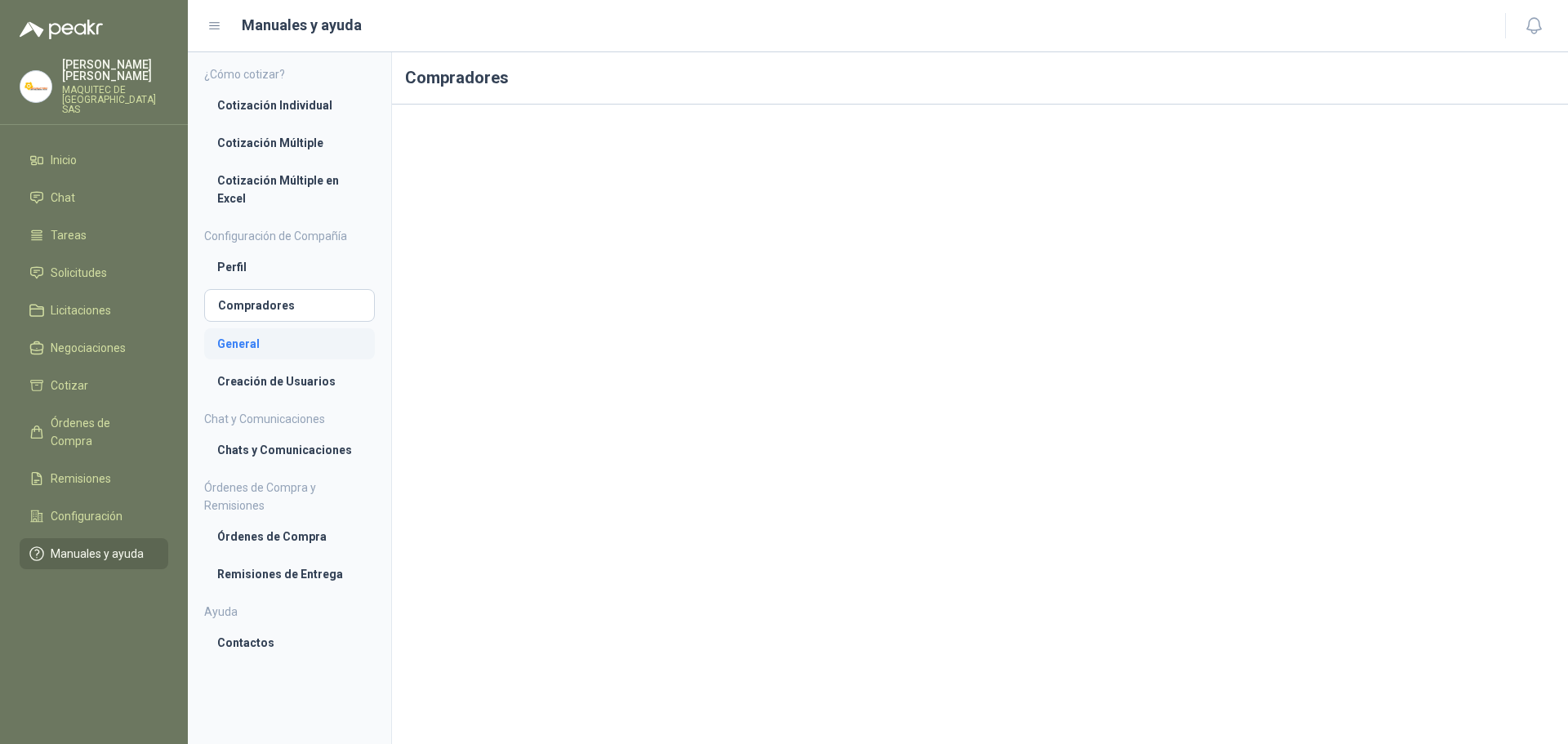
click at [262, 355] on link "General" at bounding box center [290, 344] width 170 height 31
click at [260, 379] on li "Creación de Usuarios" at bounding box center [290, 381] width 145 height 18
click at [253, 454] on li "Chats y Comunicaciones" at bounding box center [290, 450] width 145 height 18
click at [271, 536] on li "Órdenes de Compra" at bounding box center [290, 537] width 145 height 18
click at [273, 597] on ul "¿Cómo cotizar? Cotización Individual Cotización Múltiple Cotización Múltiple en…" at bounding box center [290, 361] width 170 height 593
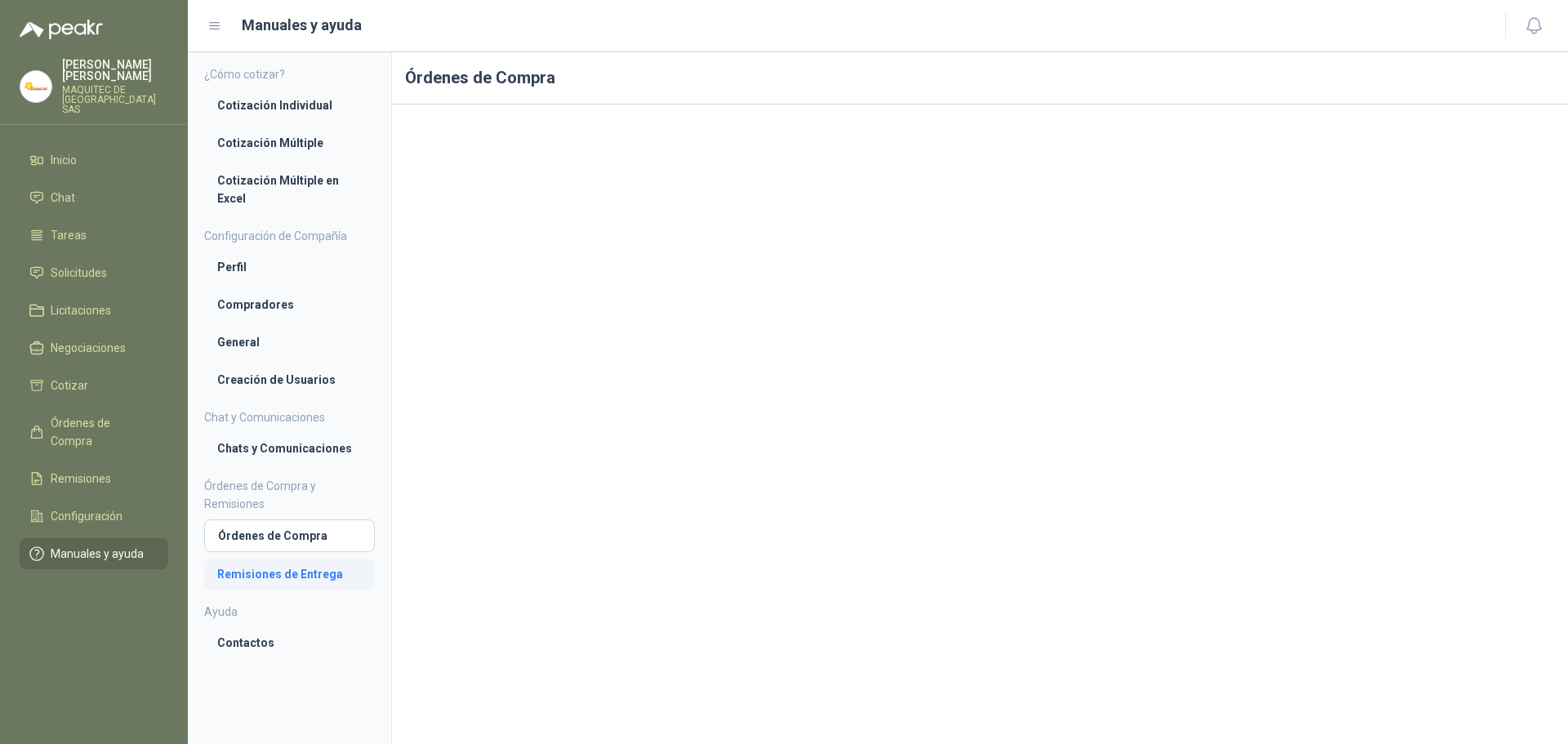
click at [275, 579] on li "Remisiones de Entrega" at bounding box center [290, 574] width 145 height 18
click at [255, 630] on link "Contactos" at bounding box center [290, 642] width 170 height 31
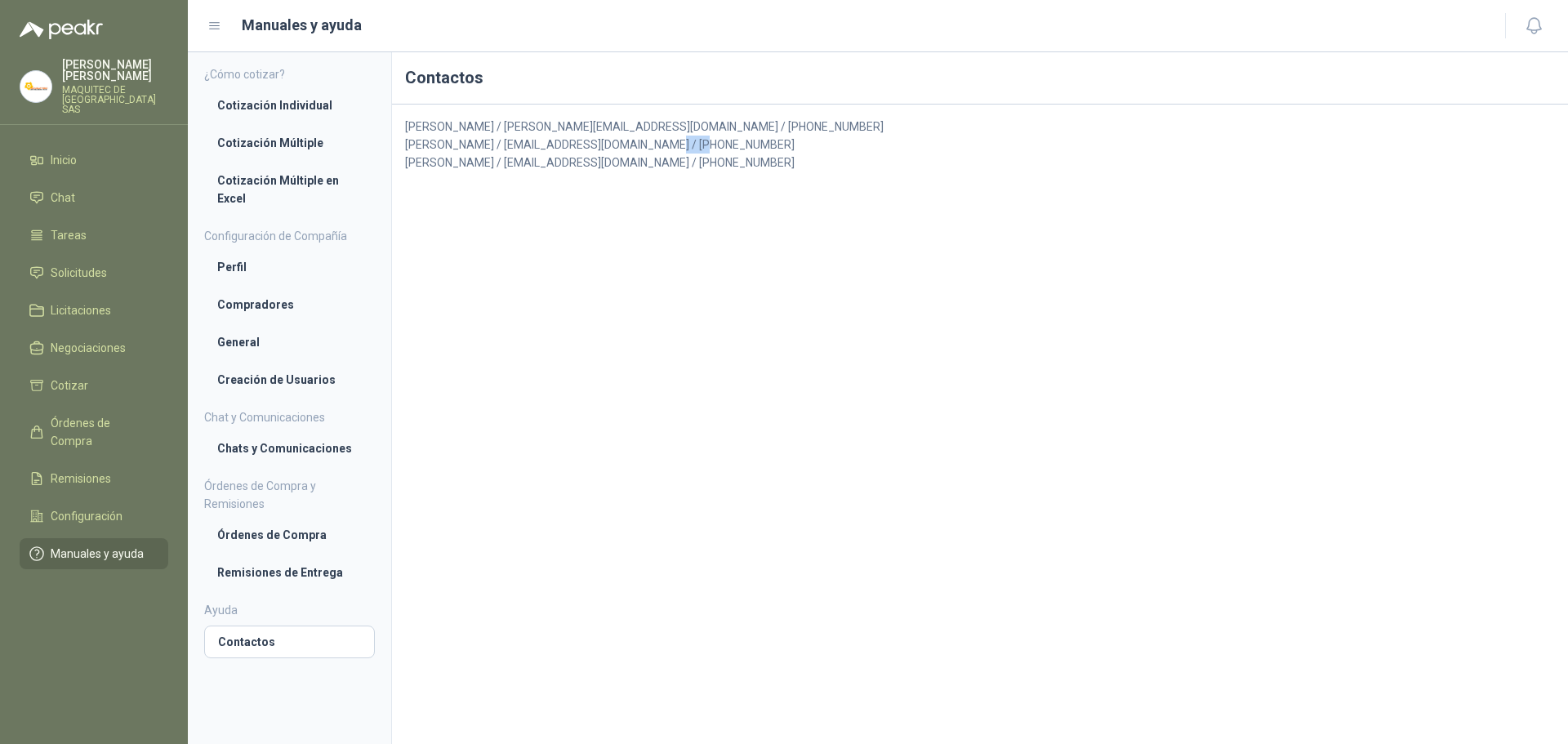
drag, startPoint x: 630, startPoint y: 141, endPoint x: 667, endPoint y: 148, distance: 37.7
click at [673, 148] on p "Nathalia Ortega / nortega@peakr.app / +57 3008733274" at bounding box center [980, 145] width 1150 height 18
drag, startPoint x: 627, startPoint y: 143, endPoint x: 711, endPoint y: 142, distance: 84.0
click at [711, 142] on p "Nathalia Ortega / nortega@peakr.app / +57 3008733274" at bounding box center [980, 145] width 1150 height 18
copy p "3008733274"
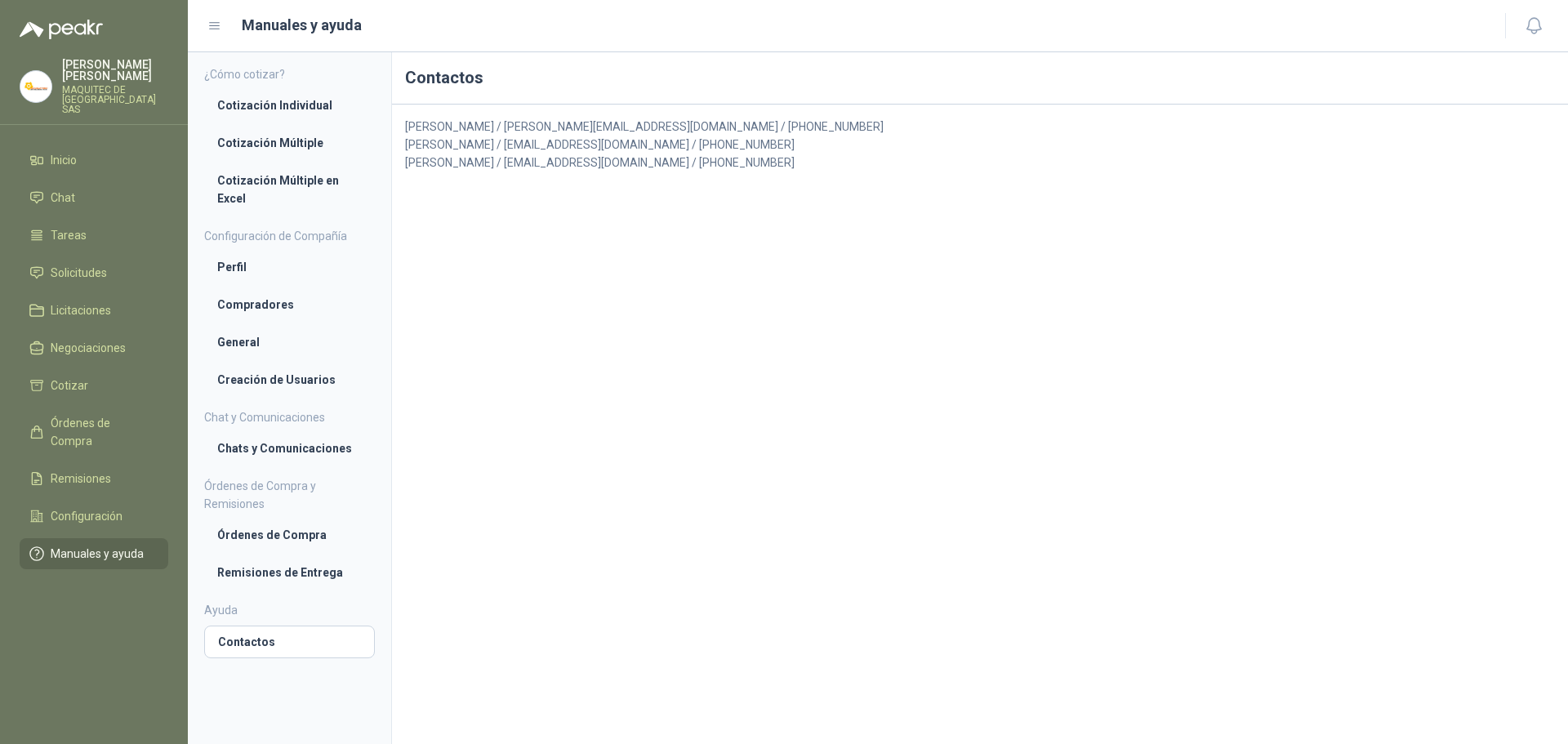
click at [532, 5] on header "Manuales y ayuda" at bounding box center [878, 26] width 1380 height 52
drag, startPoint x: 632, startPoint y: 139, endPoint x: 672, endPoint y: 139, distance: 40.0
click at [672, 139] on p "Nathalia Ortega / nortega@peakr.app / +57 3008733274" at bounding box center [980, 145] width 1150 height 18
drag, startPoint x: 663, startPoint y: 124, endPoint x: 737, endPoint y: 137, distance: 75.1
click at [737, 137] on div "Luis Miguel Martínez / luismiguel@peakr.app / +57 3216484122 Nathalia Ortega / …" at bounding box center [980, 144] width 1150 height 54
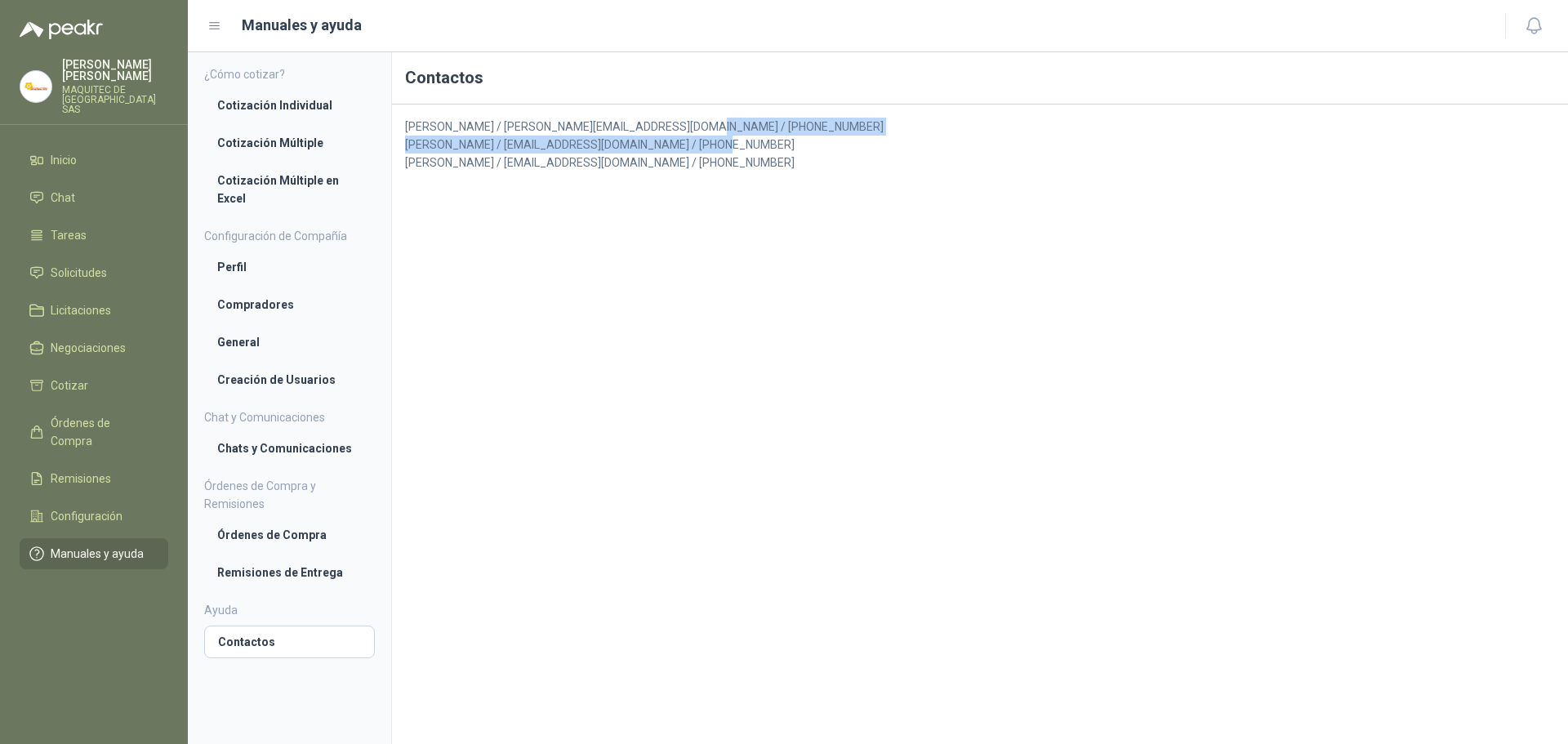
copy div "3216484122 Nathalia Ortega / nortega@peakr.app / +57 3008733274"
click at [502, 275] on div "Contactos Luis Miguel Martínez / luismiguel@peakr.app / +57 3216484122 Nathalia…" at bounding box center [980, 398] width 1176 height 692
drag, startPoint x: 628, startPoint y: 147, endPoint x: 704, endPoint y: 136, distance: 76.8
click at [704, 136] on div "Luis Miguel Martínez / luismiguel@peakr.app / +57 3216484122 Nathalia Ortega / …" at bounding box center [980, 144] width 1150 height 54
click at [688, 142] on p "Nathalia Ortega / nortega@peakr.app / +57 3008733274" at bounding box center [980, 145] width 1150 height 18
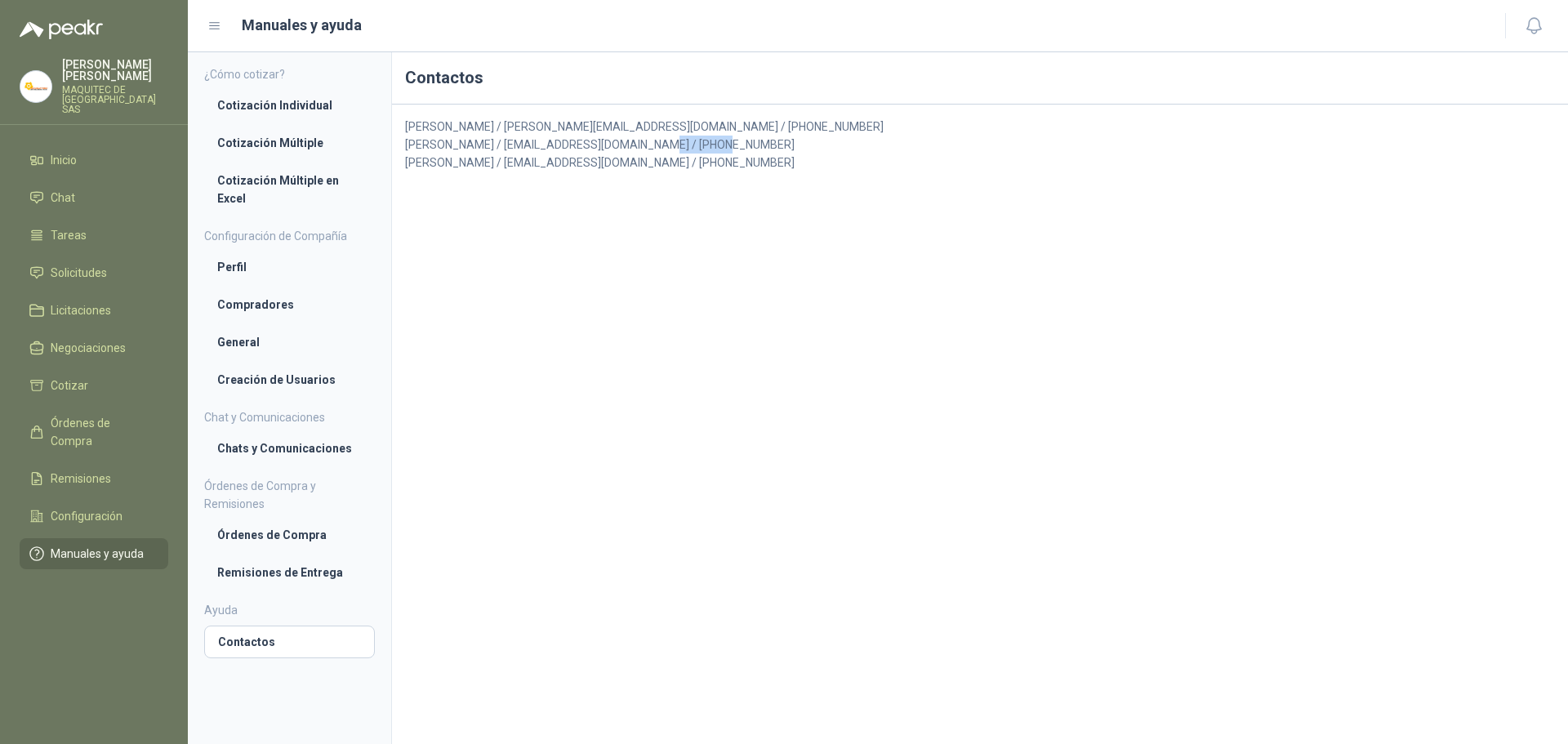
drag, startPoint x: 627, startPoint y: 142, endPoint x: 689, endPoint y: 141, distance: 62.0
click at [689, 141] on p "Nathalia Ortega / nortega@peakr.app / +57 3008733274" at bounding box center [980, 145] width 1150 height 18
copy p "3008733274"
drag, startPoint x: 760, startPoint y: 304, endPoint x: 726, endPoint y: 236, distance: 76.0
click at [760, 304] on div "Contactos Luis Miguel Martínez / luismiguel@peakr.app / +57 3216484122 Nathalia…" at bounding box center [980, 398] width 1176 height 692
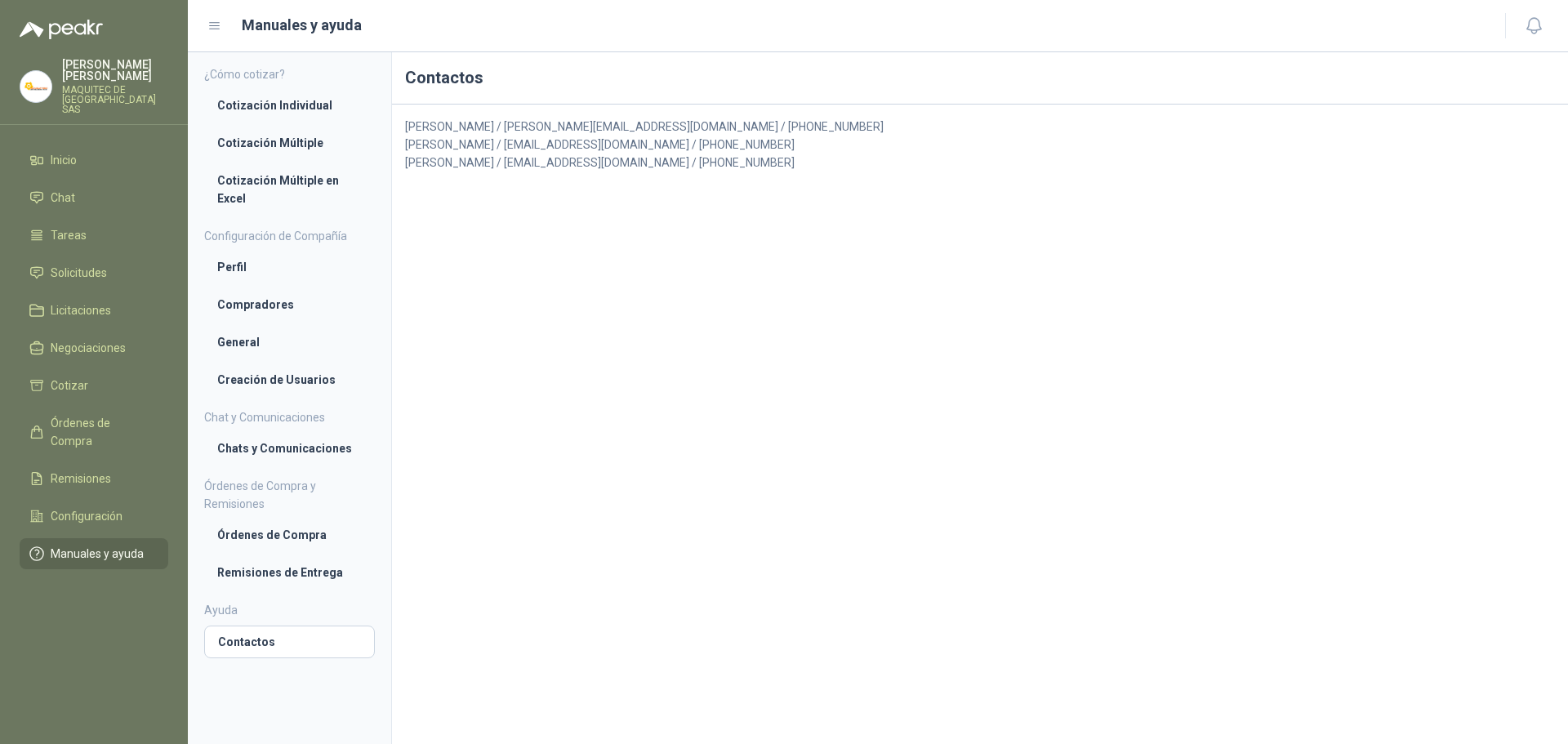
drag, startPoint x: 758, startPoint y: 214, endPoint x: 707, endPoint y: 169, distance: 68.0
click at [758, 214] on div "Contactos Luis Miguel Martínez / luismiguel@peakr.app / +57 3216484122 Nathalia…" at bounding box center [980, 398] width 1176 height 692
drag, startPoint x: 650, startPoint y: 156, endPoint x: 724, endPoint y: 164, distance: 74.4
click at [723, 164] on p "Mauricio Martínez / mmartinez@peakr.app / +57 3216484121" at bounding box center [980, 163] width 1150 height 18
copy p "3216484121"
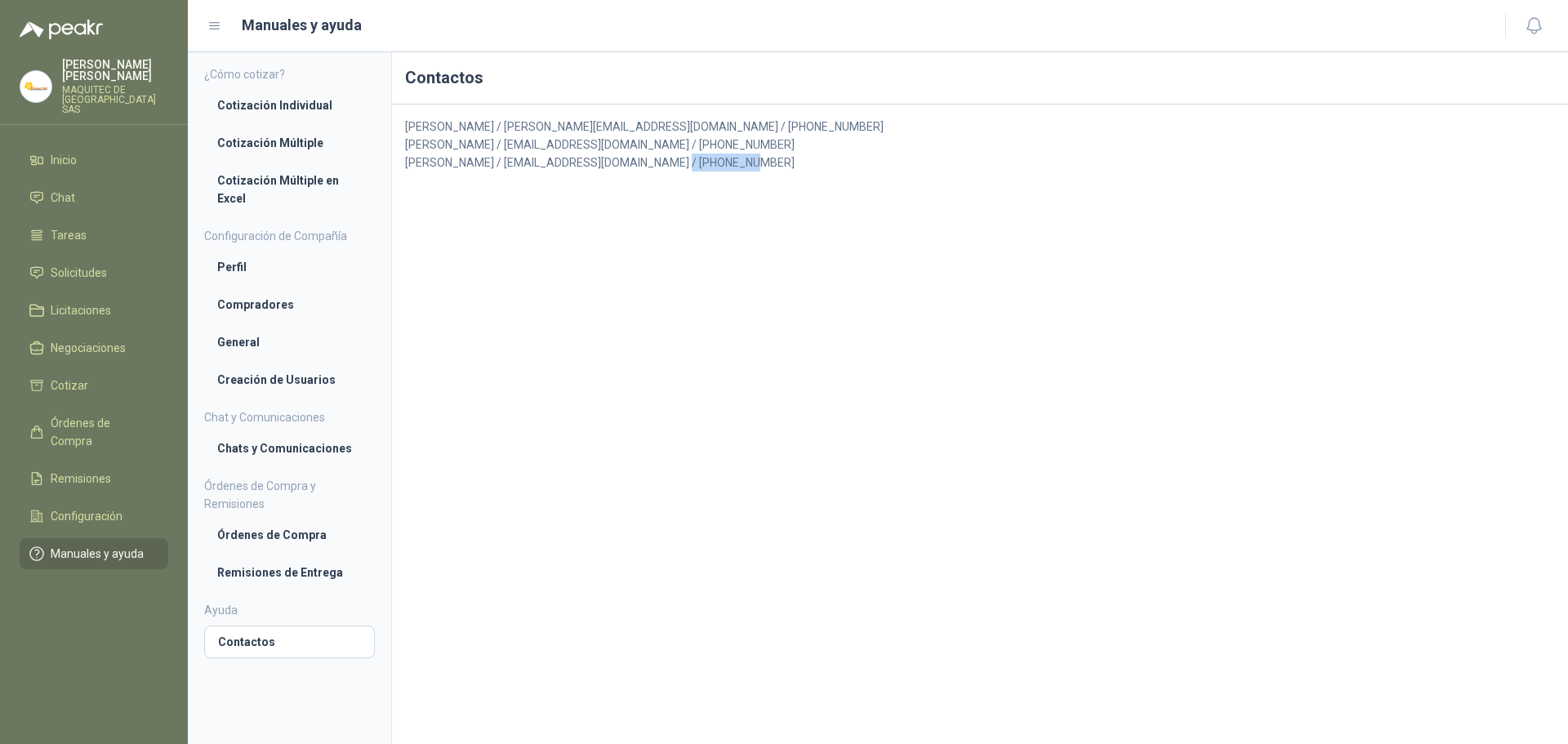
click at [725, 297] on div "Contactos Luis Miguel Martínez / luismiguel@peakr.app / +57 3216484122 Nathalia…" at bounding box center [980, 398] width 1176 height 692
drag, startPoint x: 658, startPoint y: 167, endPoint x: 754, endPoint y: 169, distance: 96.0
click at [754, 169] on p "Mauricio Martínez / mmartinez@peakr.app / +57 3216484121" at bounding box center [980, 163] width 1150 height 18
click at [454, 292] on div "Contactos Luis Miguel Martínez / luismiguel@peakr.app / +57 3216484122 Nathalia…" at bounding box center [980, 398] width 1176 height 692
